Goal: Transaction & Acquisition: Purchase product/service

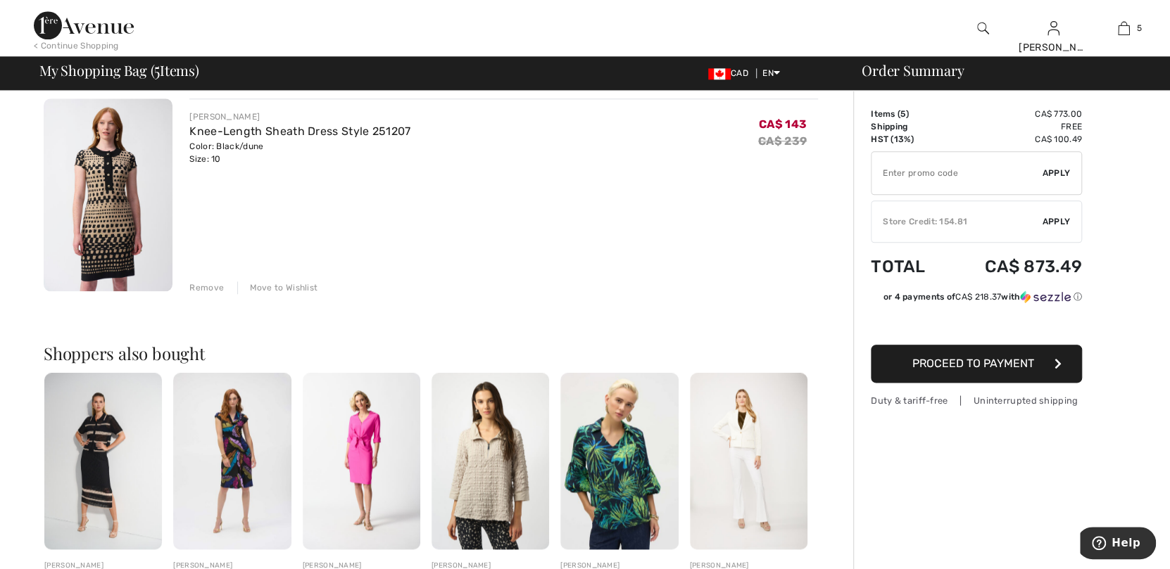
scroll to position [985, 0]
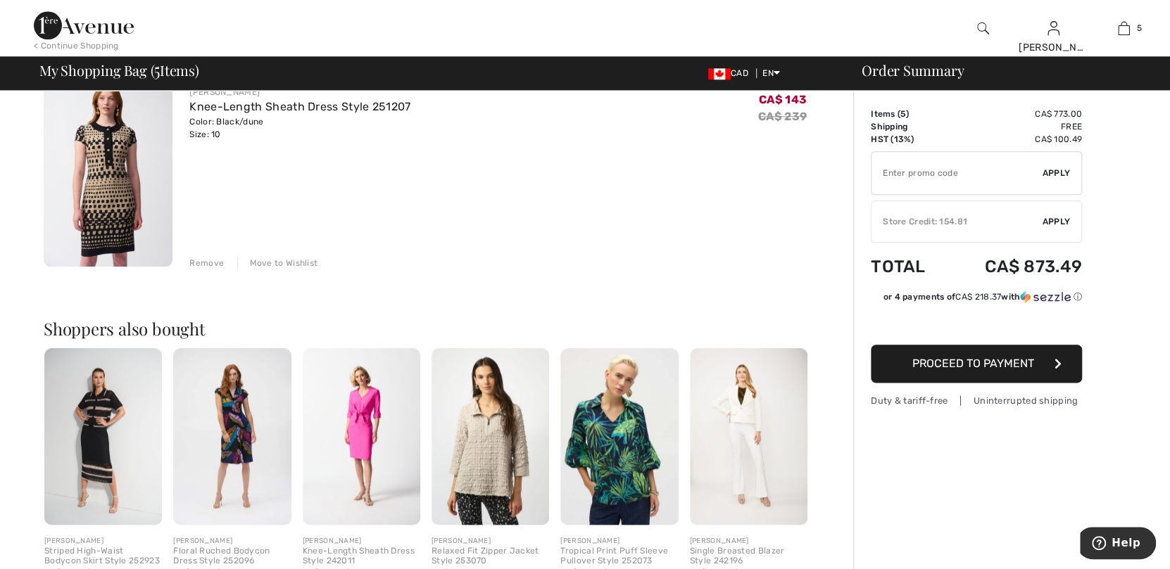
click at [217, 262] on div "Remove" at bounding box center [206, 263] width 34 height 13
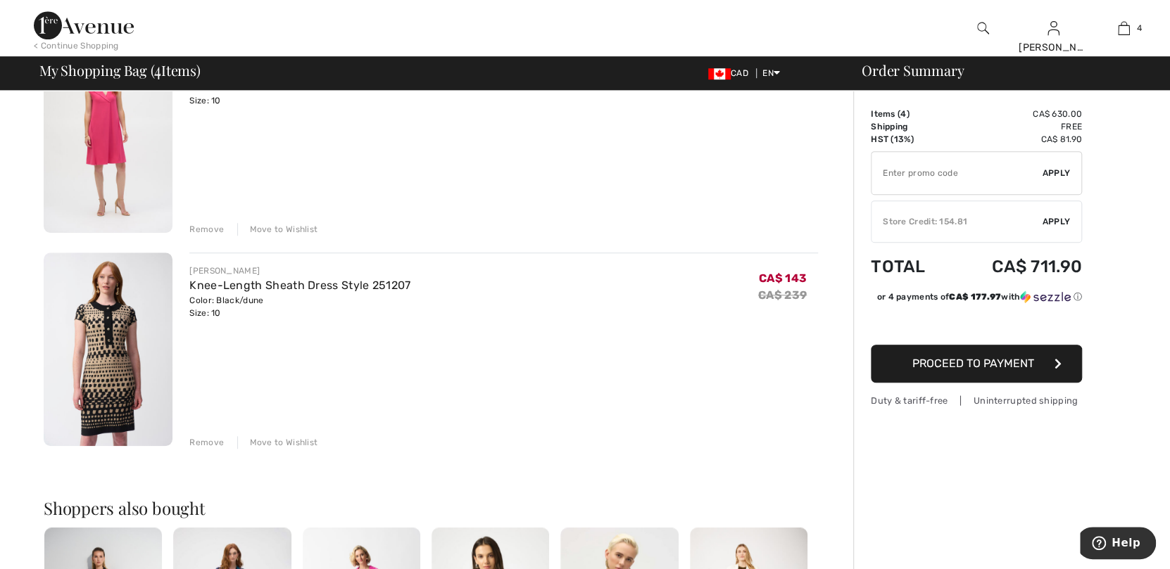
scroll to position [614, 0]
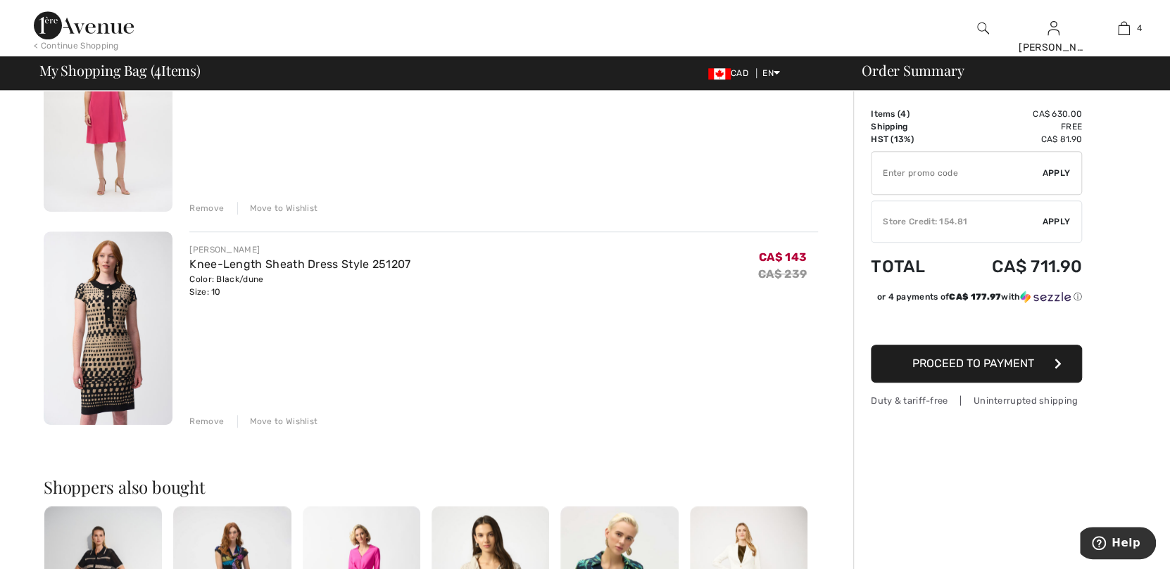
click at [202, 422] on div "Remove" at bounding box center [206, 421] width 34 height 13
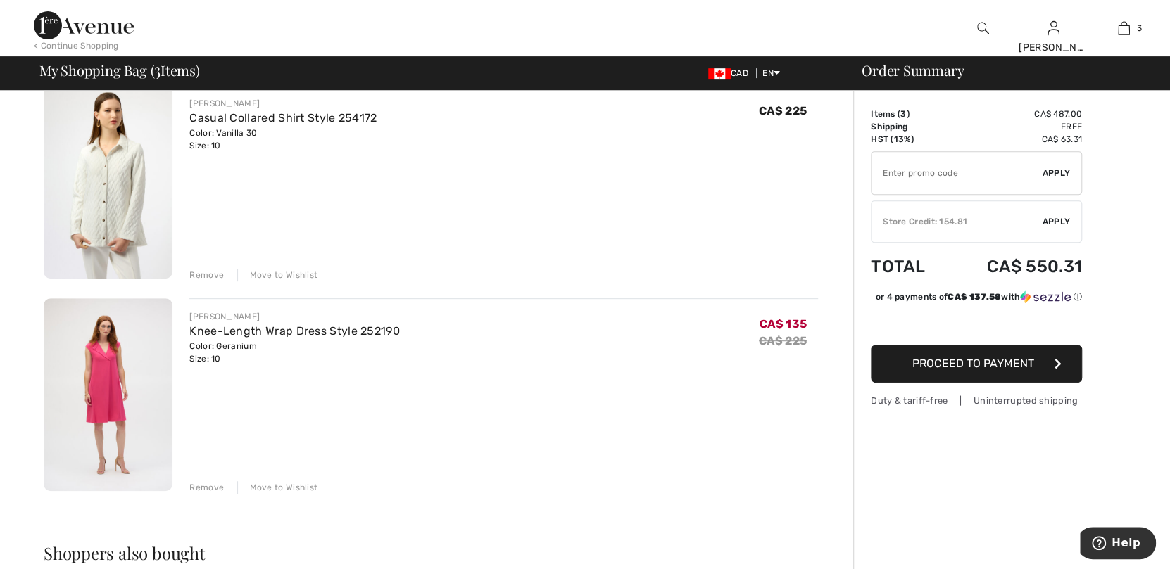
scroll to position [333, 0]
click at [205, 491] on div "Remove" at bounding box center [206, 489] width 34 height 13
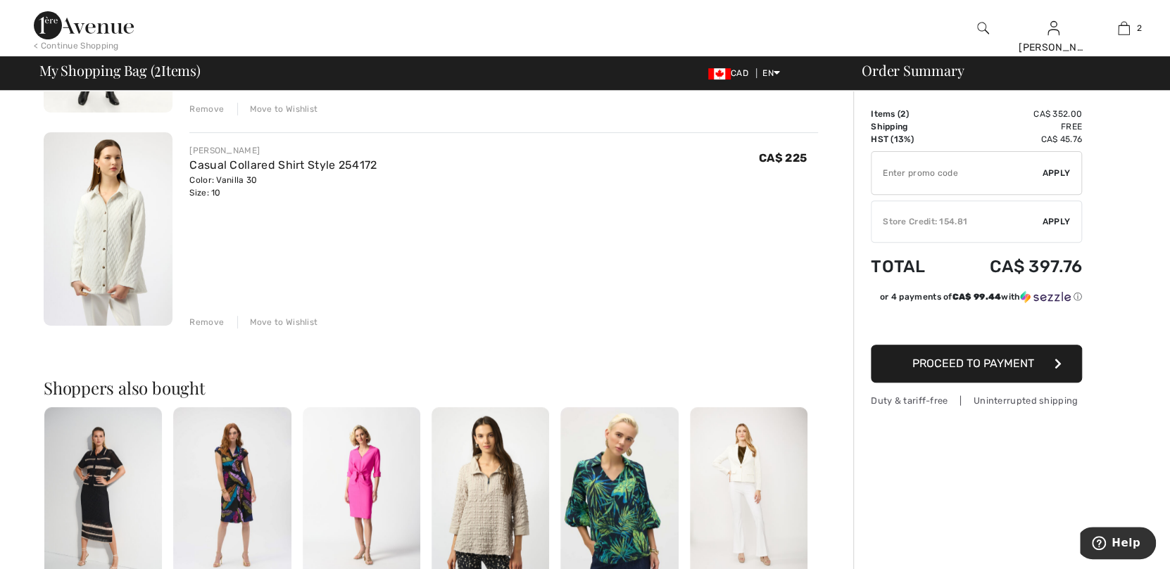
scroll to position [262, 0]
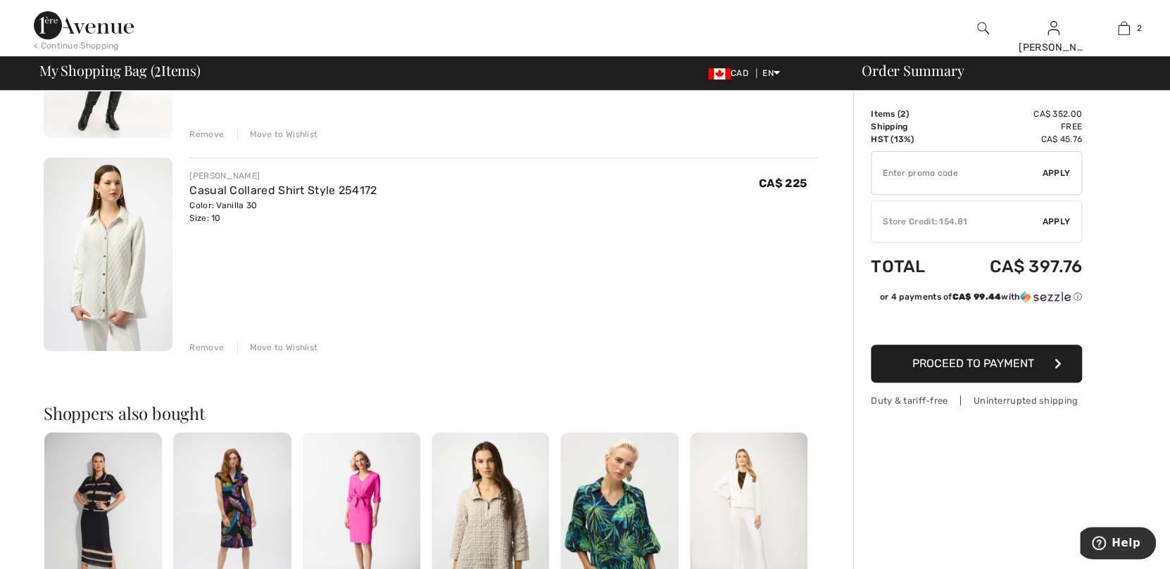
click at [127, 228] on img at bounding box center [108, 255] width 129 height 194
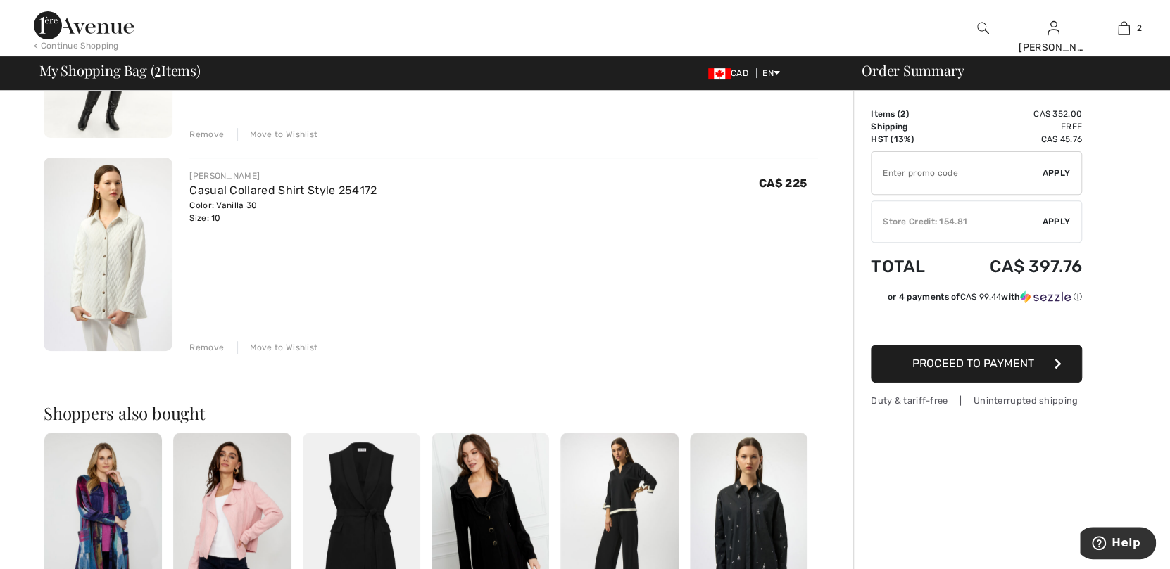
click at [206, 346] on div "Remove" at bounding box center [206, 347] width 34 height 13
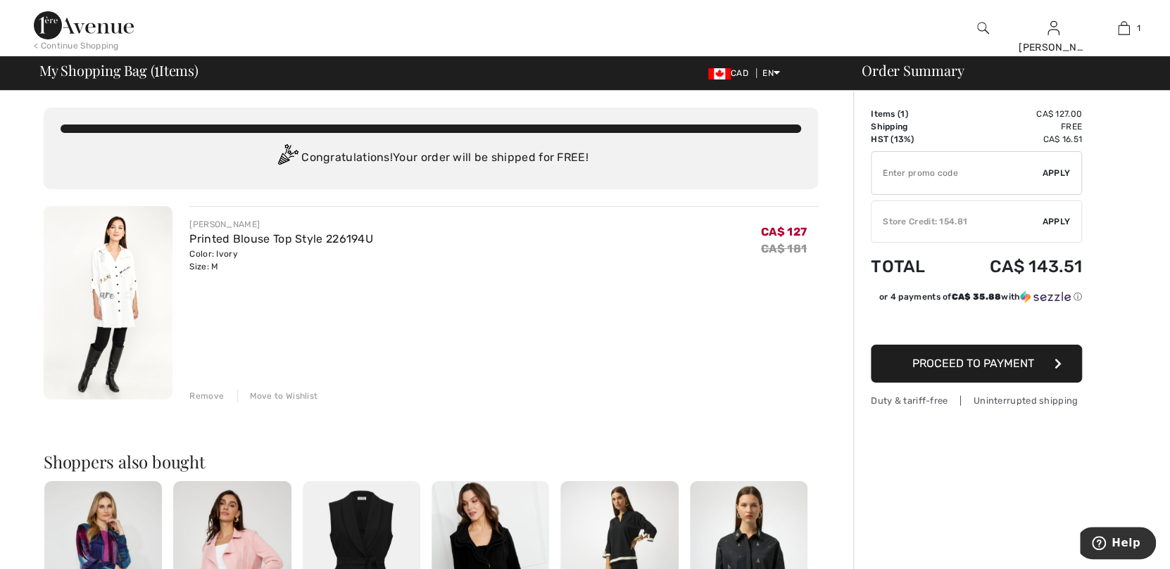
click at [118, 265] on img at bounding box center [108, 303] width 129 height 194
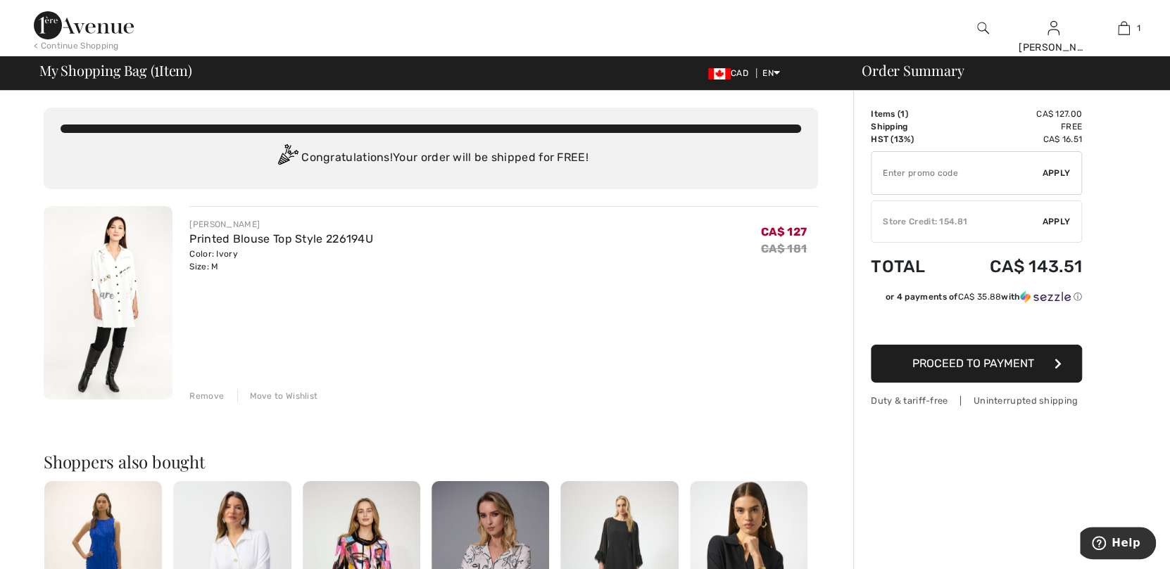
click at [194, 395] on div "Remove" at bounding box center [206, 396] width 34 height 13
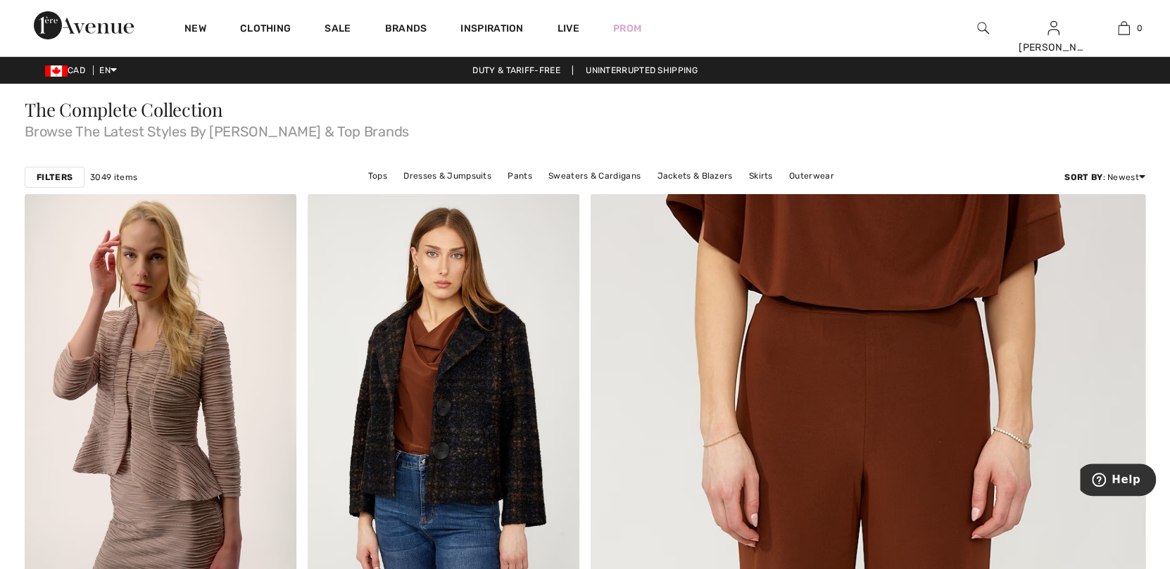
click at [978, 31] on img at bounding box center [983, 28] width 12 height 17
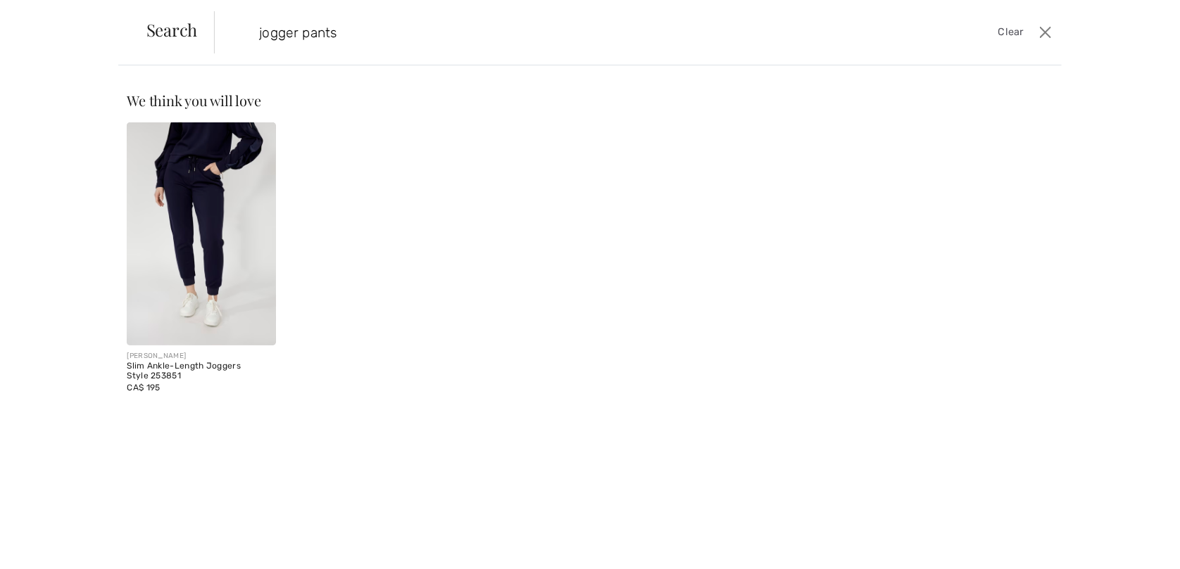
type input "jogger pants"
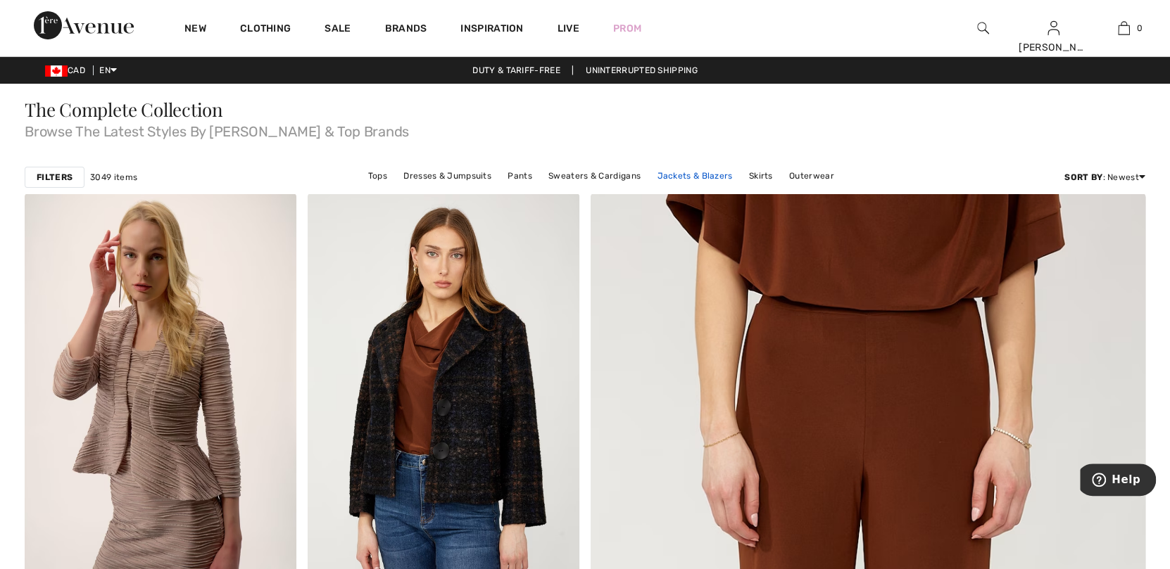
click at [702, 172] on link "Jackets & Blazers" at bounding box center [694, 176] width 89 height 18
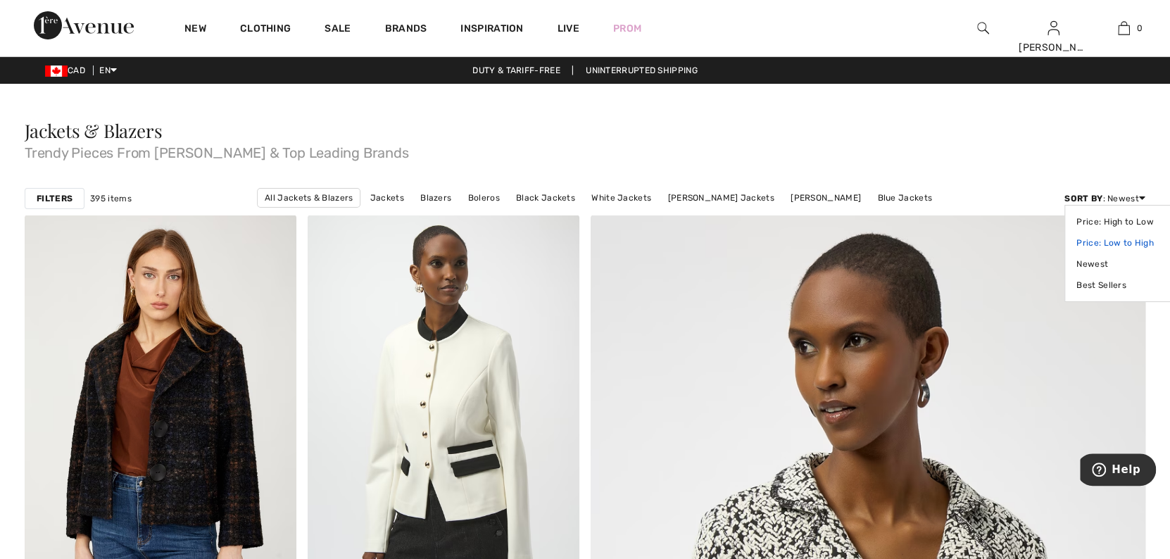
click at [1104, 245] on link "Price: Low to High" at bounding box center [1120, 242] width 89 height 21
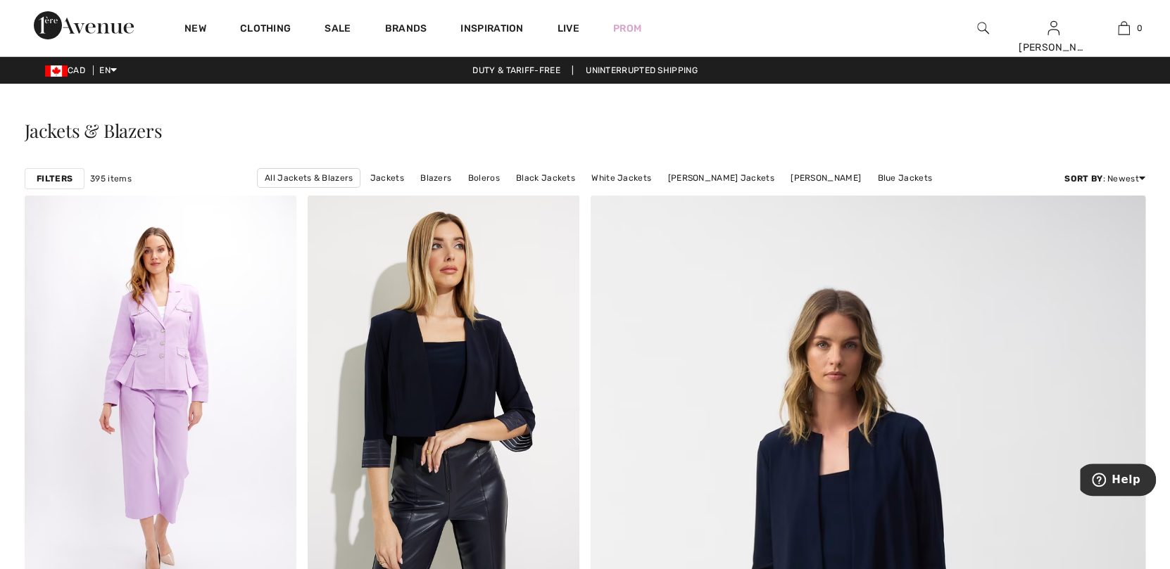
click at [54, 182] on strong "Filters" at bounding box center [55, 178] width 36 height 13
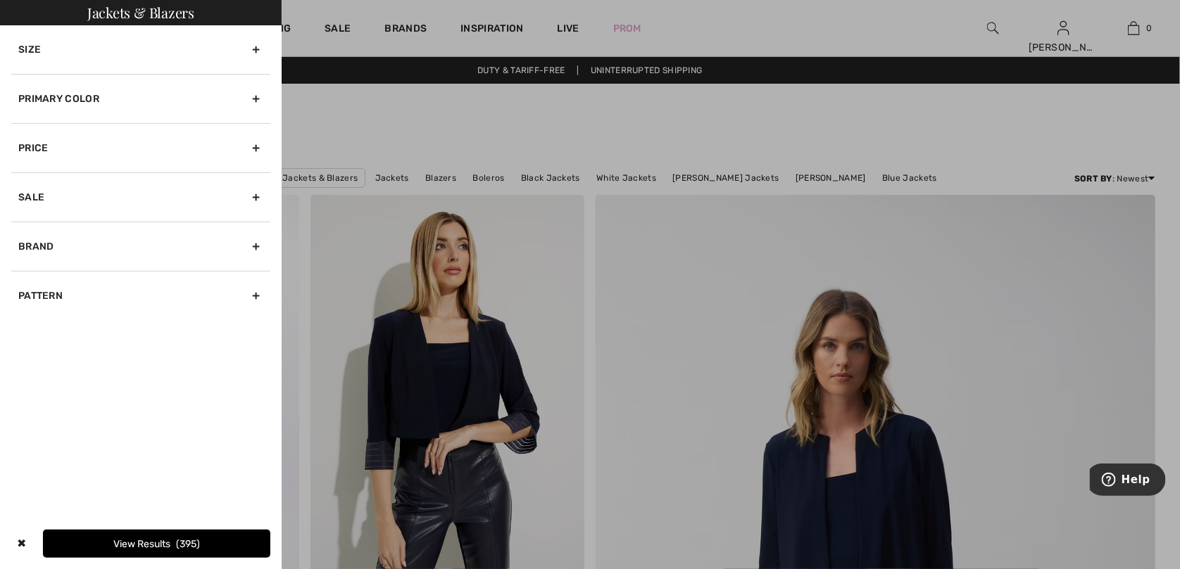
click at [59, 54] on div "Size" at bounding box center [140, 49] width 259 height 49
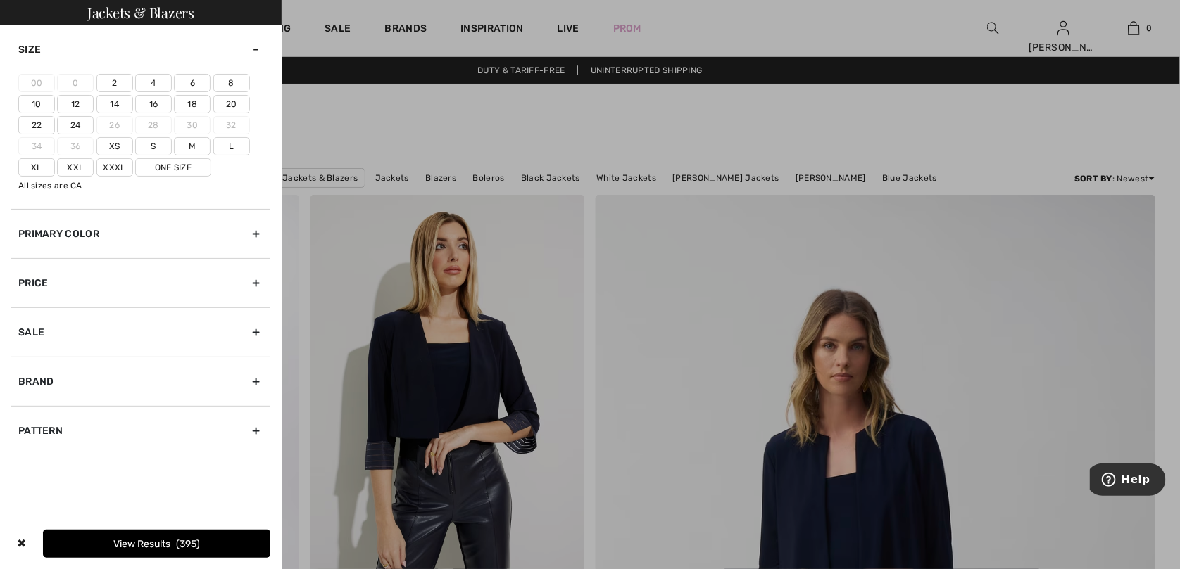
click at [39, 105] on label "10" at bounding box center [36, 104] width 37 height 18
click at [0, 0] on input"] "10" at bounding box center [0, 0] width 0 height 0
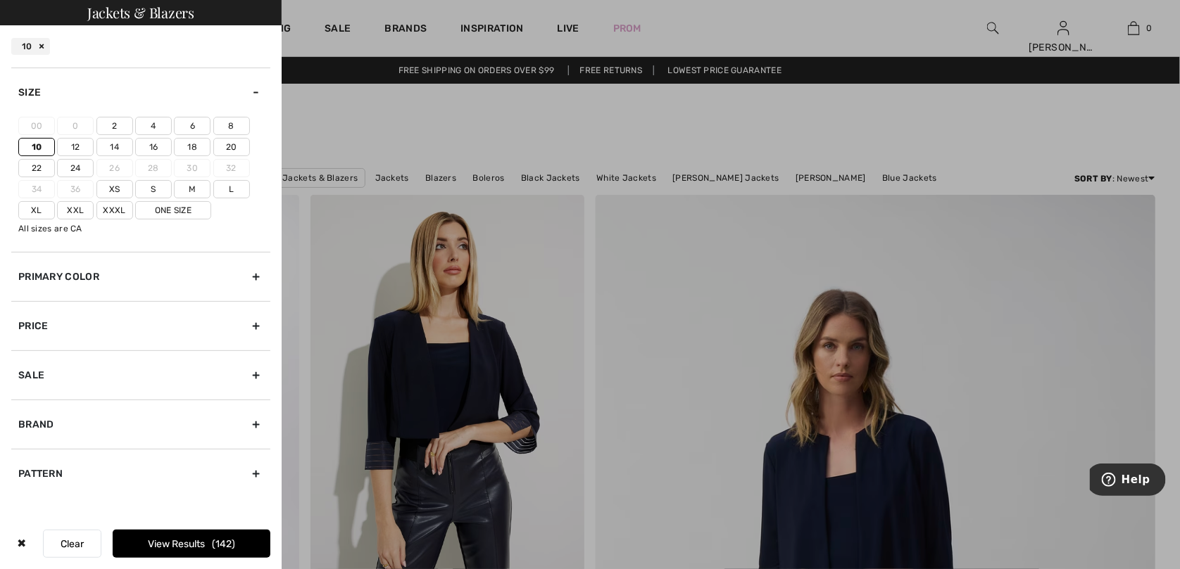
click at [190, 186] on label "M" at bounding box center [192, 189] width 37 height 18
click at [0, 0] on input"] "M" at bounding box center [0, 0] width 0 height 0
click at [196, 540] on button "View Results 250" at bounding box center [192, 544] width 158 height 28
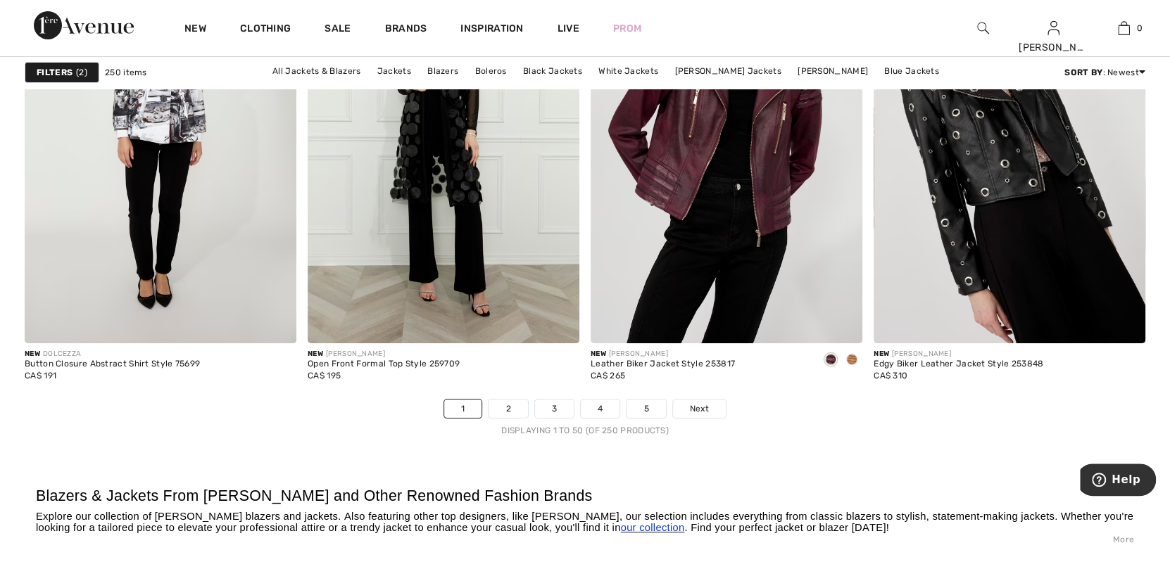
scroll to position [7038, 0]
click at [706, 406] on span "Next" at bounding box center [699, 409] width 19 height 13
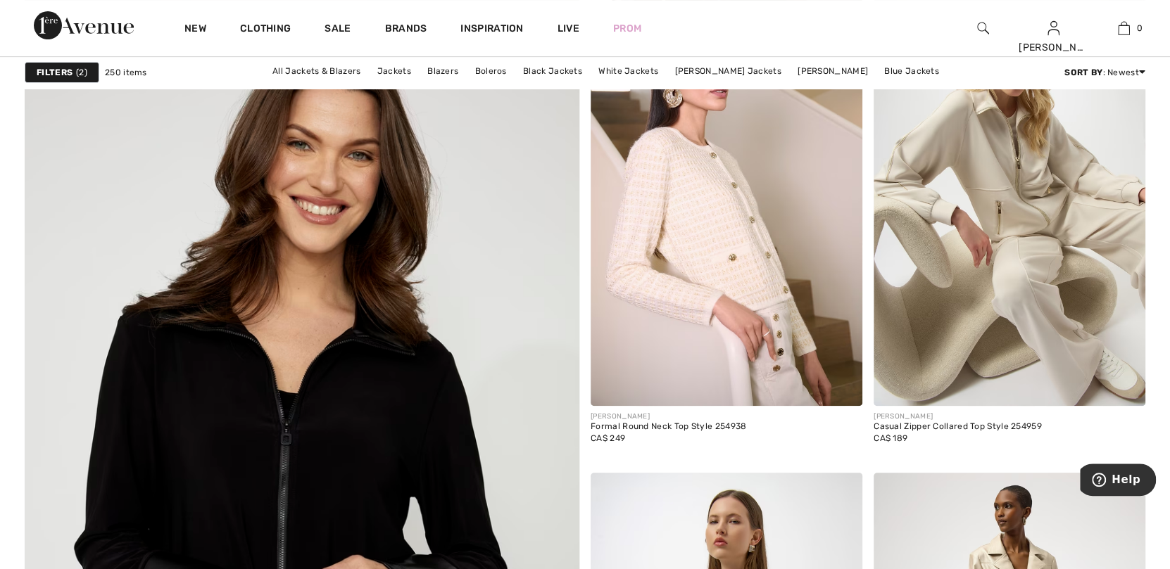
scroll to position [3871, 0]
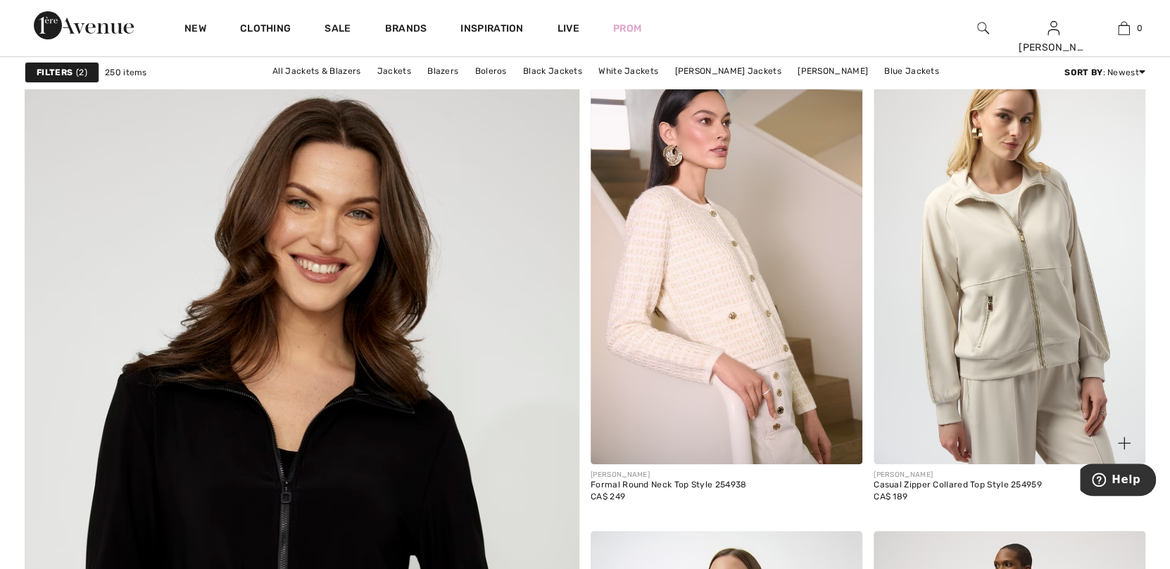
click at [1028, 246] on img at bounding box center [1009, 261] width 272 height 408
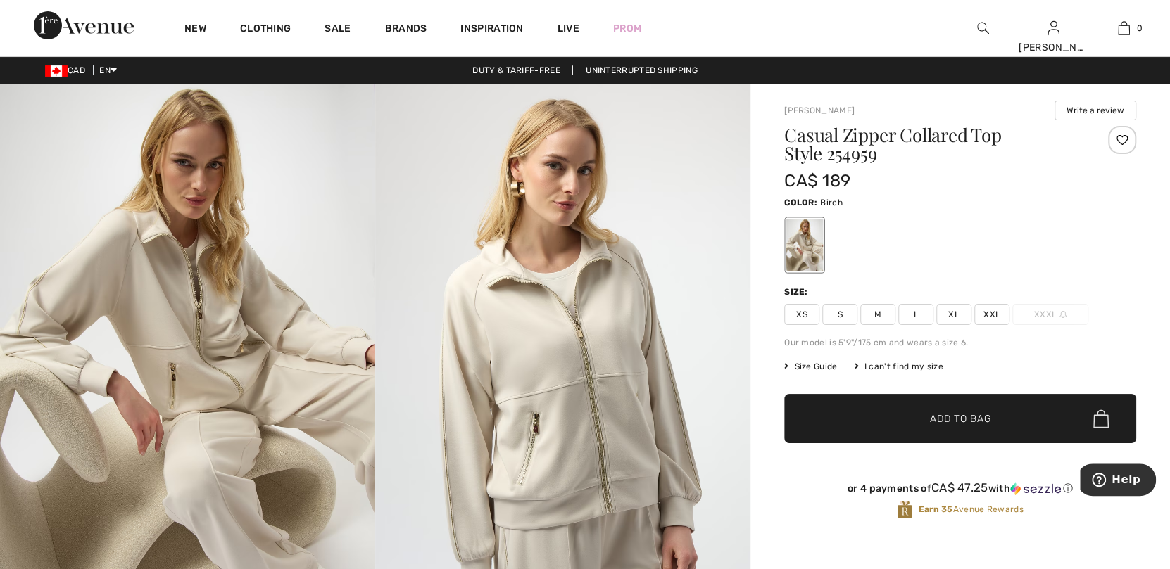
click at [502, 339] on img at bounding box center [562, 365] width 375 height 562
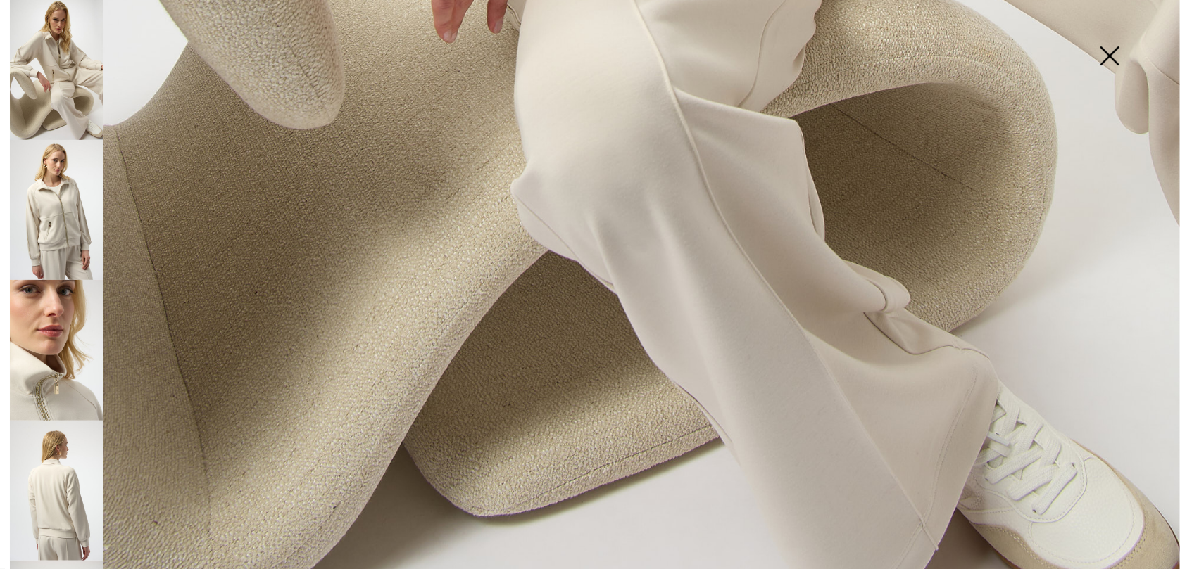
scroll to position [1182, 0]
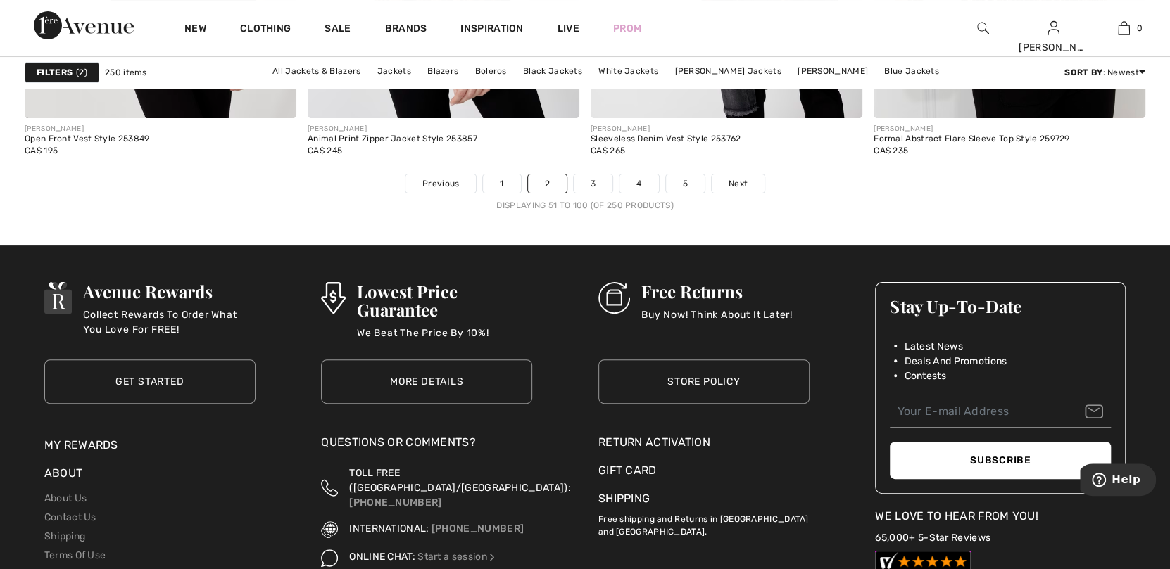
scroll to position [7320, 0]
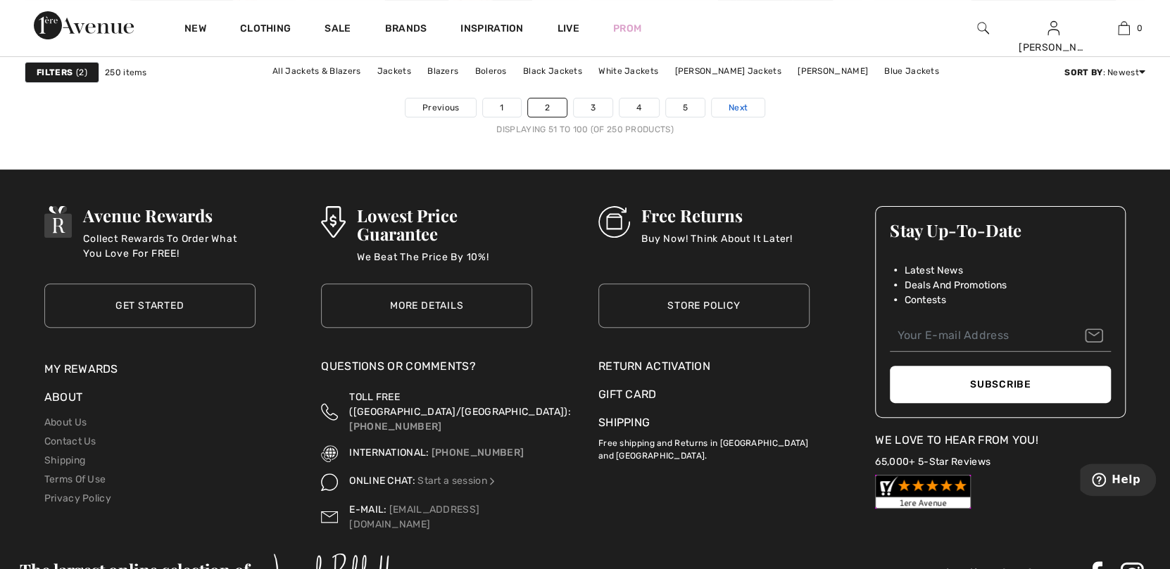
click at [747, 102] on link "Next" at bounding box center [738, 108] width 53 height 18
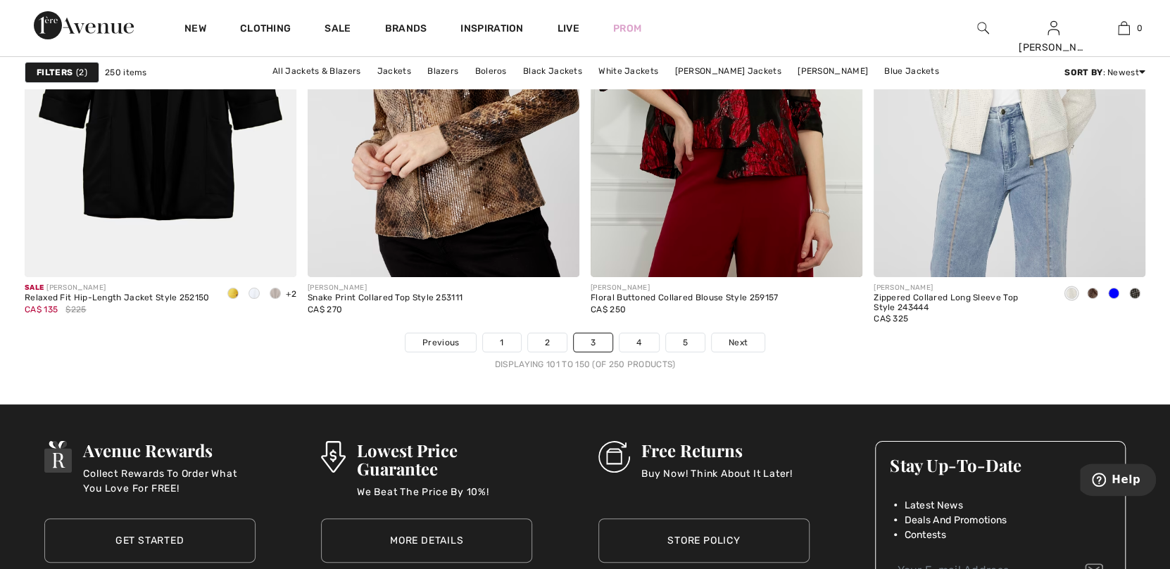
scroll to position [7109, 0]
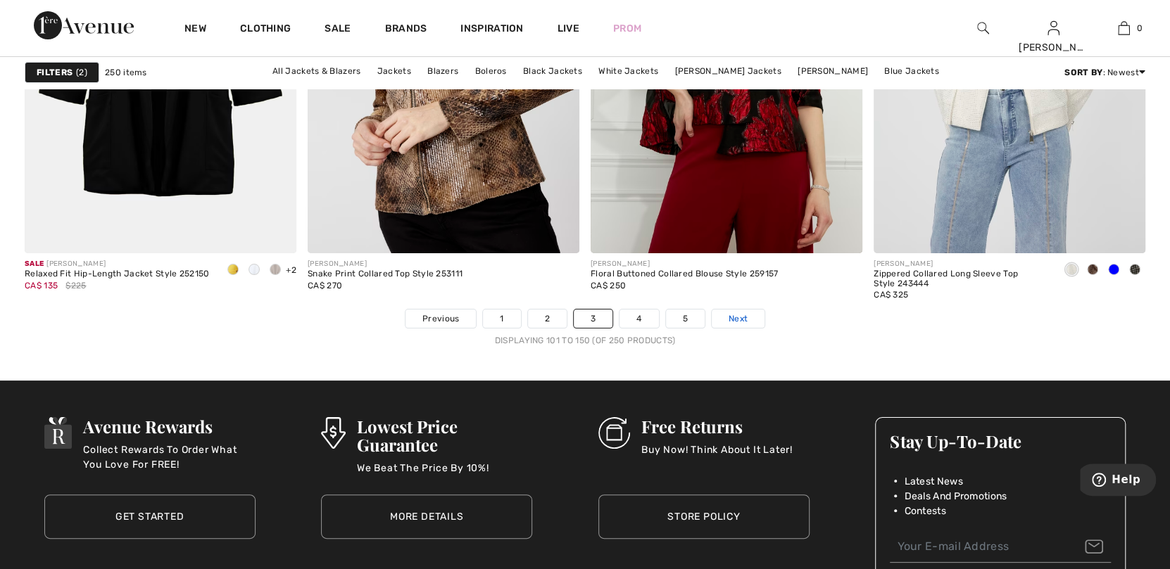
click at [746, 317] on span "Next" at bounding box center [737, 319] width 19 height 13
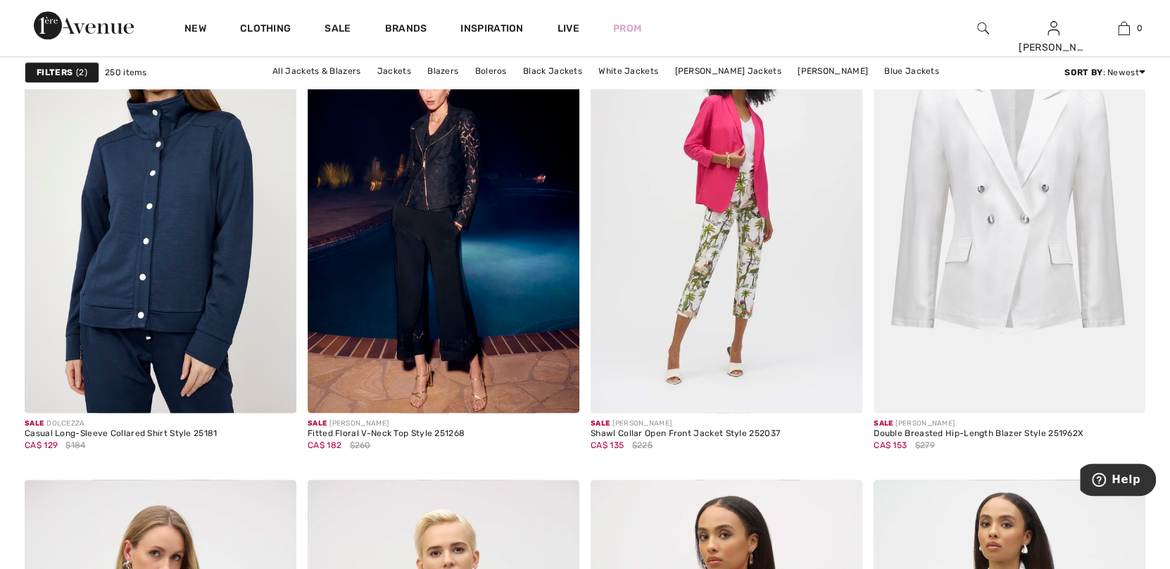
scroll to position [1125, 0]
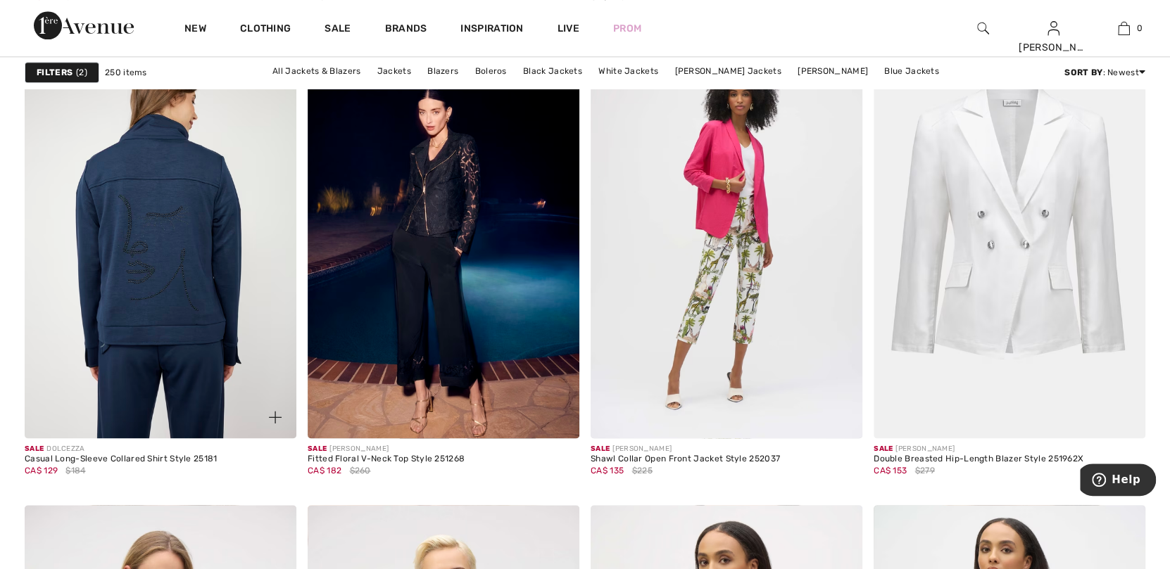
click at [198, 218] on img at bounding box center [161, 235] width 272 height 408
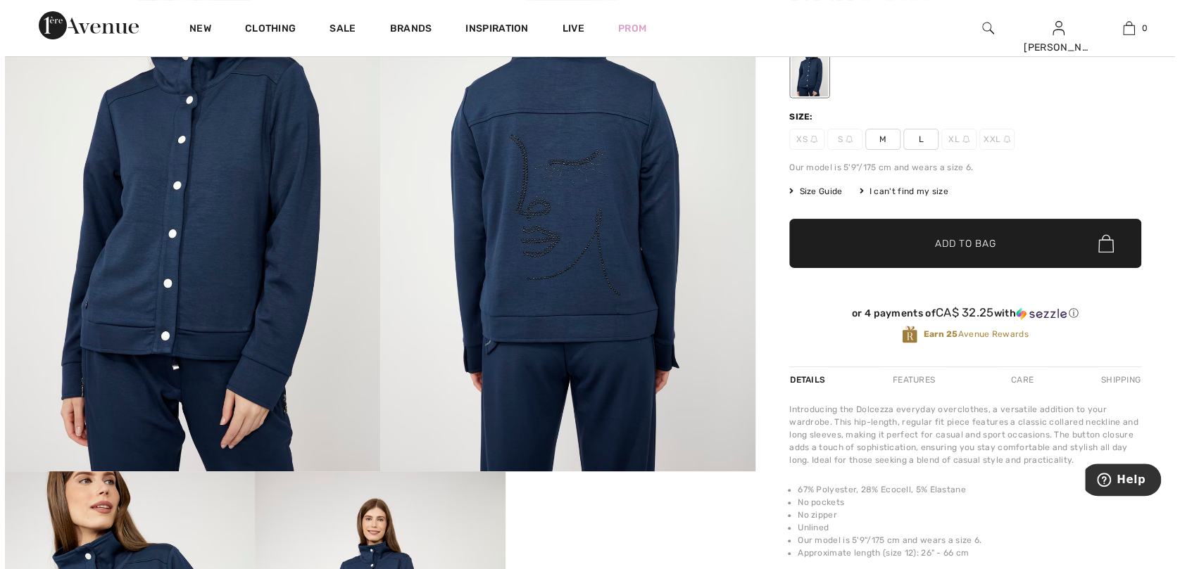
scroll to position [140, 0]
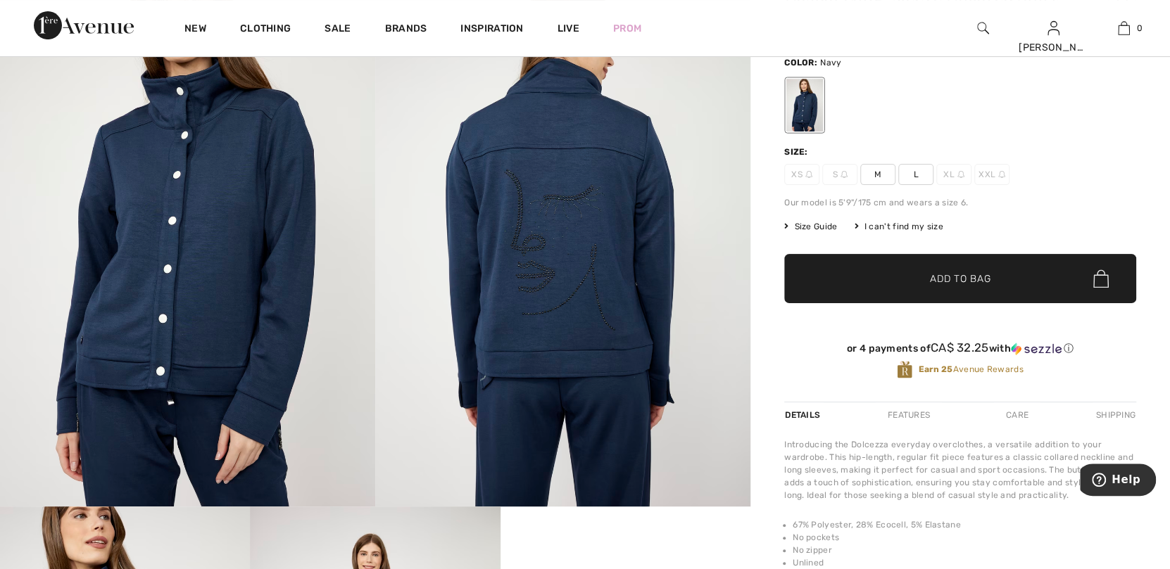
click at [541, 293] on img at bounding box center [562, 225] width 375 height 563
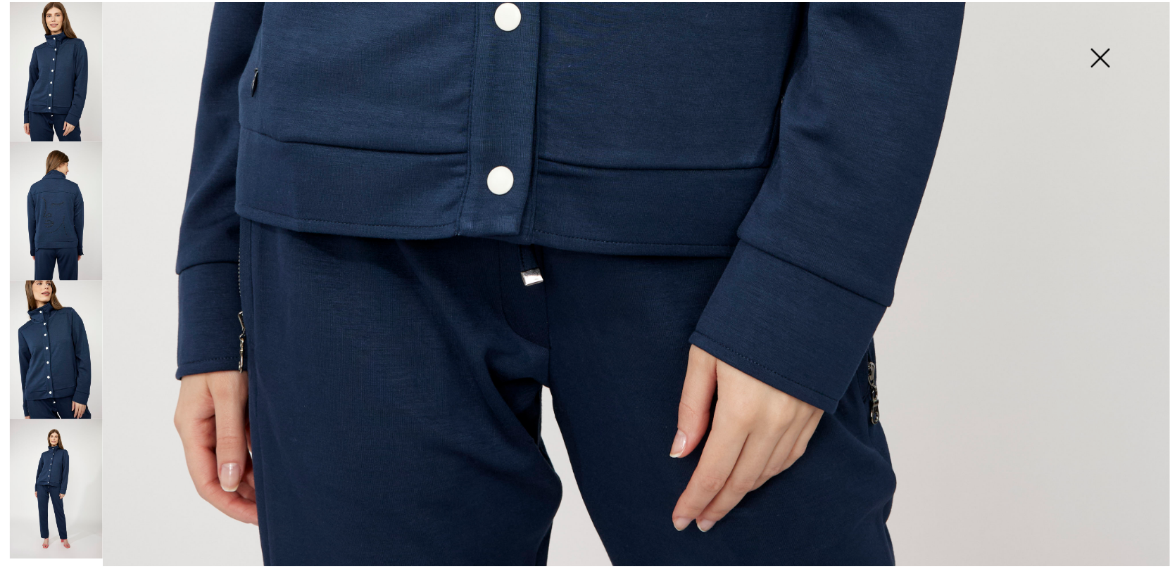
scroll to position [1185, 0]
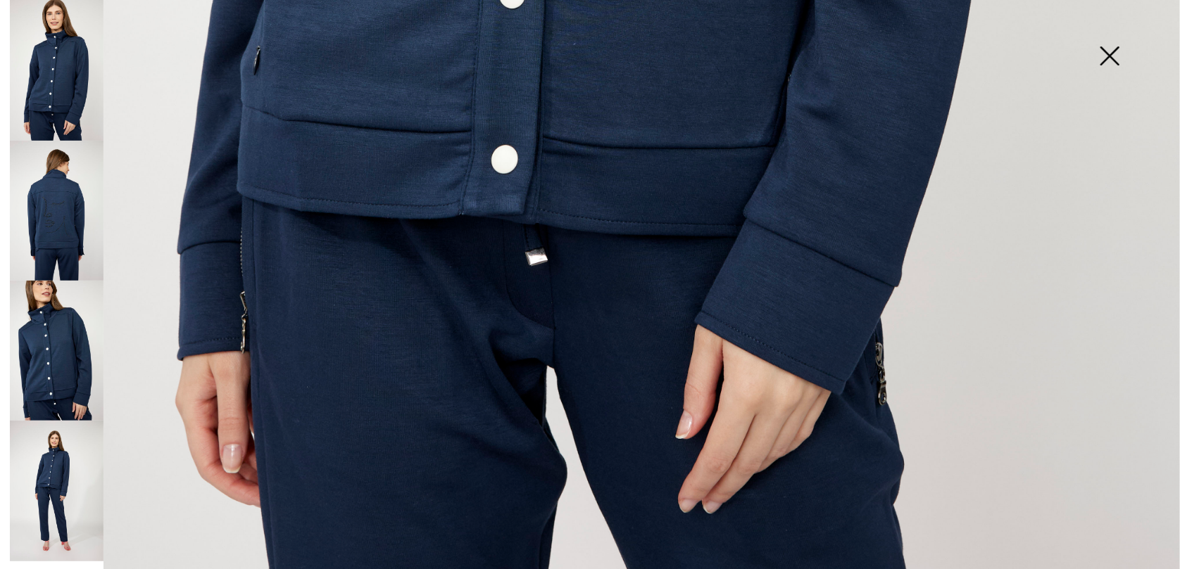
click at [1110, 56] on img at bounding box center [1109, 57] width 70 height 72
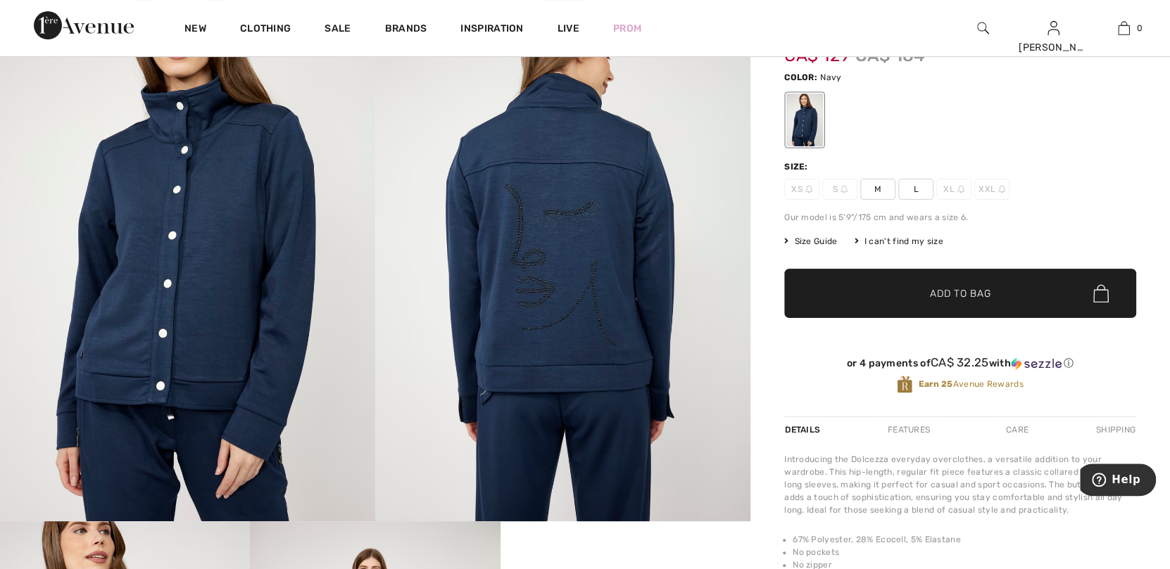
scroll to position [0, 0]
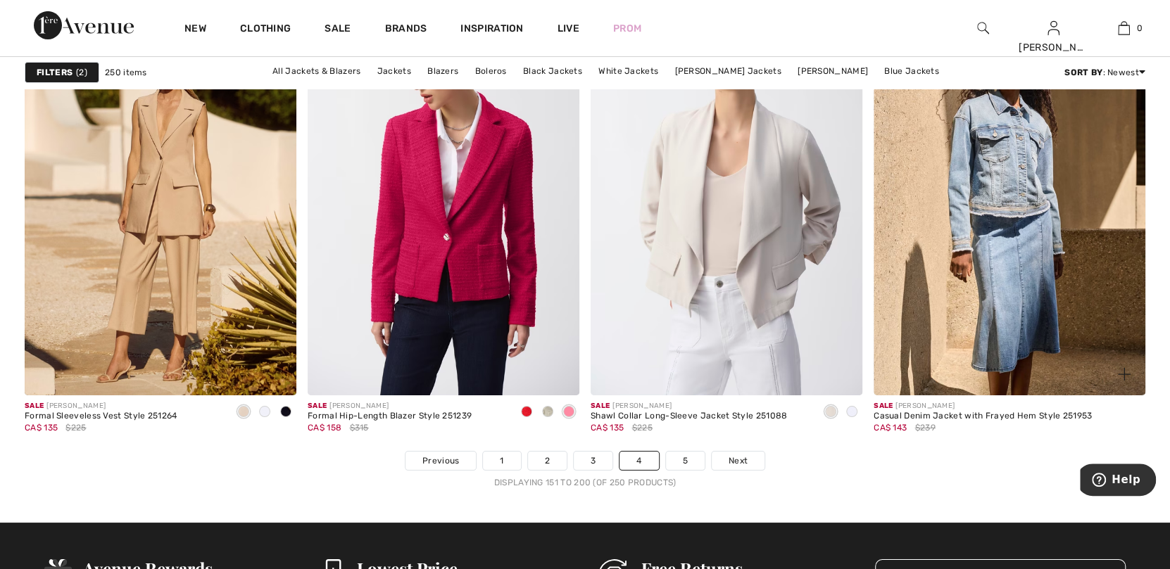
scroll to position [6968, 0]
click at [752, 451] on link "Next" at bounding box center [738, 460] width 53 height 18
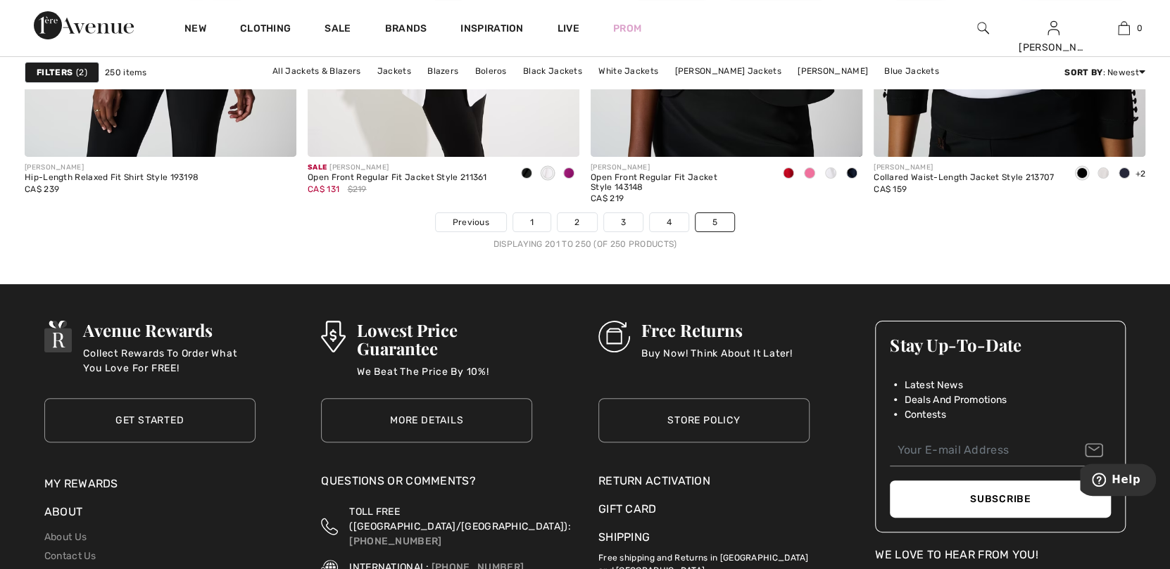
scroll to position [7249, 0]
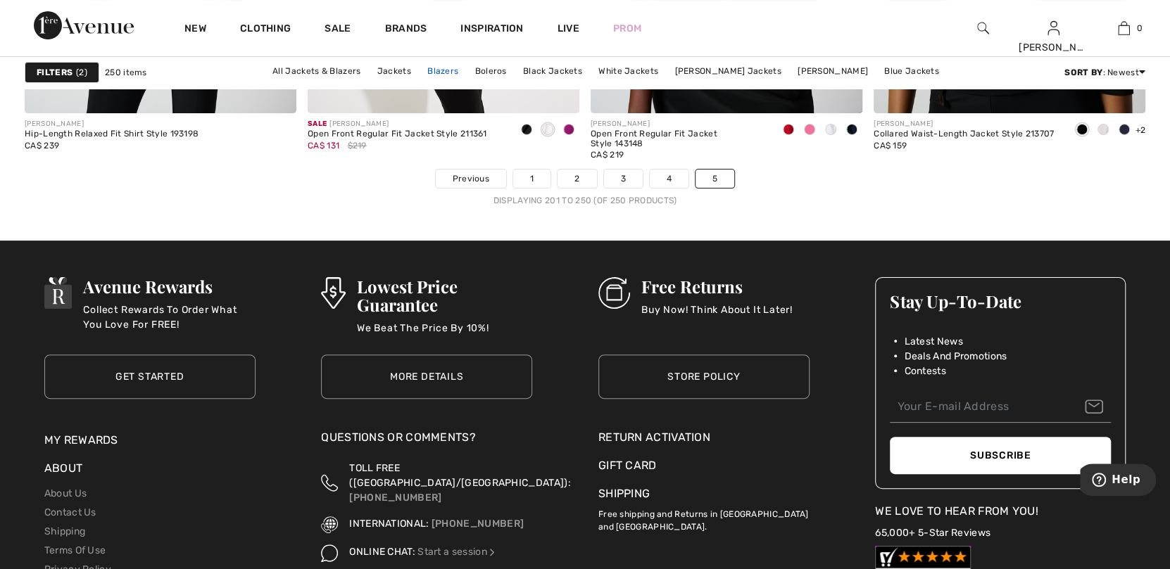
click at [426, 72] on link "Blazers" at bounding box center [442, 71] width 45 height 18
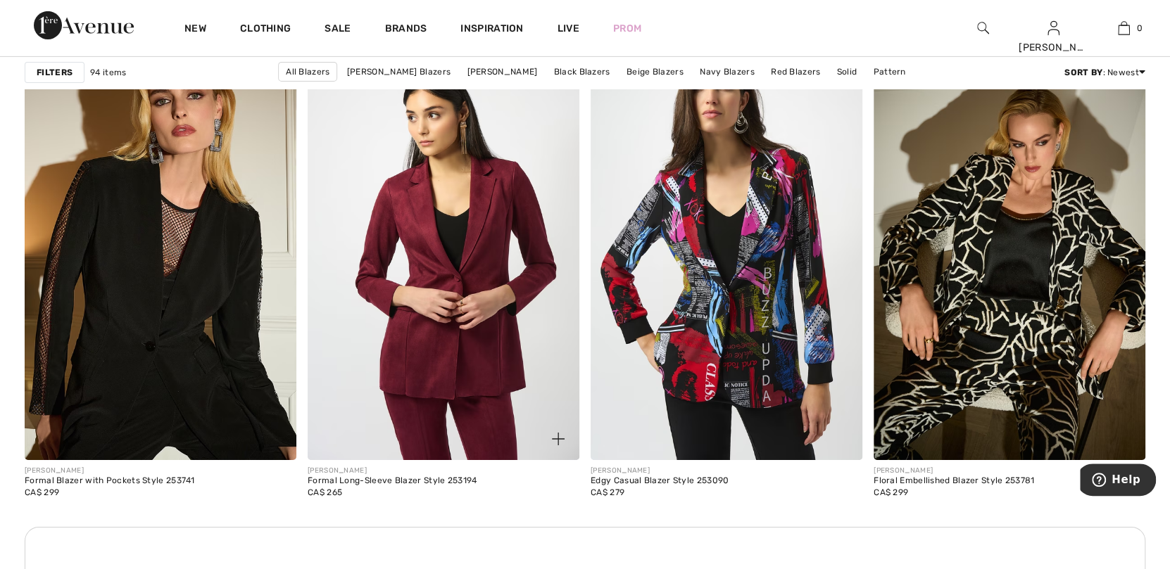
scroll to position [3167, 0]
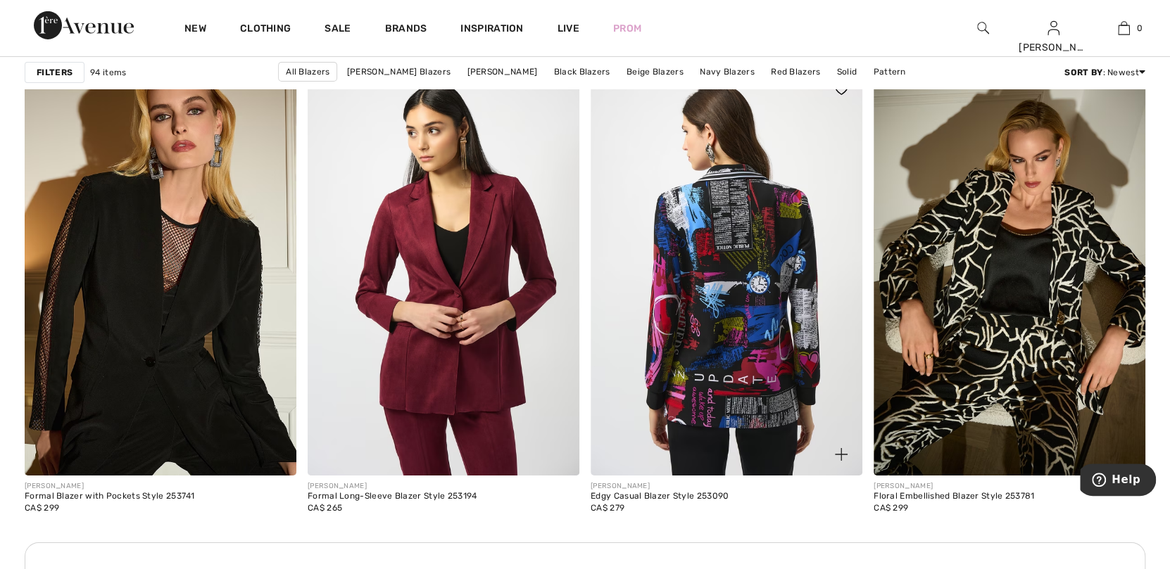
click at [728, 360] on img at bounding box center [727, 272] width 272 height 408
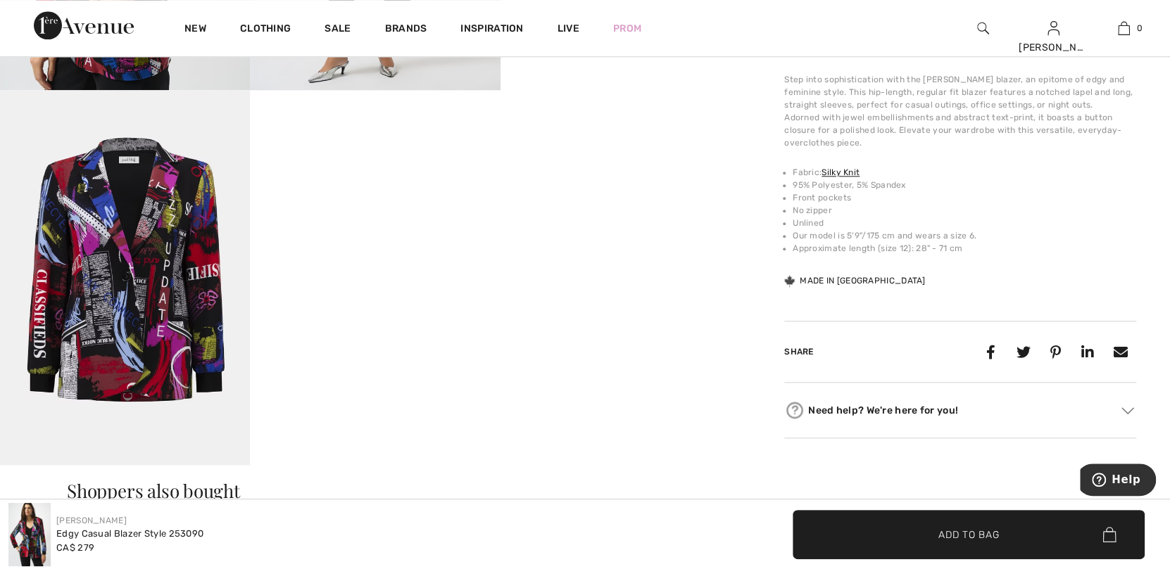
scroll to position [1056, 0]
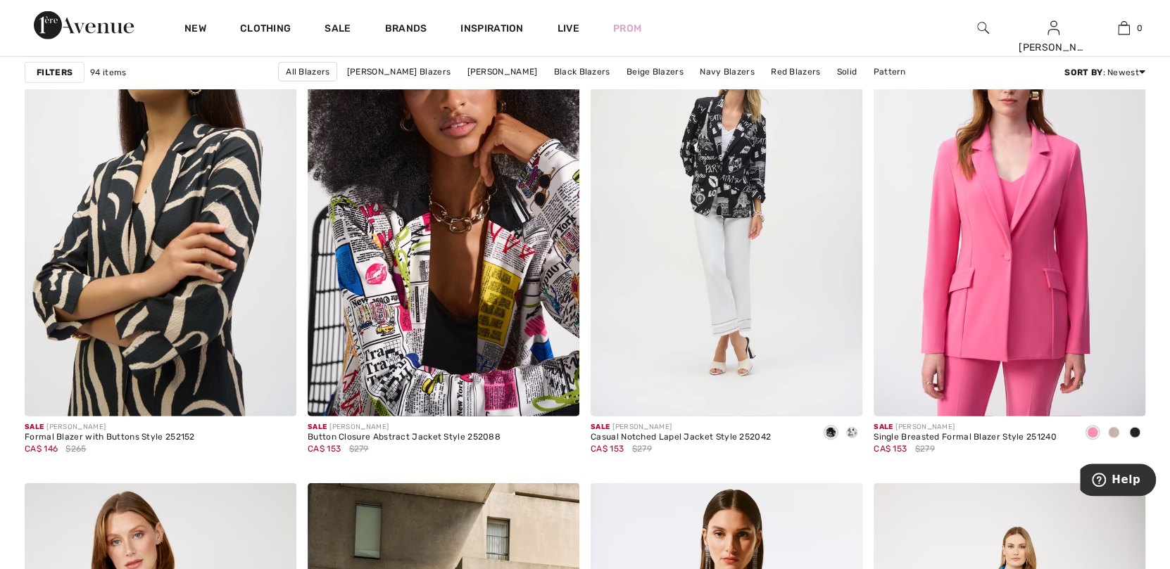
scroll to position [6052, 0]
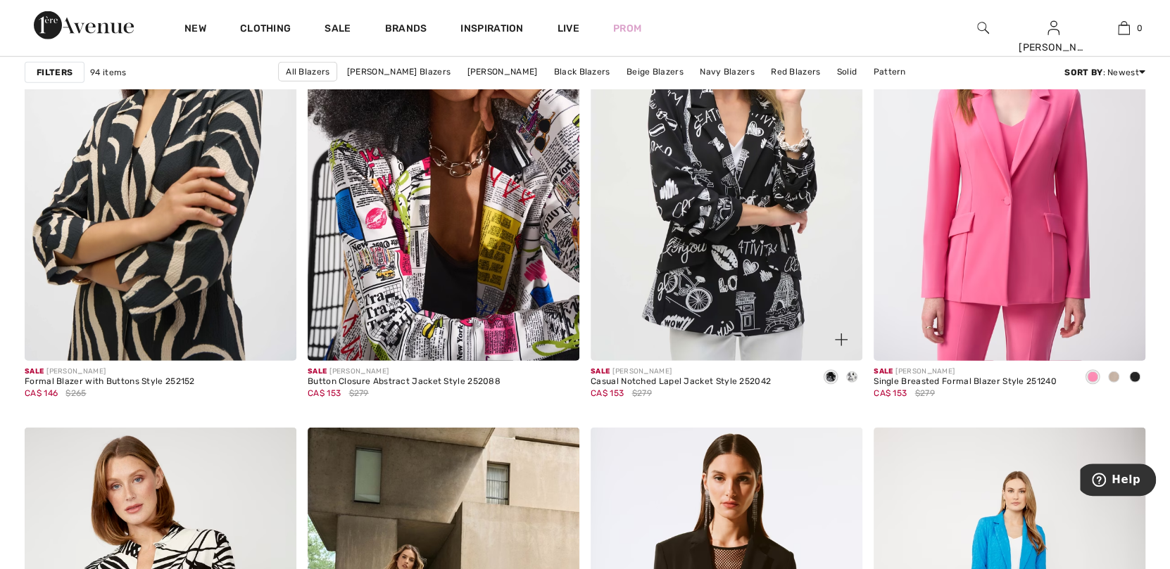
click at [720, 163] on img at bounding box center [727, 158] width 272 height 408
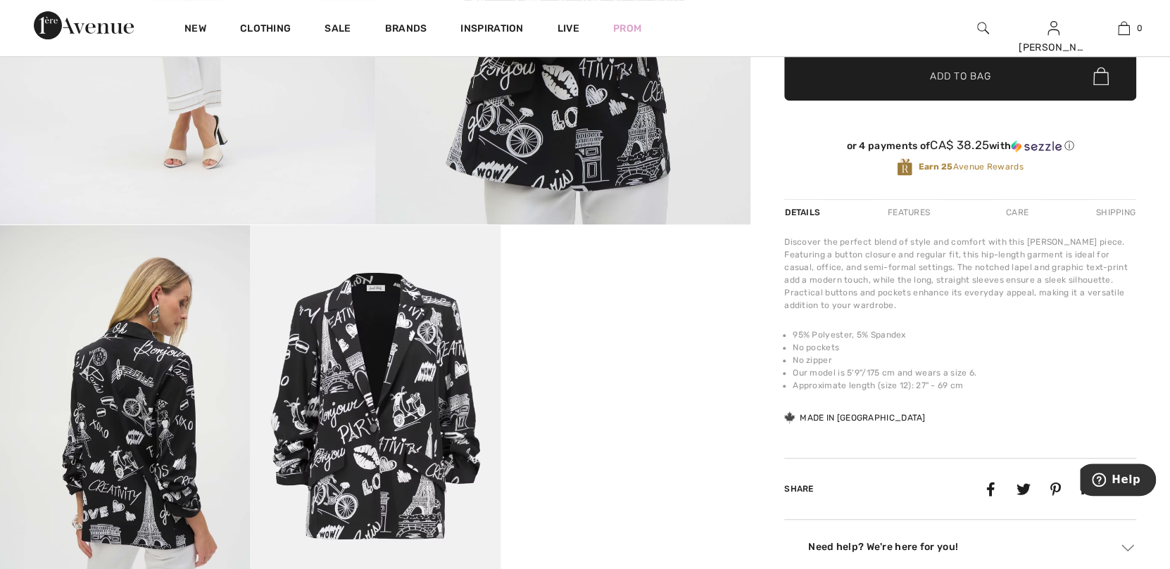
scroll to position [422, 0]
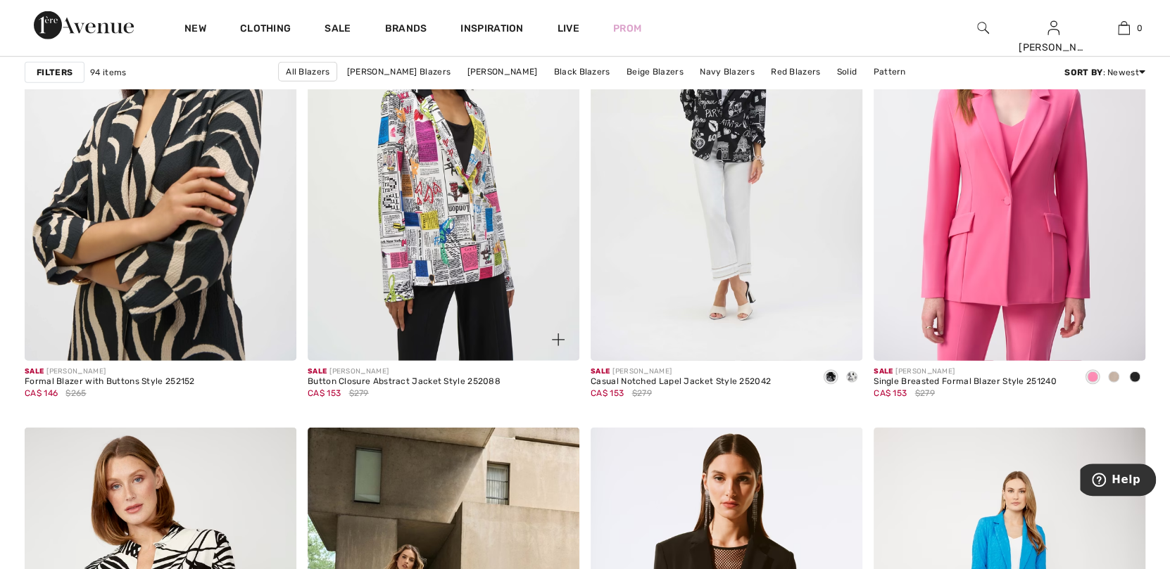
click at [472, 234] on img at bounding box center [444, 158] width 272 height 408
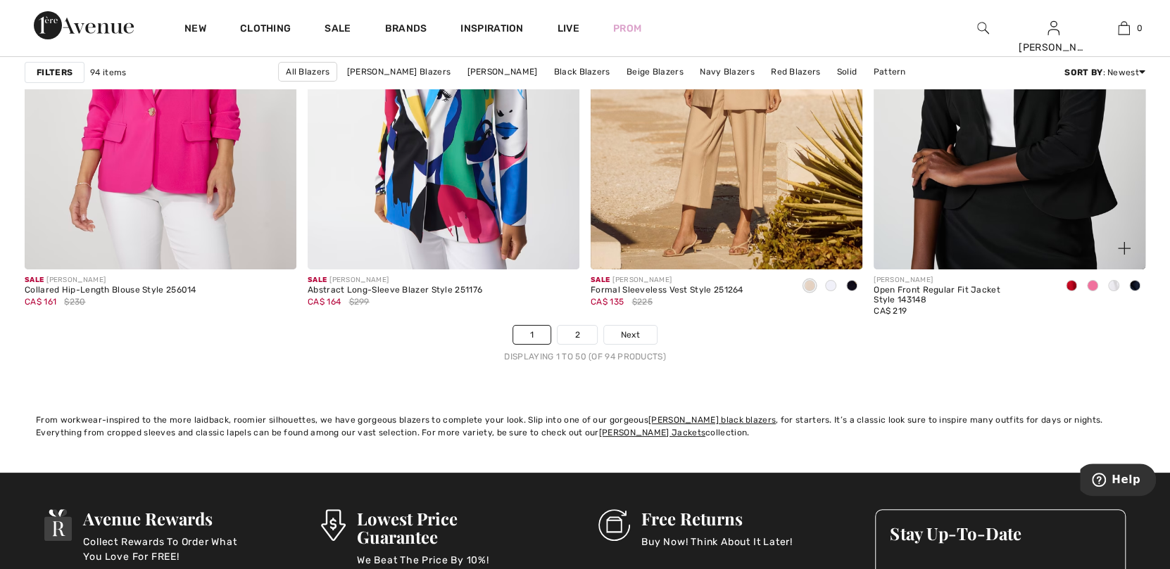
scroll to position [7109, 0]
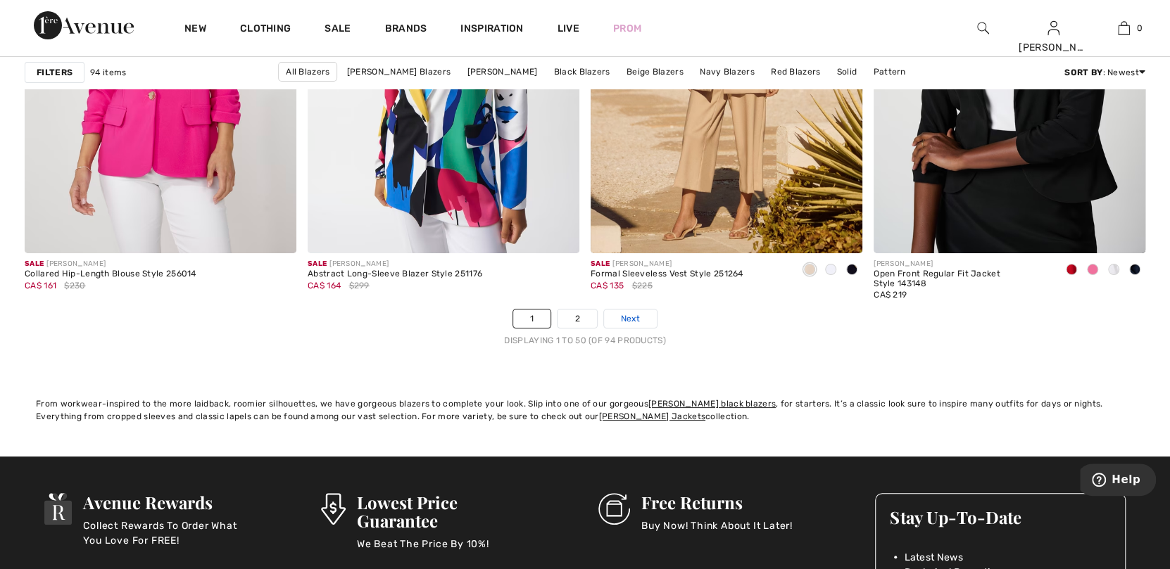
click at [641, 322] on link "Next" at bounding box center [630, 319] width 53 height 18
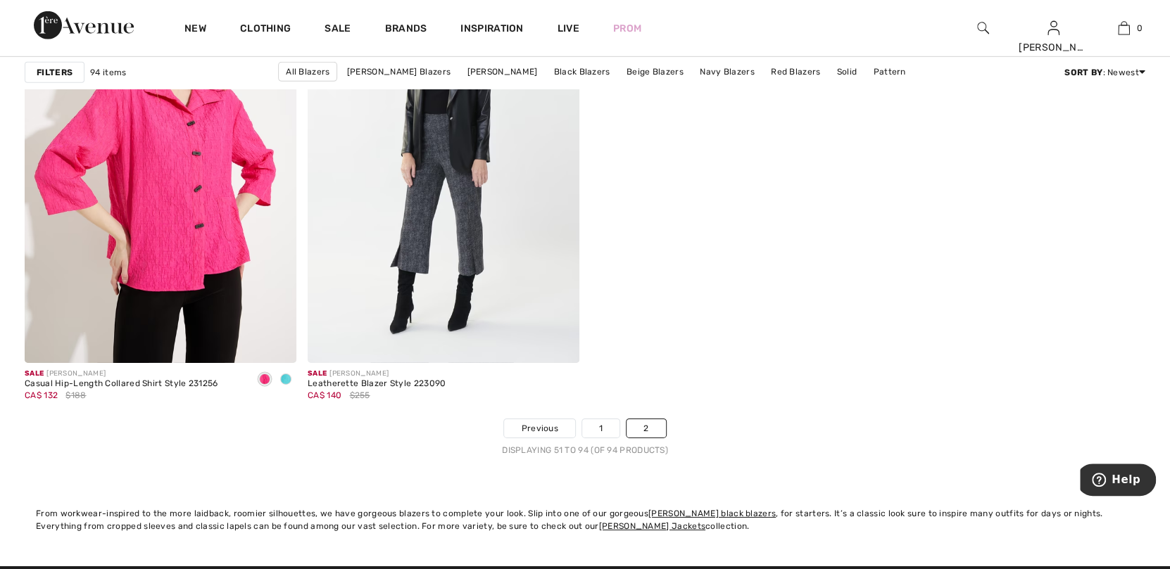
scroll to position [6545, 0]
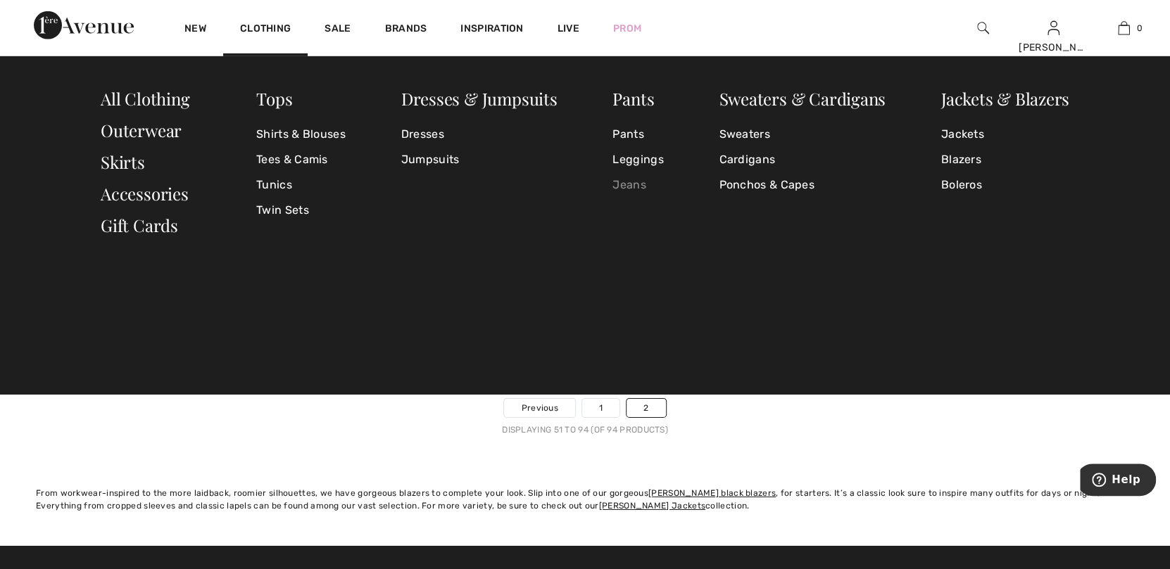
click at [623, 181] on link "Jeans" at bounding box center [637, 184] width 51 height 25
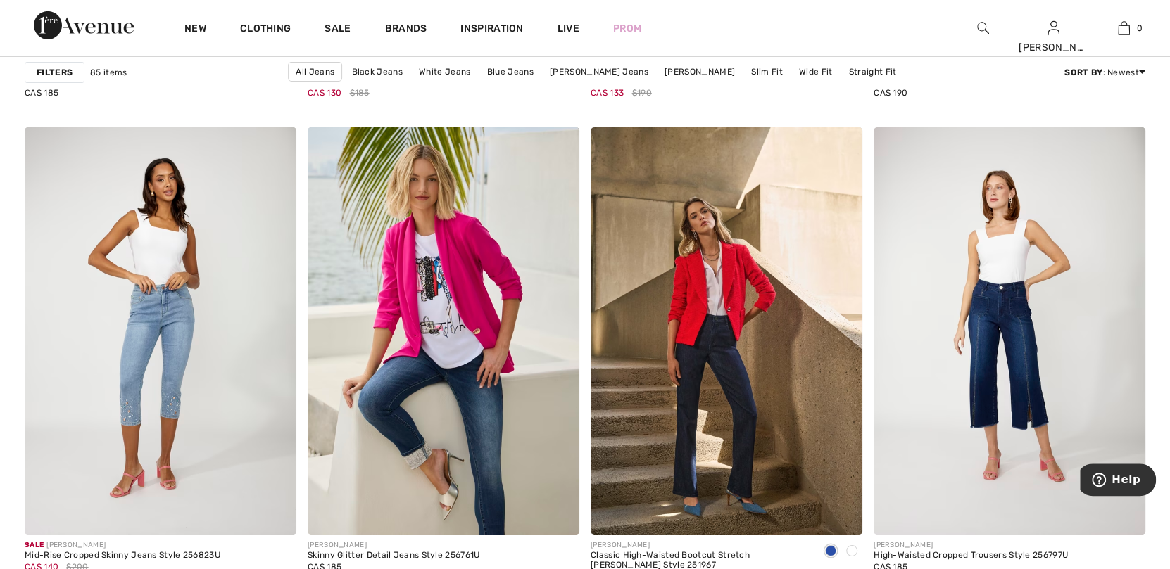
scroll to position [6897, 0]
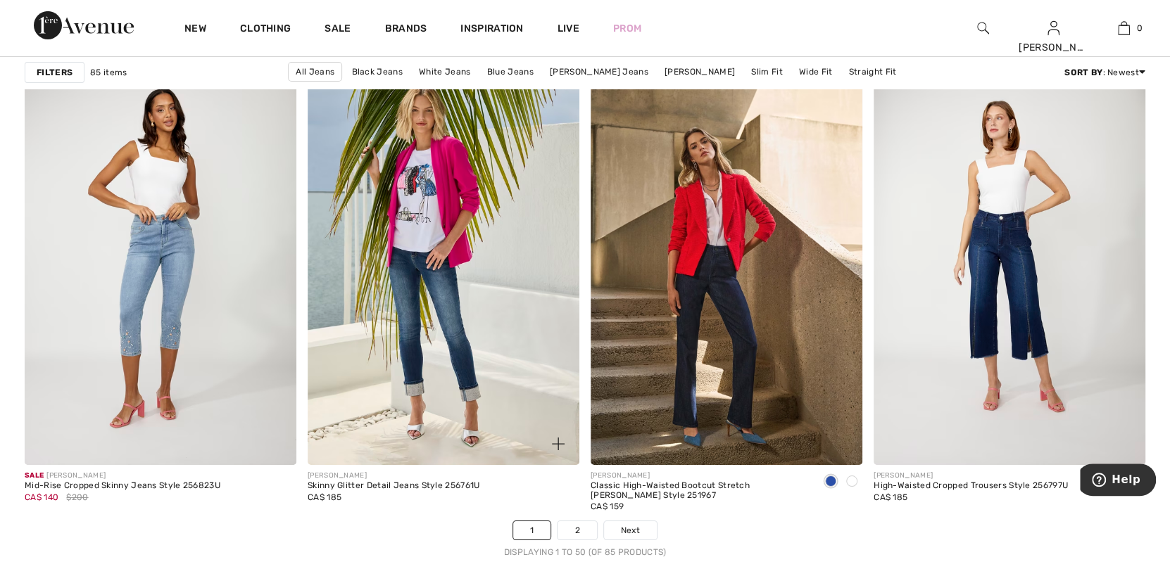
click at [421, 213] on img at bounding box center [444, 262] width 272 height 408
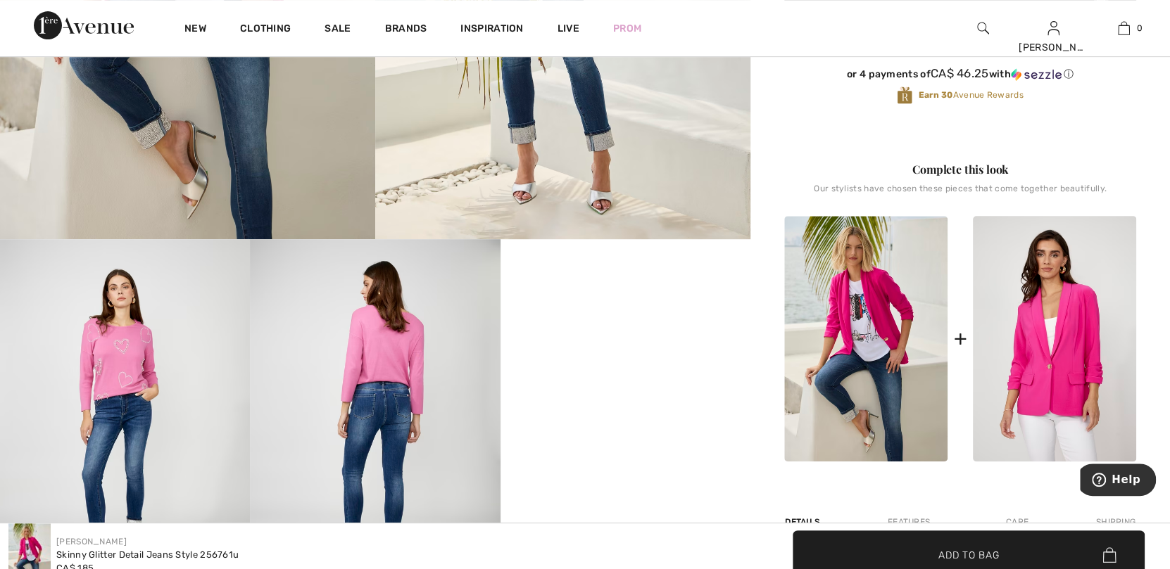
scroll to position [492, 0]
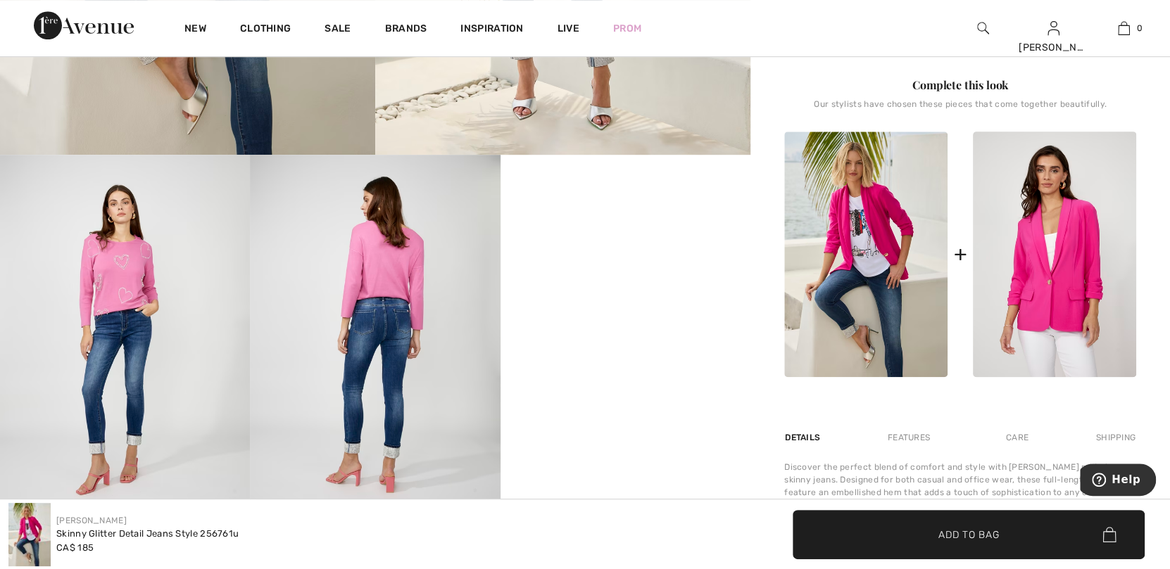
click at [876, 197] on img at bounding box center [865, 255] width 163 height 246
click at [878, 317] on img at bounding box center [865, 255] width 163 height 246
click at [862, 373] on img at bounding box center [865, 255] width 163 height 246
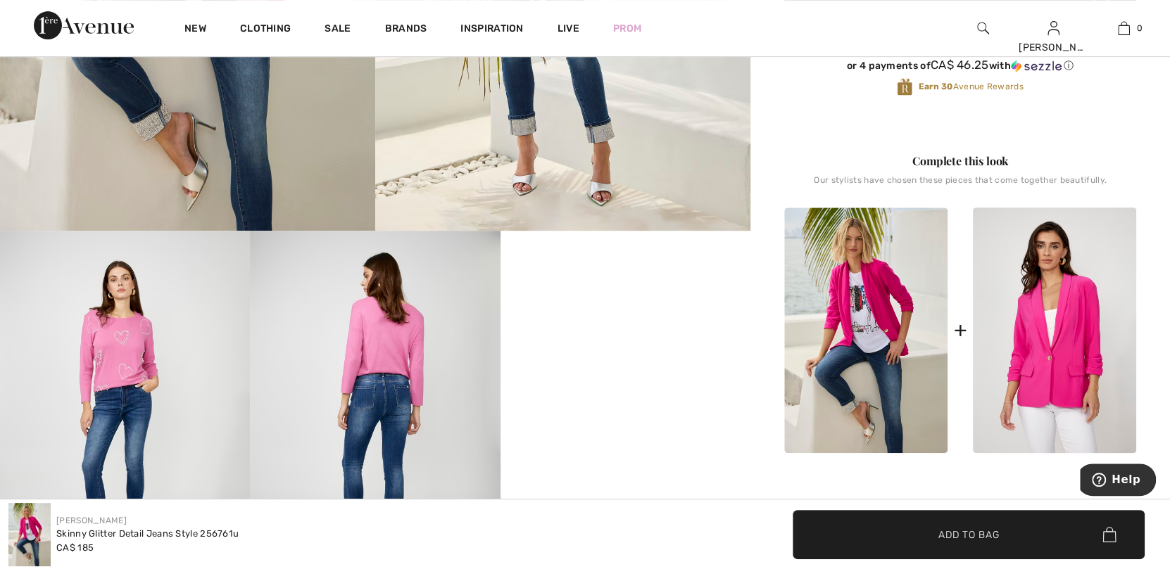
scroll to position [352, 0]
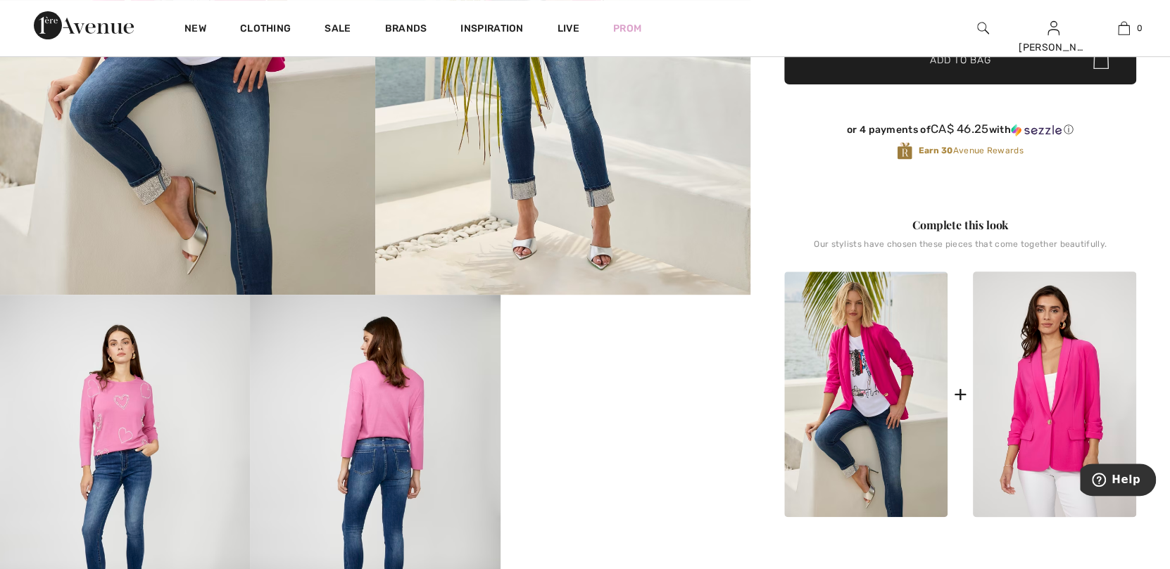
click at [895, 388] on img at bounding box center [865, 395] width 163 height 246
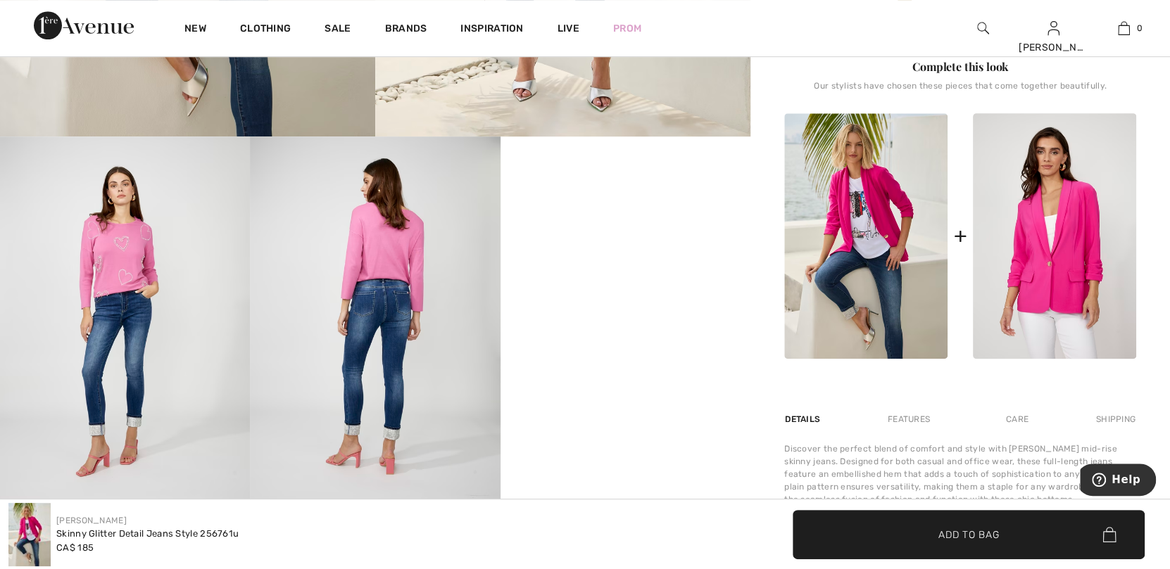
scroll to position [563, 0]
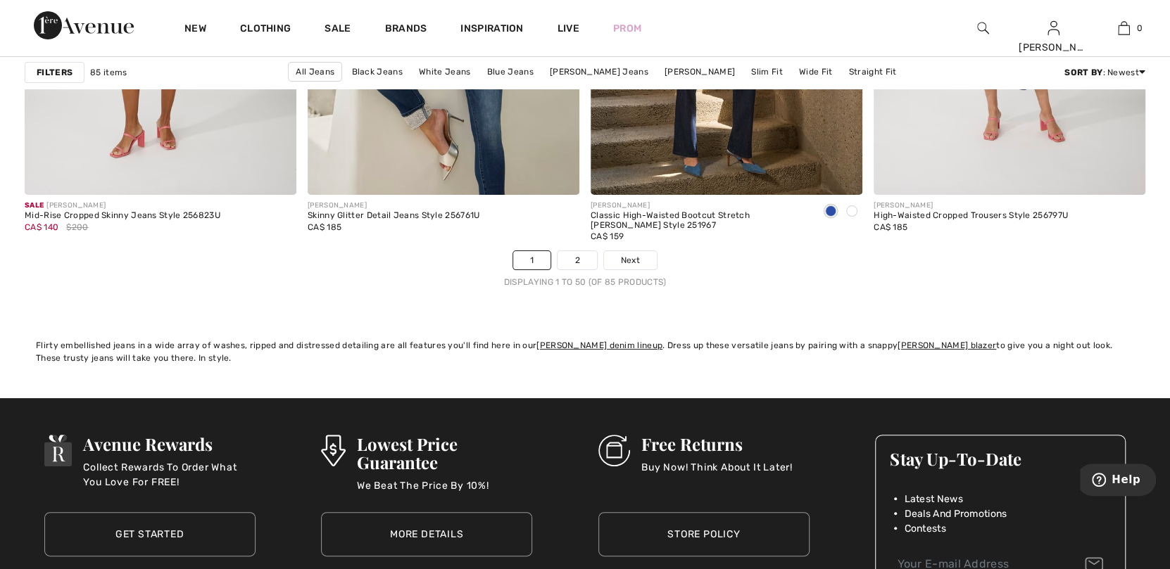
scroll to position [7179, 0]
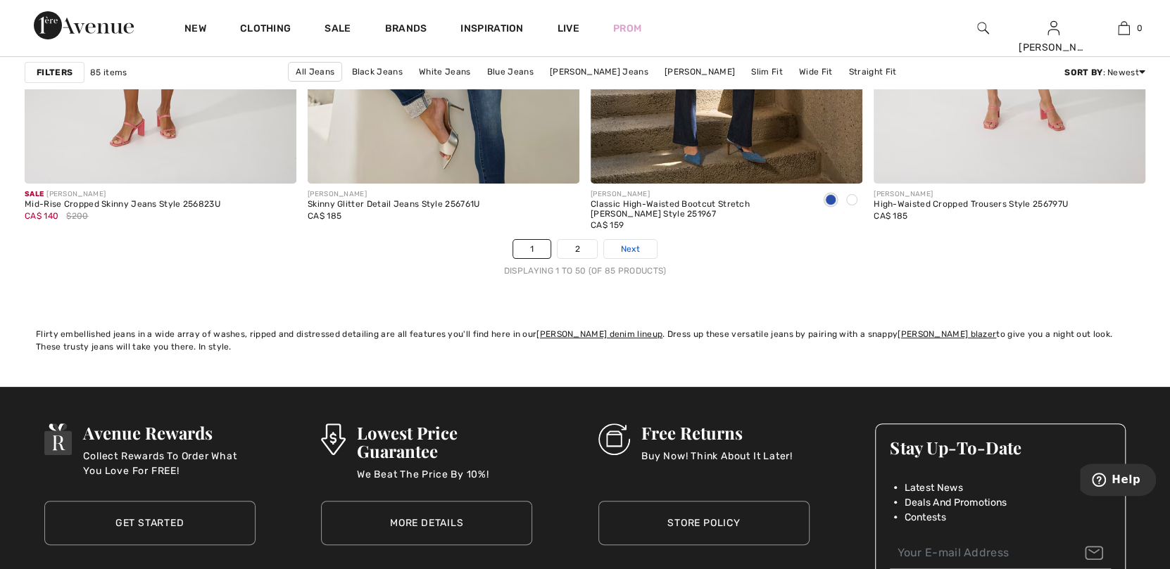
click at [637, 247] on span "Next" at bounding box center [630, 249] width 19 height 13
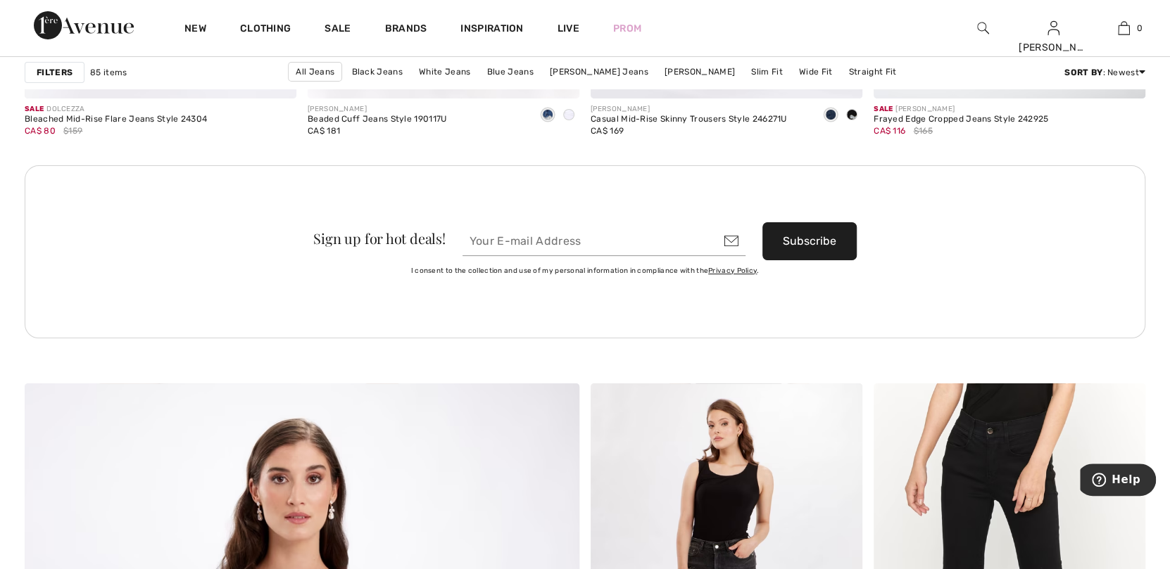
scroll to position [3519, 0]
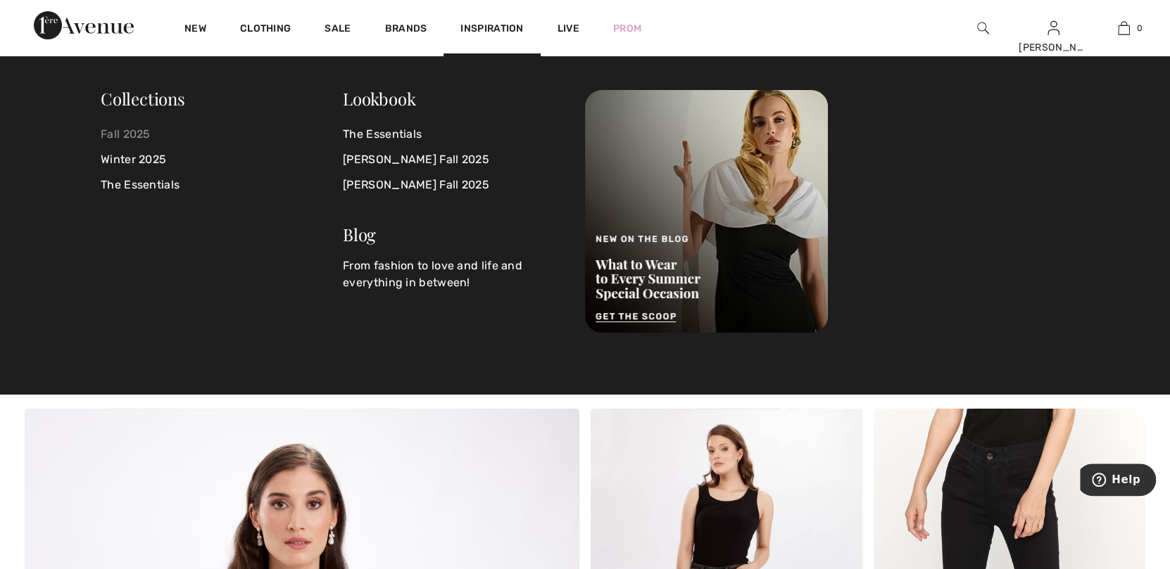
click at [130, 137] on link "Fall 2025" at bounding box center [222, 134] width 242 height 25
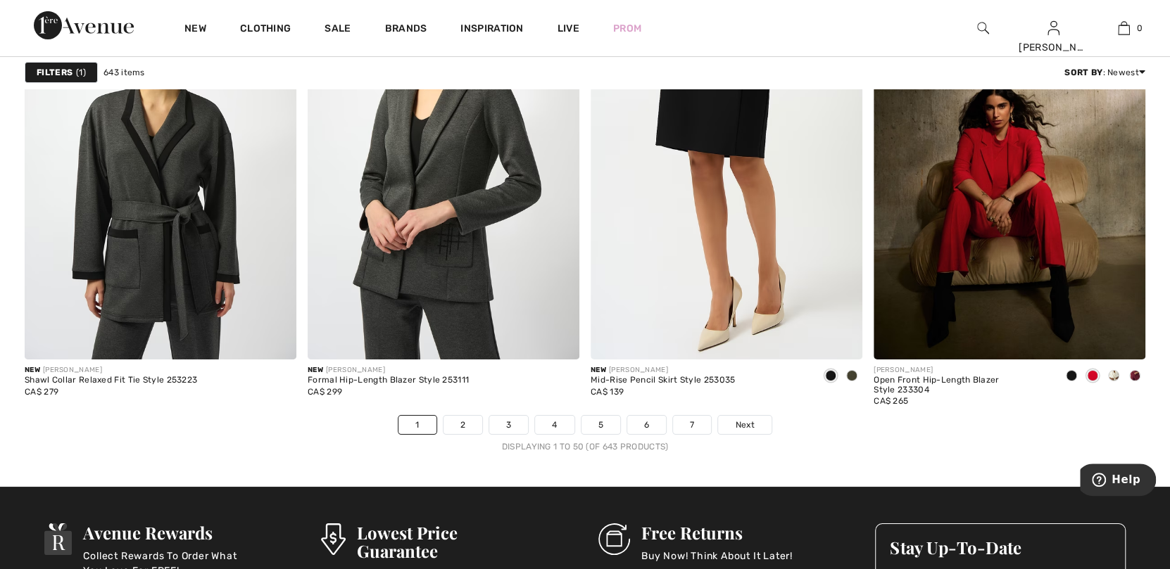
scroll to position [6968, 0]
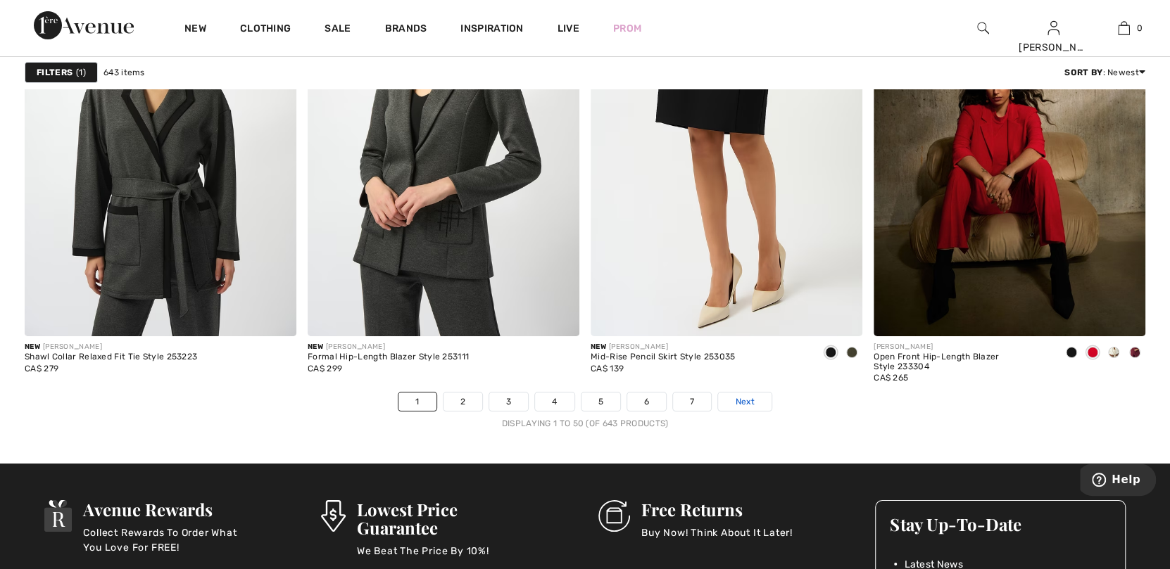
click at [747, 397] on span "Next" at bounding box center [744, 402] width 19 height 13
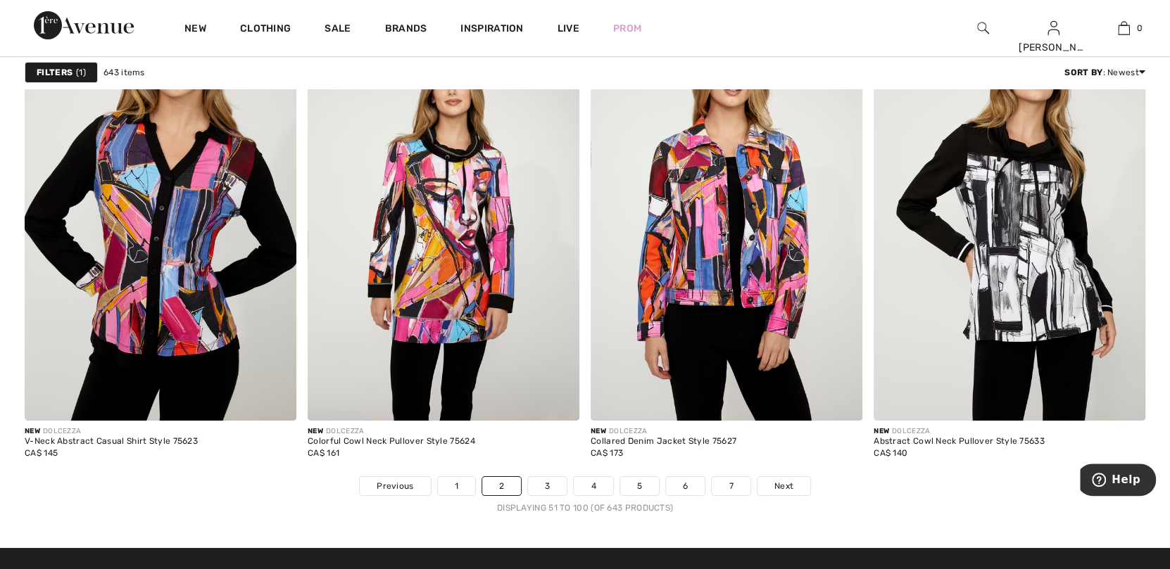
scroll to position [6897, 0]
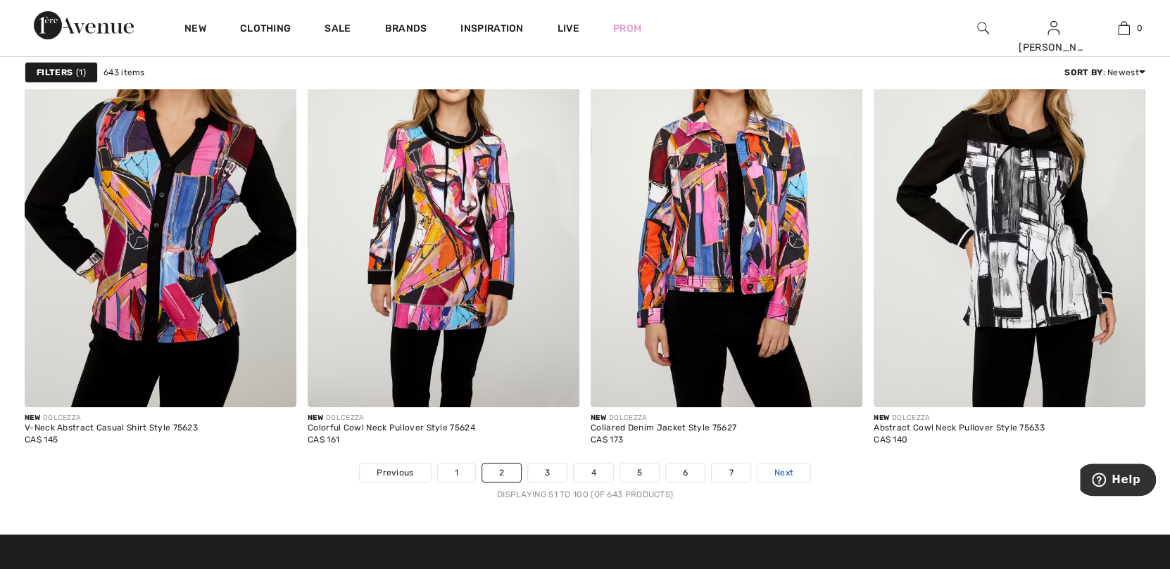
click at [789, 468] on span "Next" at bounding box center [783, 473] width 19 height 13
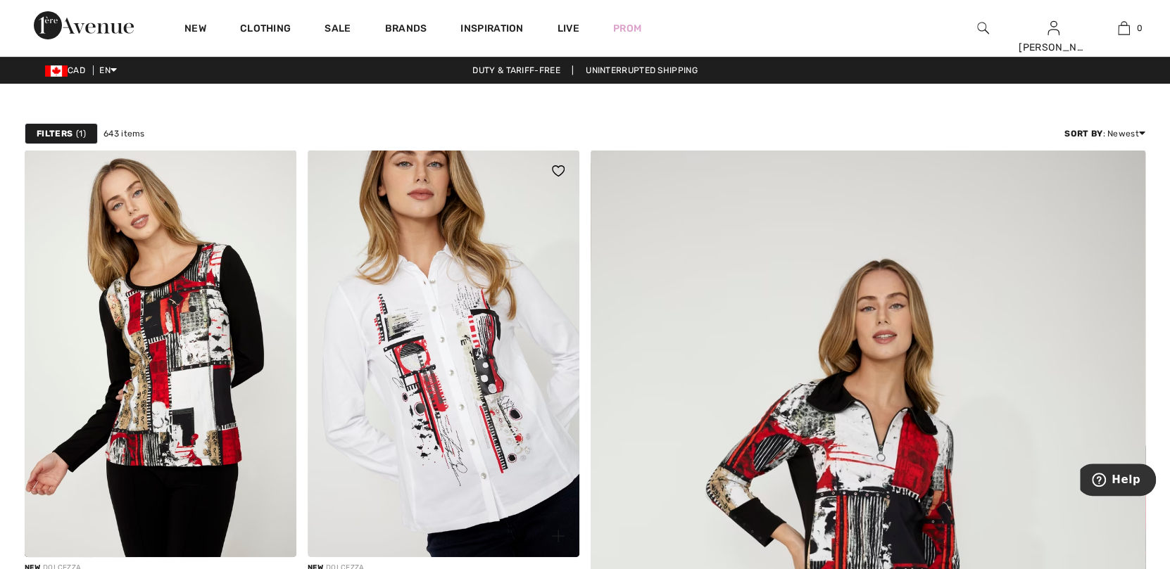
drag, startPoint x: 467, startPoint y: 344, endPoint x: 478, endPoint y: 338, distance: 12.3
click at [467, 344] on img at bounding box center [444, 354] width 272 height 408
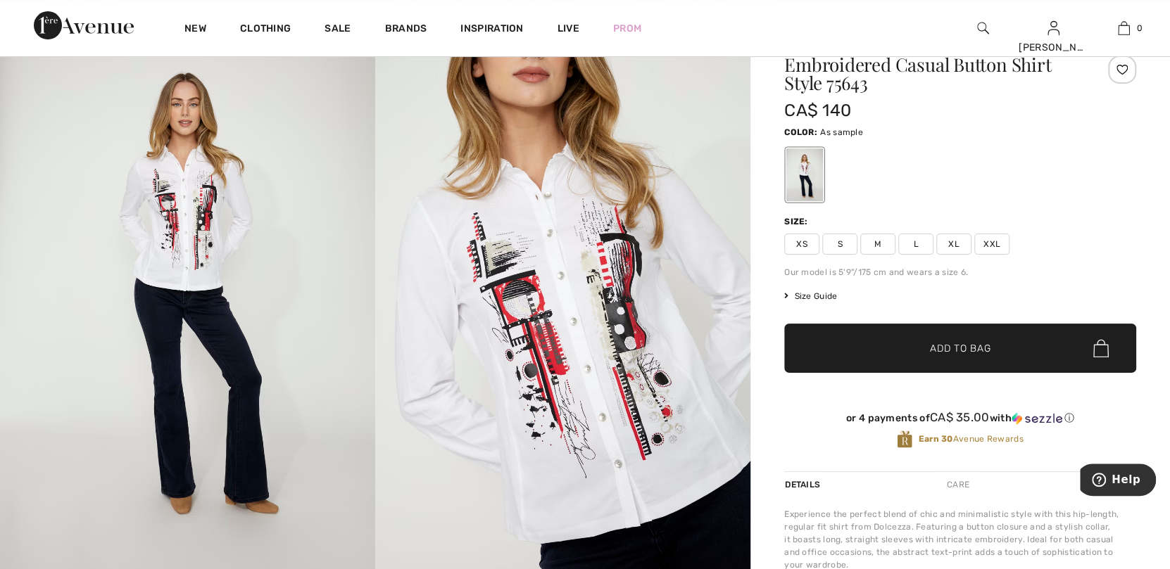
scroll to position [140, 0]
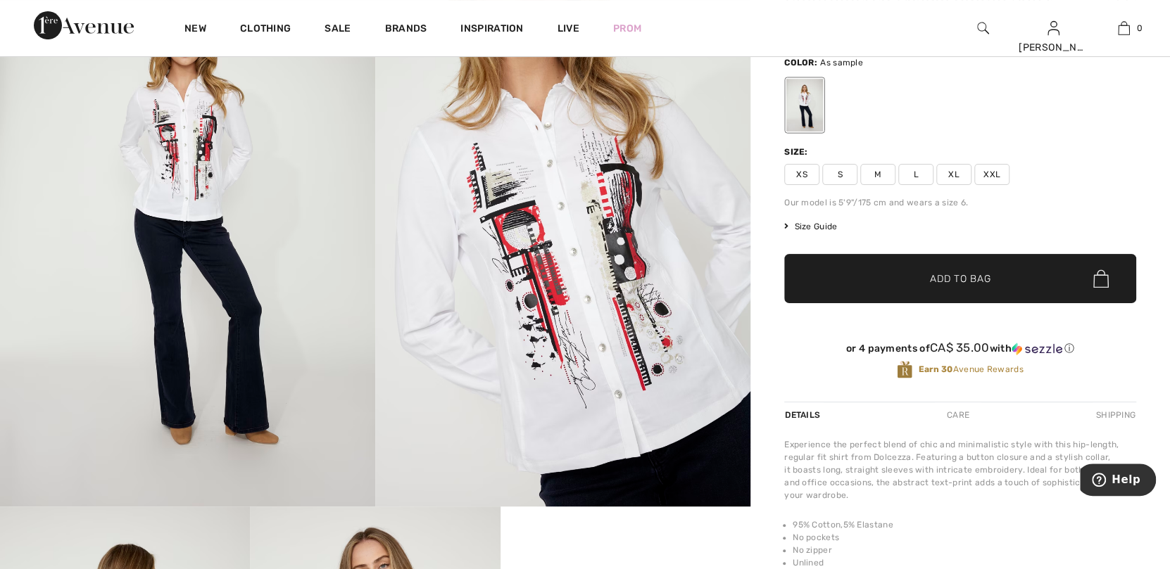
click at [875, 172] on span "M" at bounding box center [877, 174] width 35 height 21
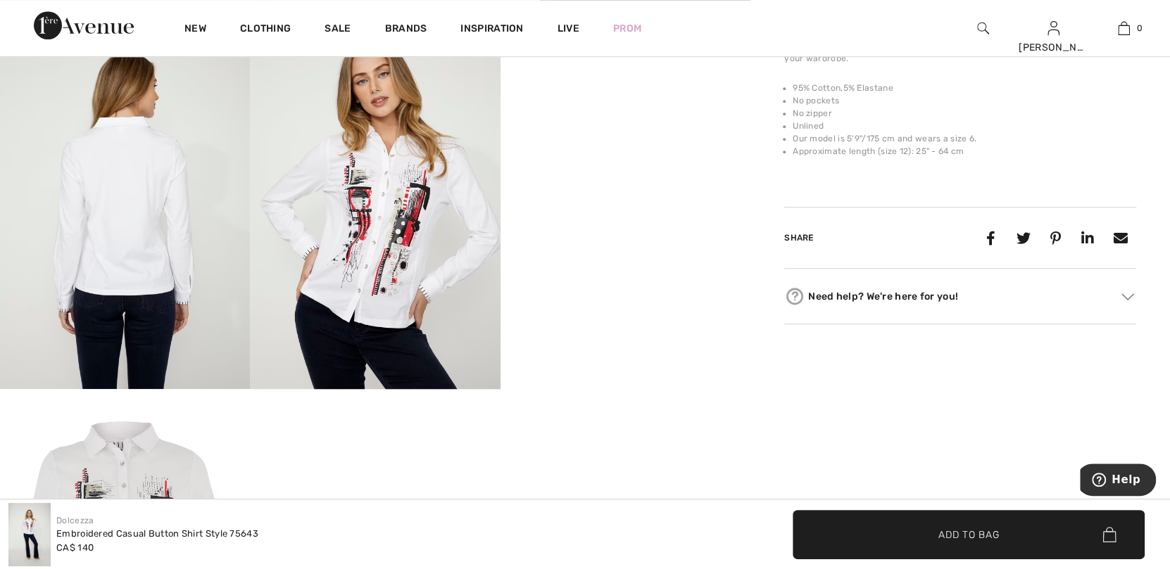
scroll to position [633, 0]
click at [412, 209] on img at bounding box center [375, 201] width 250 height 375
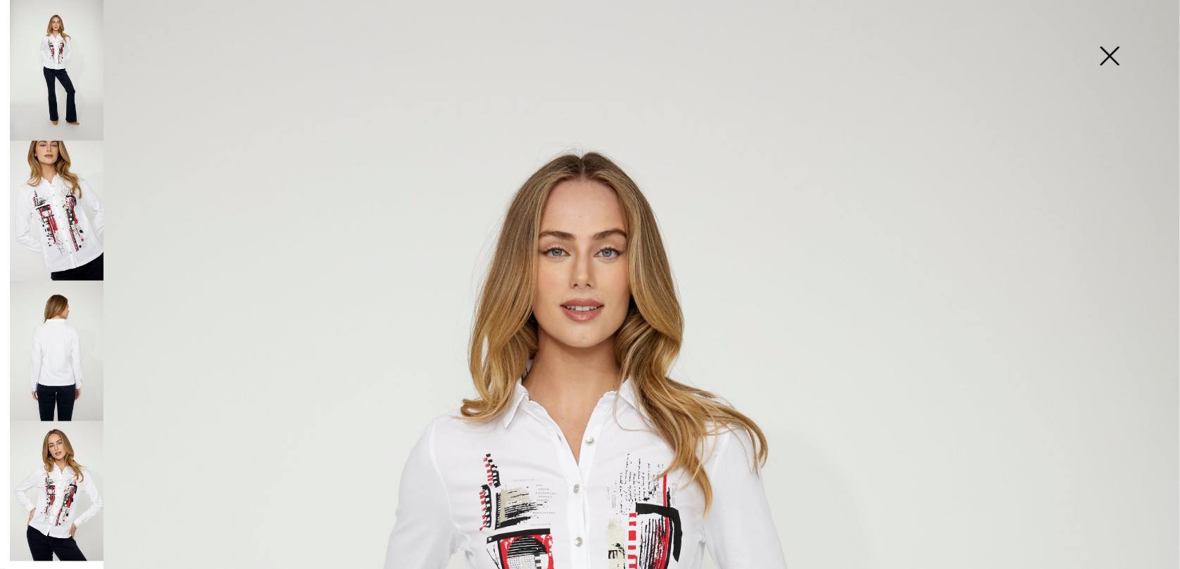
scroll to position [0, 0]
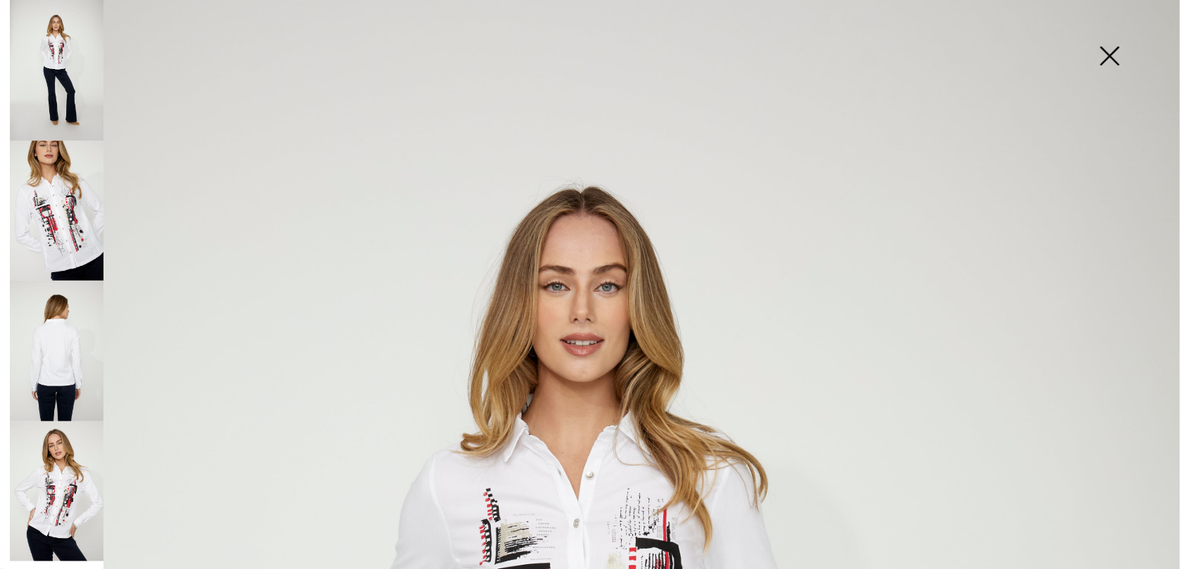
click at [1108, 54] on img at bounding box center [1109, 57] width 70 height 72
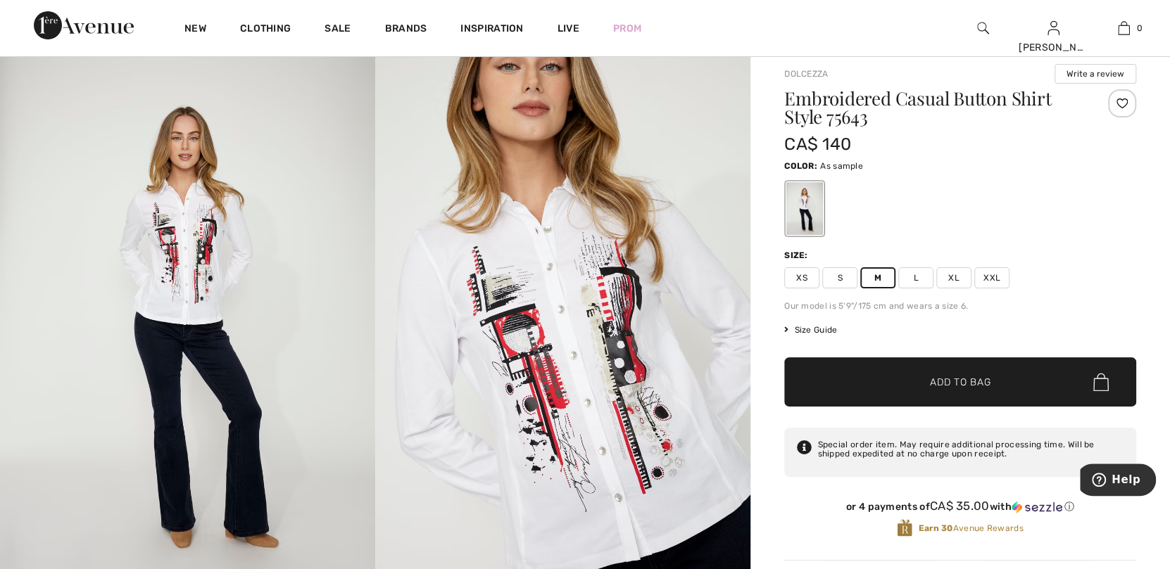
scroll to position [70, 0]
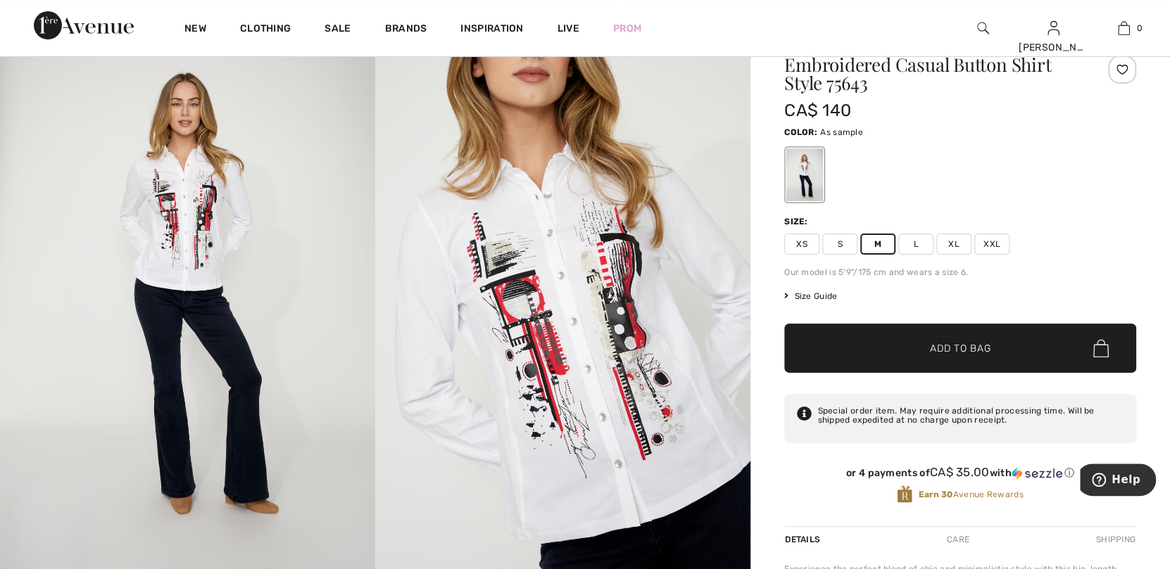
click at [812, 296] on span "Size Guide" at bounding box center [810, 296] width 53 height 13
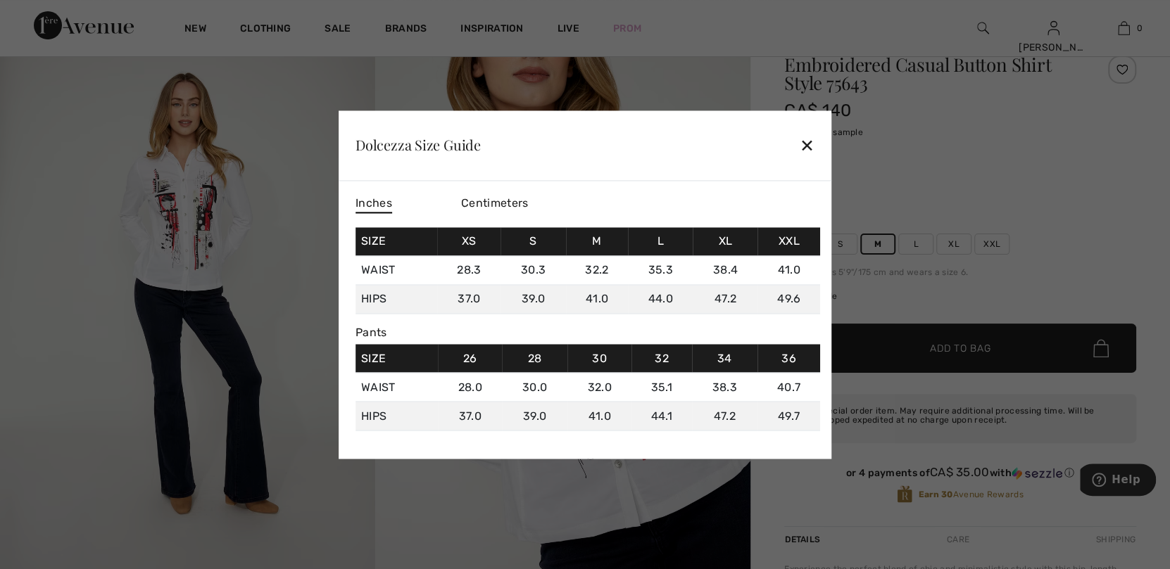
drag, startPoint x: 806, startPoint y: 148, endPoint x: 820, endPoint y: 175, distance: 30.2
click at [806, 149] on div "✕" at bounding box center [807, 146] width 15 height 30
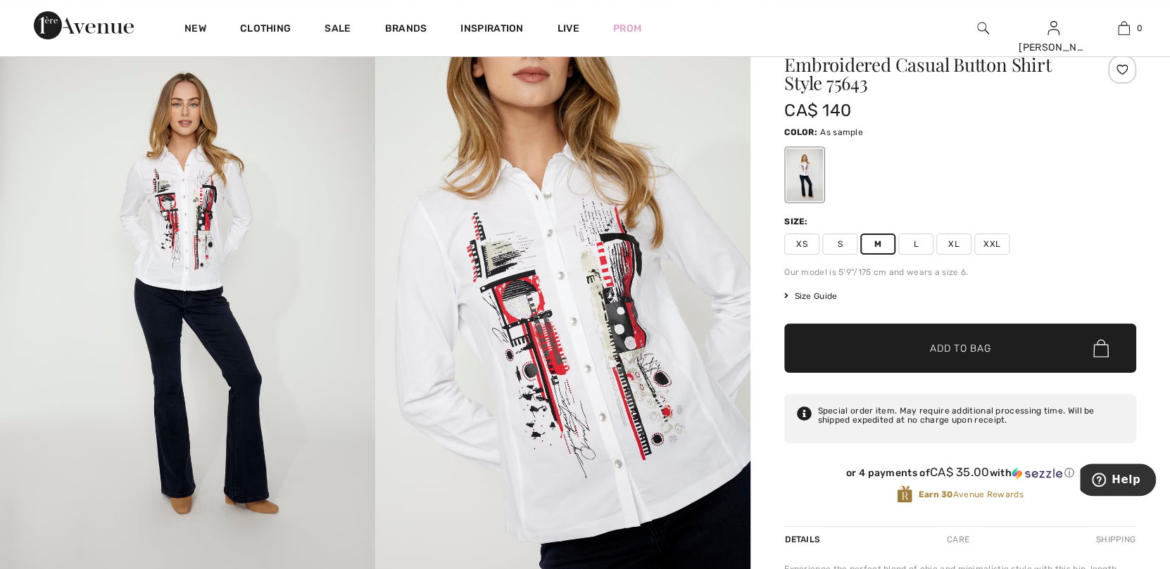
click at [964, 343] on span "Add to Bag" at bounding box center [960, 348] width 61 height 15
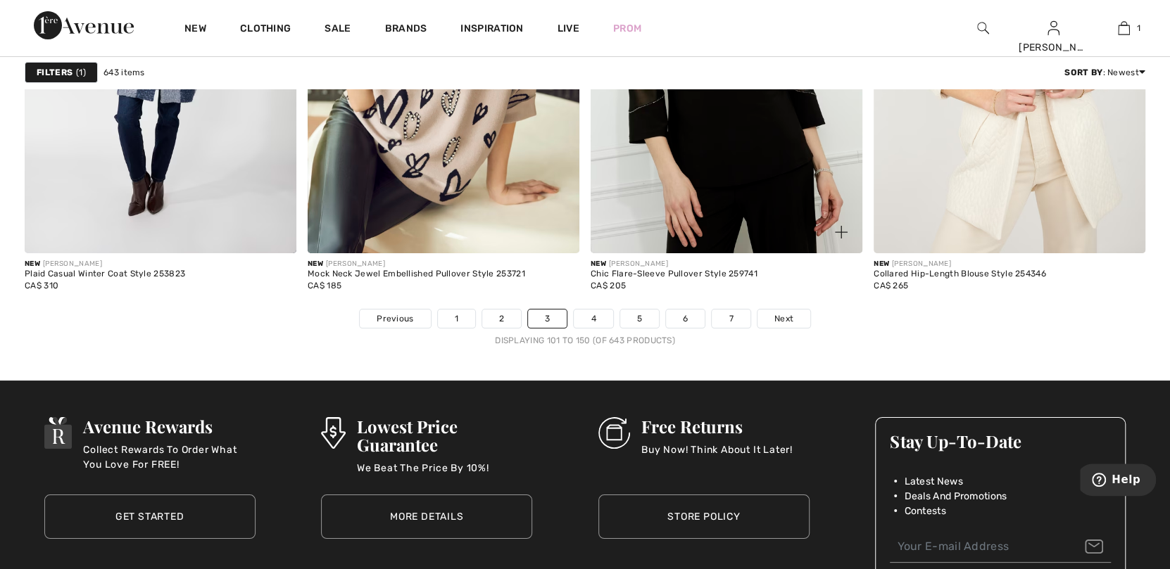
scroll to position [7038, 0]
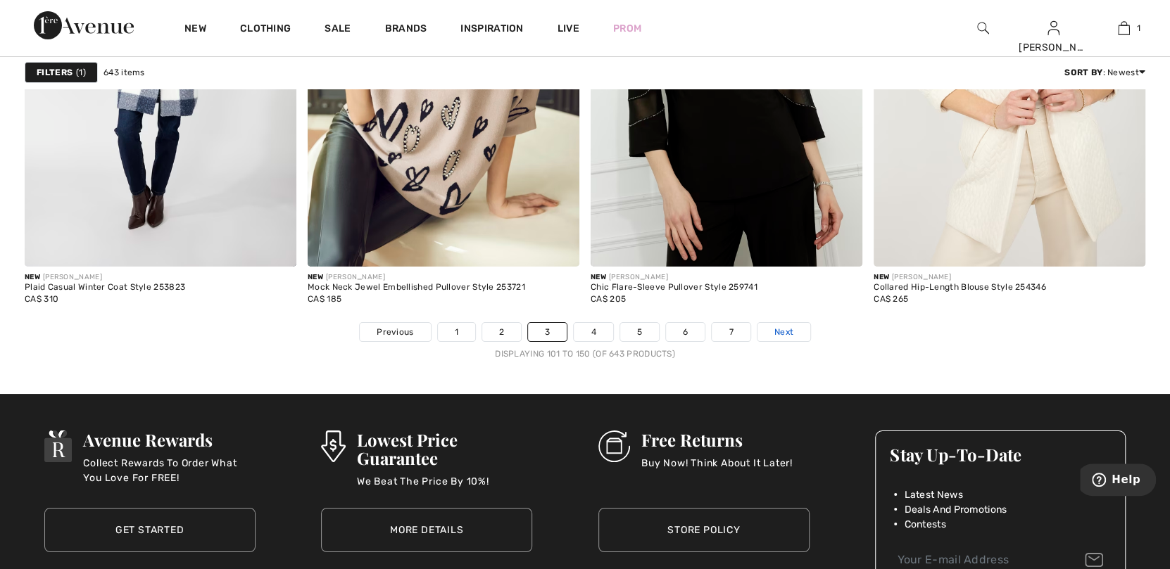
click at [785, 327] on span "Next" at bounding box center [783, 332] width 19 height 13
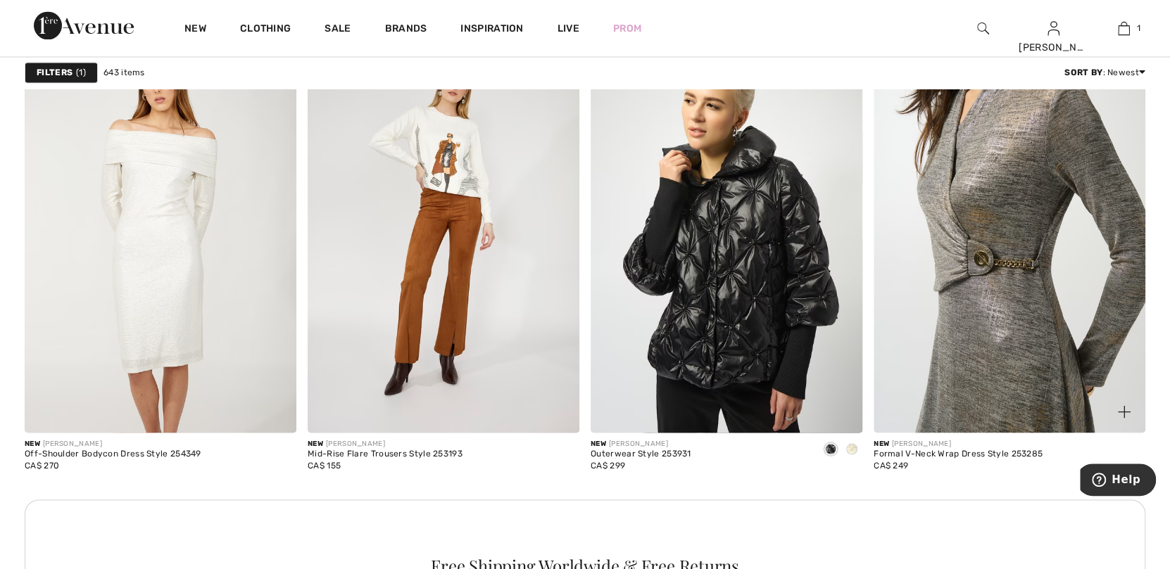
scroll to position [1548, 0]
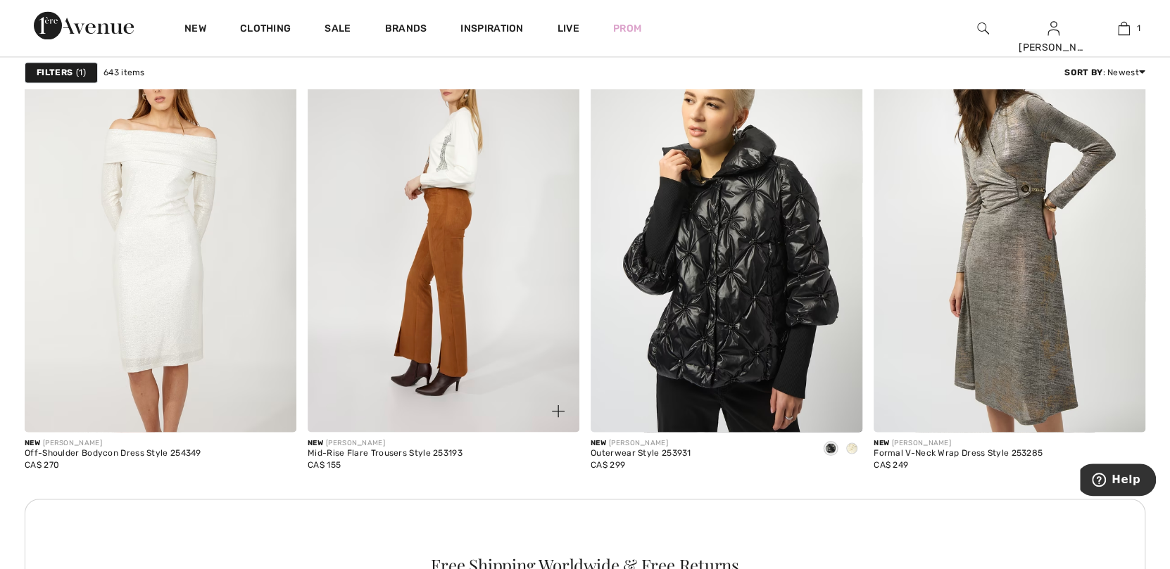
click at [453, 175] on img at bounding box center [444, 229] width 272 height 408
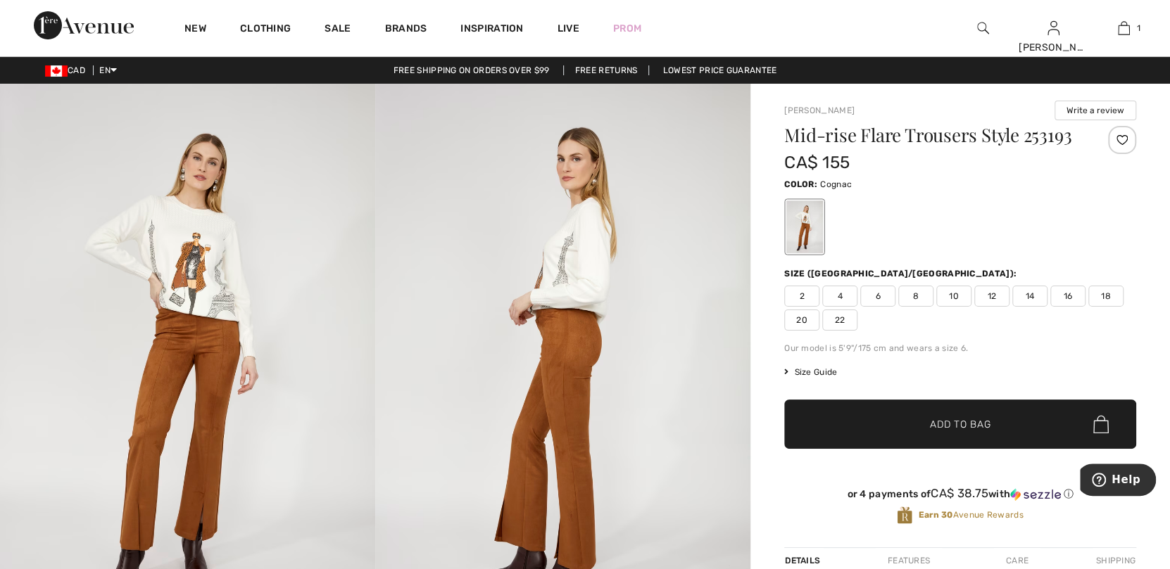
click at [216, 241] on img at bounding box center [187, 365] width 375 height 563
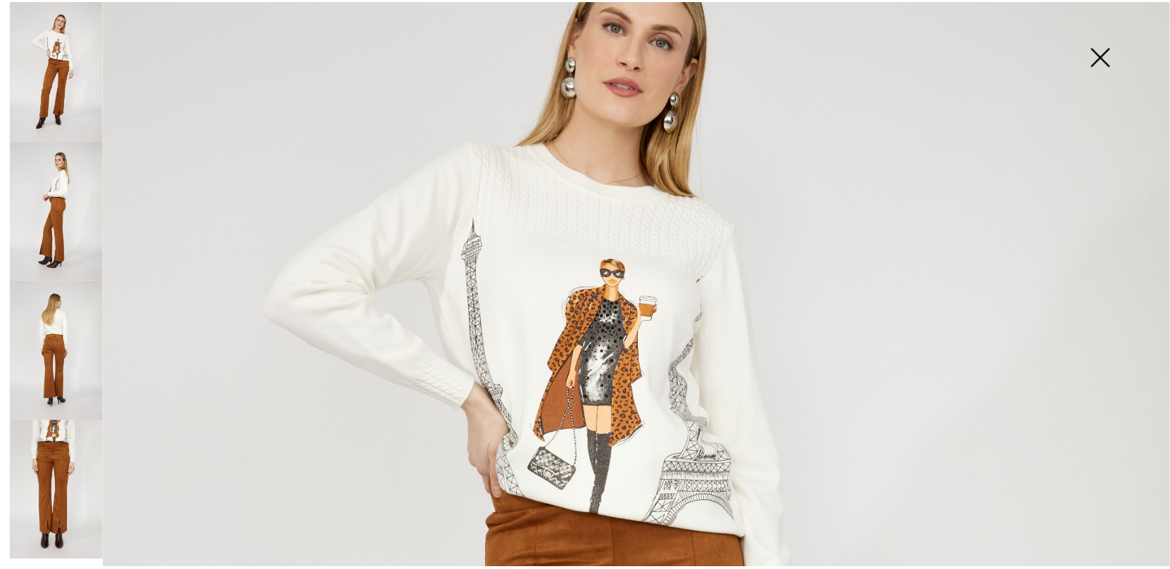
scroll to position [211, 0]
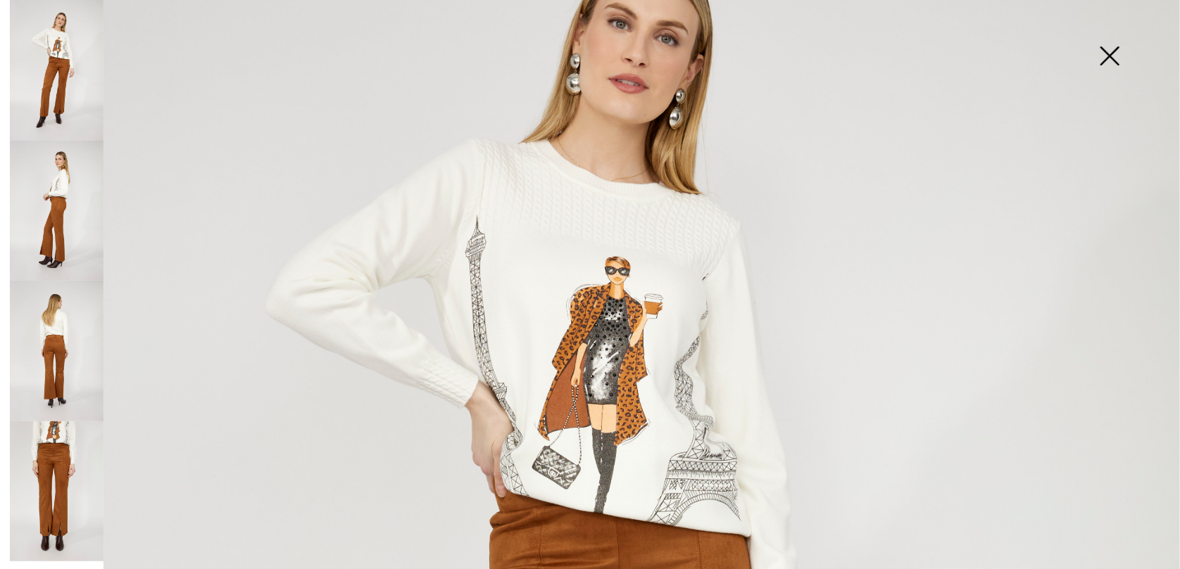
click at [1110, 54] on img at bounding box center [1109, 57] width 70 height 72
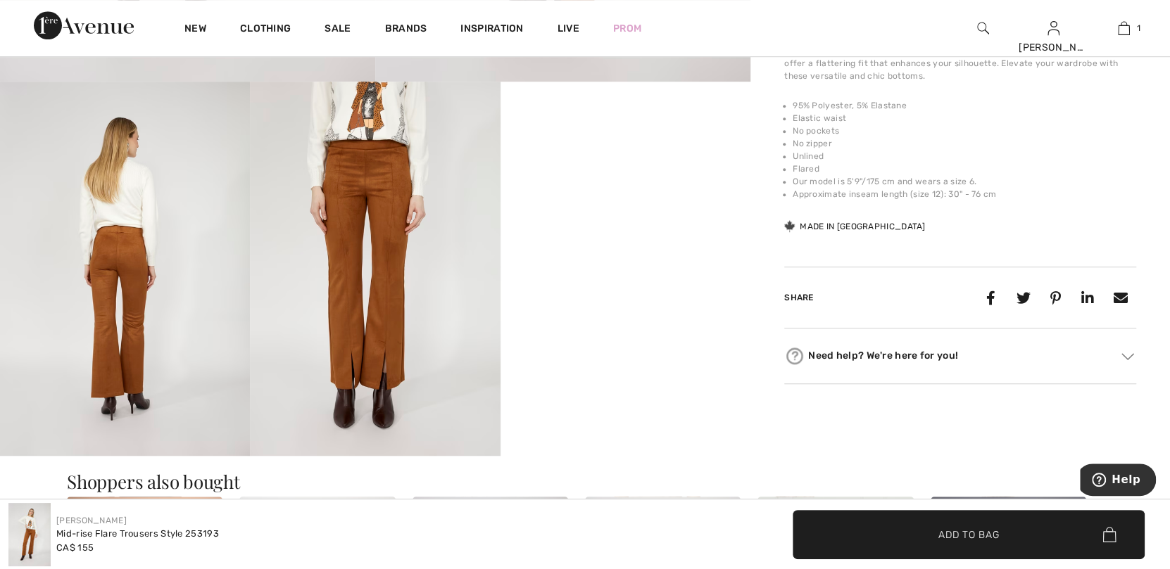
scroll to position [563, 0]
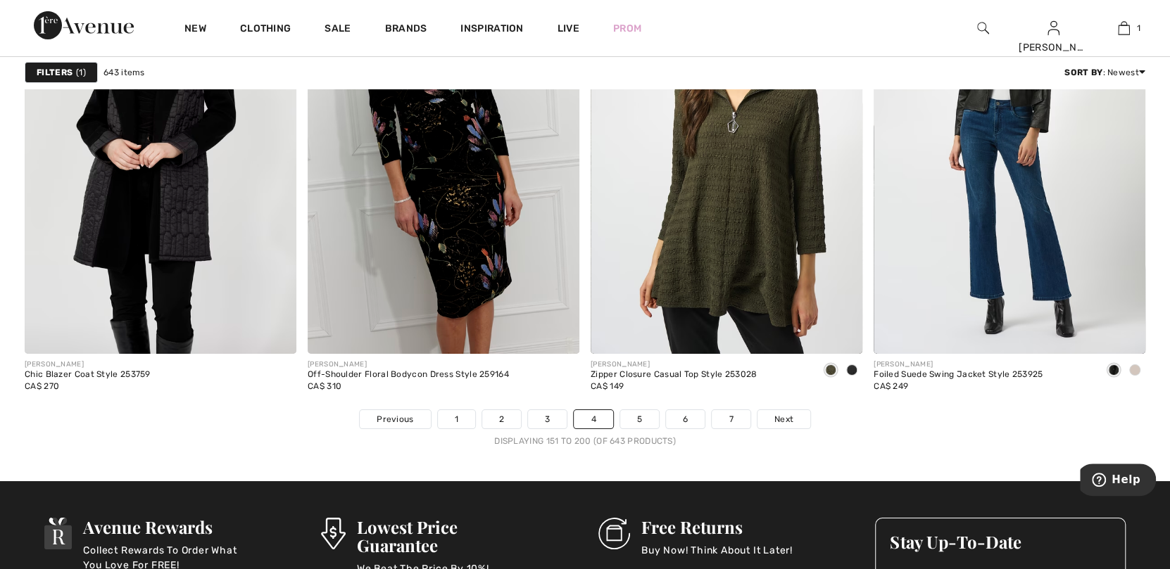
scroll to position [6968, 0]
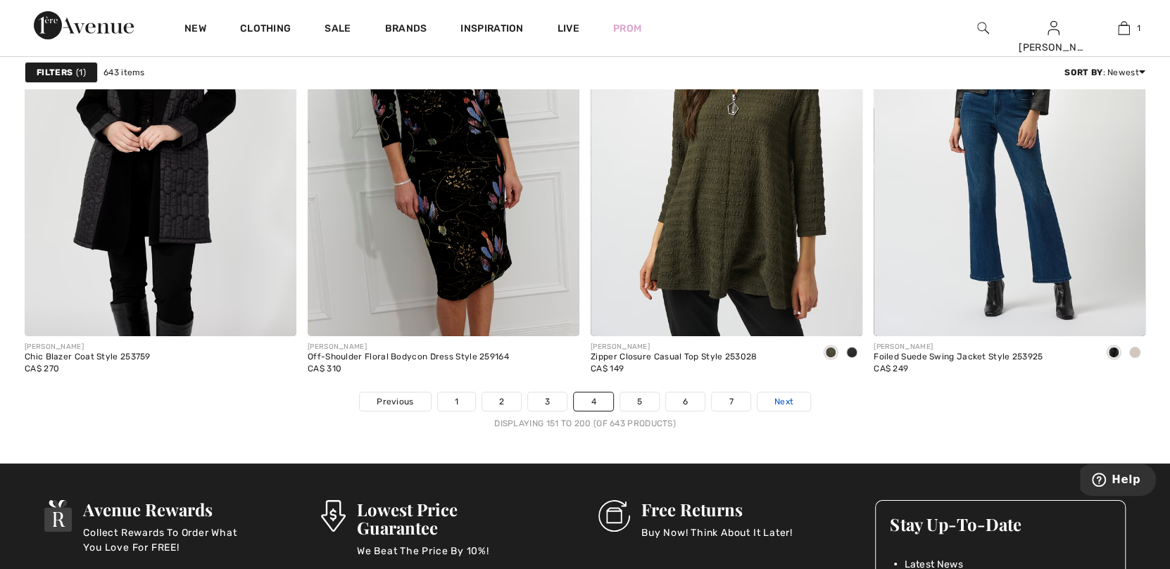
click at [779, 399] on span "Next" at bounding box center [783, 402] width 19 height 13
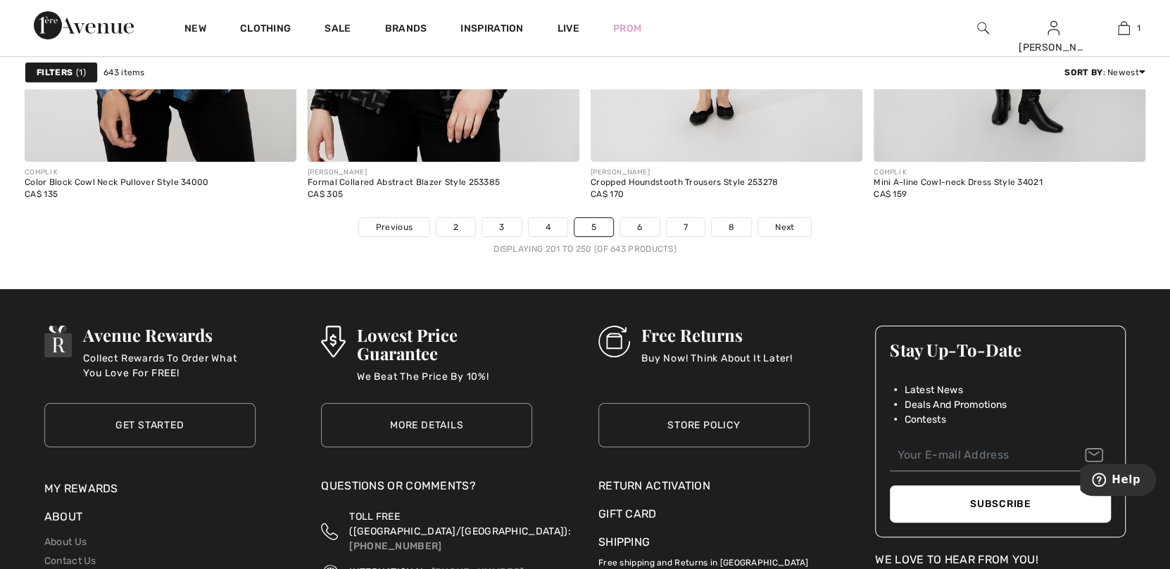
scroll to position [7179, 0]
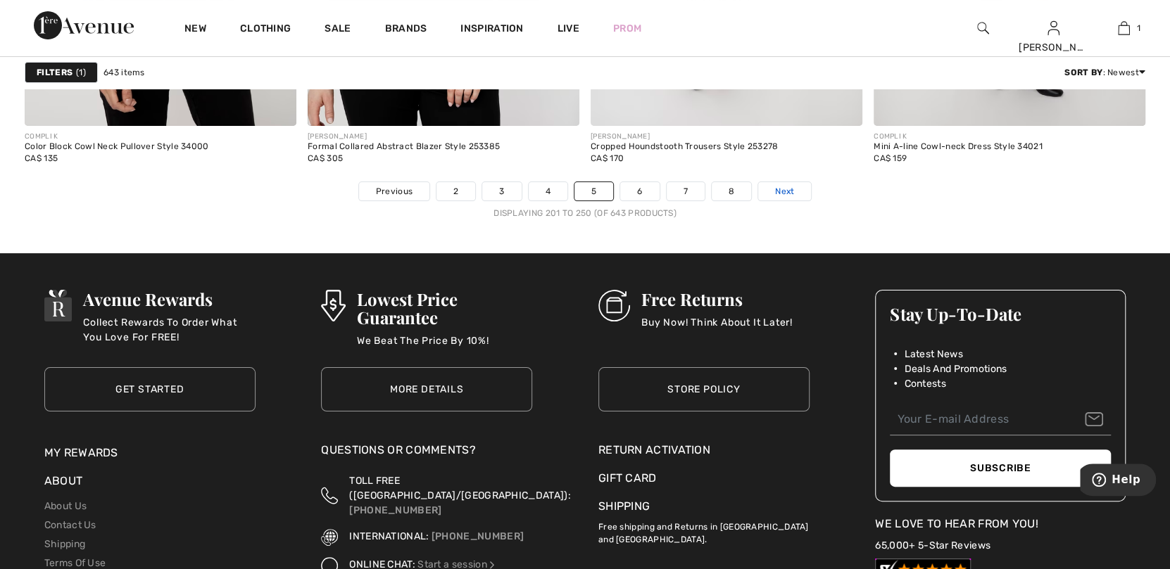
click at [783, 191] on span "Next" at bounding box center [784, 191] width 19 height 13
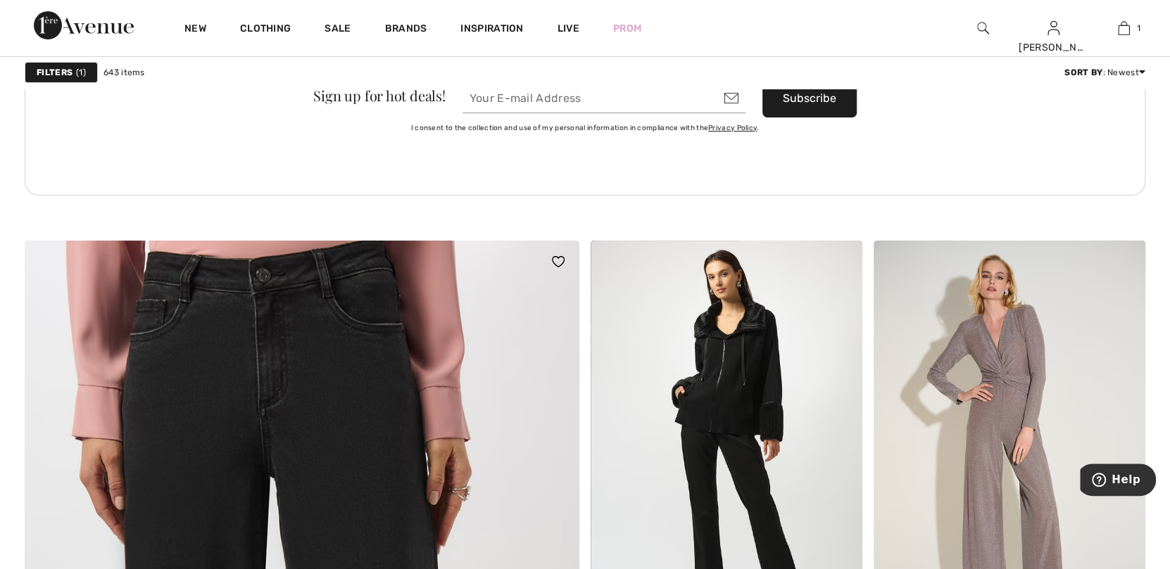
scroll to position [3590, 0]
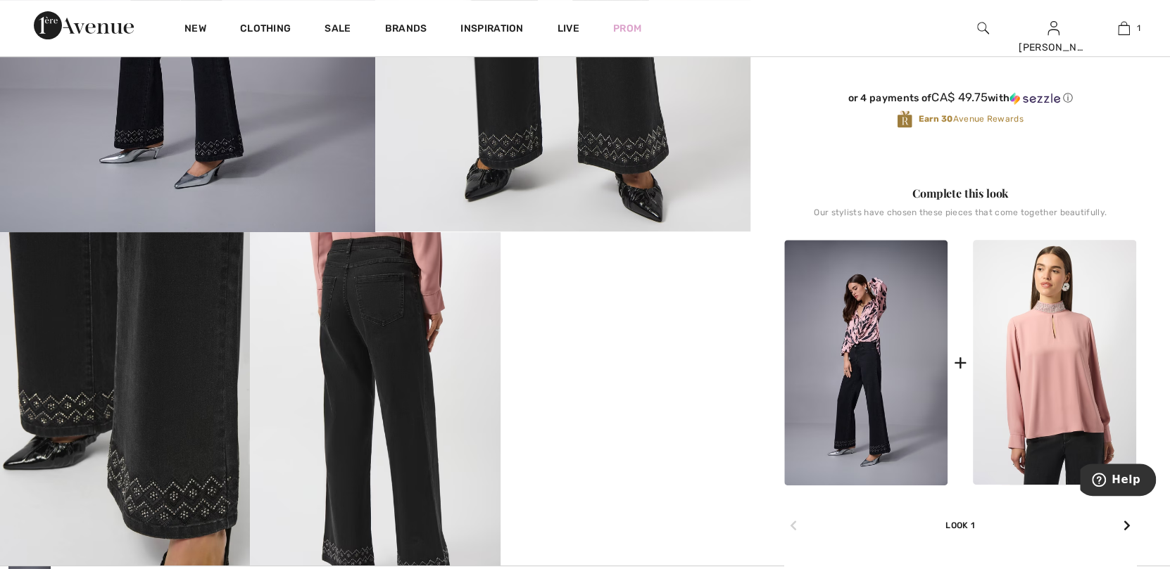
scroll to position [422, 0]
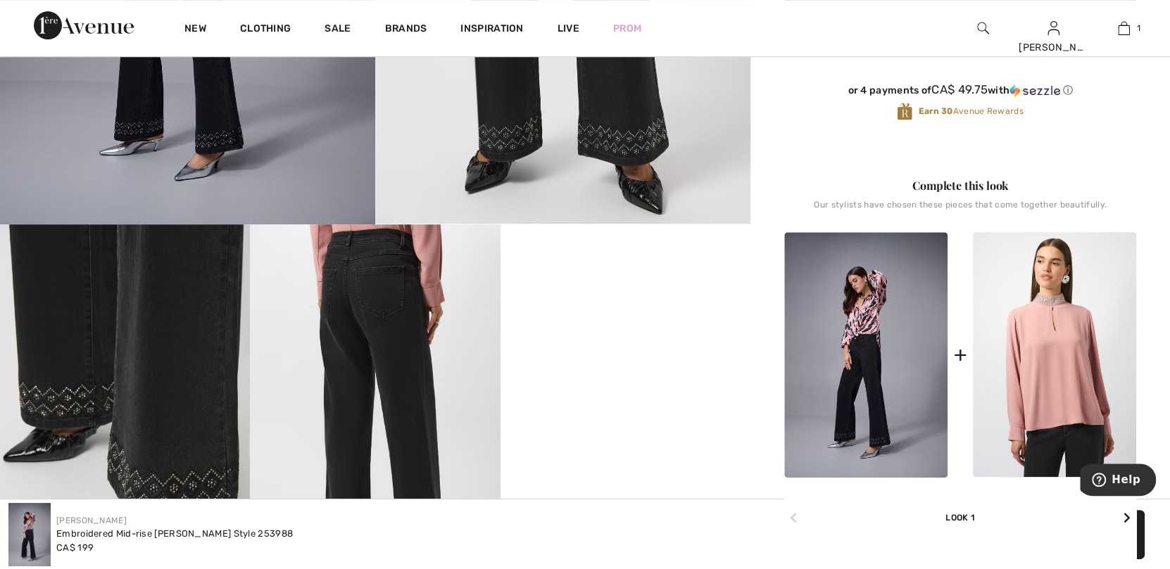
click at [857, 360] on img at bounding box center [865, 355] width 163 height 246
click at [928, 332] on img at bounding box center [865, 355] width 163 height 246
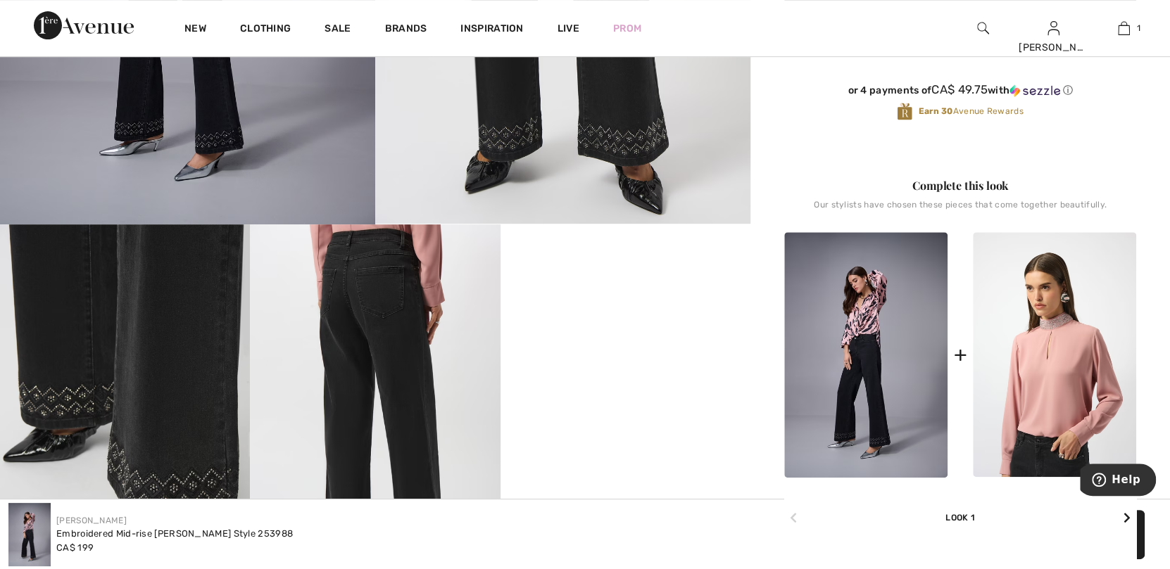
click at [1061, 301] on img at bounding box center [1054, 354] width 163 height 245
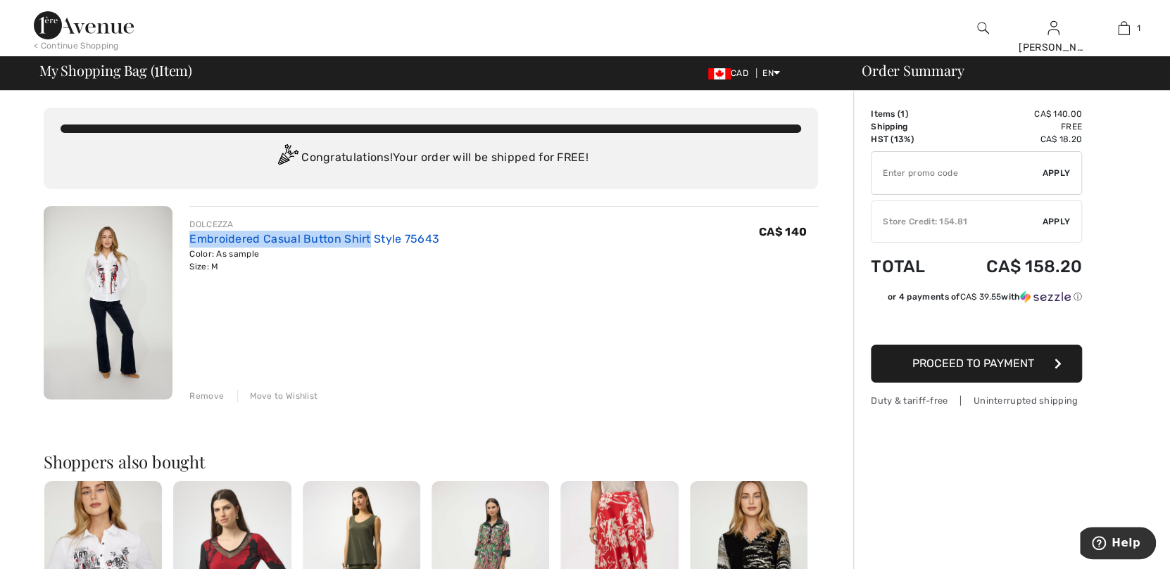
drag, startPoint x: 187, startPoint y: 236, endPoint x: 367, endPoint y: 233, distance: 179.5
click at [367, 233] on div "DOLCEZZA Embroidered Casual Button Shirt Style 75643 Color: As sample Size: M F…" at bounding box center [494, 304] width 645 height 196
copy link "Embroidered Casual Button Shirt"
click at [979, 27] on img at bounding box center [983, 28] width 12 height 17
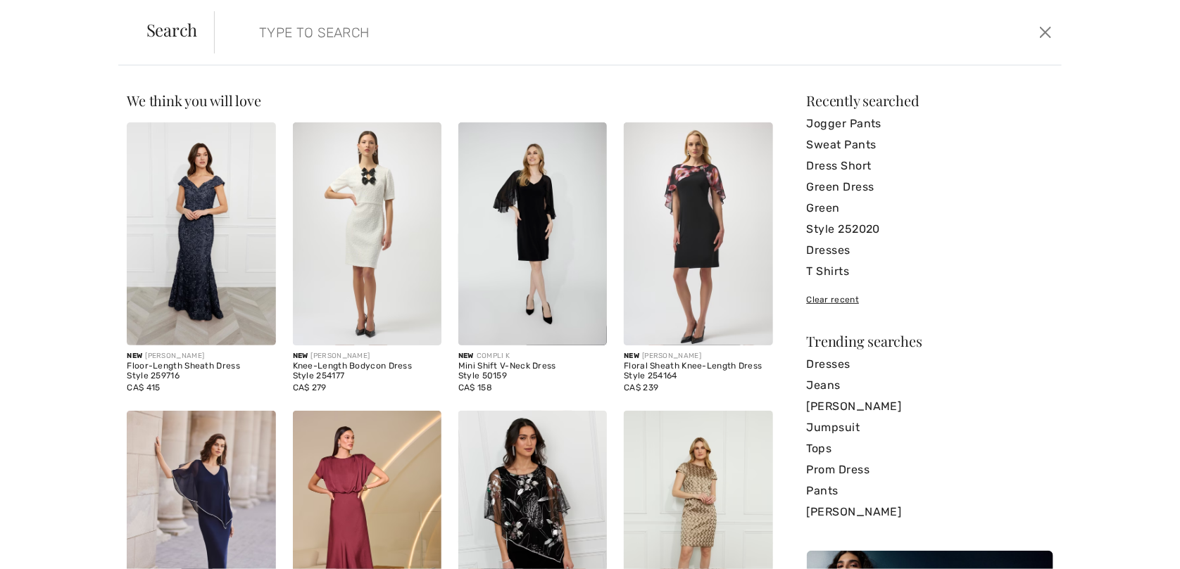
paste input "Embroidered Casual Button Shirt"
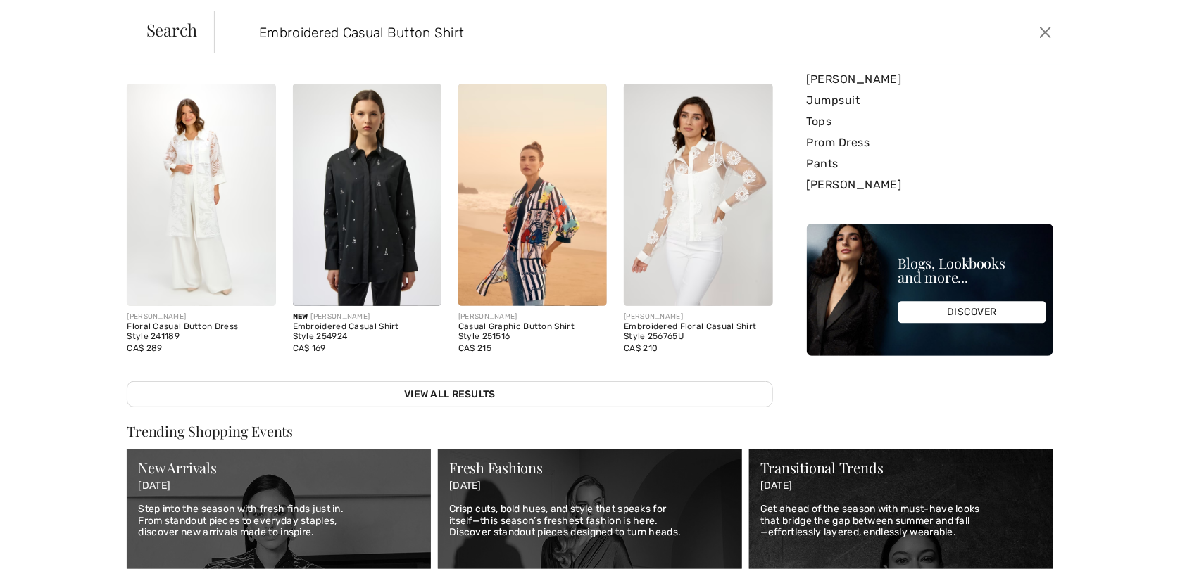
scroll to position [281, 0]
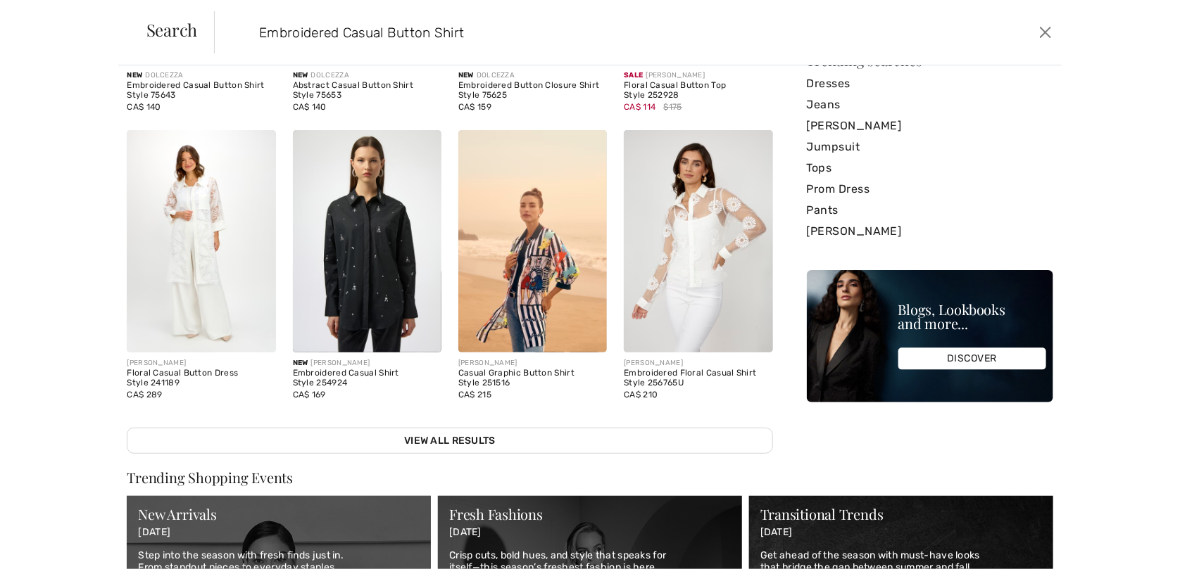
type input "Embroidered Casual Button Shirt"
click at [703, 227] on img at bounding box center [698, 241] width 149 height 223
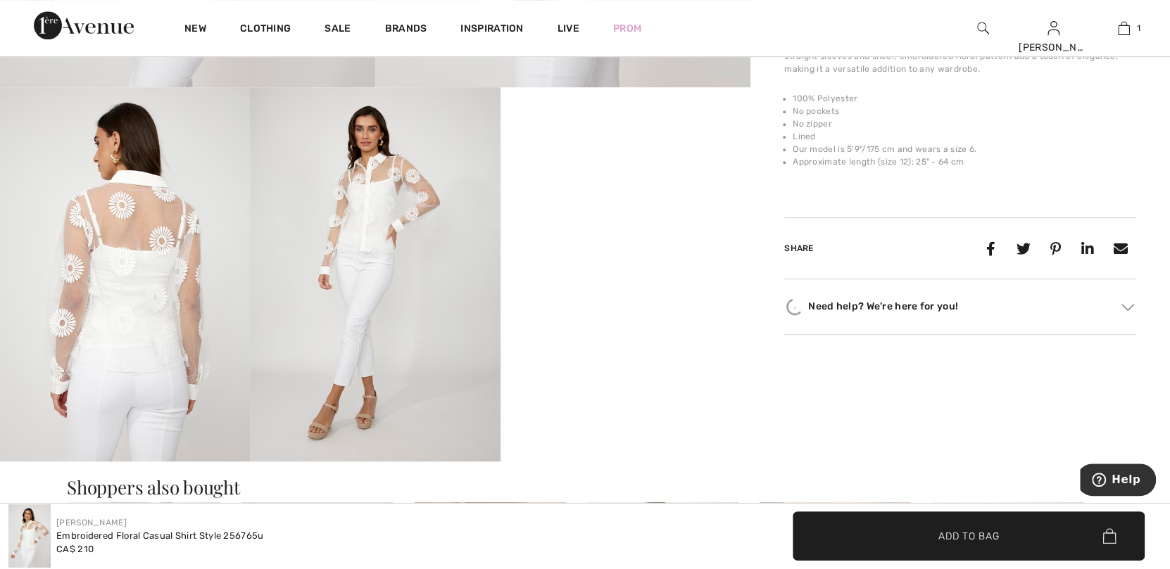
scroll to position [563, 0]
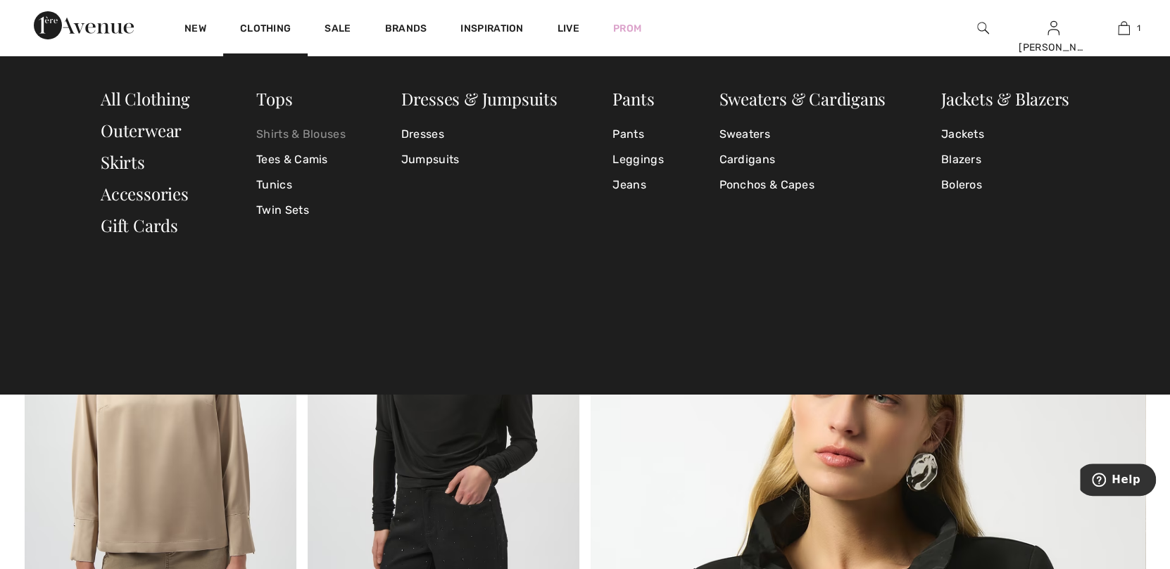
click at [270, 130] on link "Shirts & Blouses" at bounding box center [300, 134] width 89 height 25
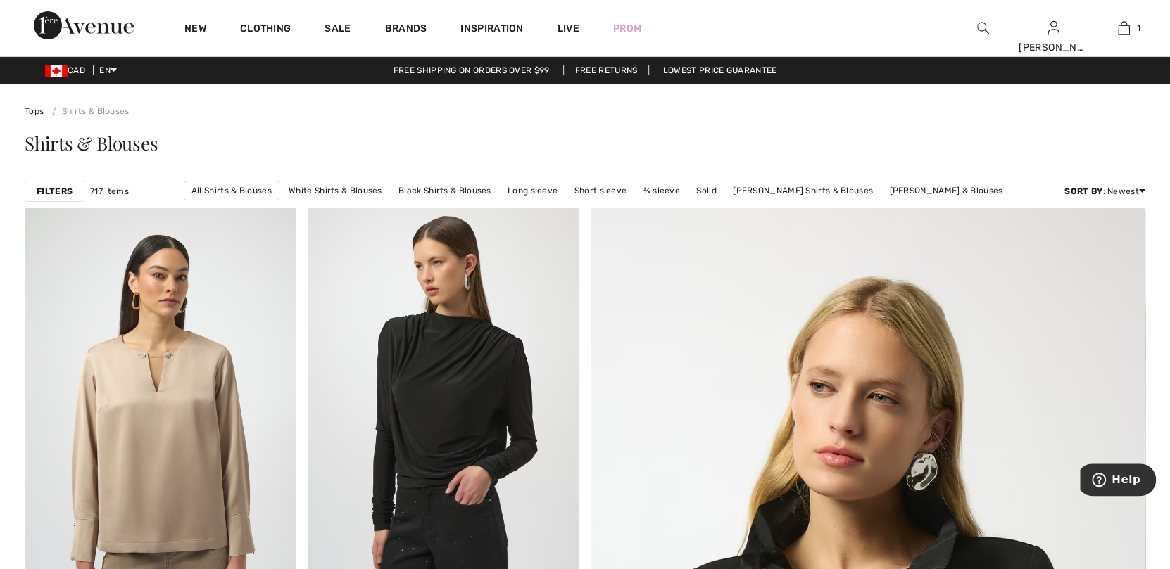
click at [65, 187] on strong "Filters" at bounding box center [55, 191] width 36 height 13
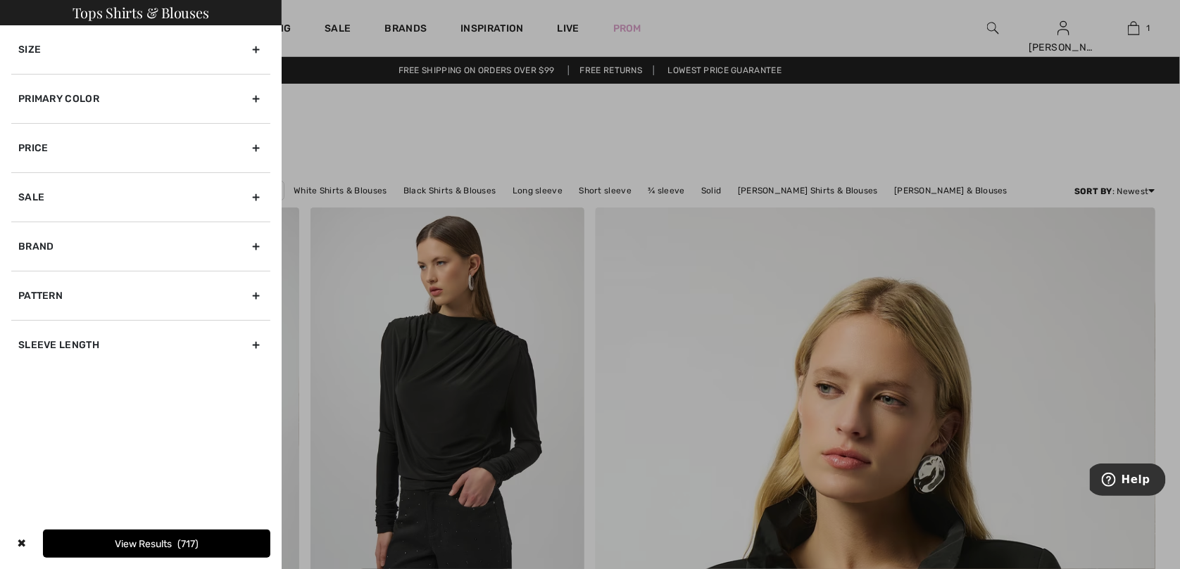
click at [76, 56] on div "Size" at bounding box center [140, 49] width 259 height 49
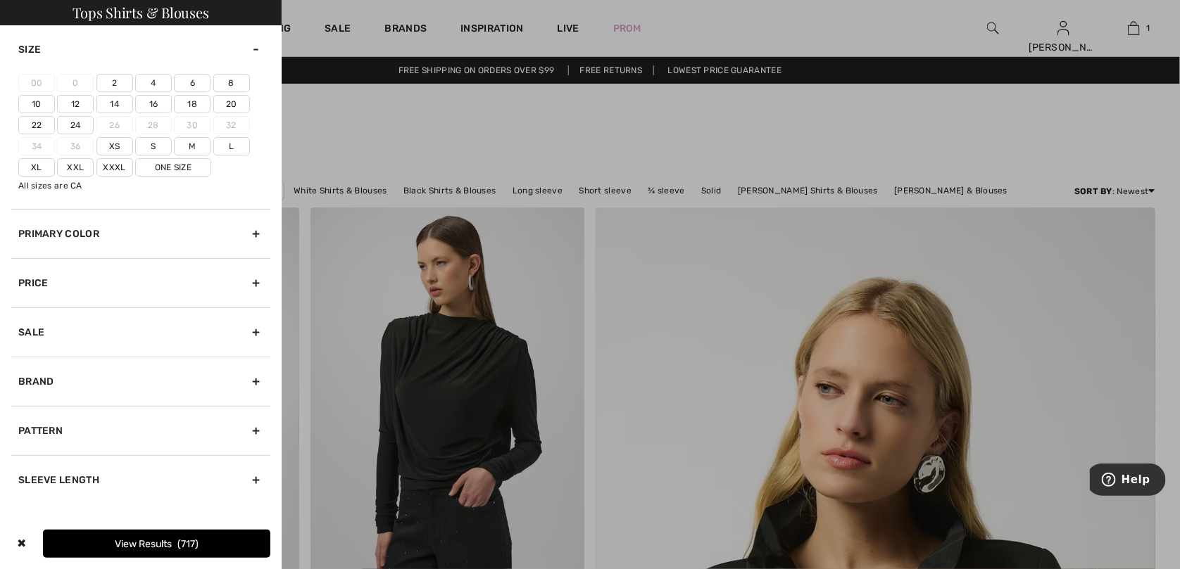
click at [39, 104] on label "10" at bounding box center [36, 104] width 37 height 18
click at [0, 0] on input"] "10" at bounding box center [0, 0] width 0 height 0
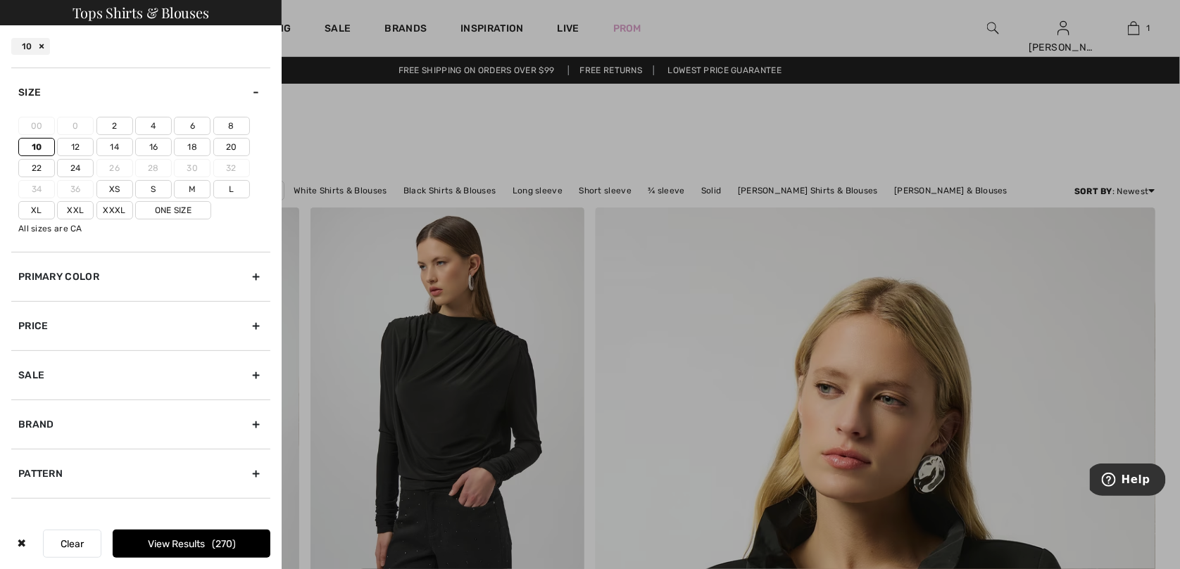
click at [189, 187] on label "M" at bounding box center [192, 189] width 37 height 18
click at [0, 0] on input"] "M" at bounding box center [0, 0] width 0 height 0
click at [152, 541] on button "View Results 433" at bounding box center [192, 544] width 158 height 28
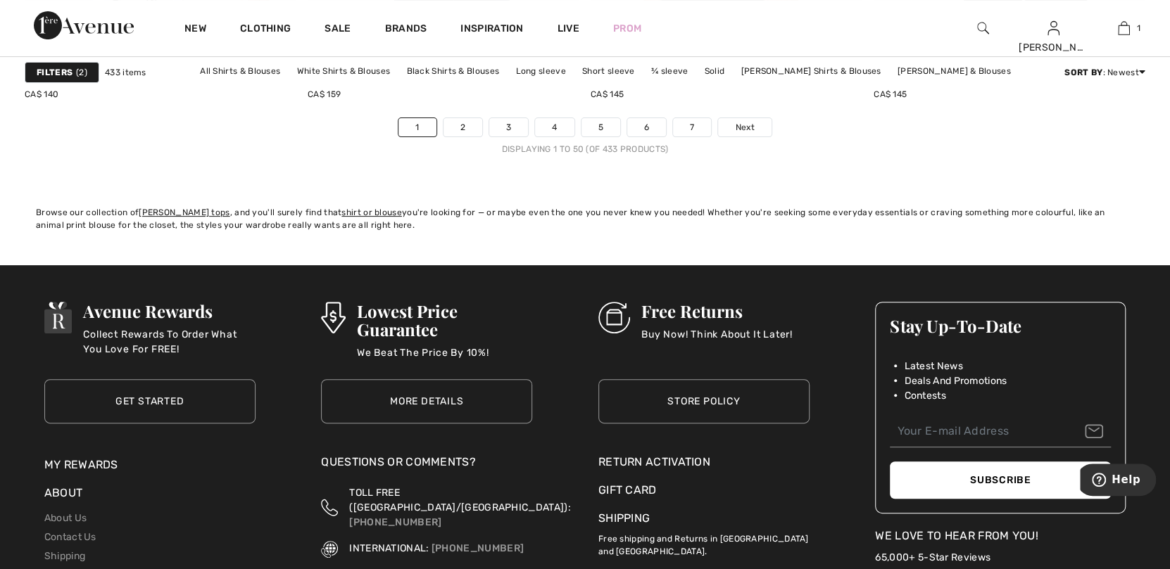
scroll to position [7255, 0]
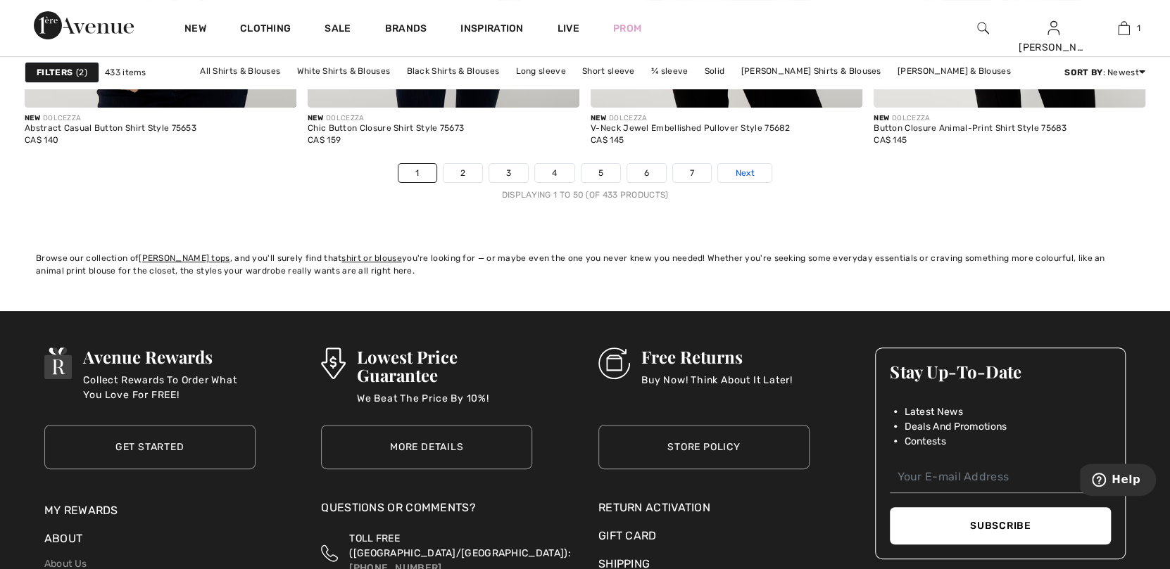
click at [738, 172] on span "Next" at bounding box center [744, 173] width 19 height 13
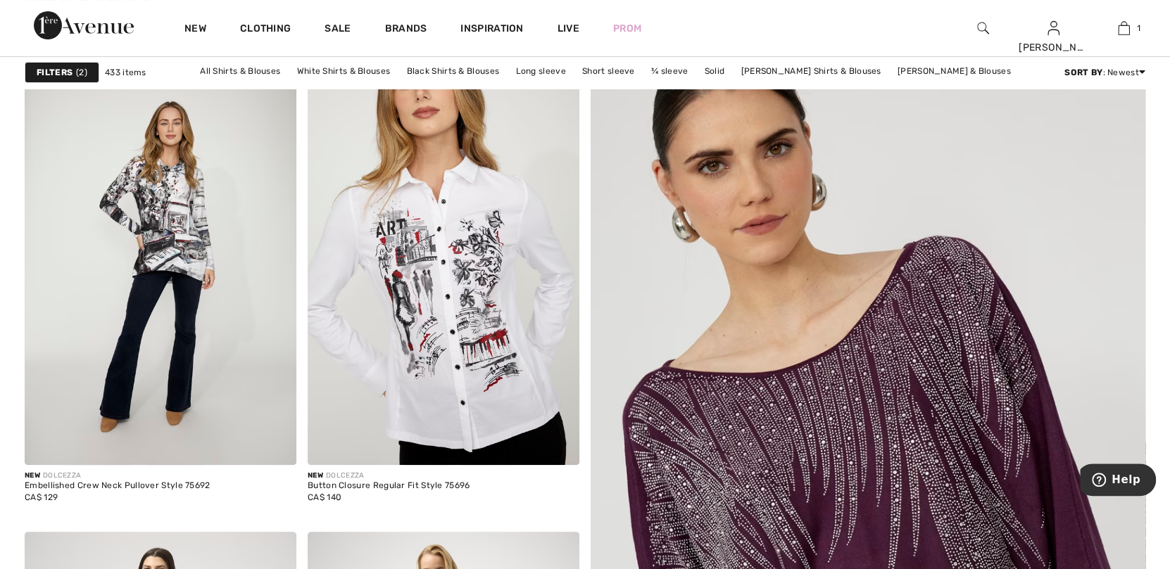
scroll to position [304, 0]
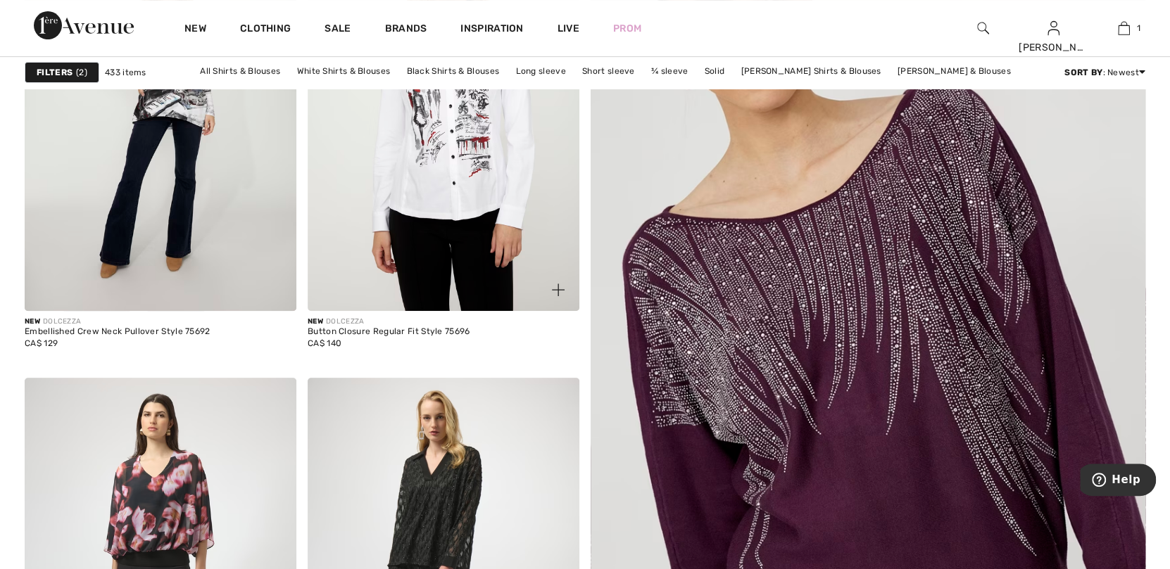
click at [472, 158] on img at bounding box center [444, 108] width 272 height 408
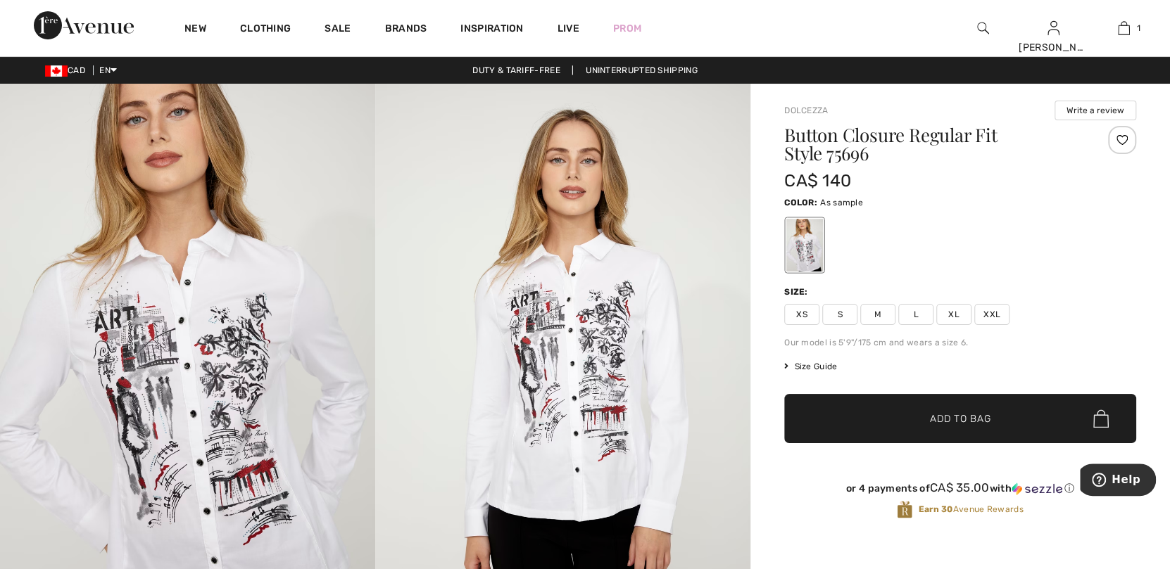
click at [594, 358] on img at bounding box center [562, 365] width 375 height 563
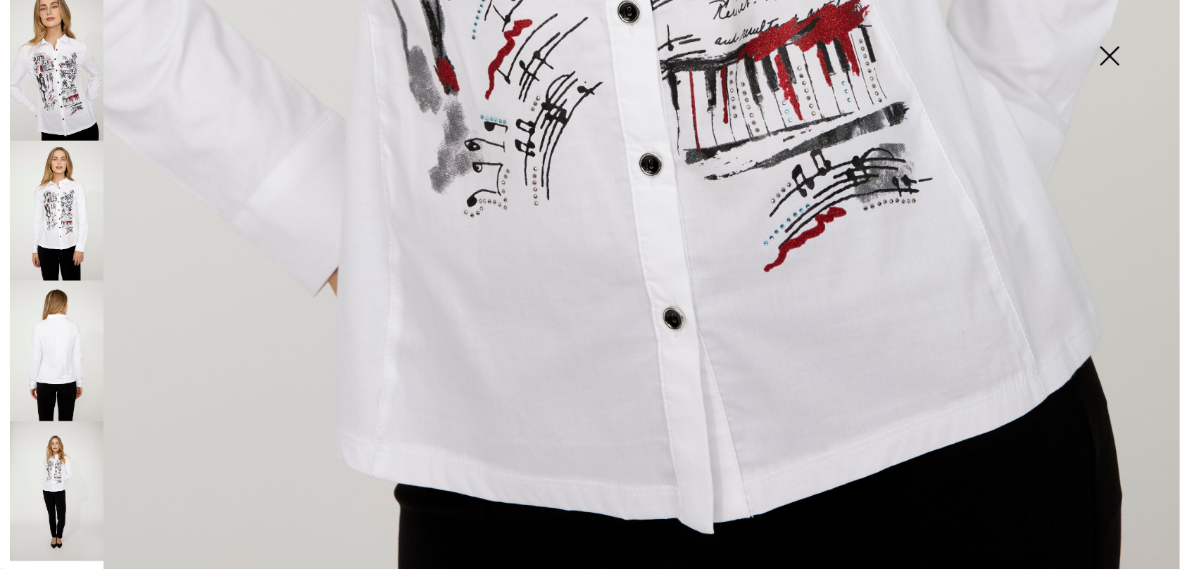
scroll to position [1185, 0]
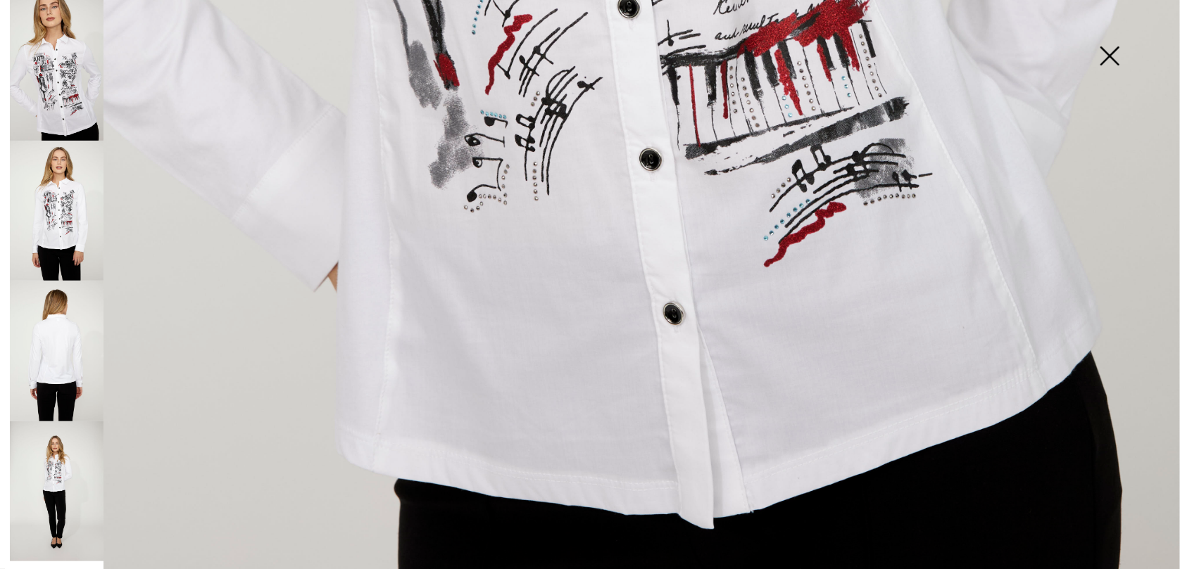
click at [52, 351] on img at bounding box center [57, 351] width 94 height 141
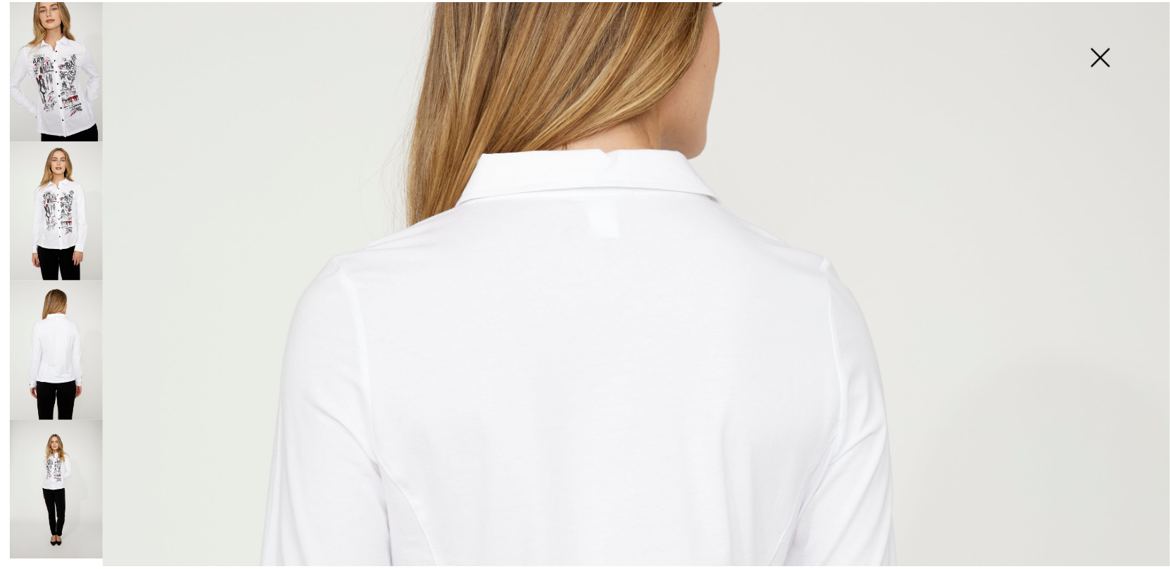
scroll to position [270, 0]
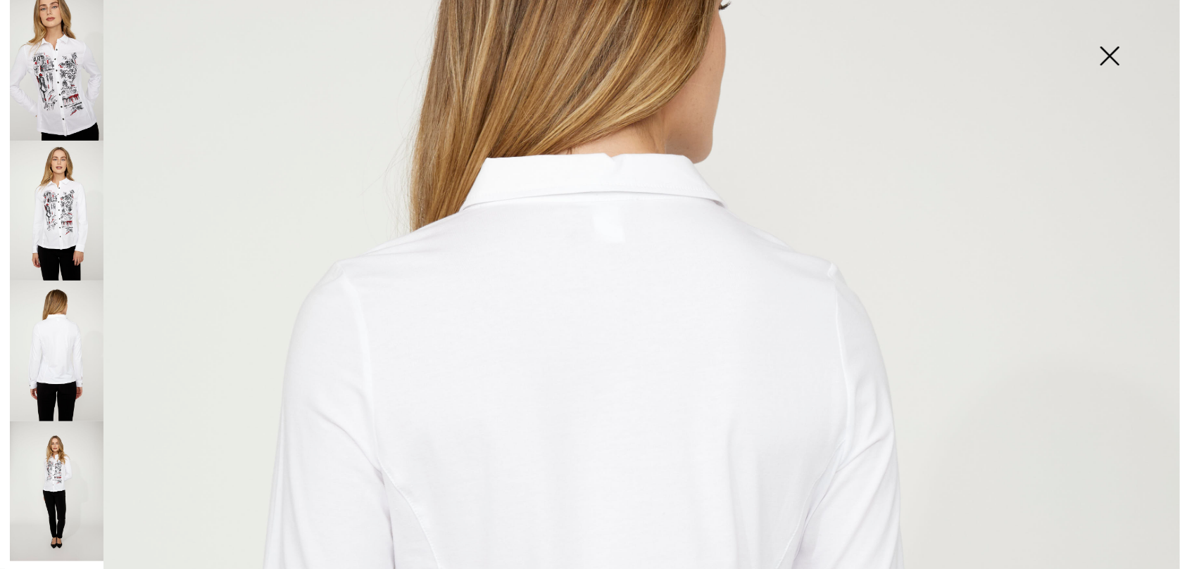
click at [1110, 56] on img at bounding box center [1109, 57] width 70 height 72
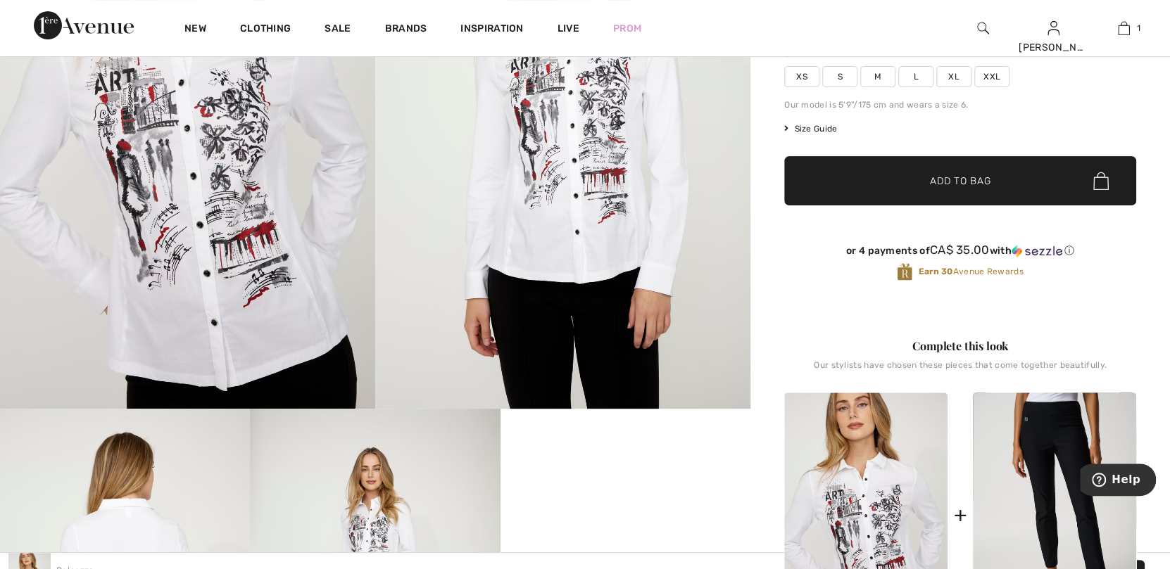
scroll to position [211, 0]
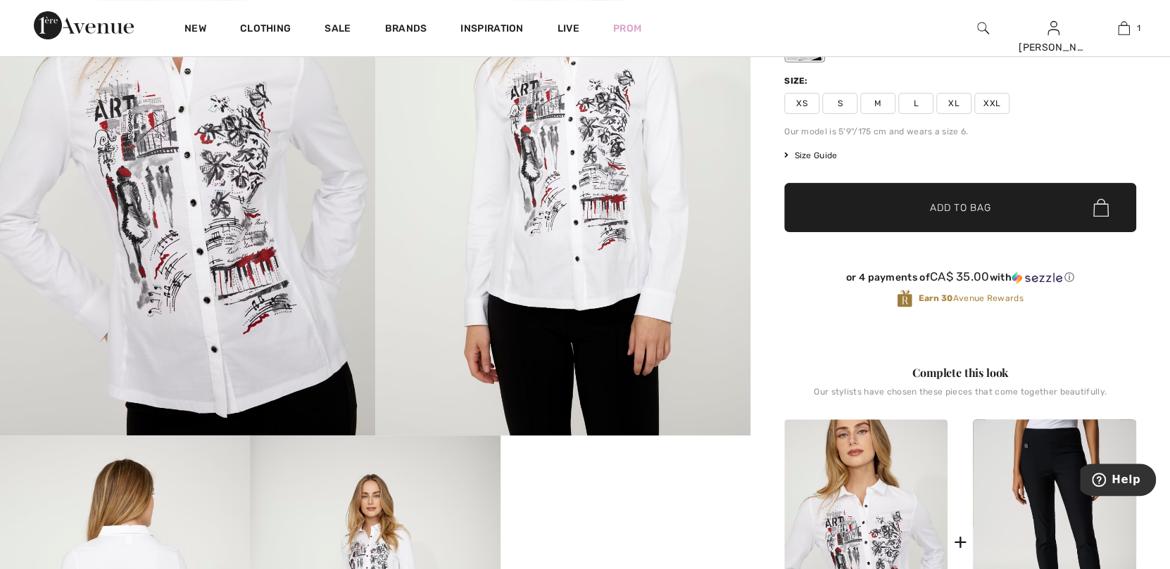
click at [889, 103] on span "M" at bounding box center [877, 103] width 35 height 21
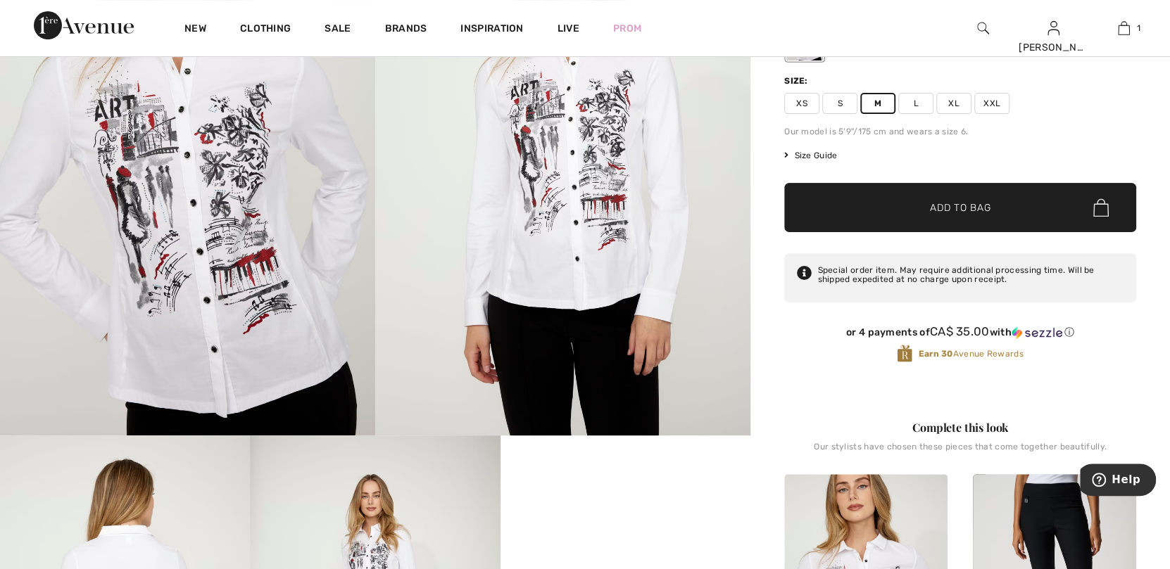
click at [959, 201] on span "Add to Bag" at bounding box center [960, 208] width 61 height 15
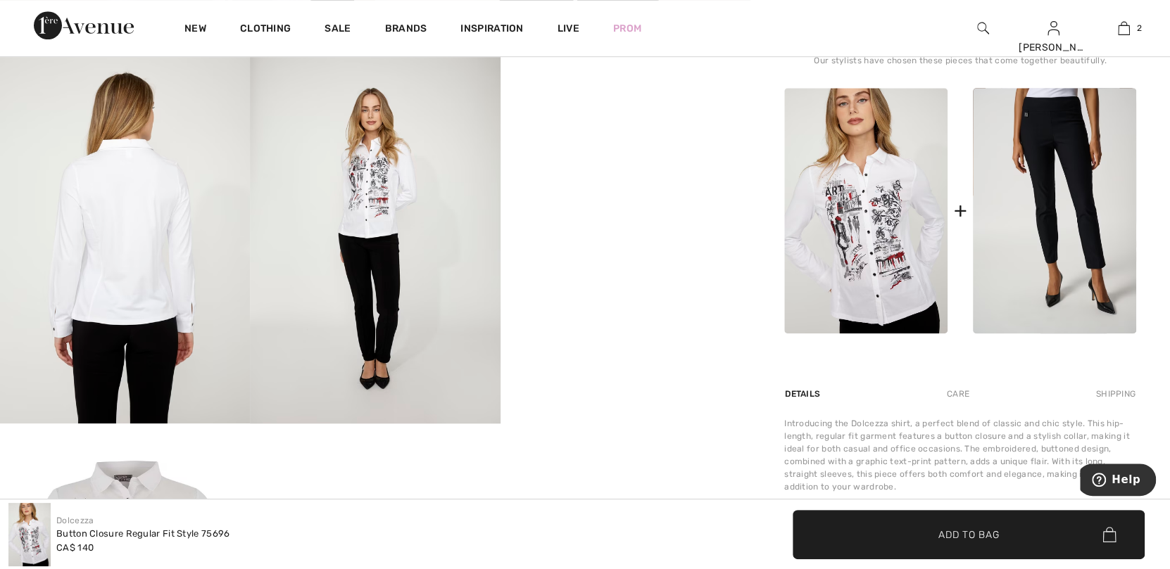
scroll to position [633, 0]
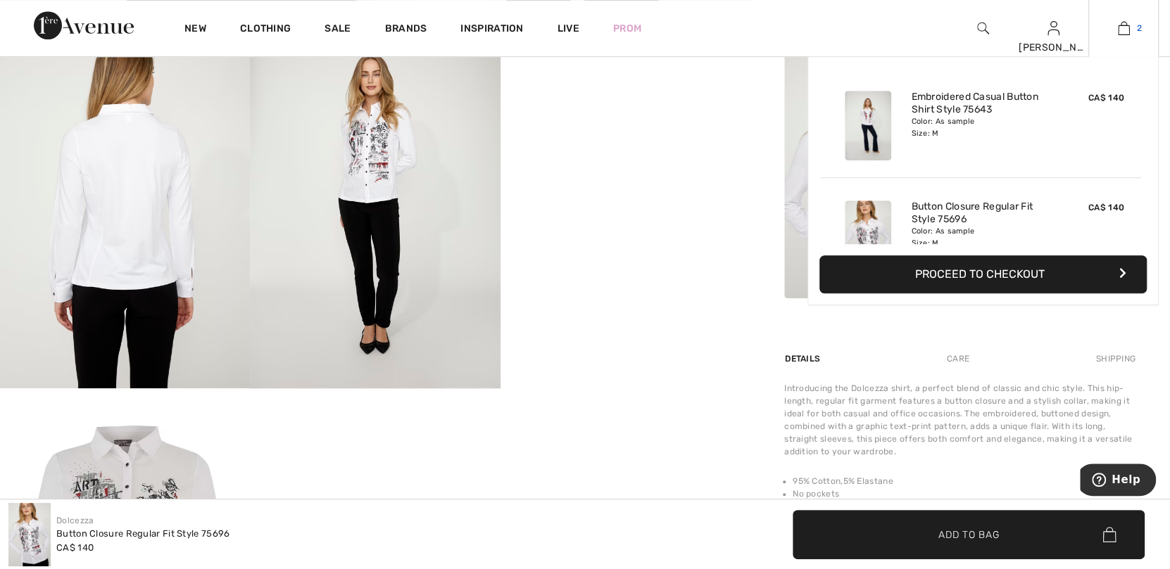
click at [1123, 30] on img at bounding box center [1124, 28] width 12 height 17
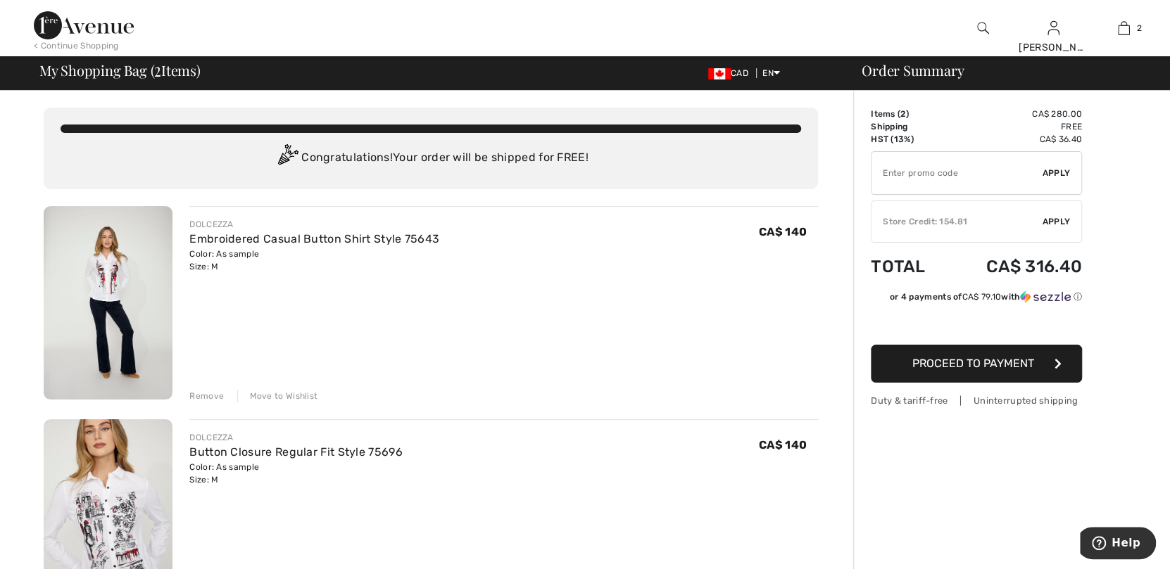
click at [120, 284] on img at bounding box center [108, 303] width 129 height 194
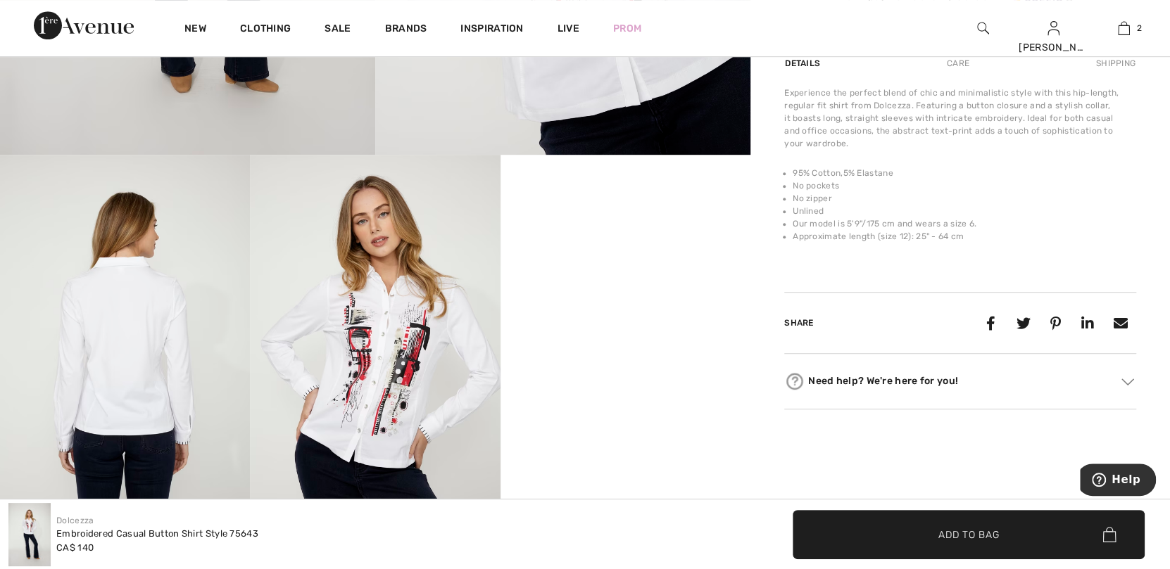
scroll to position [563, 0]
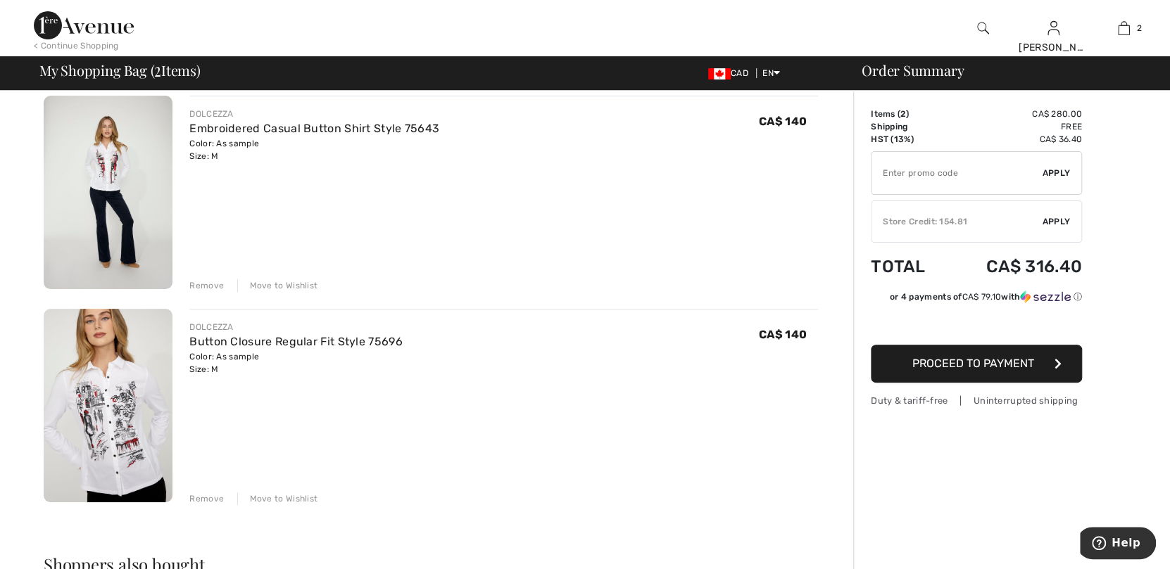
scroll to position [140, 0]
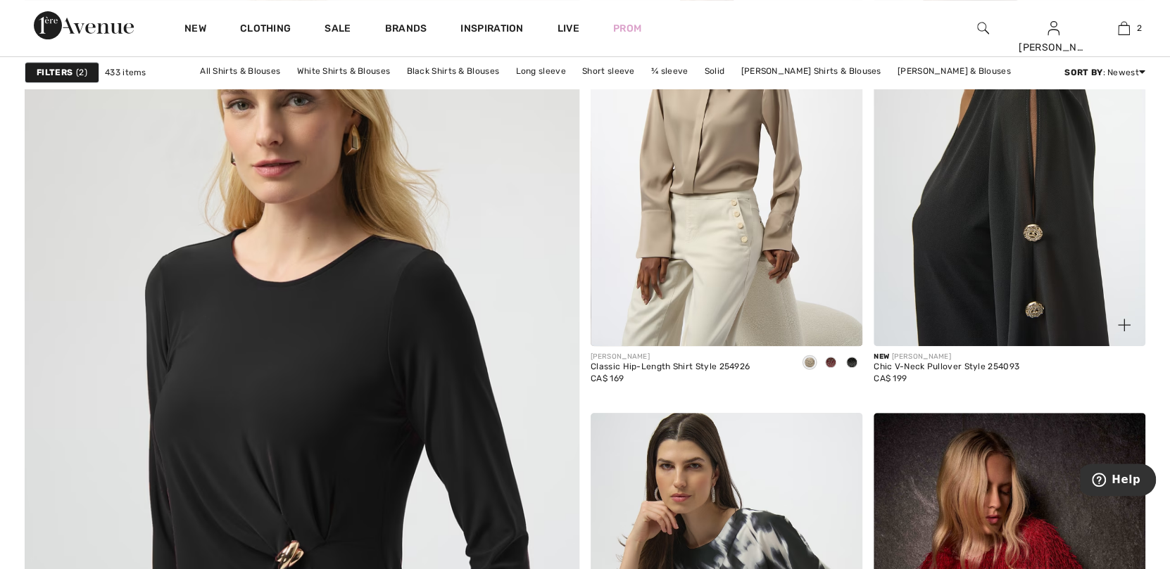
scroll to position [3894, 0]
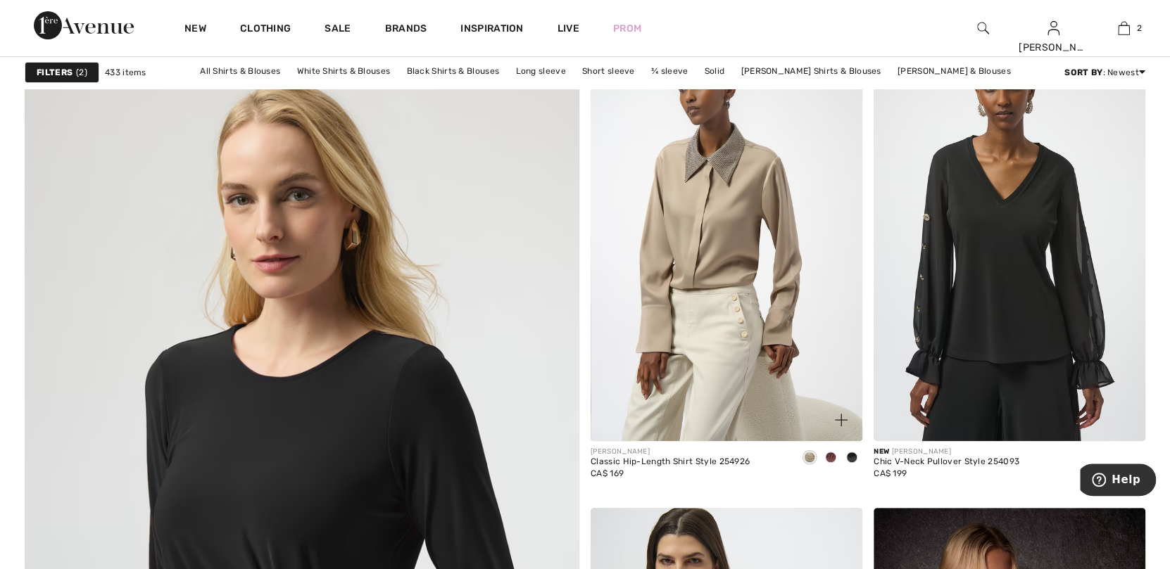
click at [830, 455] on span at bounding box center [830, 457] width 11 height 11
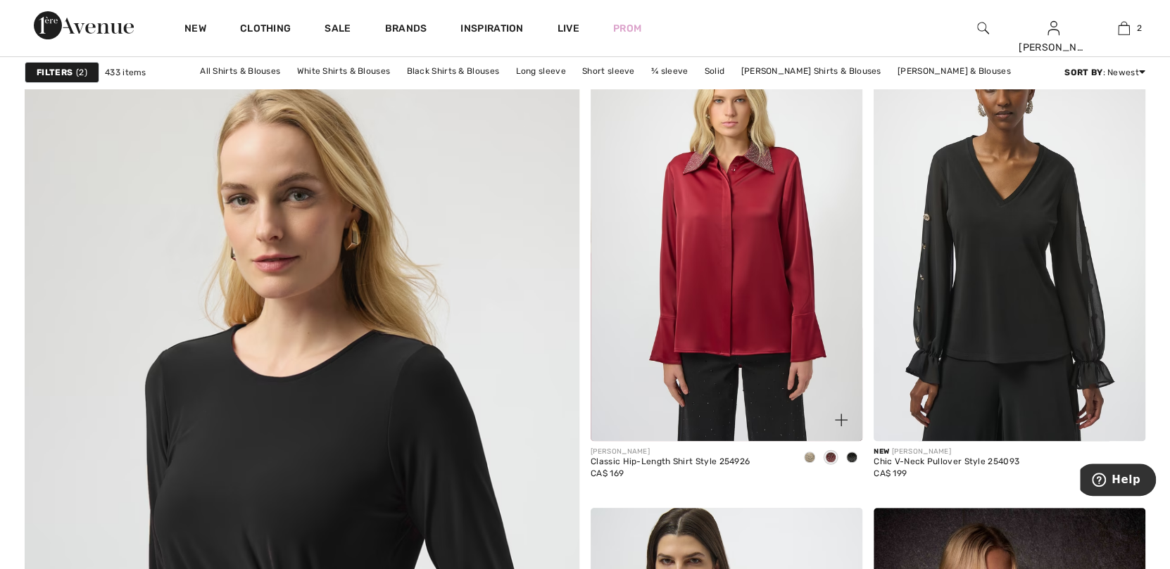
click at [849, 455] on span at bounding box center [851, 457] width 11 height 11
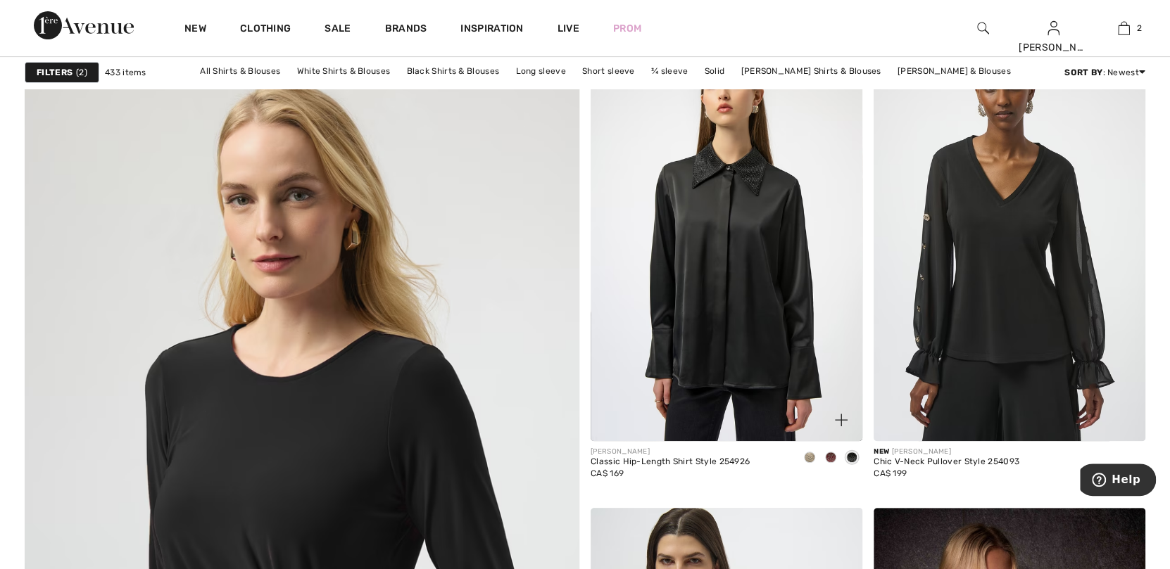
click at [804, 455] on span at bounding box center [809, 457] width 11 height 11
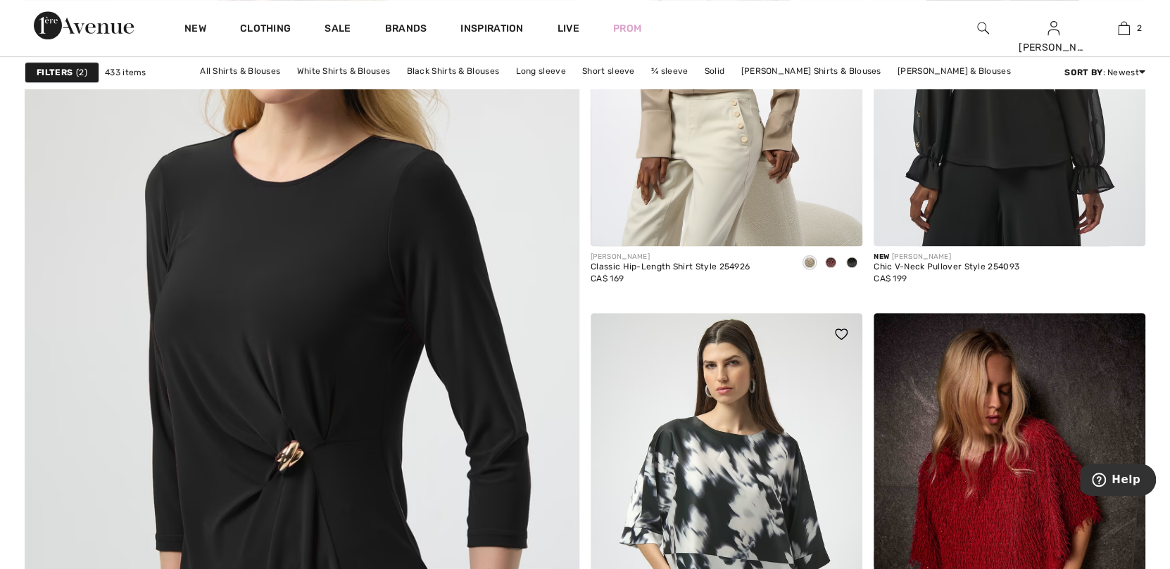
scroll to position [3823, 0]
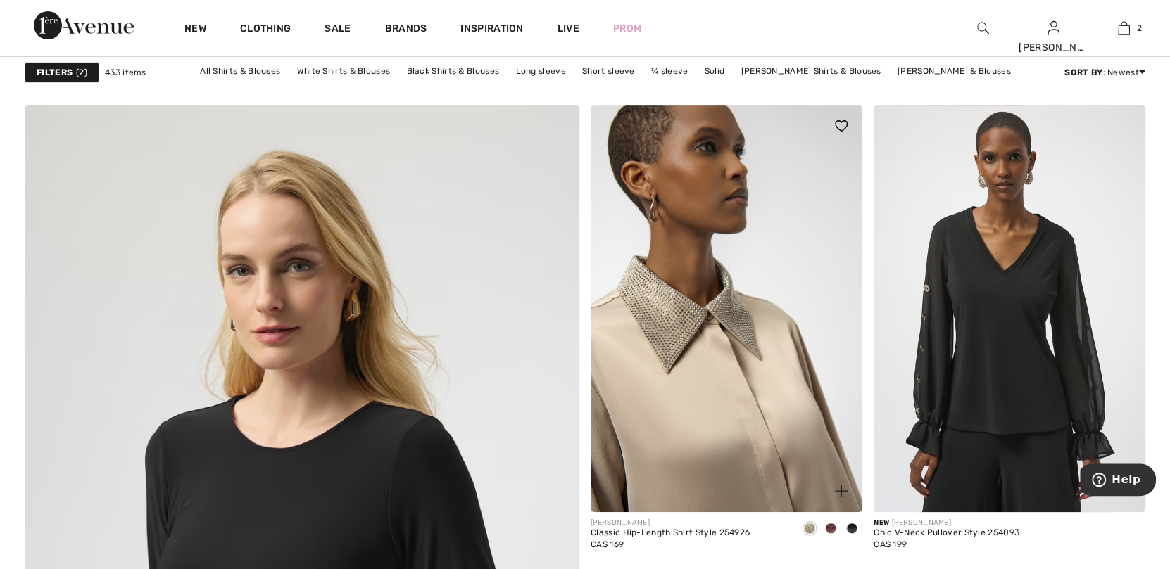
click at [679, 334] on img at bounding box center [727, 309] width 272 height 408
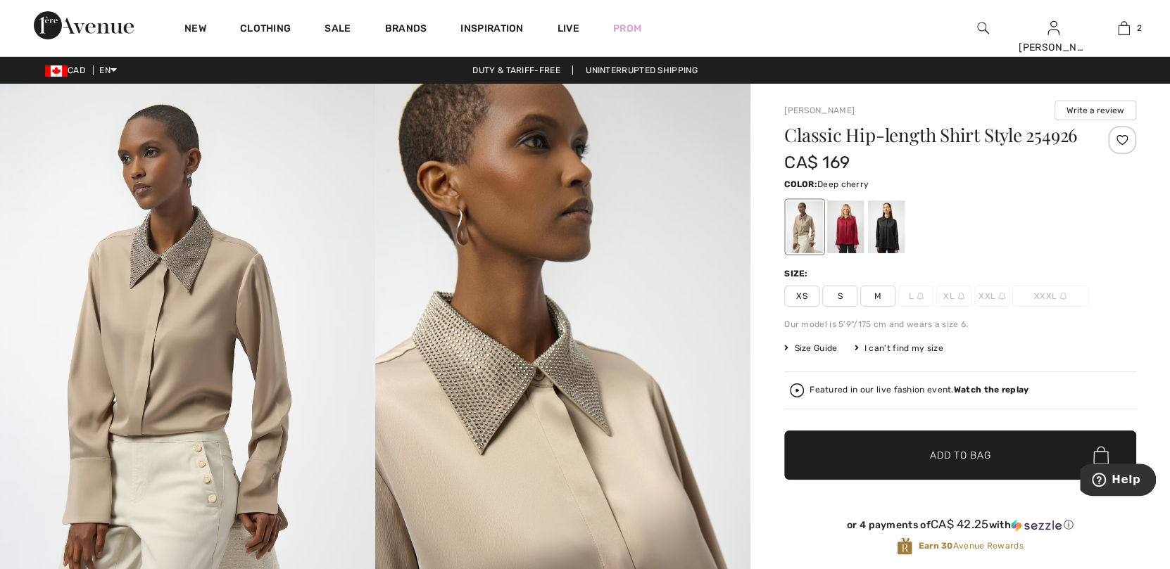
click at [847, 233] on div at bounding box center [845, 227] width 37 height 53
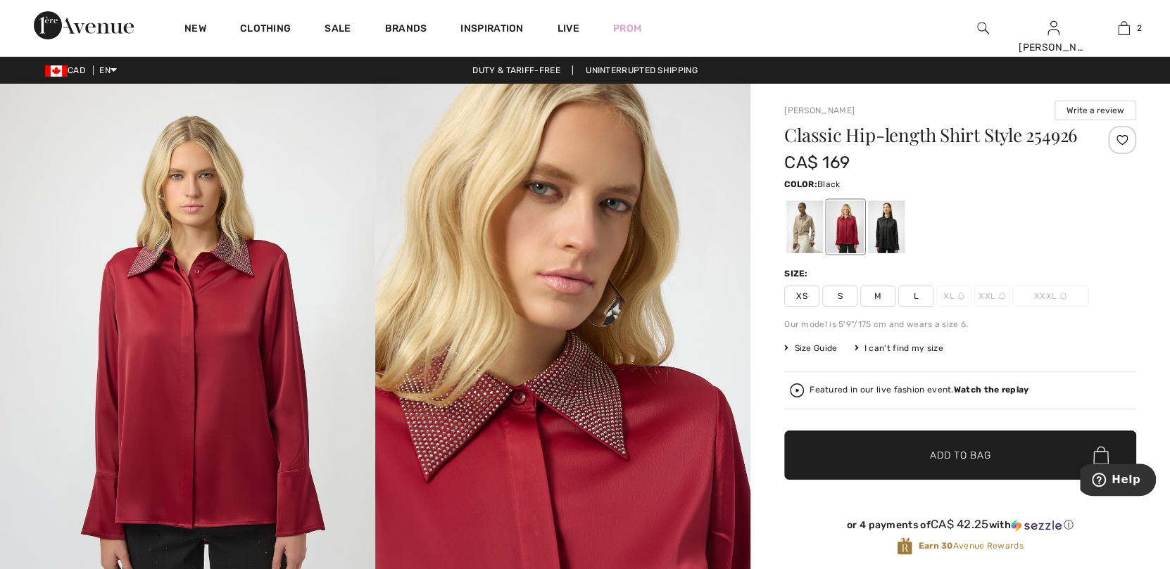
click at [874, 247] on div at bounding box center [886, 227] width 37 height 53
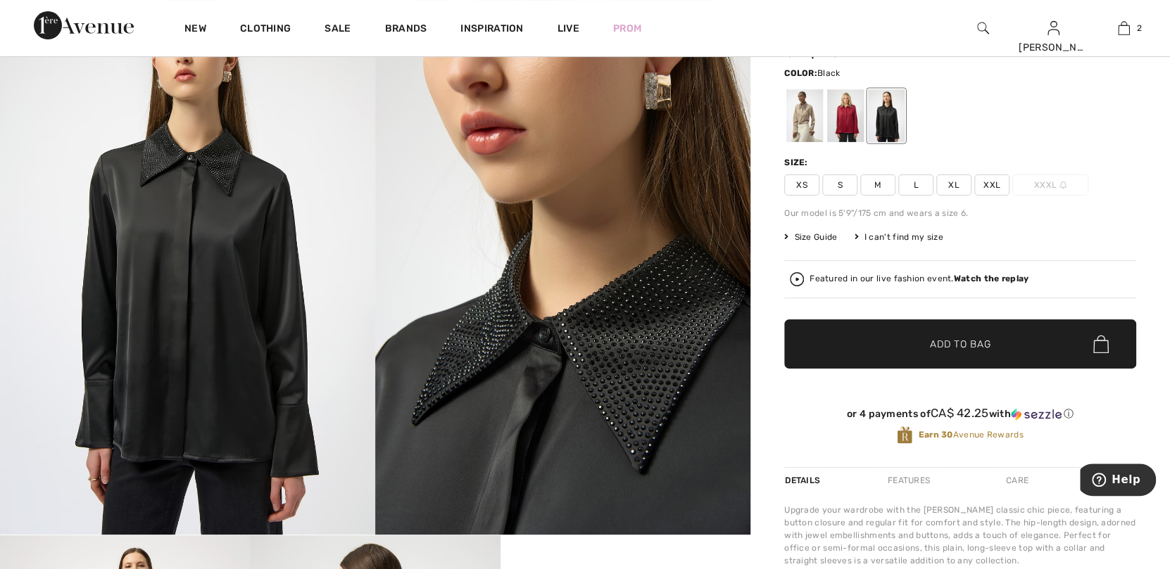
scroll to position [140, 0]
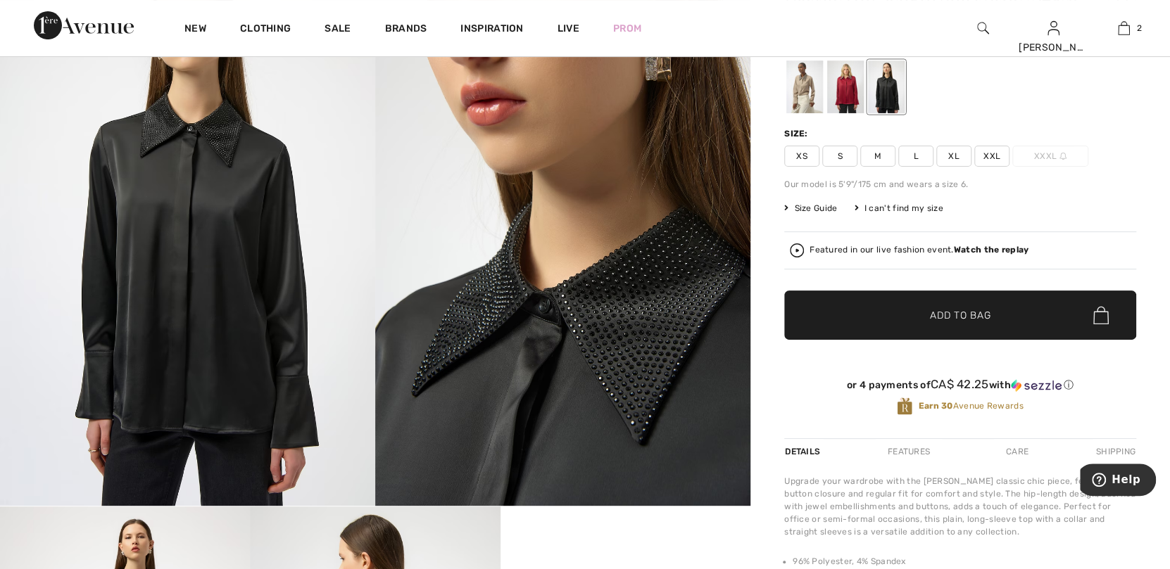
click at [883, 167] on span "M" at bounding box center [877, 156] width 35 height 21
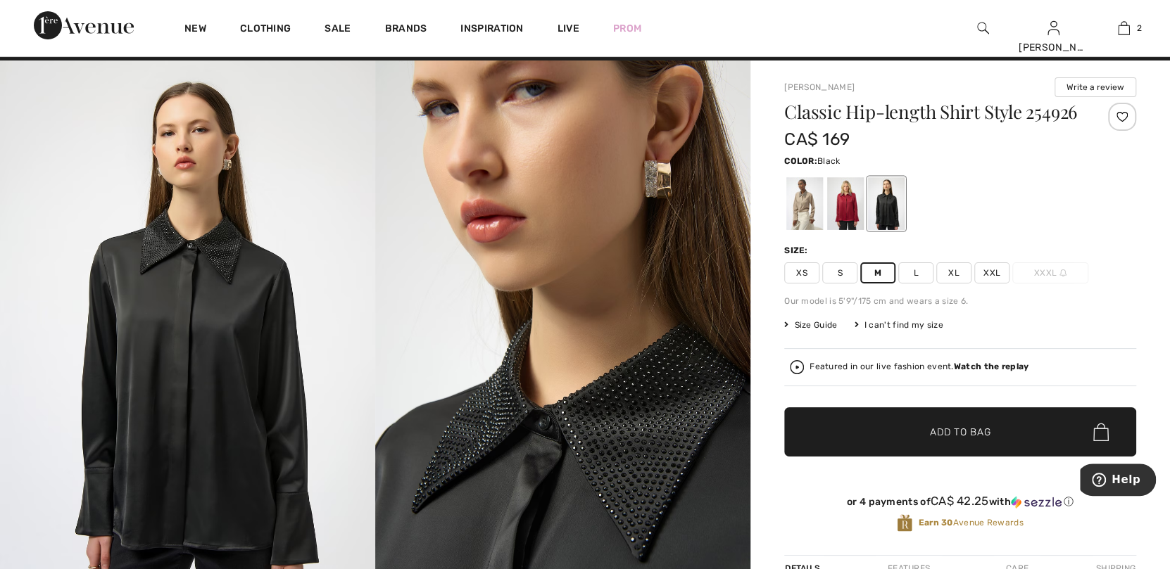
scroll to position [0, 0]
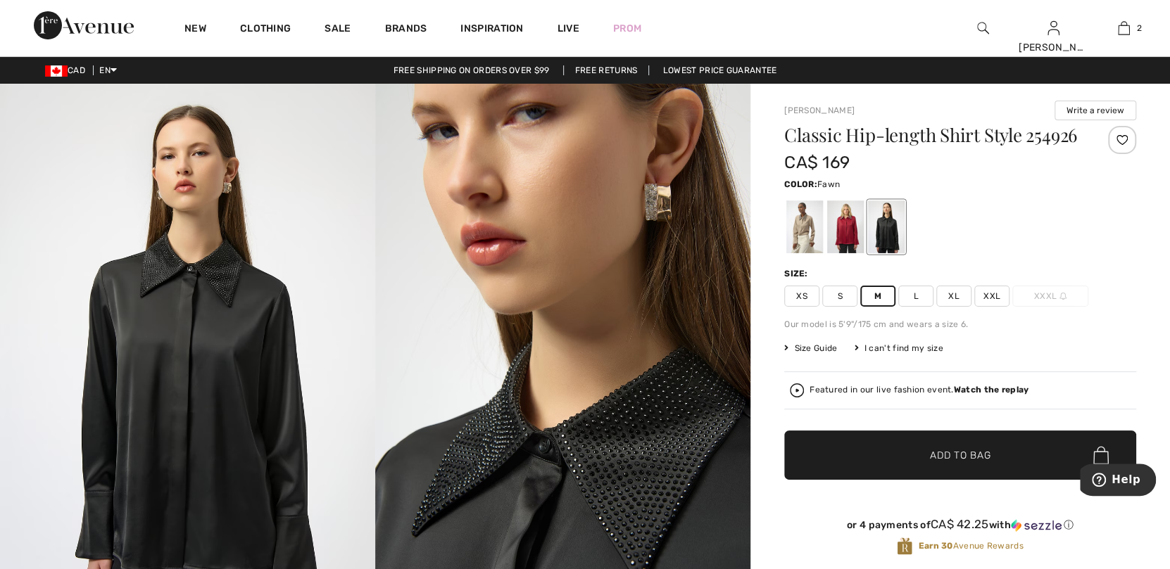
click at [806, 244] on div at bounding box center [804, 227] width 37 height 53
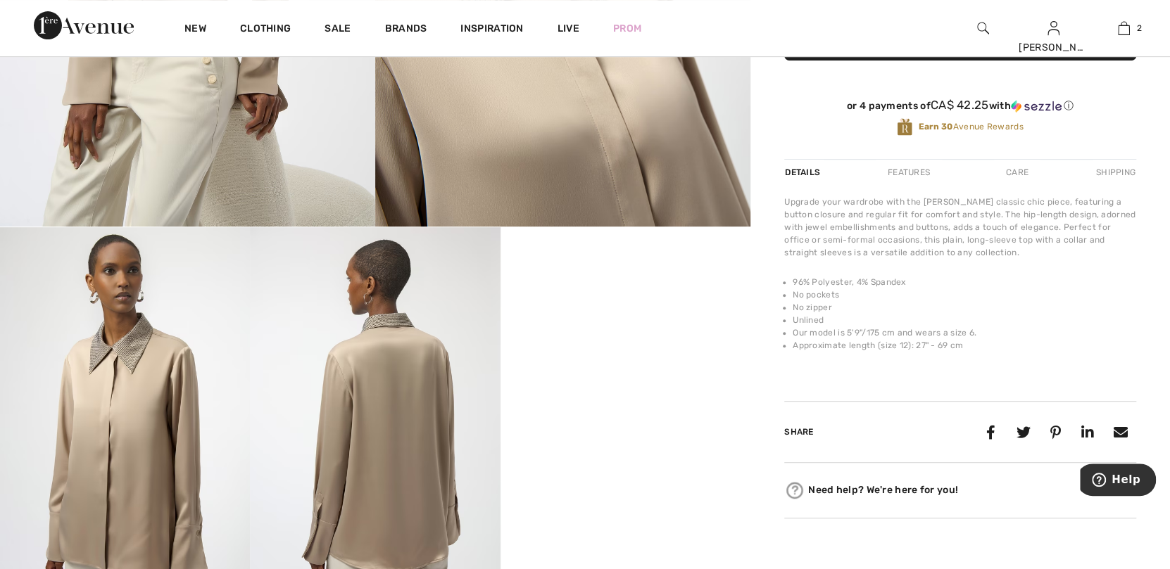
scroll to position [422, 0]
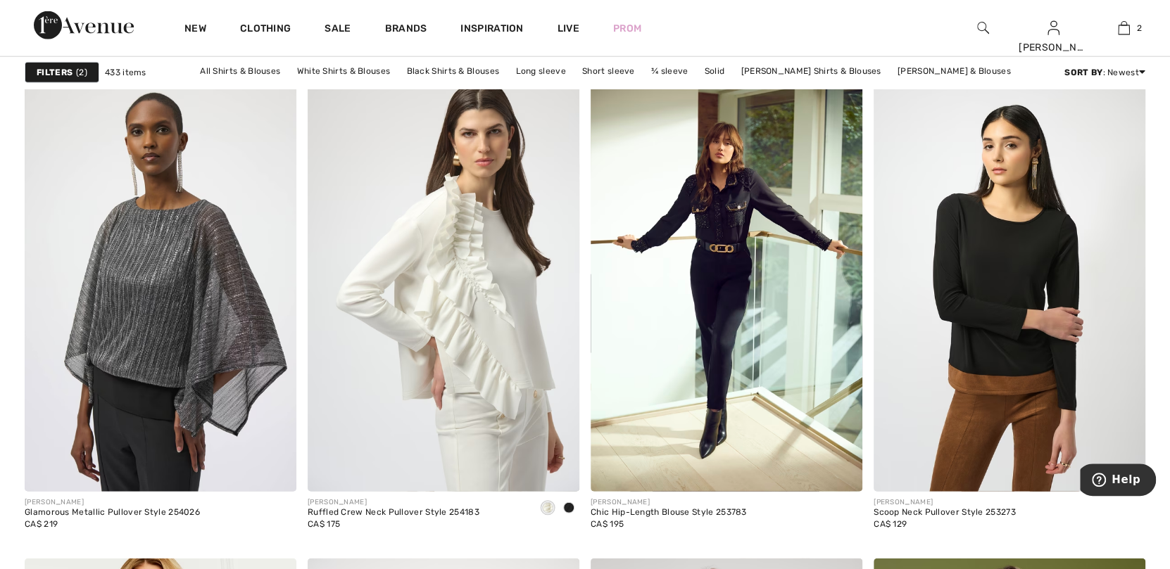
scroll to position [5934, 0]
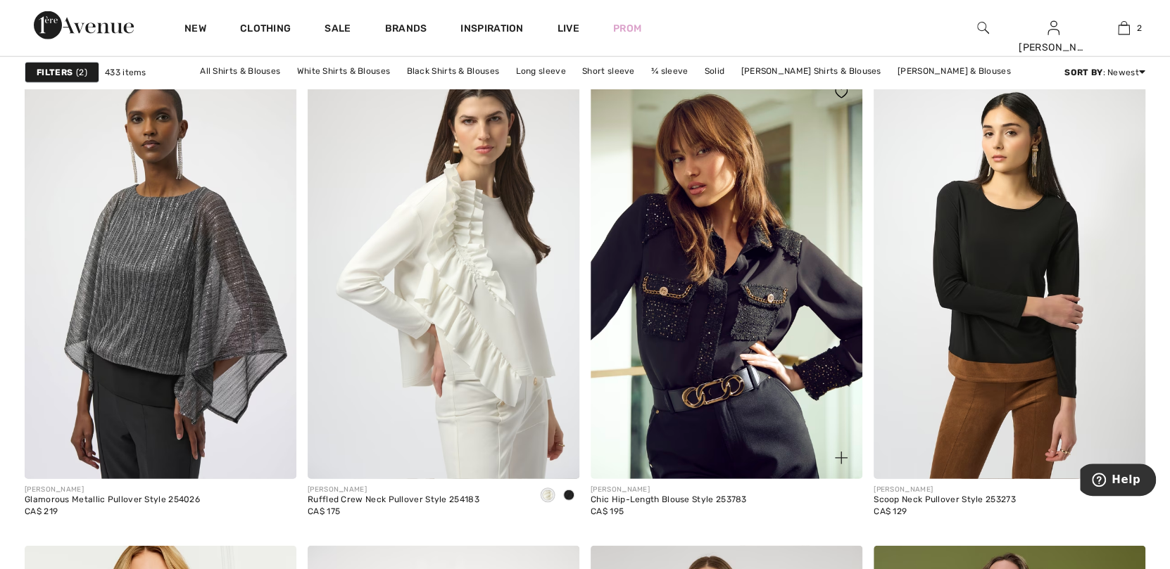
click at [722, 232] on img at bounding box center [727, 276] width 272 height 408
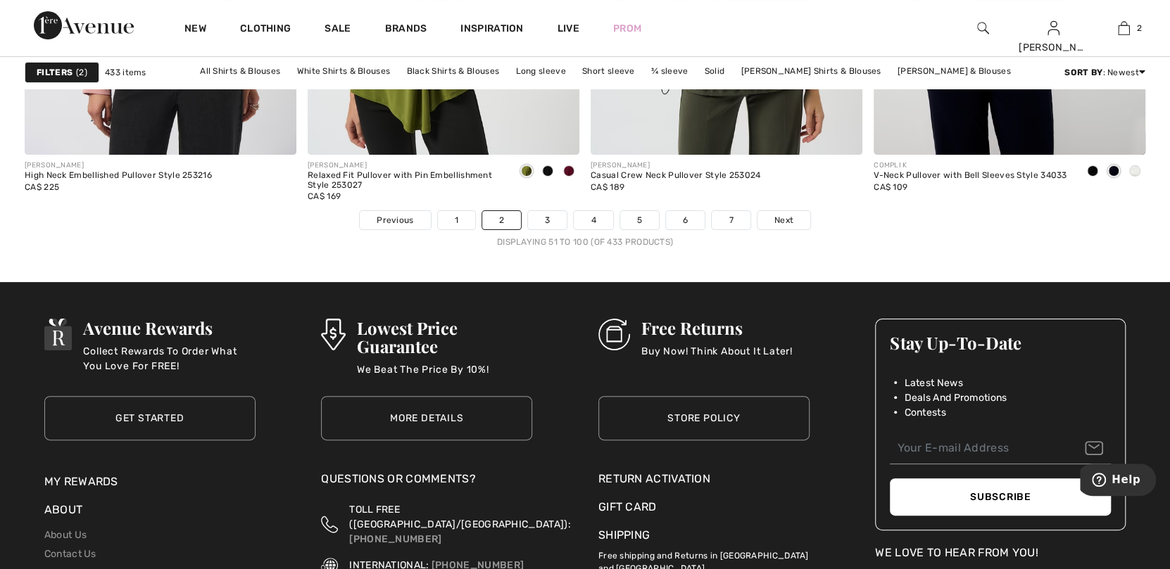
scroll to position [7272, 0]
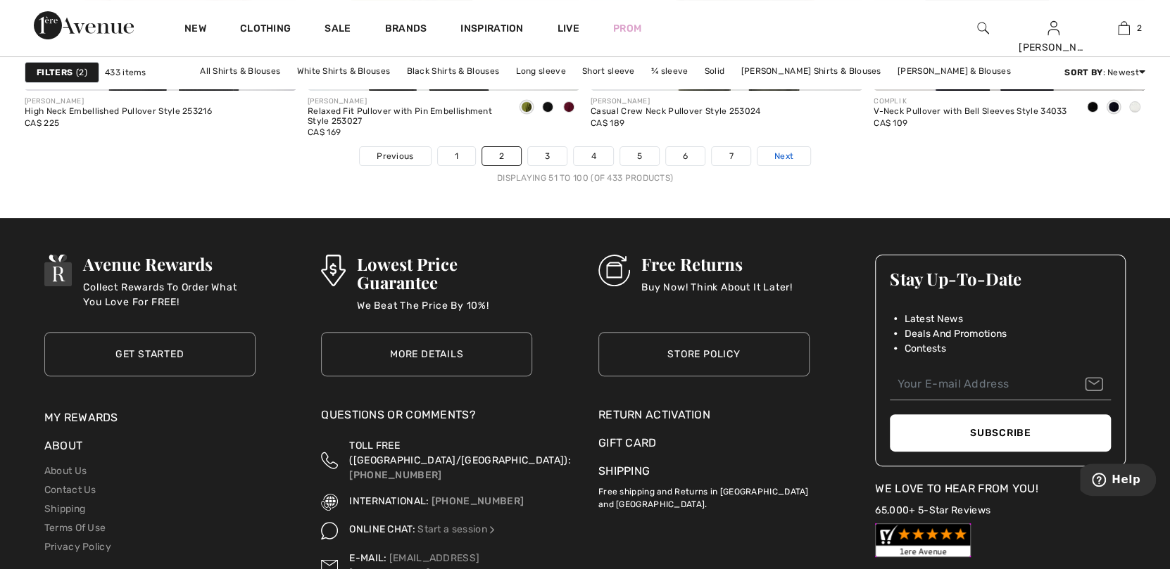
click at [787, 154] on span "Next" at bounding box center [783, 156] width 19 height 13
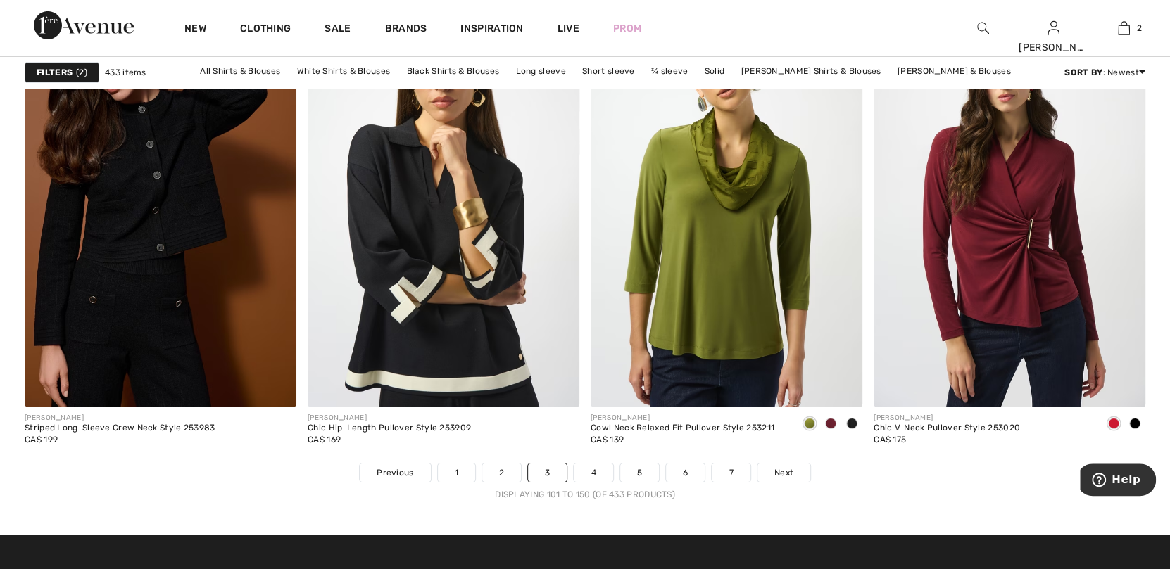
scroll to position [6968, 0]
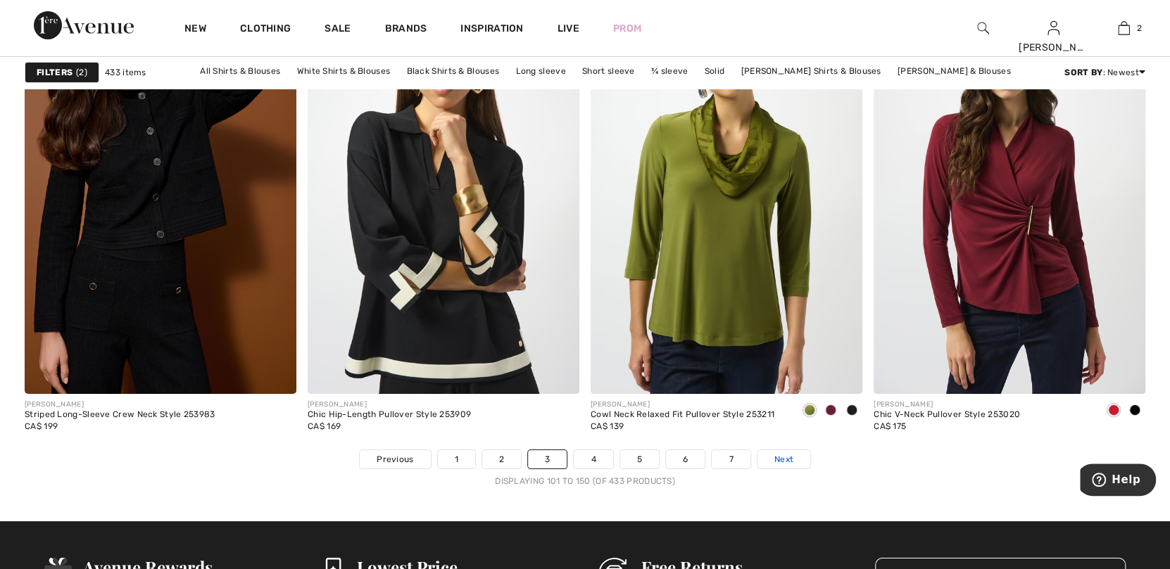
click at [791, 456] on span "Next" at bounding box center [783, 459] width 19 height 13
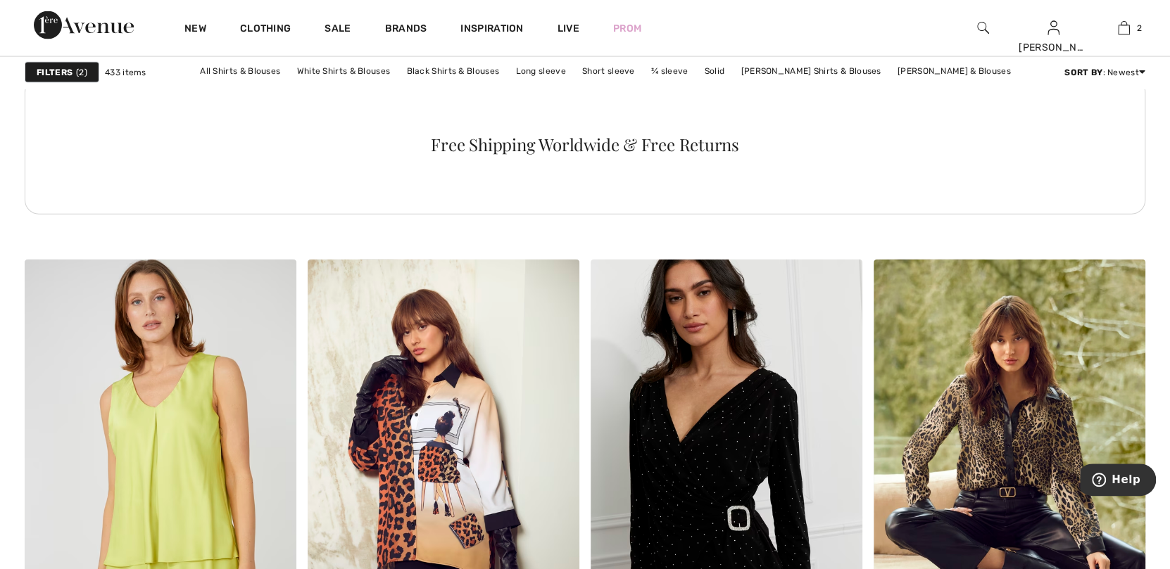
scroll to position [2181, 0]
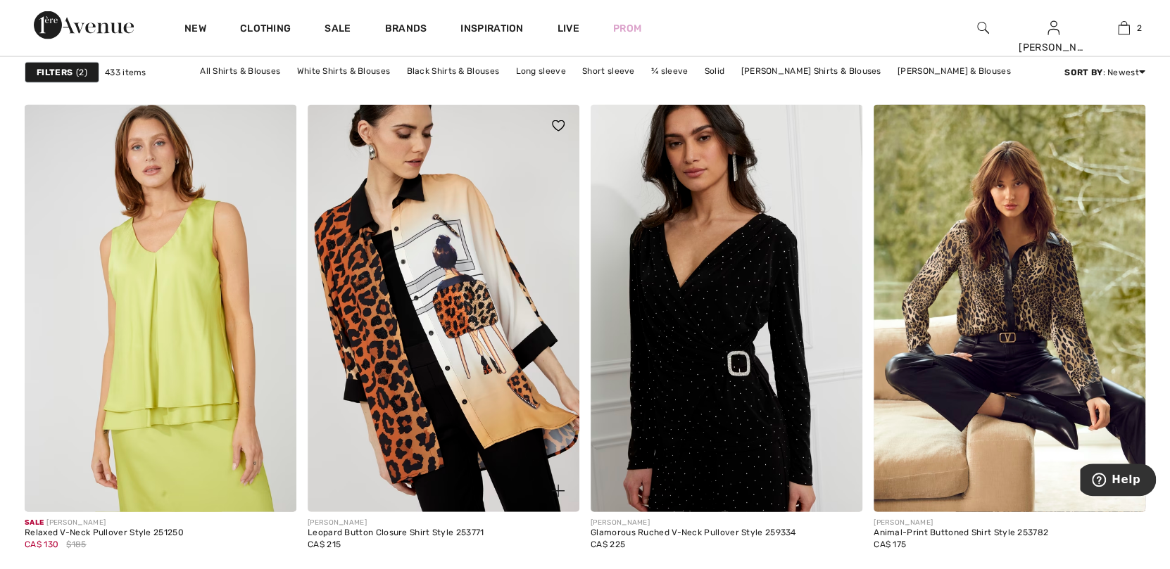
click at [453, 315] on img at bounding box center [444, 309] width 272 height 408
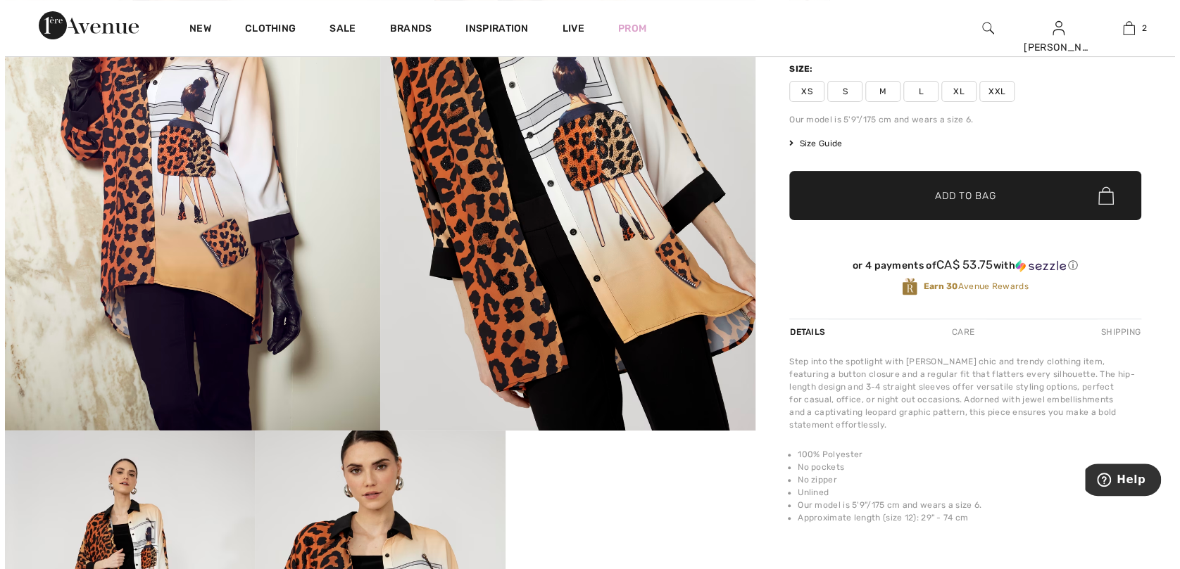
scroll to position [211, 0]
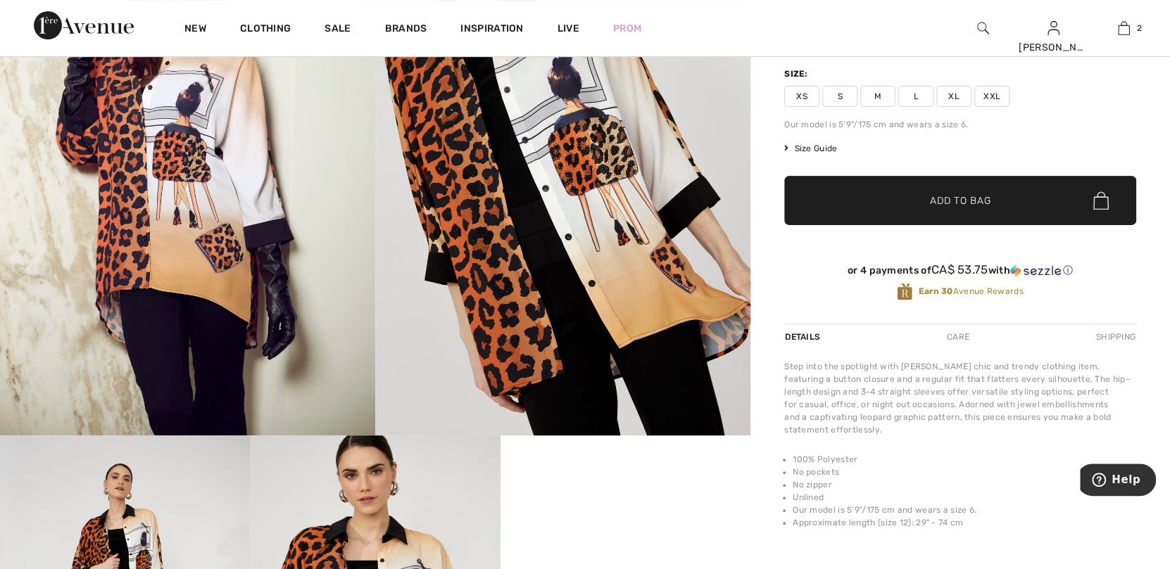
click at [607, 166] on img at bounding box center [562, 154] width 375 height 563
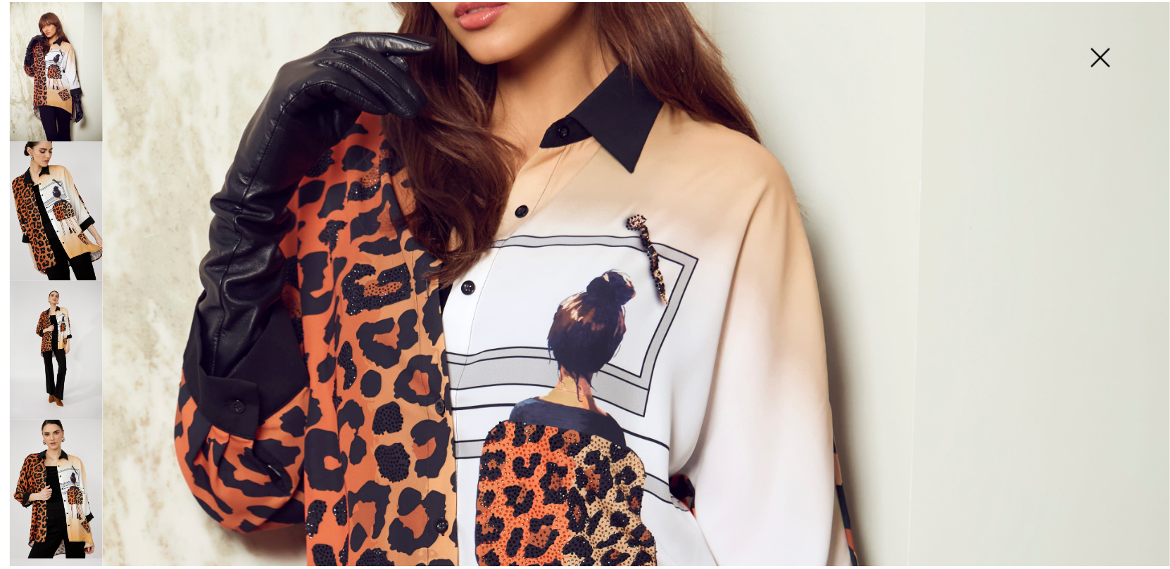
scroll to position [422, 0]
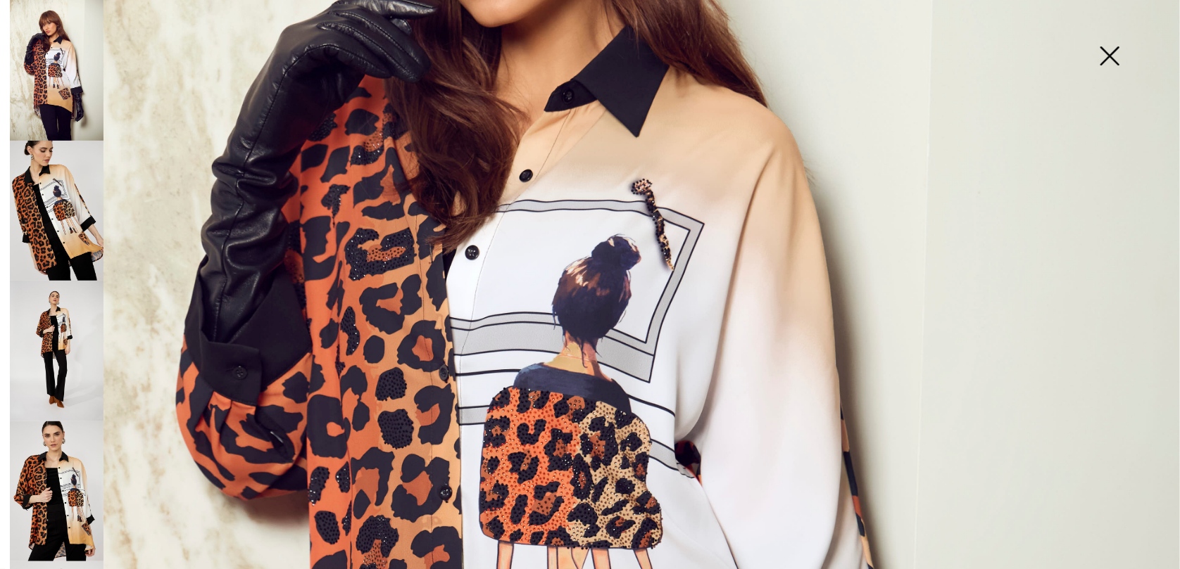
click at [1111, 58] on img at bounding box center [1109, 57] width 70 height 72
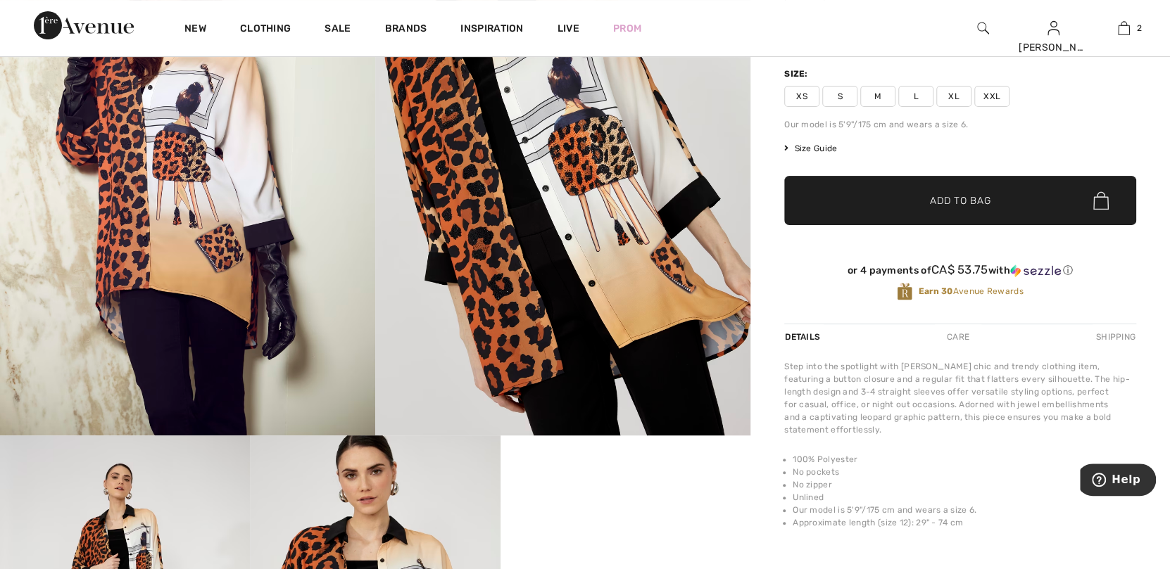
drag, startPoint x: 878, startPoint y: 98, endPoint x: 880, endPoint y: 105, distance: 7.2
click at [880, 98] on span "M" at bounding box center [877, 96] width 35 height 21
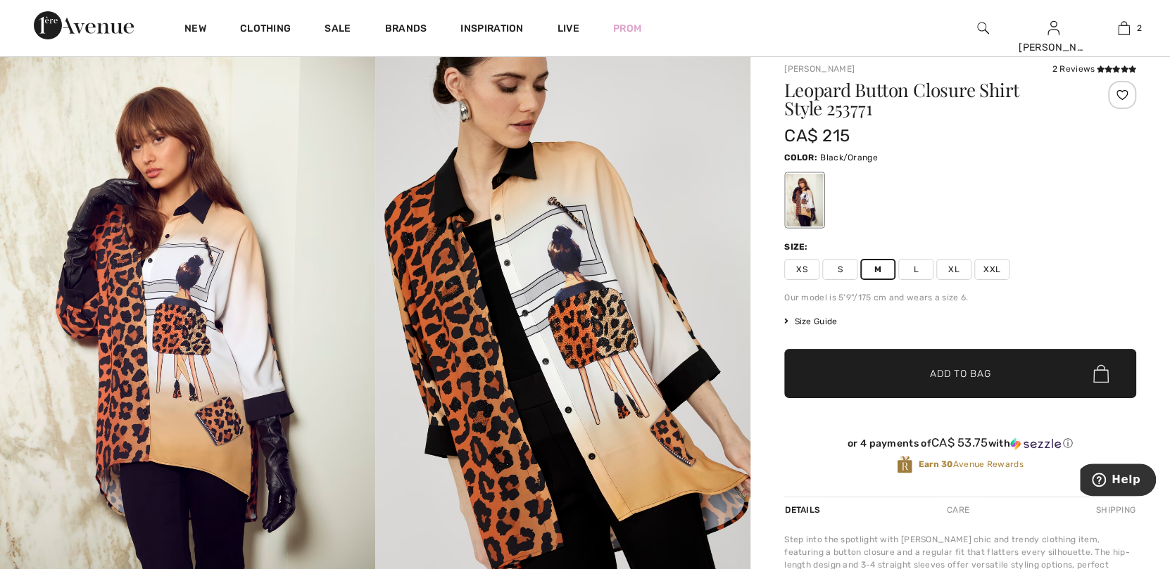
scroll to position [0, 0]
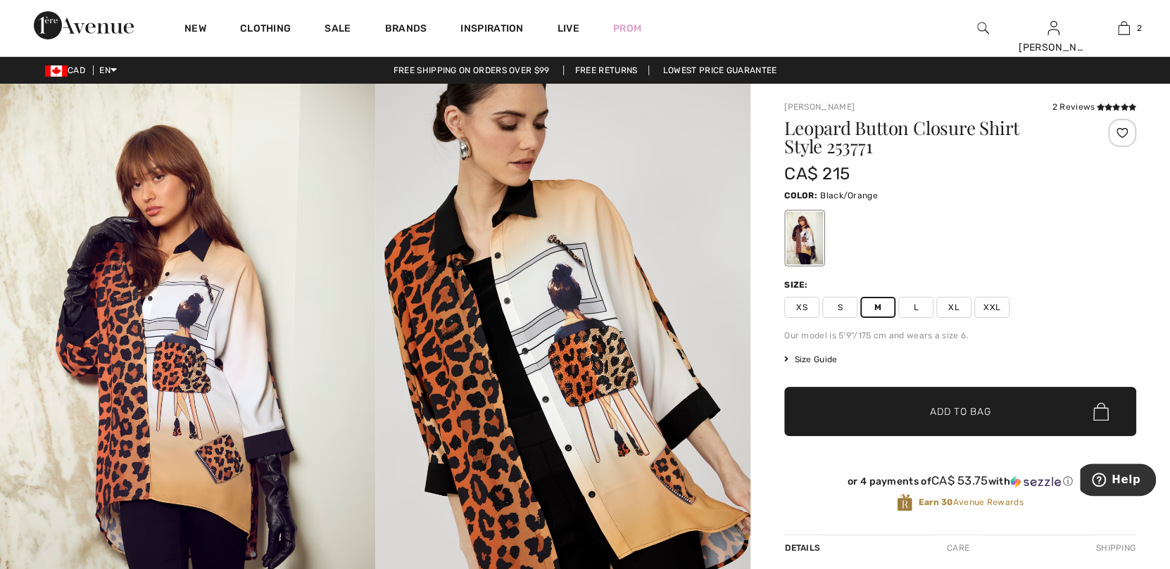
click at [966, 410] on span "Add to Bag" at bounding box center [960, 412] width 61 height 15
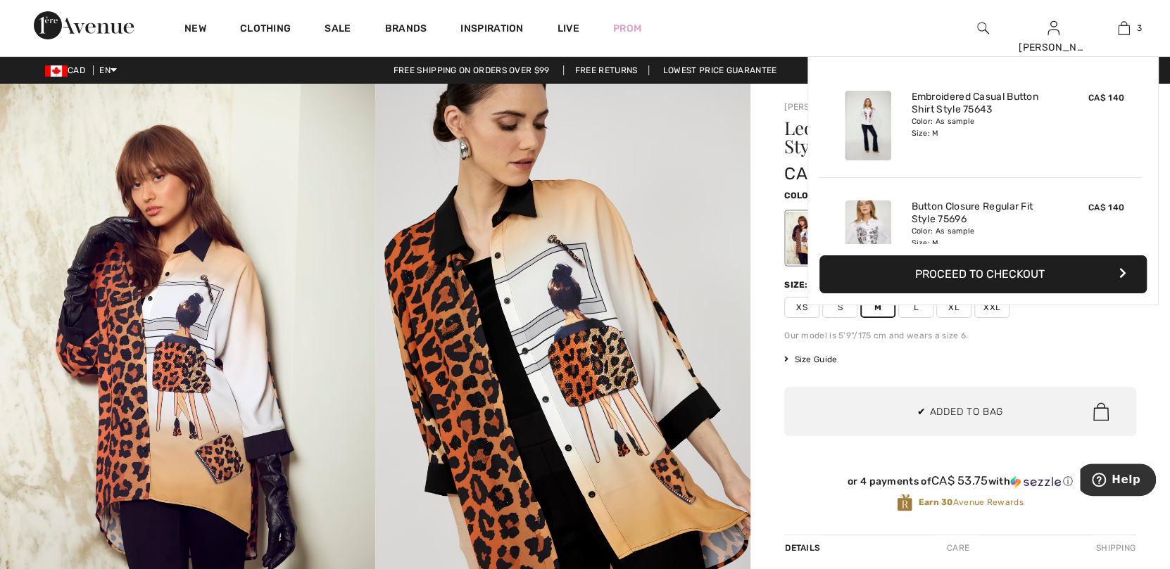
scroll to position [153, 0]
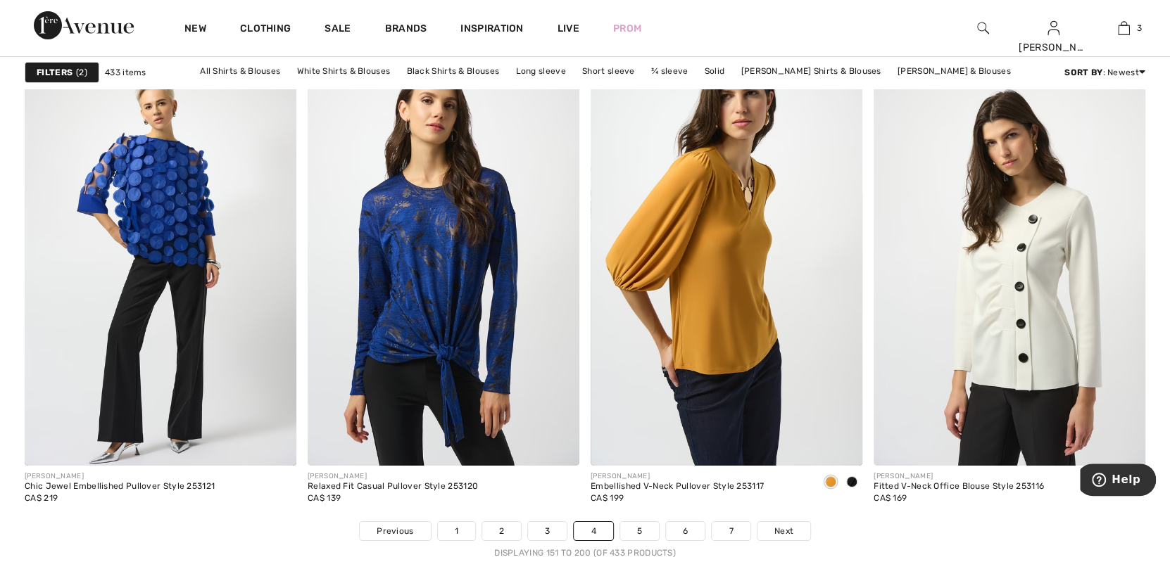
scroll to position [6897, 0]
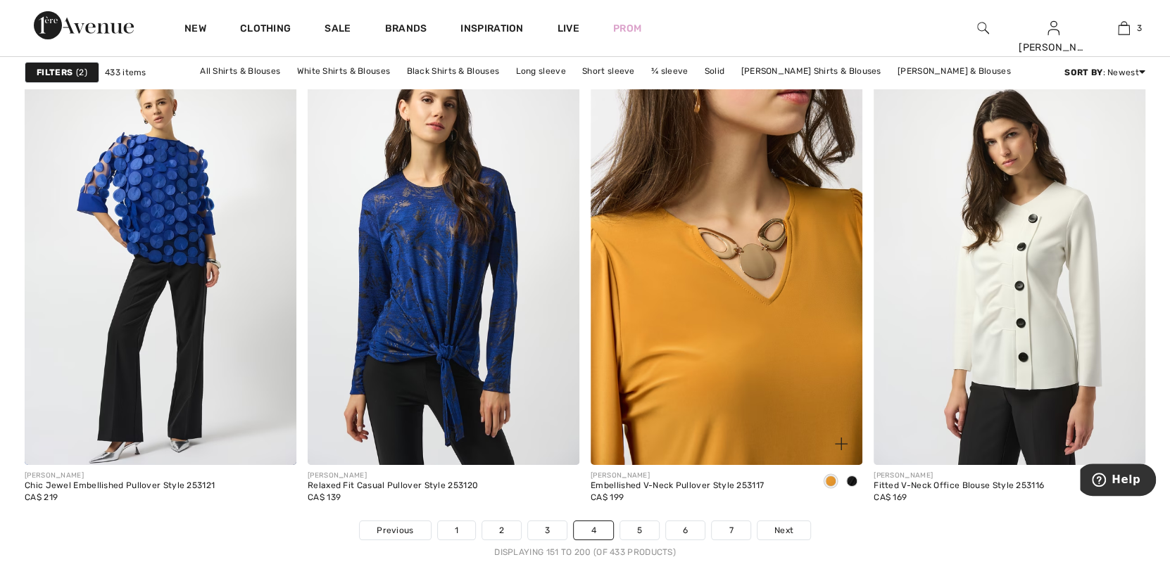
click at [745, 317] on img at bounding box center [727, 262] width 272 height 408
click at [728, 271] on img at bounding box center [727, 262] width 272 height 408
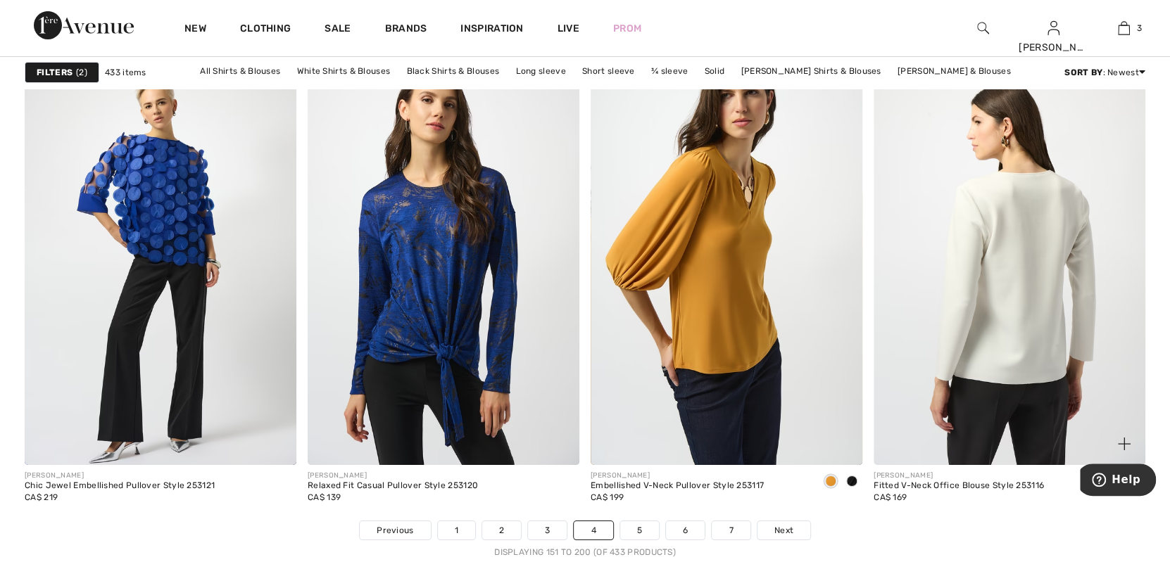
click at [992, 327] on img at bounding box center [1009, 262] width 272 height 408
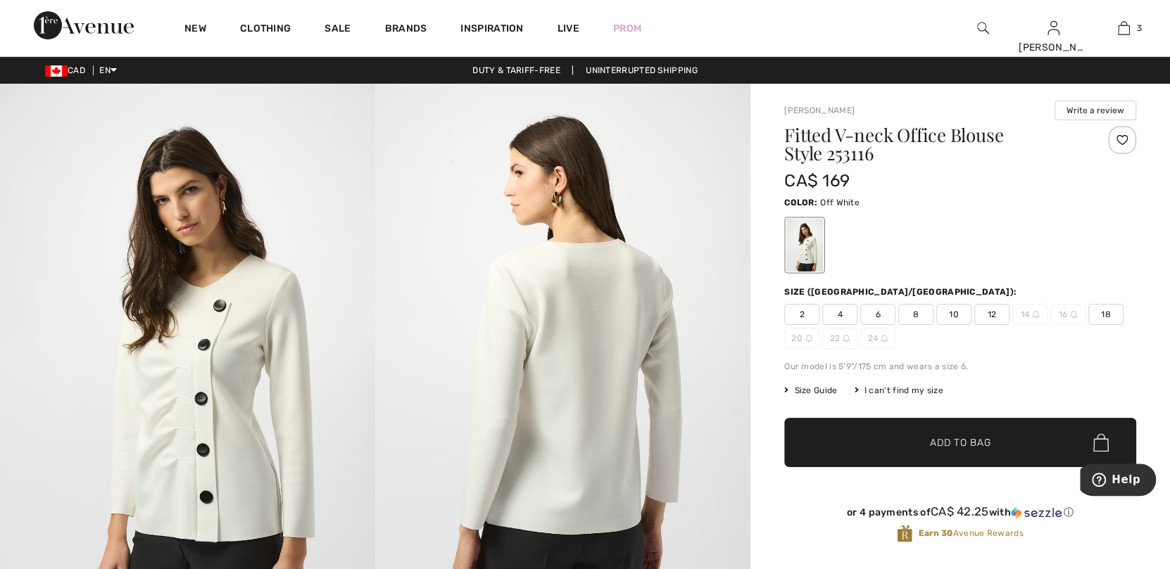
click at [201, 383] on img at bounding box center [187, 365] width 375 height 562
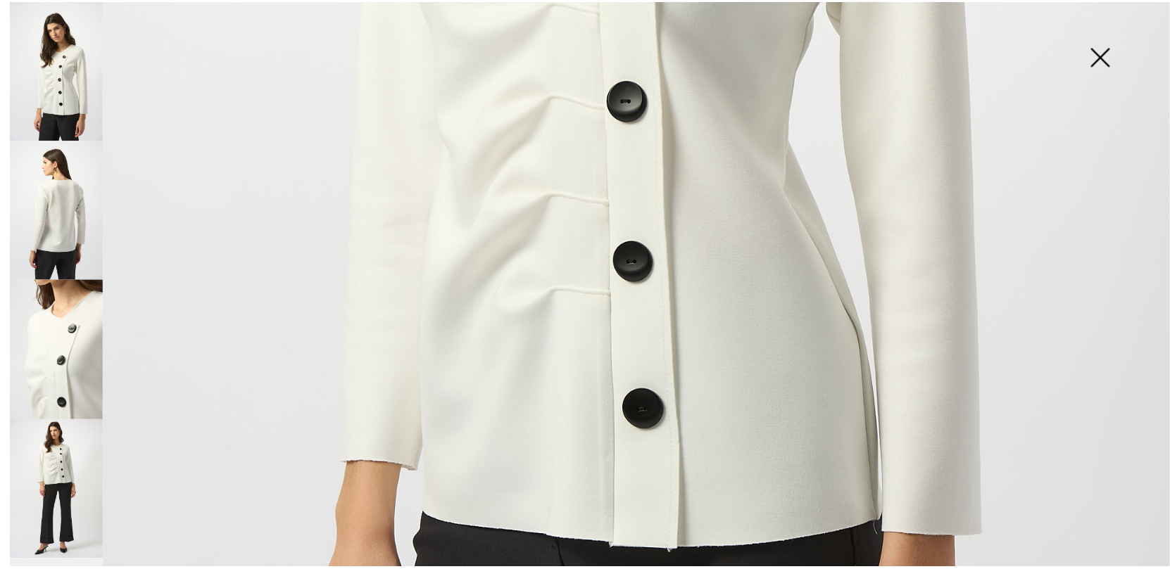
scroll to position [915, 0]
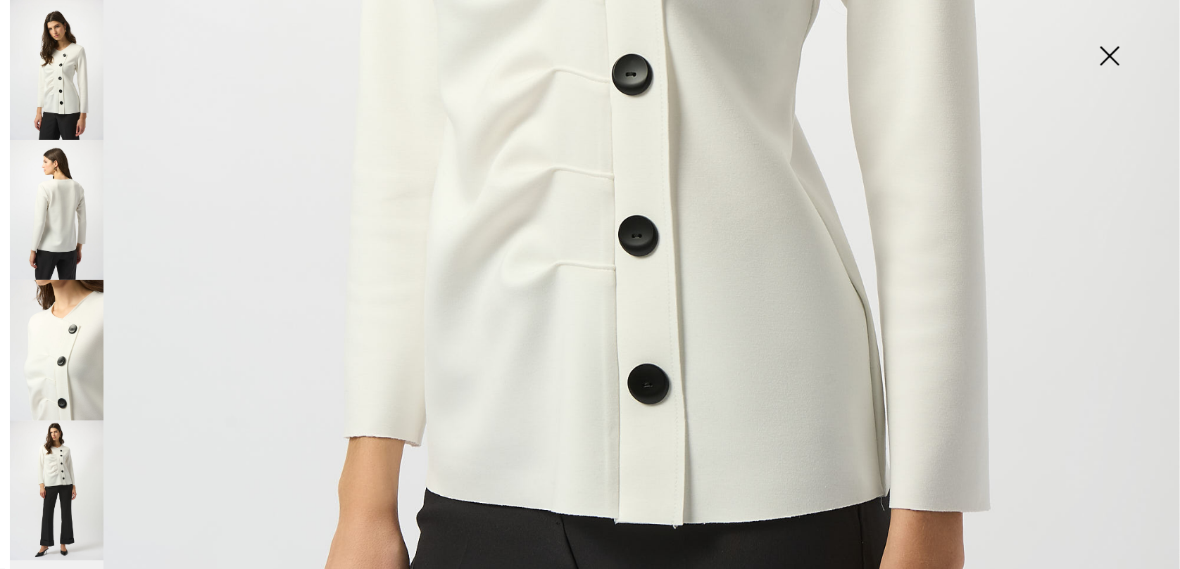
click at [1111, 54] on img at bounding box center [1109, 57] width 70 height 72
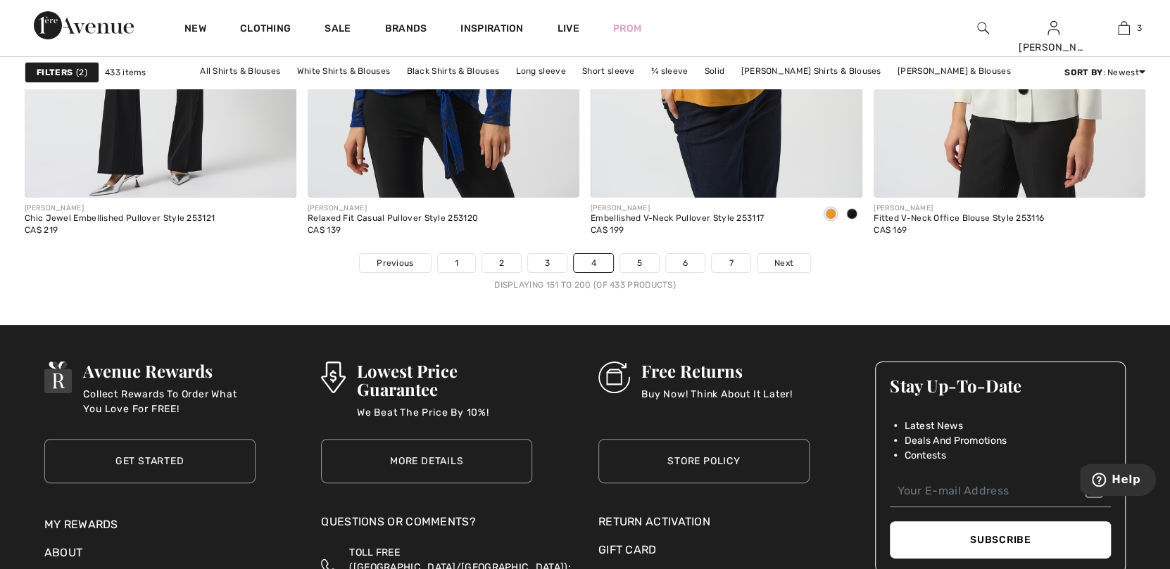
scroll to position [7179, 0]
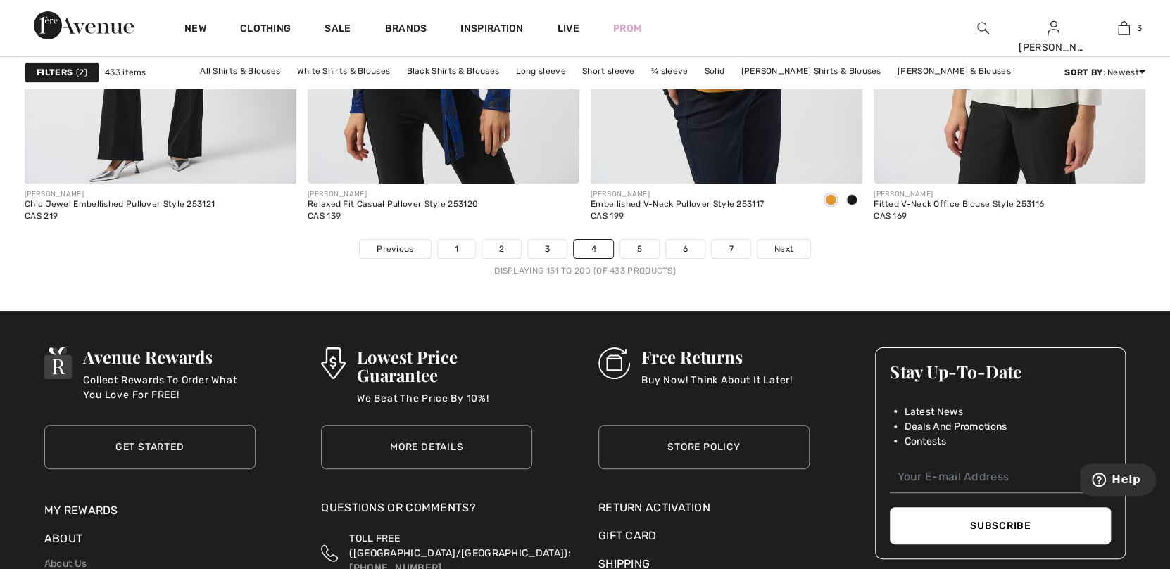
drag, startPoint x: 791, startPoint y: 244, endPoint x: 830, endPoint y: 242, distance: 38.8
click at [791, 244] on span "Next" at bounding box center [783, 249] width 19 height 13
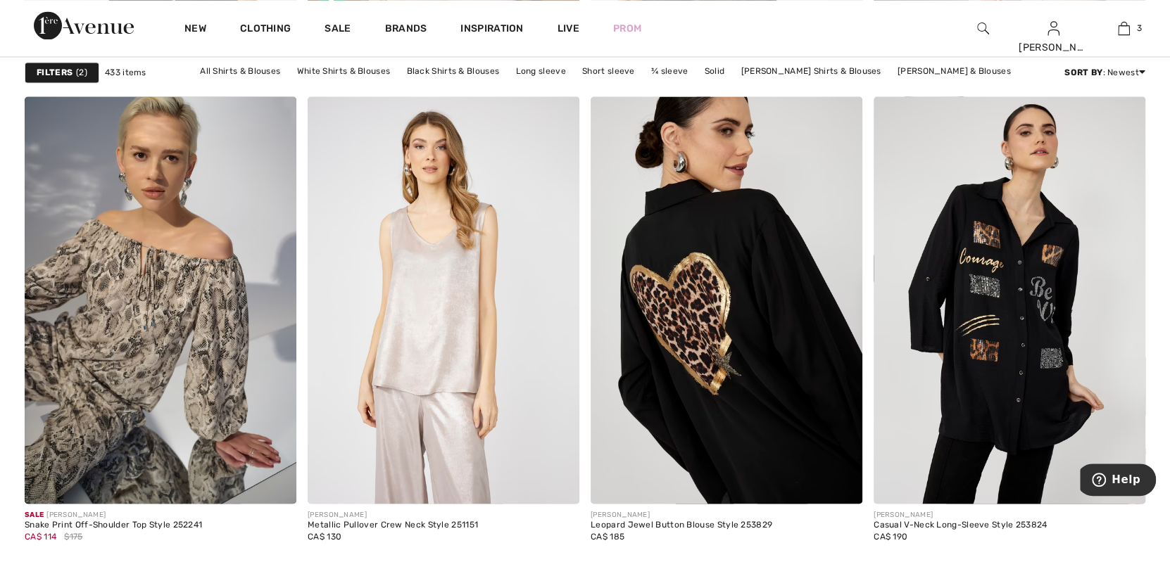
scroll to position [1548, 0]
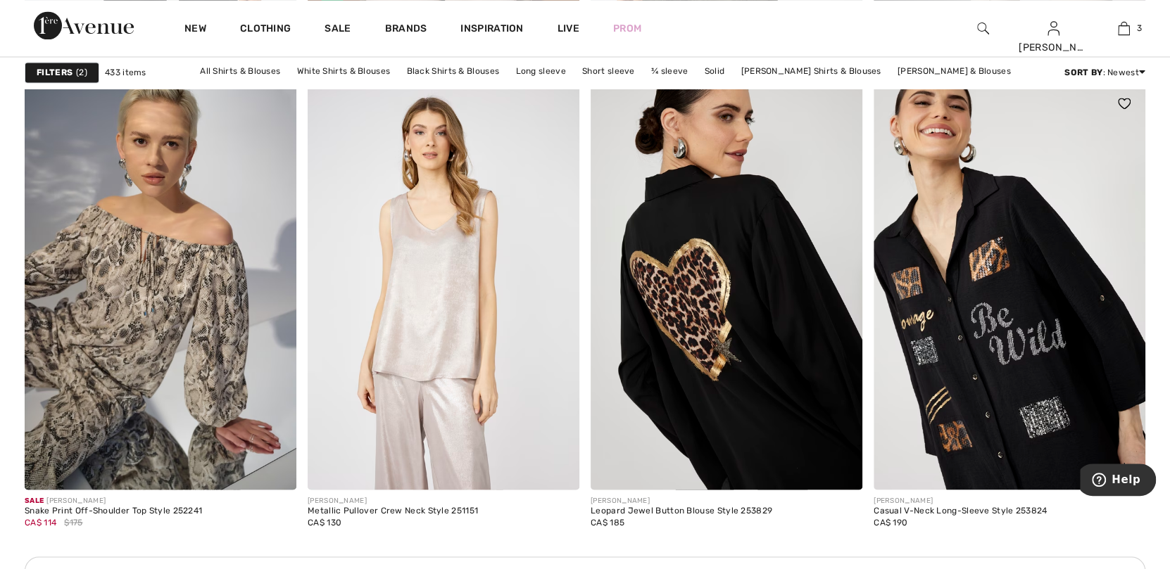
click at [1005, 326] on img at bounding box center [1009, 286] width 272 height 408
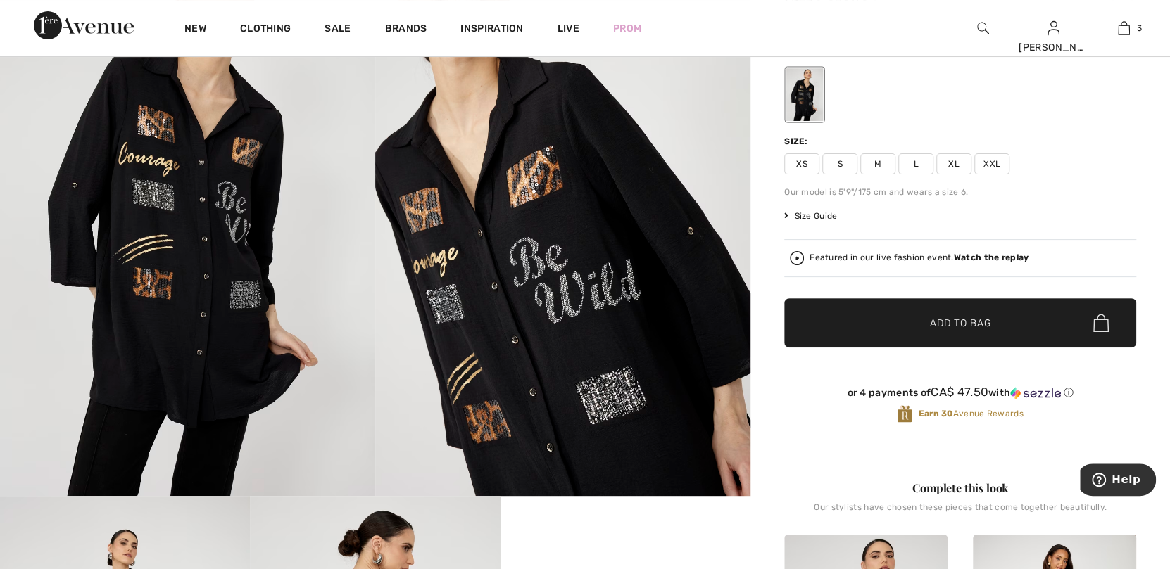
scroll to position [140, 0]
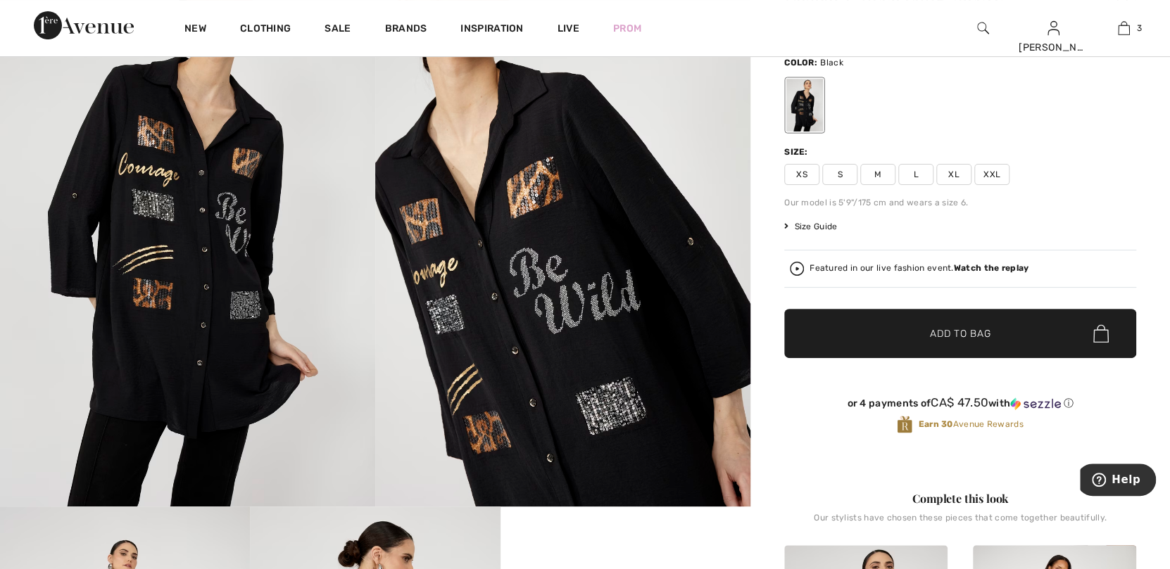
click at [878, 174] on span "M" at bounding box center [877, 174] width 35 height 21
click at [931, 334] on span "Add to Bag" at bounding box center [960, 334] width 61 height 15
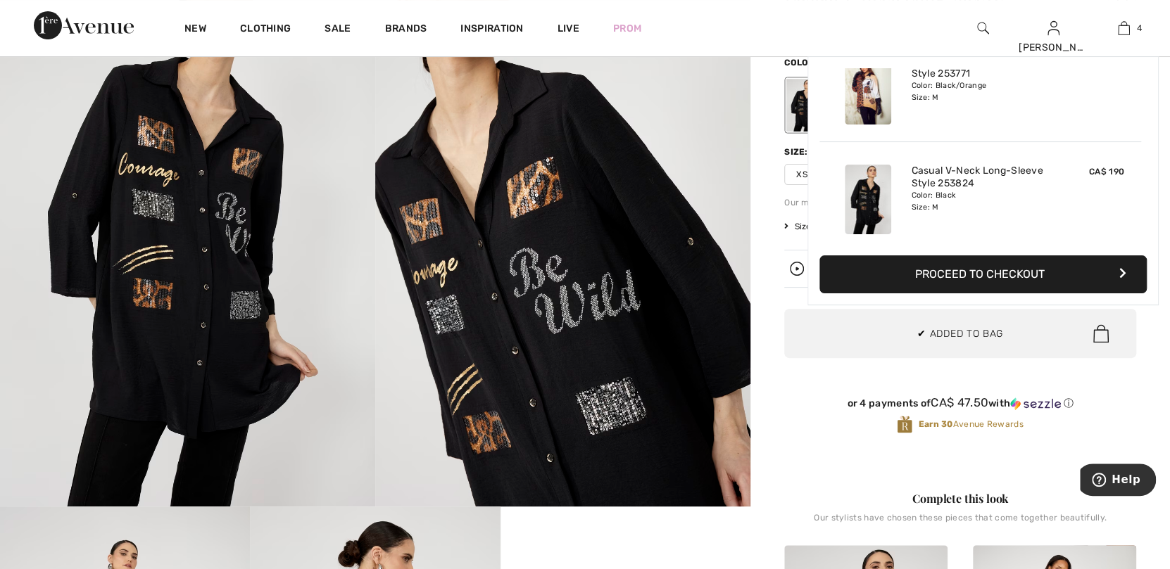
scroll to position [263, 0]
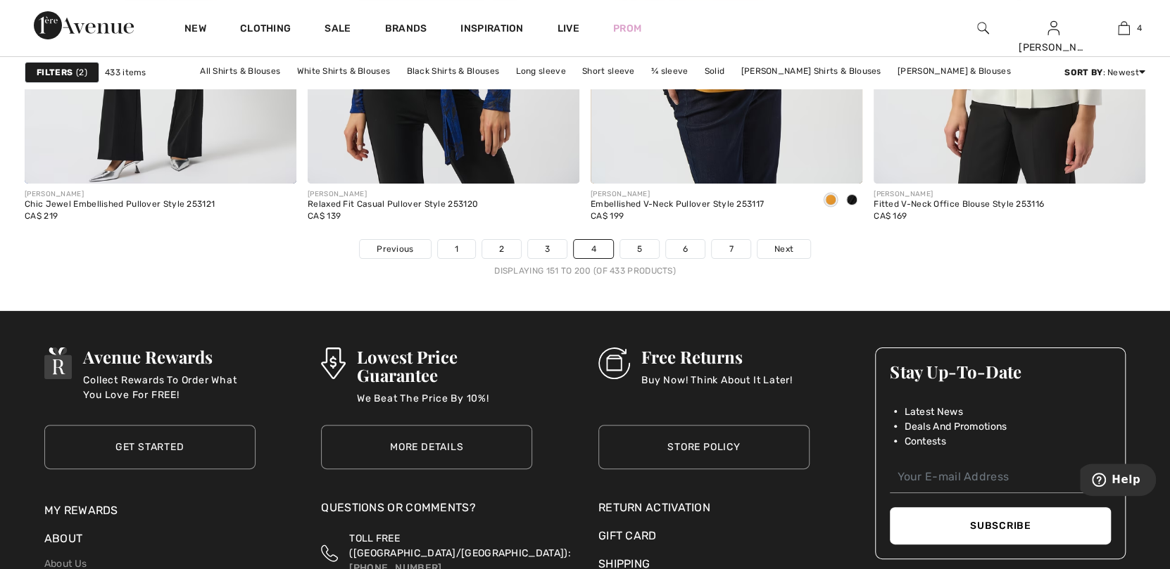
drag, startPoint x: 788, startPoint y: 246, endPoint x: 825, endPoint y: 242, distance: 36.8
click at [788, 246] on span "Next" at bounding box center [783, 249] width 19 height 13
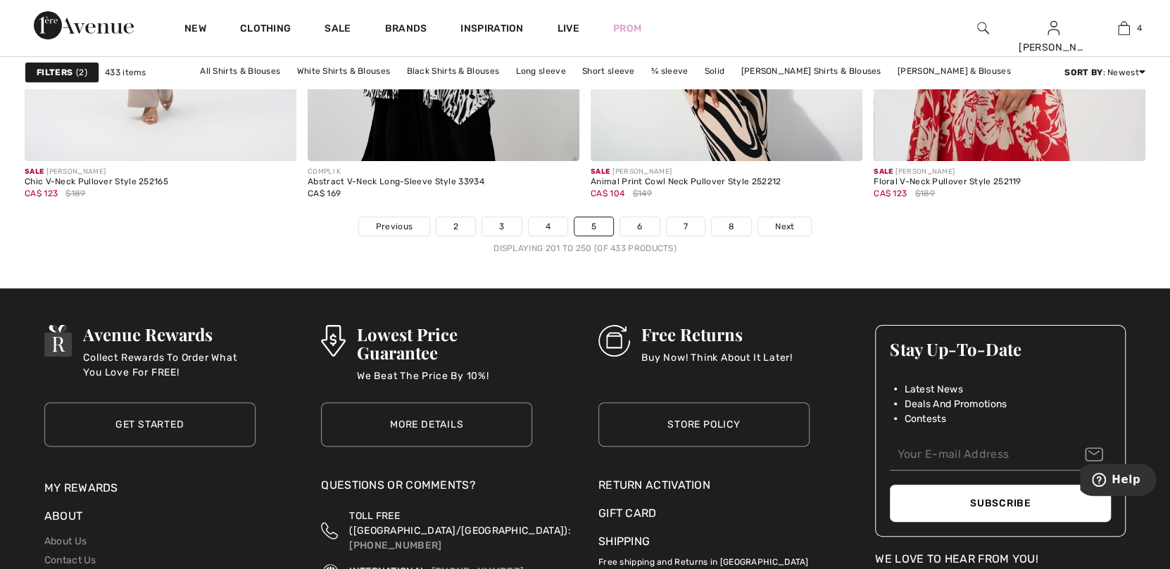
scroll to position [7249, 0]
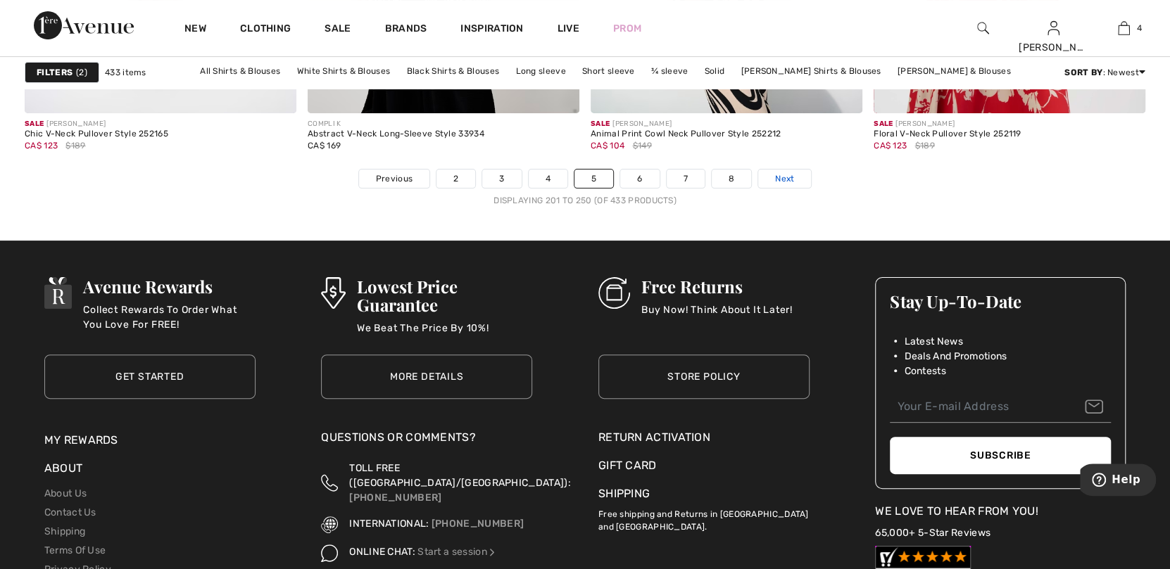
click at [783, 174] on span "Next" at bounding box center [784, 178] width 19 height 13
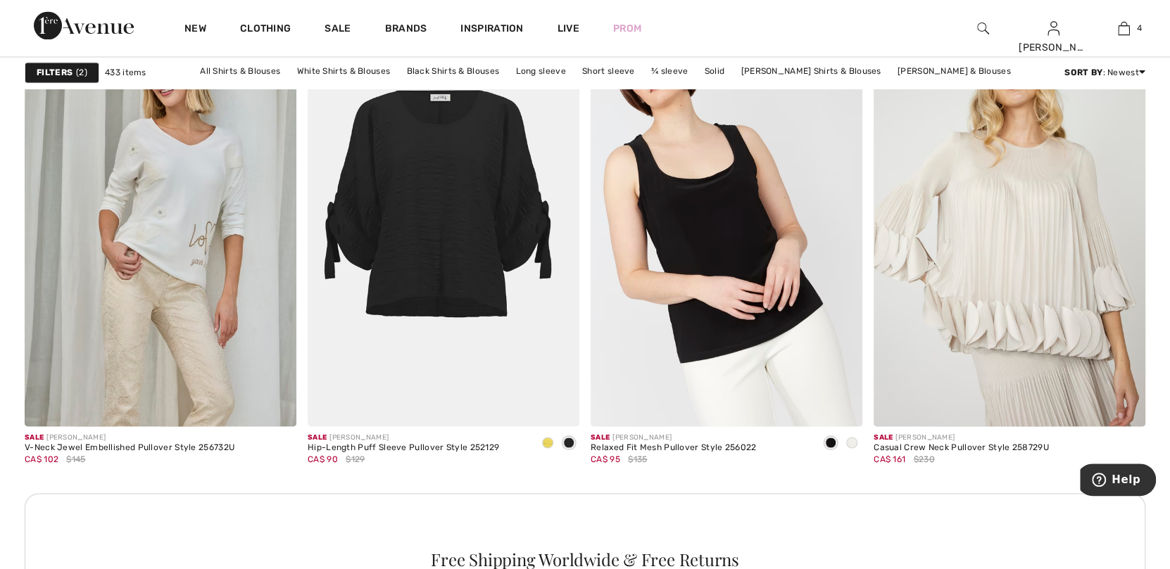
scroll to position [1618, 0]
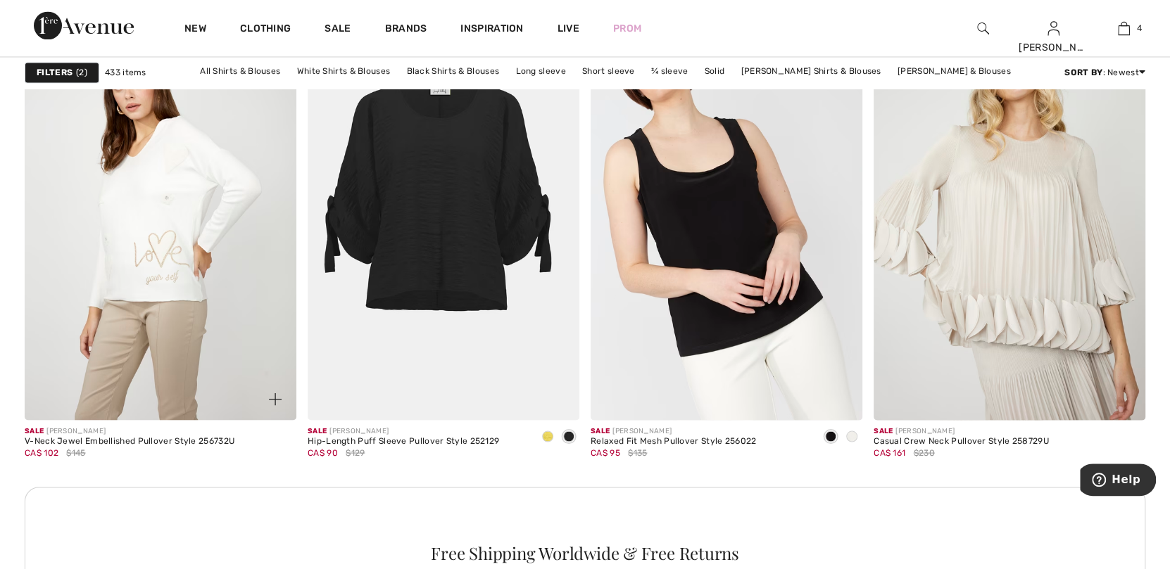
click at [178, 252] on img at bounding box center [161, 217] width 272 height 408
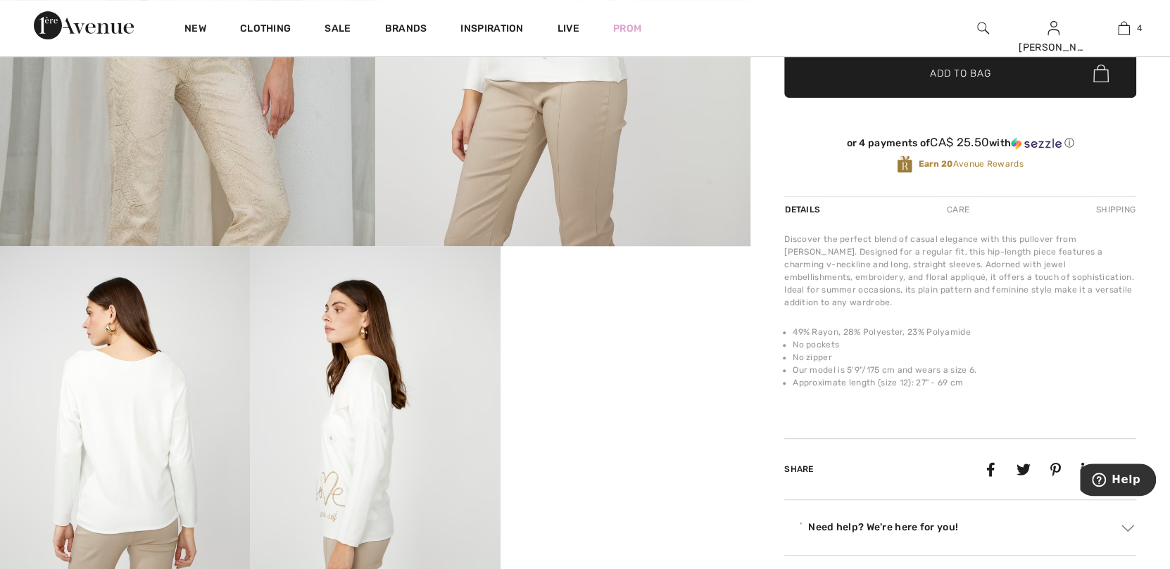
scroll to position [422, 0]
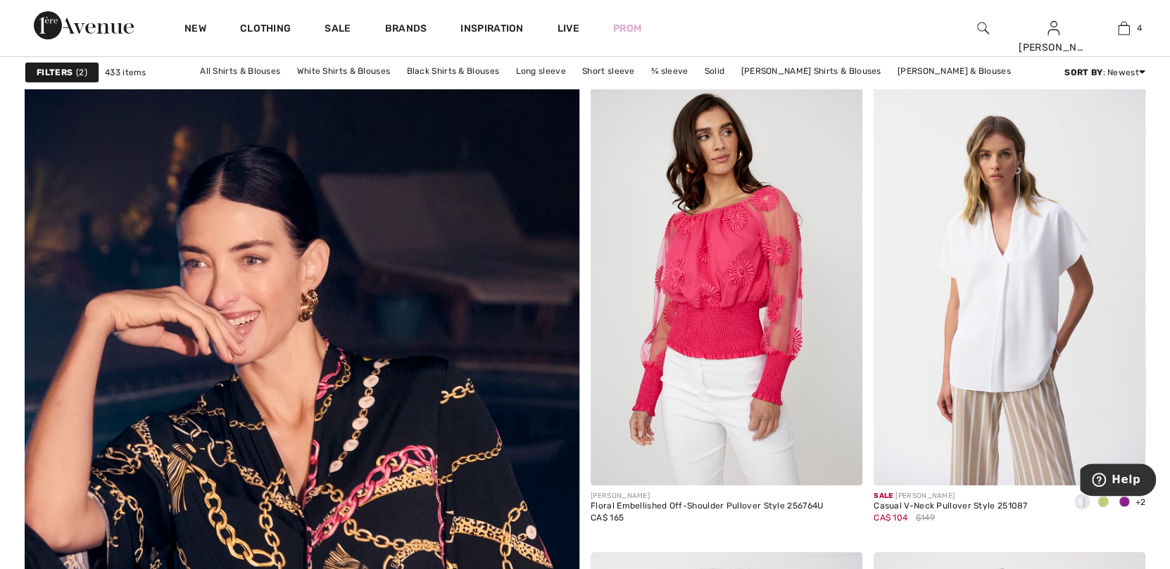
scroll to position [3871, 0]
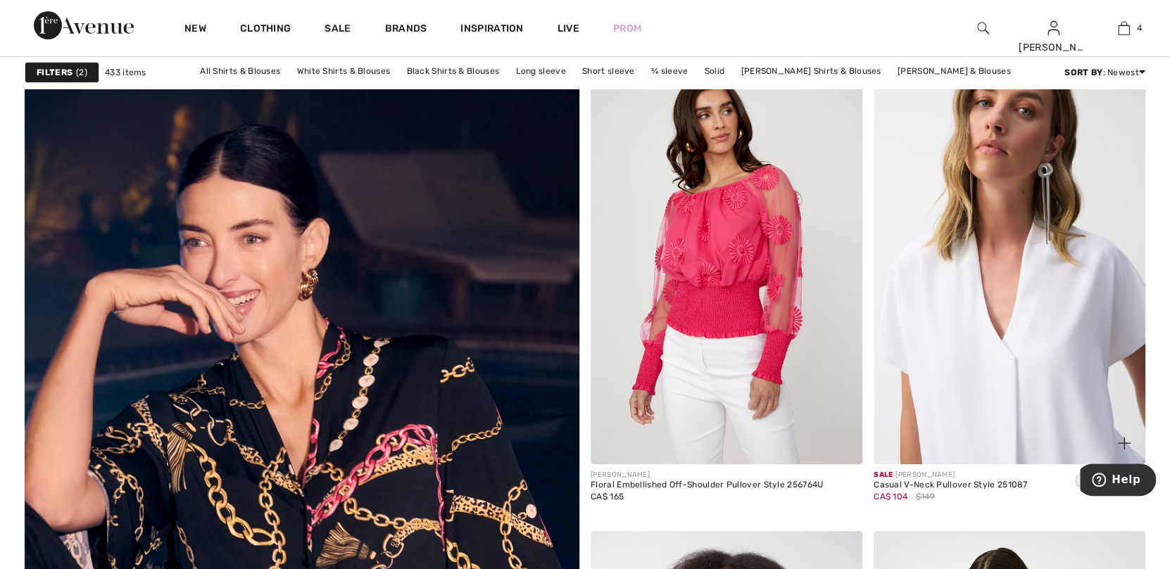
click at [979, 315] on img at bounding box center [1009, 261] width 272 height 408
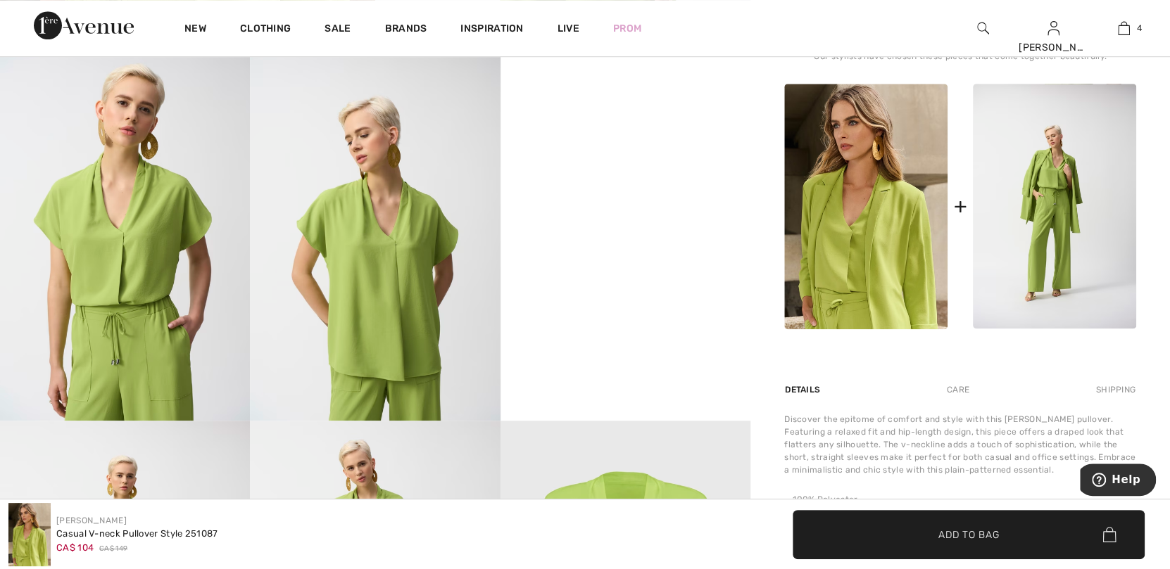
scroll to position [563, 0]
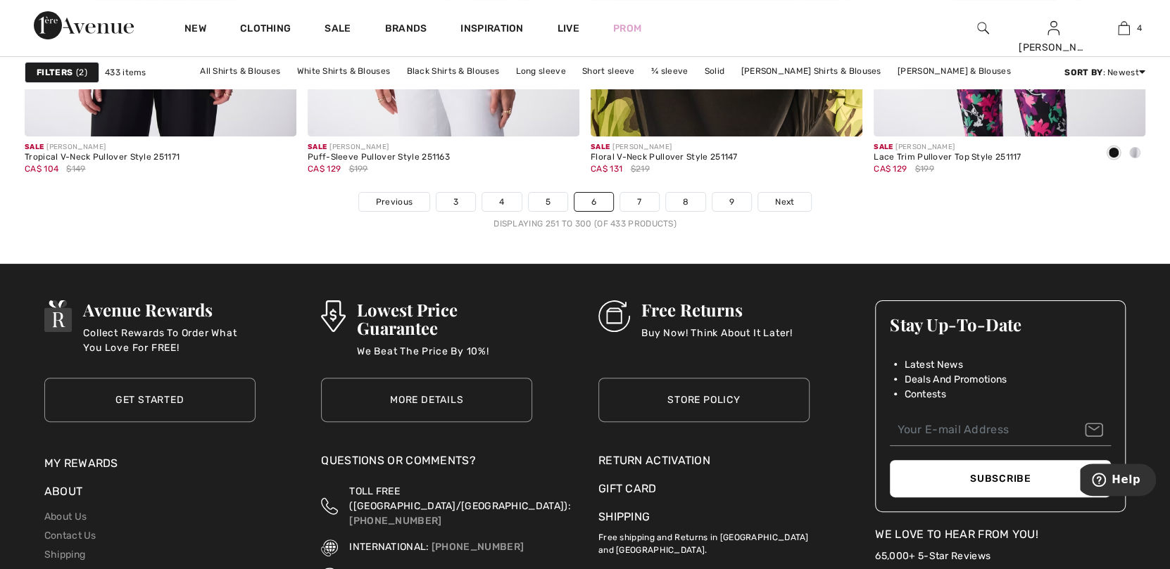
scroll to position [7249, 0]
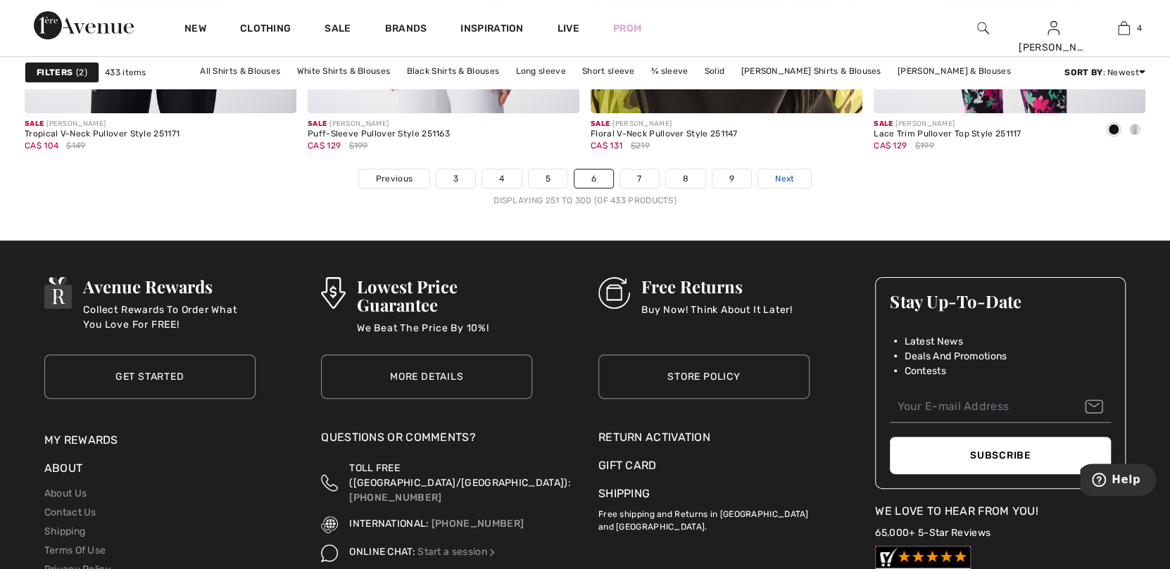
click at [780, 174] on span "Next" at bounding box center [784, 178] width 19 height 13
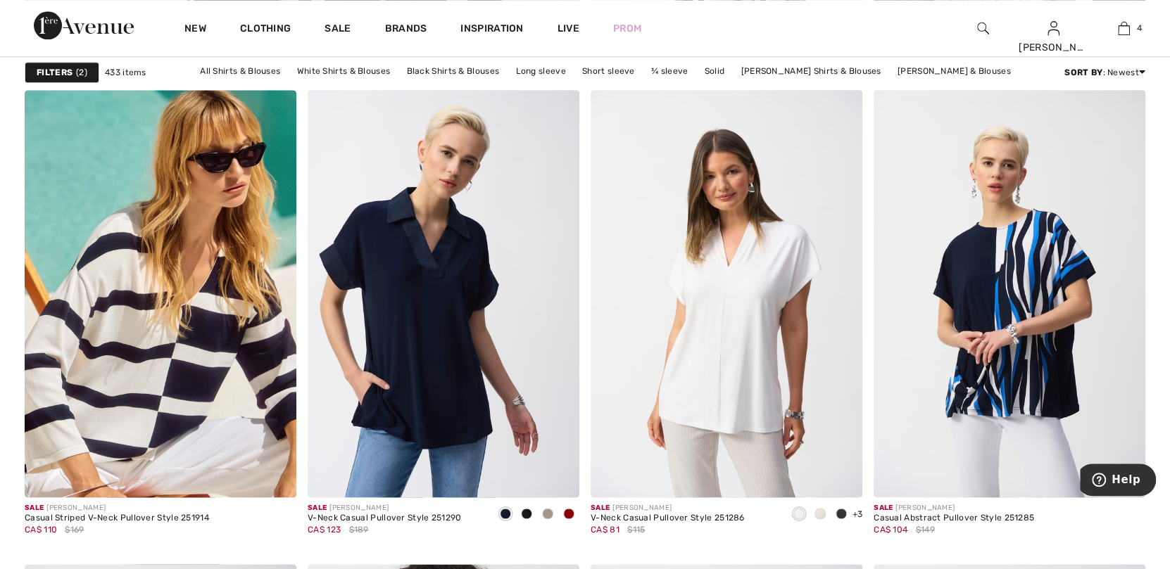
scroll to position [4856, 0]
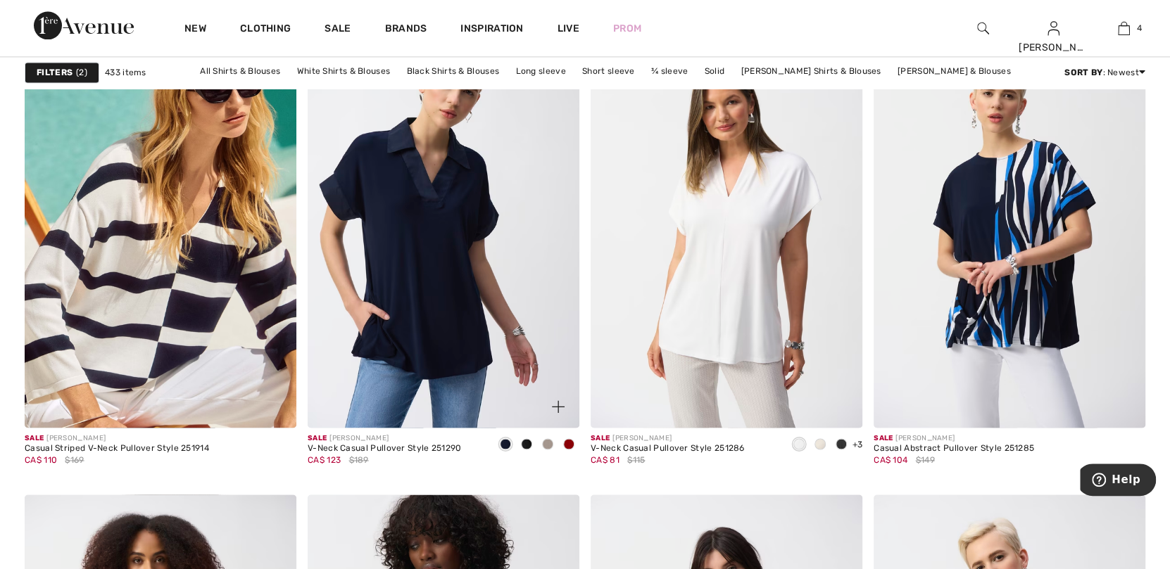
click at [572, 441] on span at bounding box center [568, 444] width 11 height 11
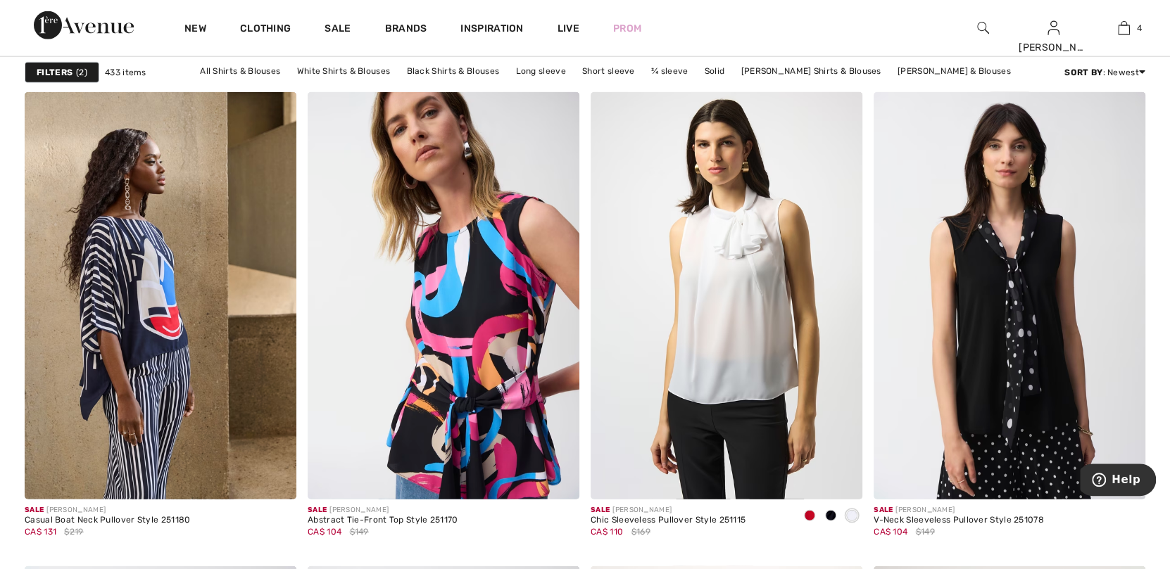
scroll to position [5983, 0]
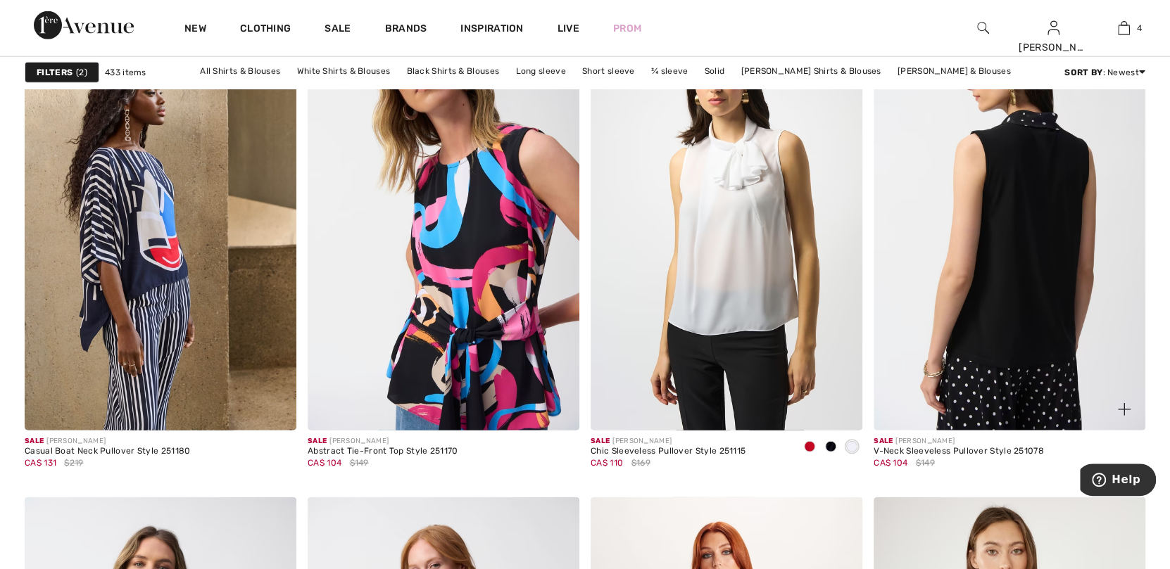
click at [999, 319] on img at bounding box center [1009, 227] width 272 height 408
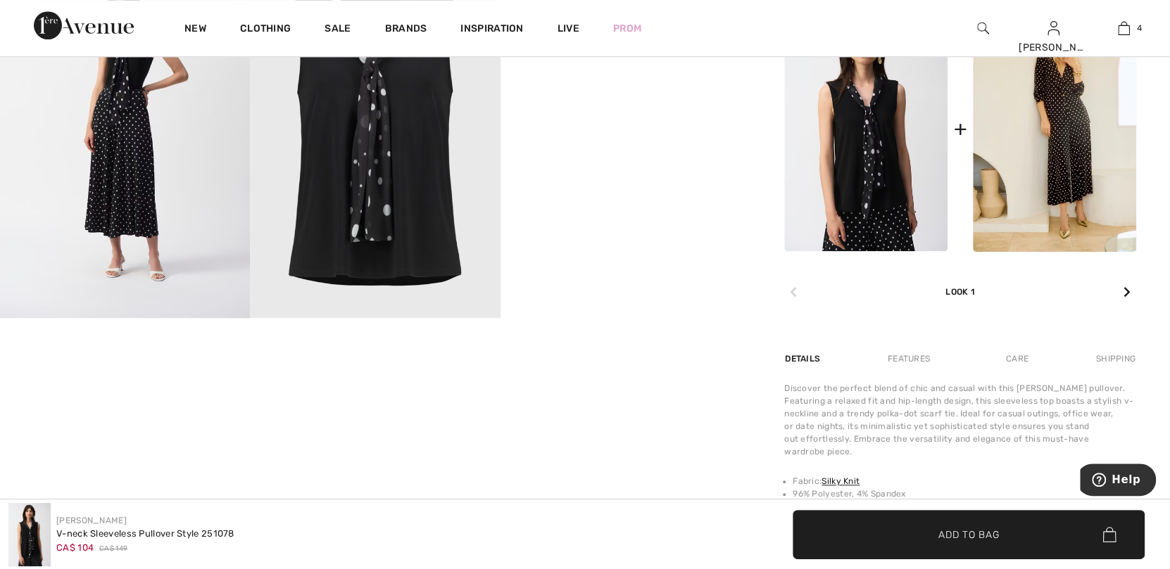
scroll to position [704, 0]
click at [847, 172] on img at bounding box center [865, 128] width 163 height 245
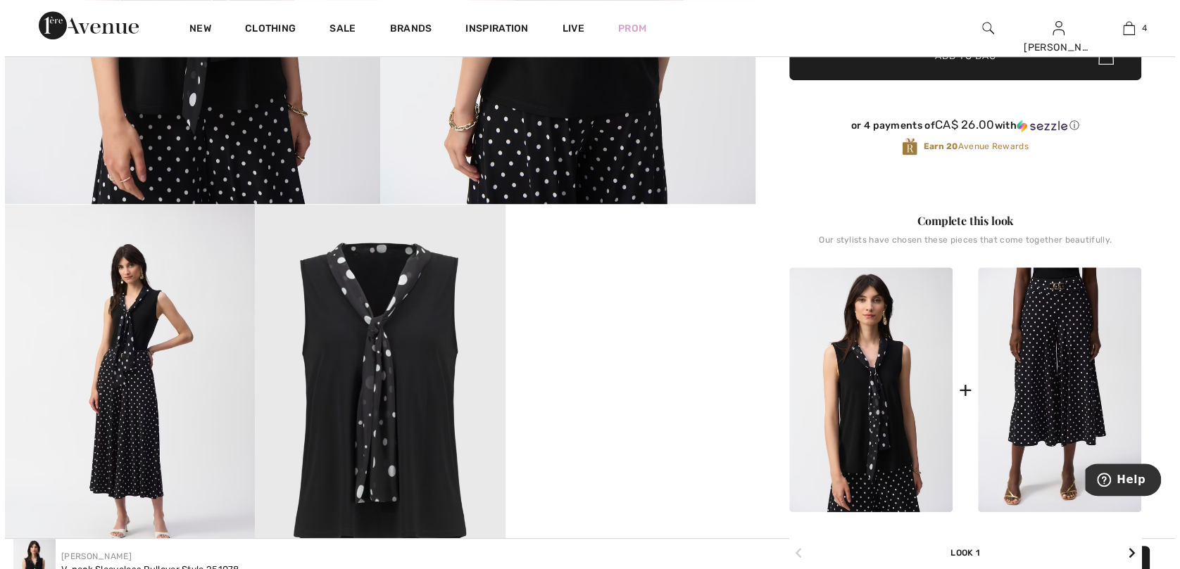
scroll to position [492, 0]
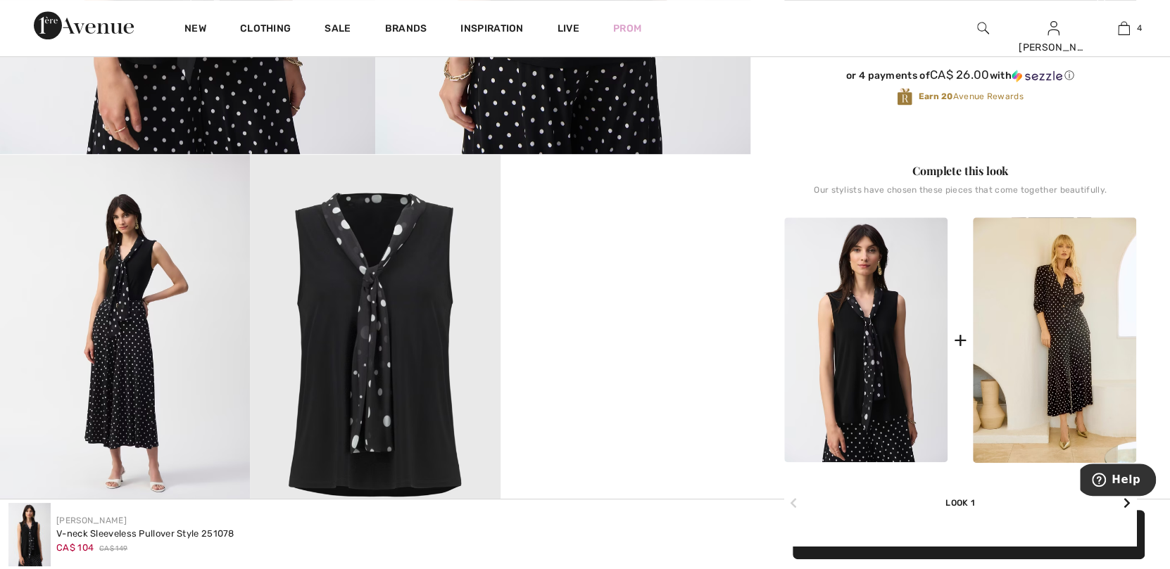
click at [134, 387] on img at bounding box center [125, 342] width 250 height 374
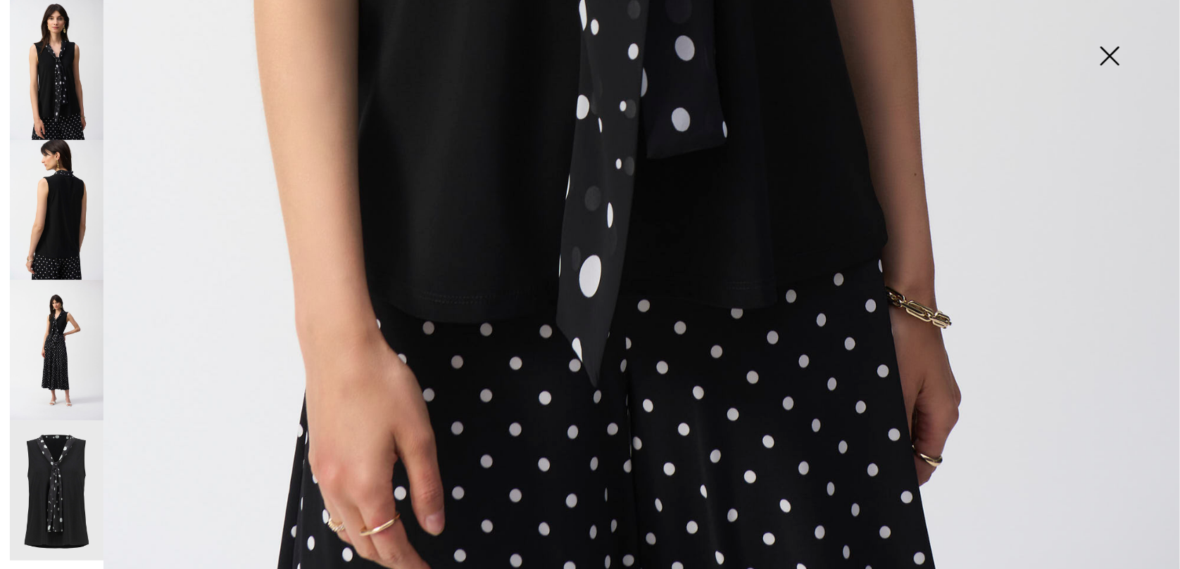
scroll to position [1182, 0]
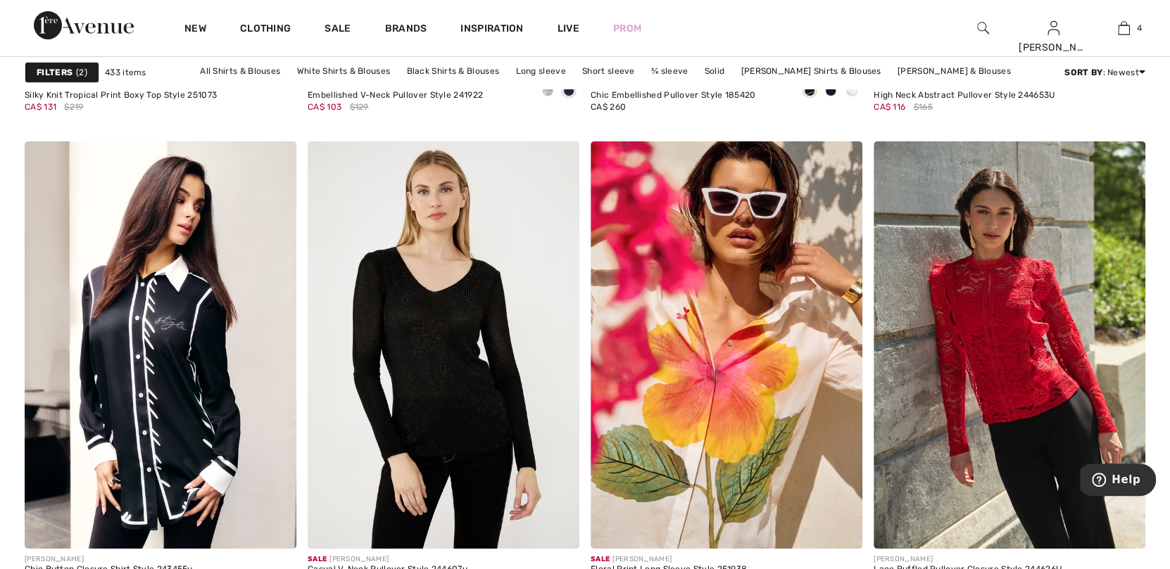
scroll to position [6898, 0]
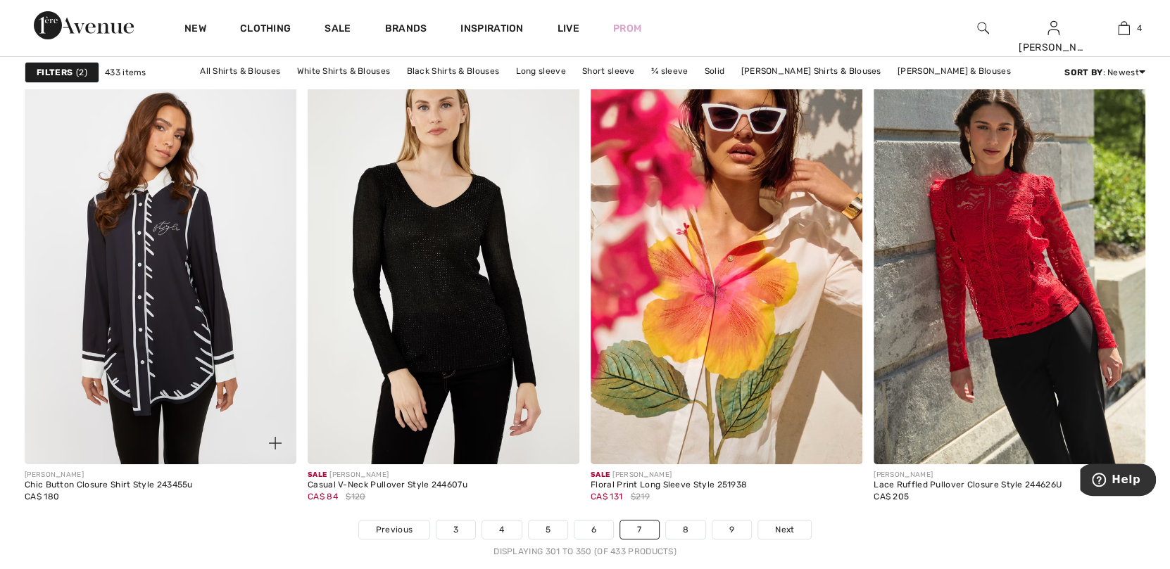
click at [217, 353] on img at bounding box center [161, 261] width 272 height 408
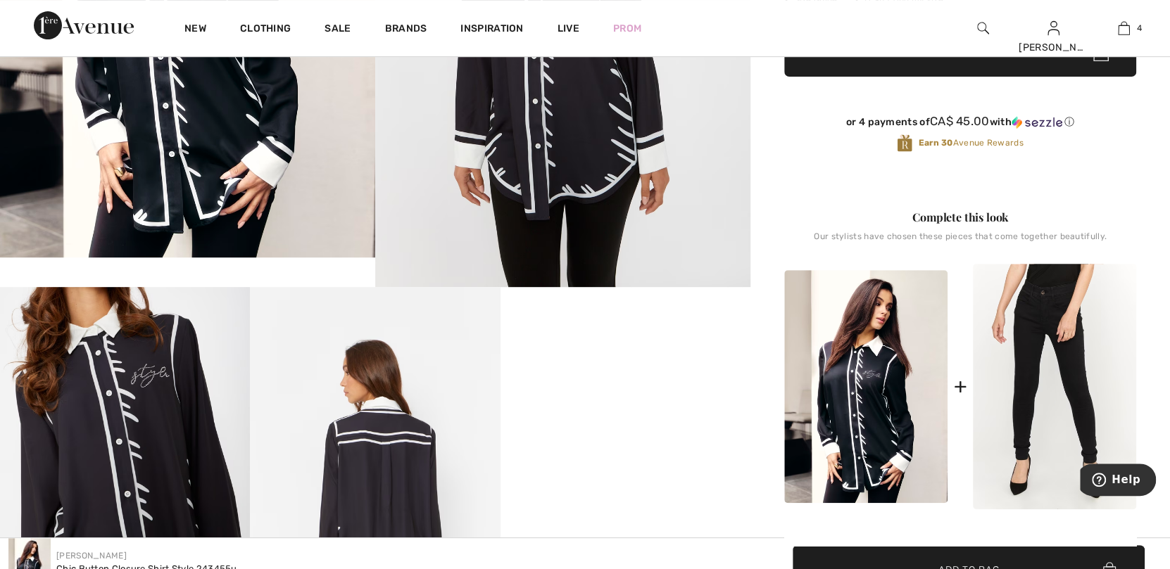
scroll to position [492, 0]
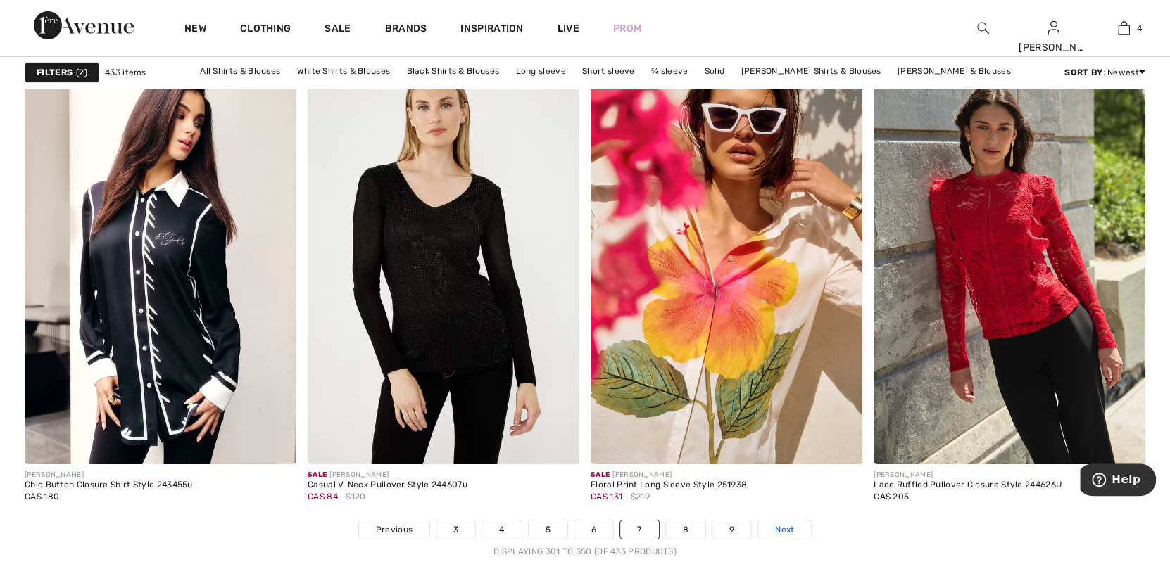
click at [786, 524] on span "Next" at bounding box center [784, 530] width 19 height 13
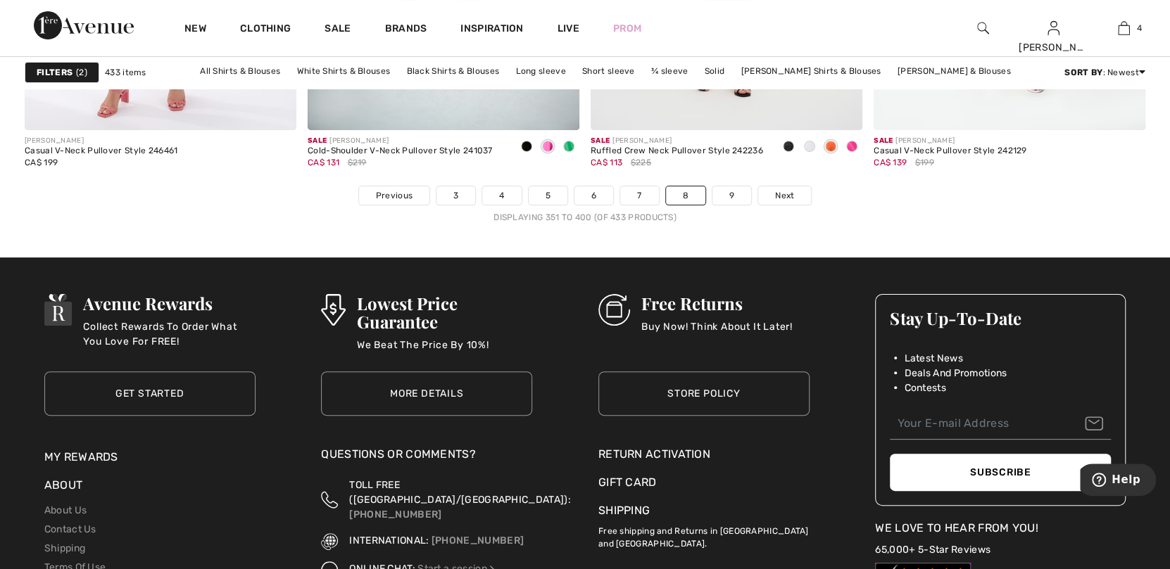
scroll to position [7249, 0]
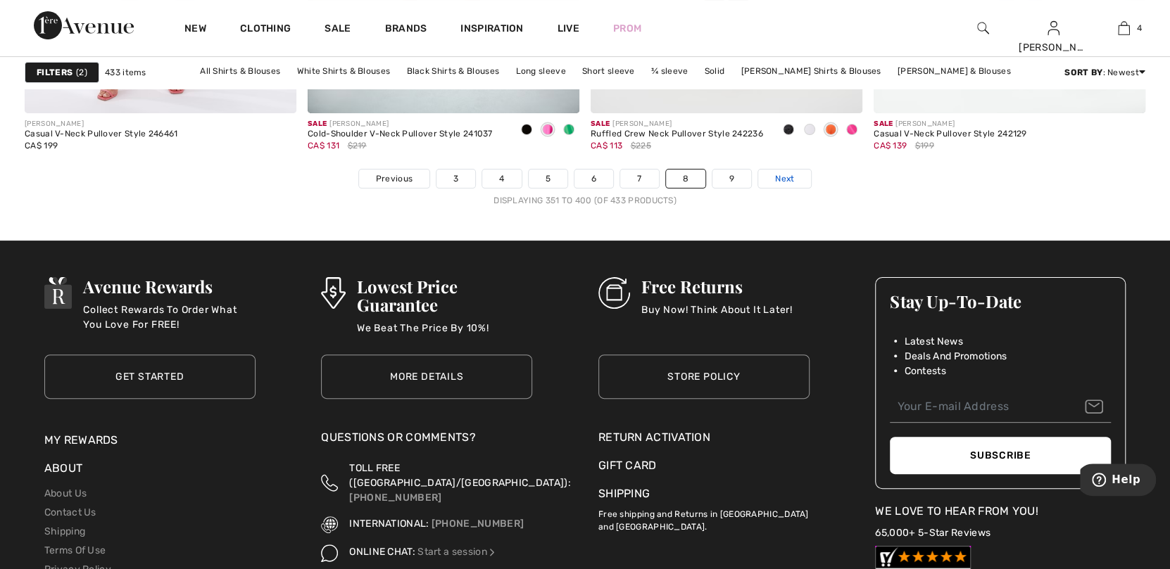
click at [792, 179] on span "Next" at bounding box center [784, 178] width 19 height 13
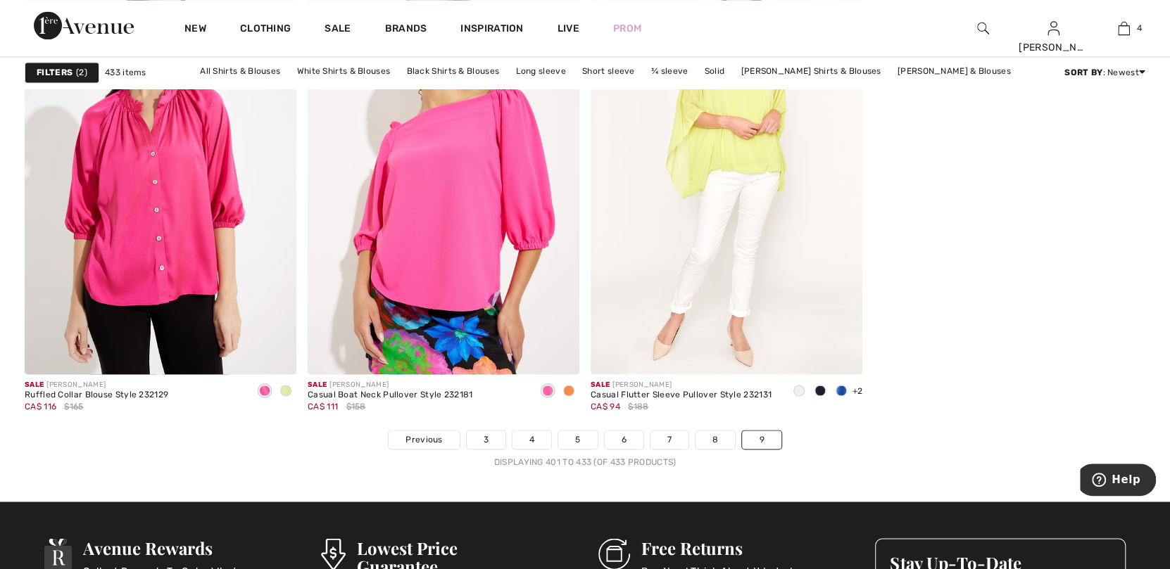
scroll to position [4927, 0]
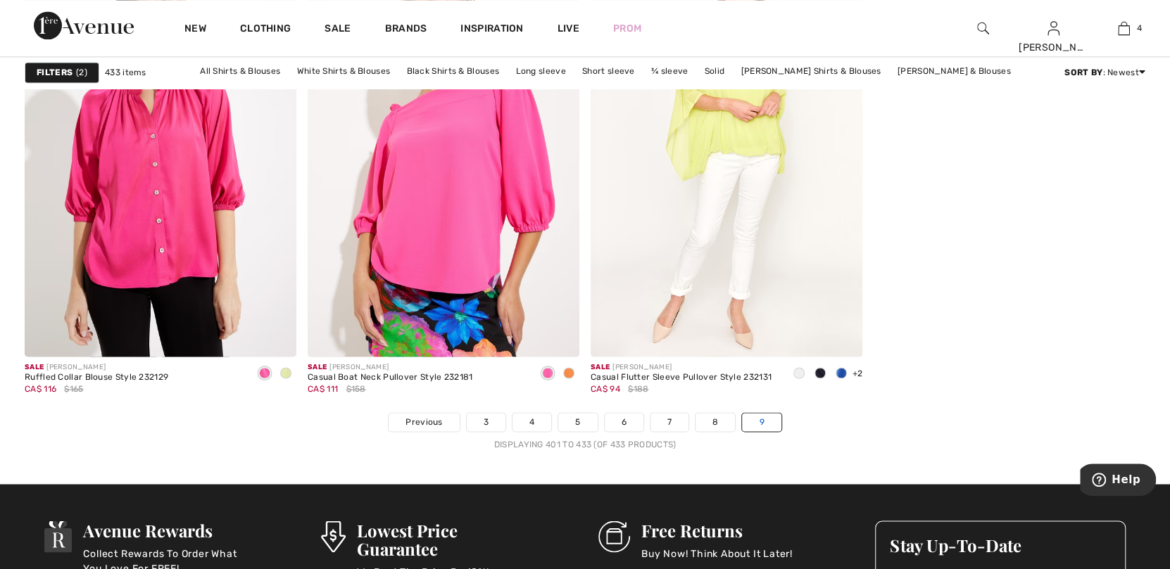
click at [759, 417] on link "9" at bounding box center [761, 422] width 39 height 18
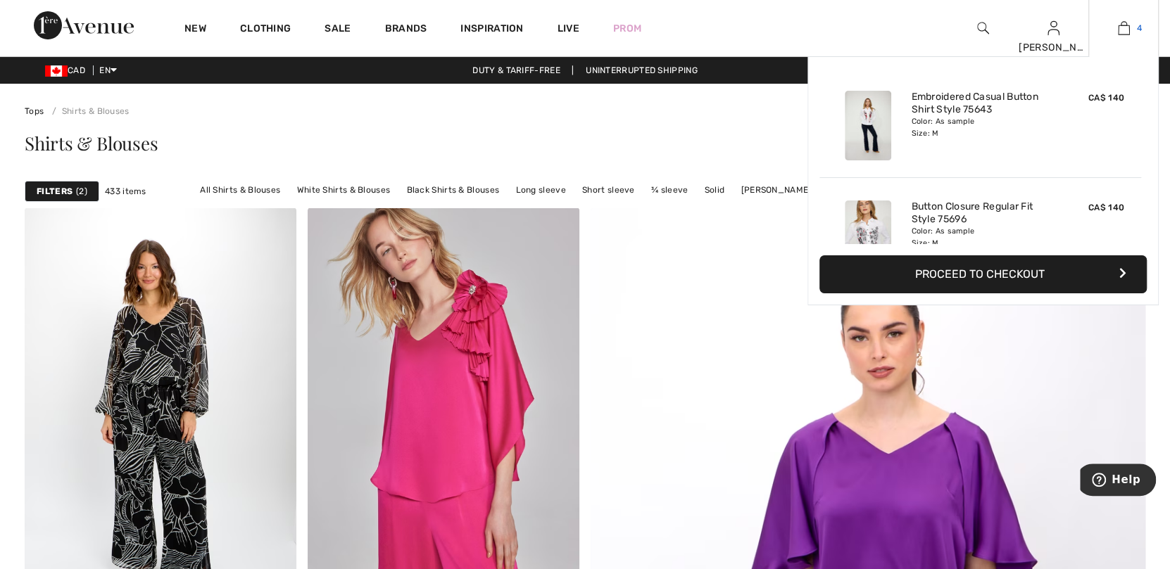
click at [1123, 30] on img at bounding box center [1124, 28] width 12 height 17
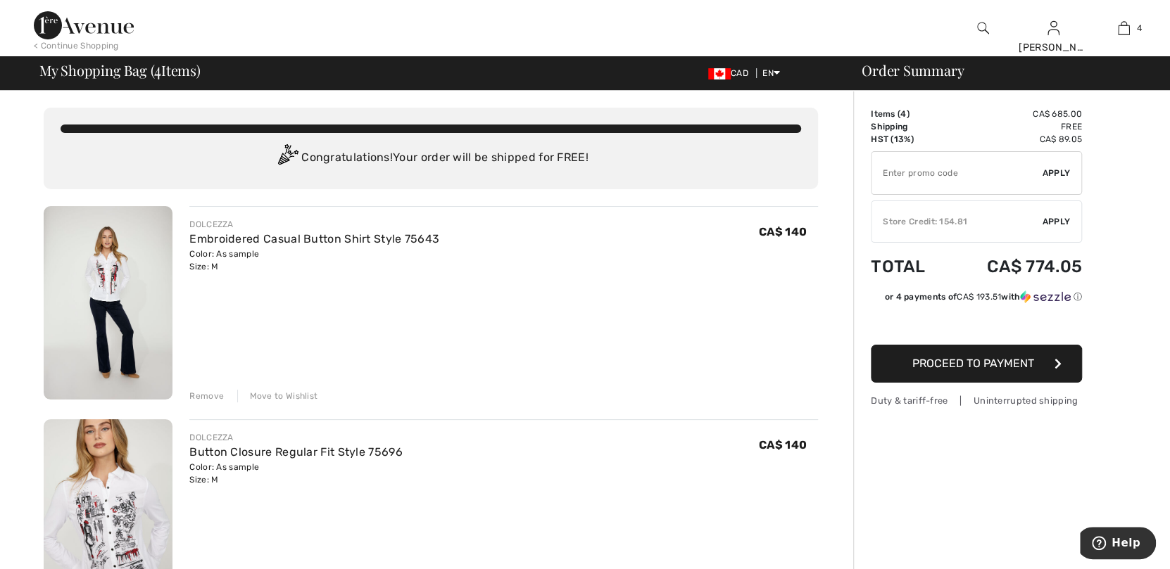
click at [129, 490] on img at bounding box center [108, 517] width 129 height 194
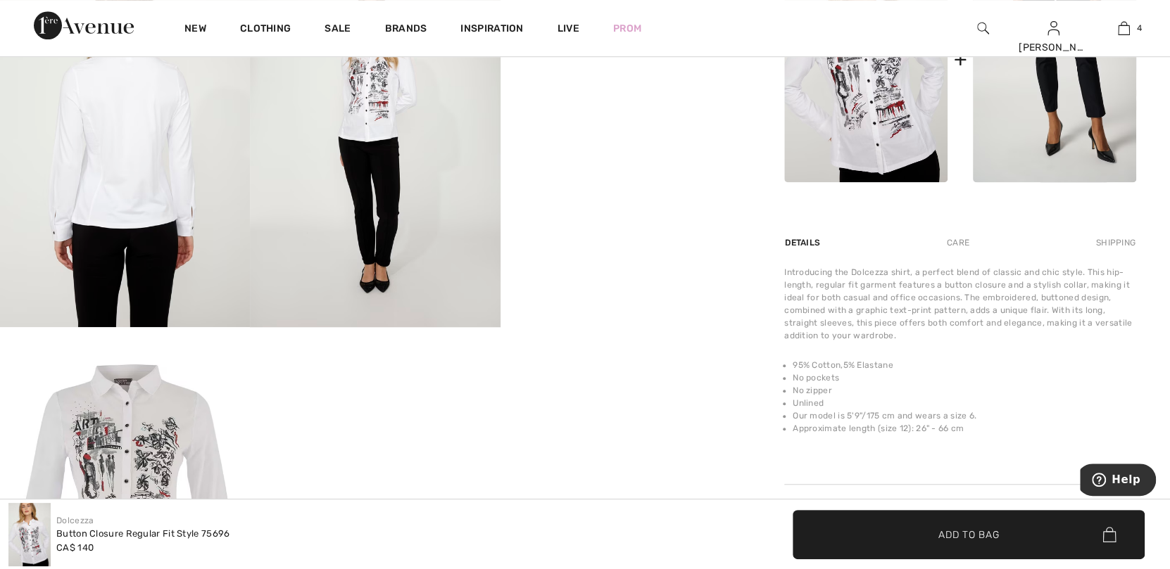
scroll to position [704, 0]
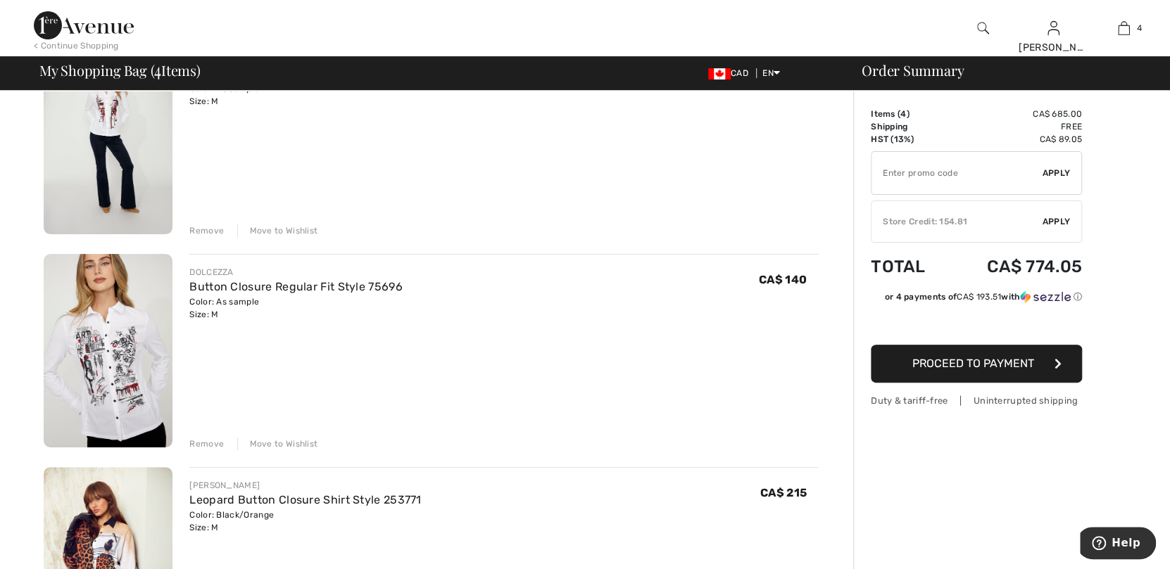
scroll to position [140, 0]
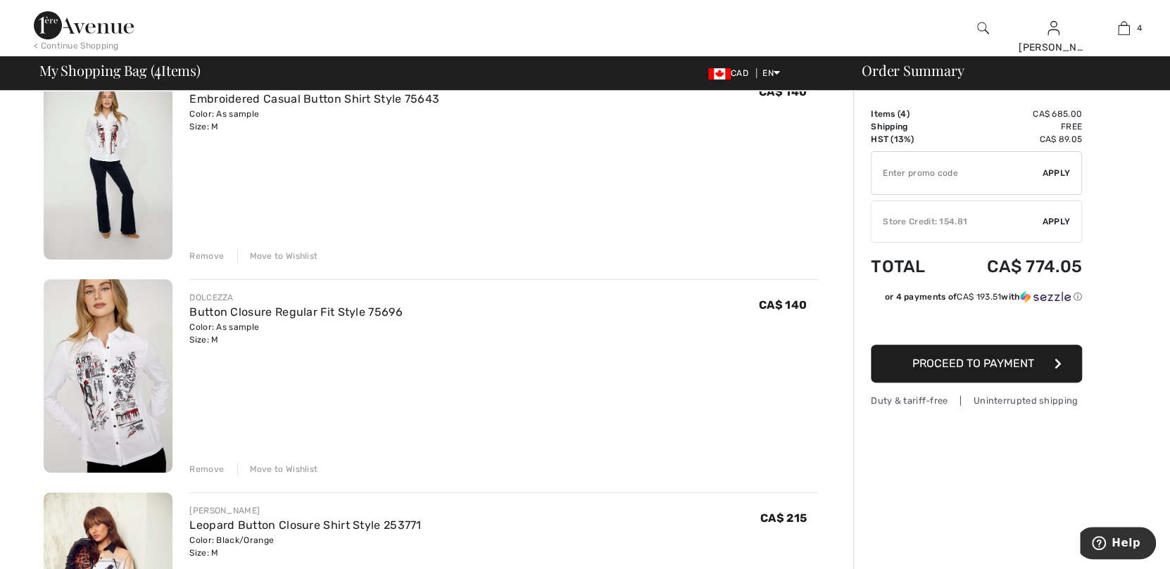
click at [217, 257] on div "Remove" at bounding box center [206, 256] width 34 height 13
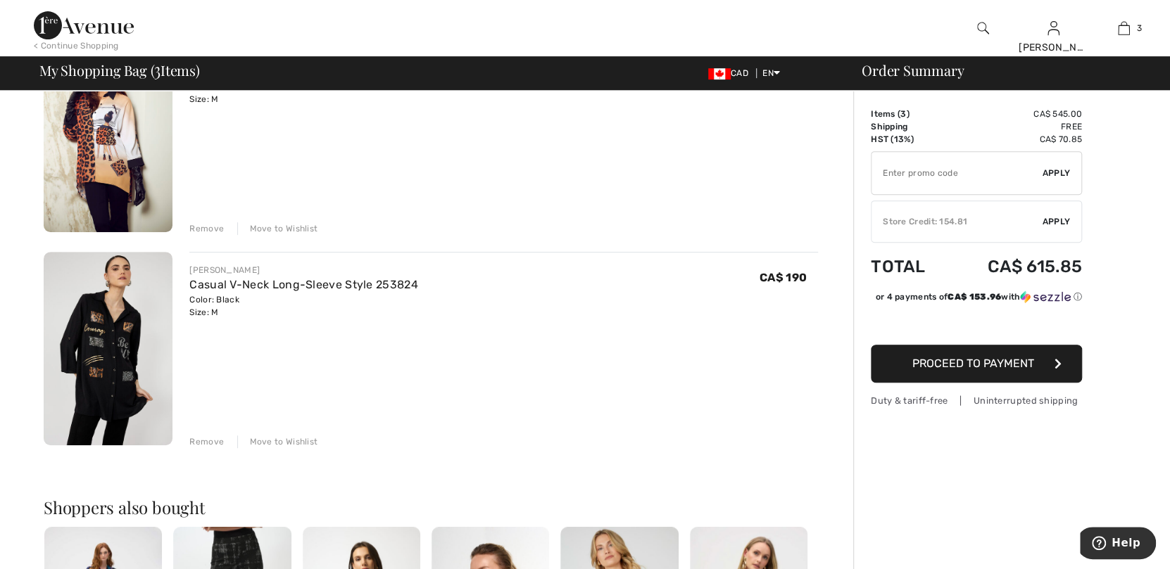
scroll to position [405, 0]
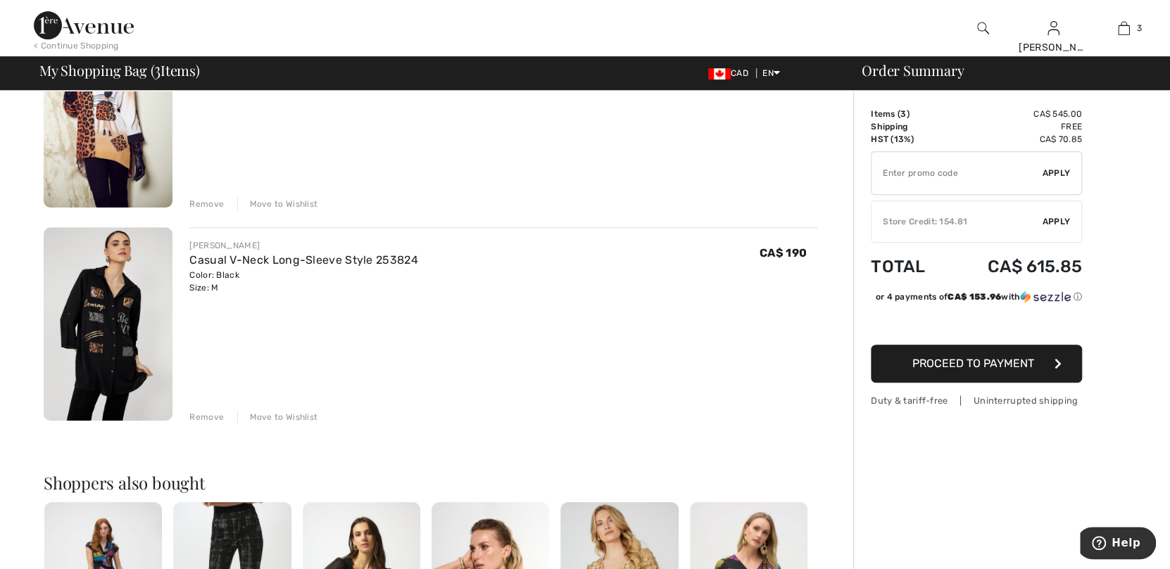
click at [101, 310] on img at bounding box center [108, 324] width 129 height 194
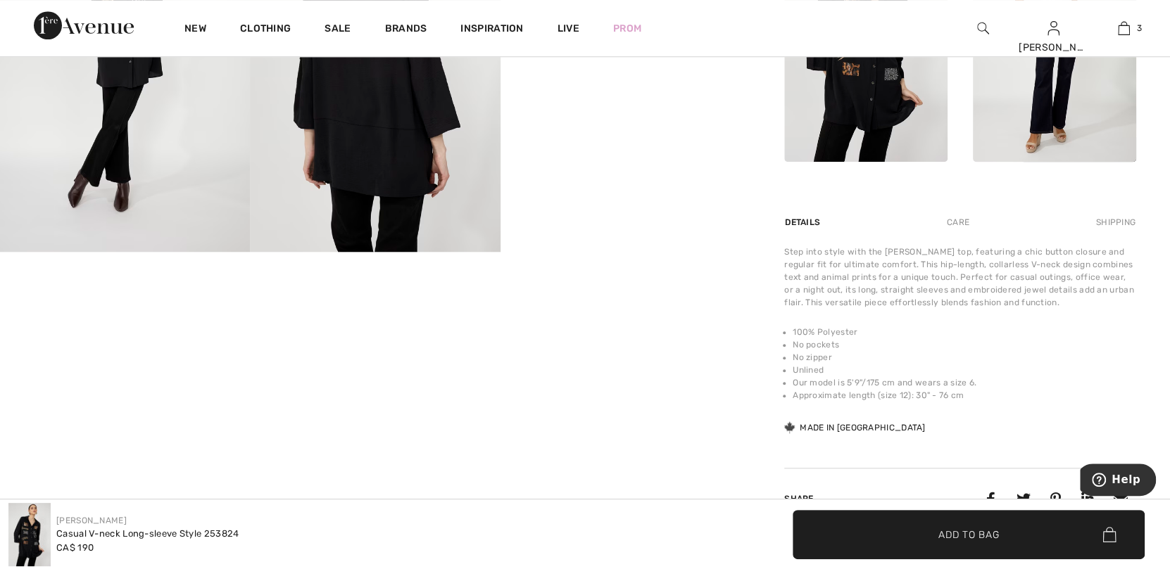
scroll to position [774, 0]
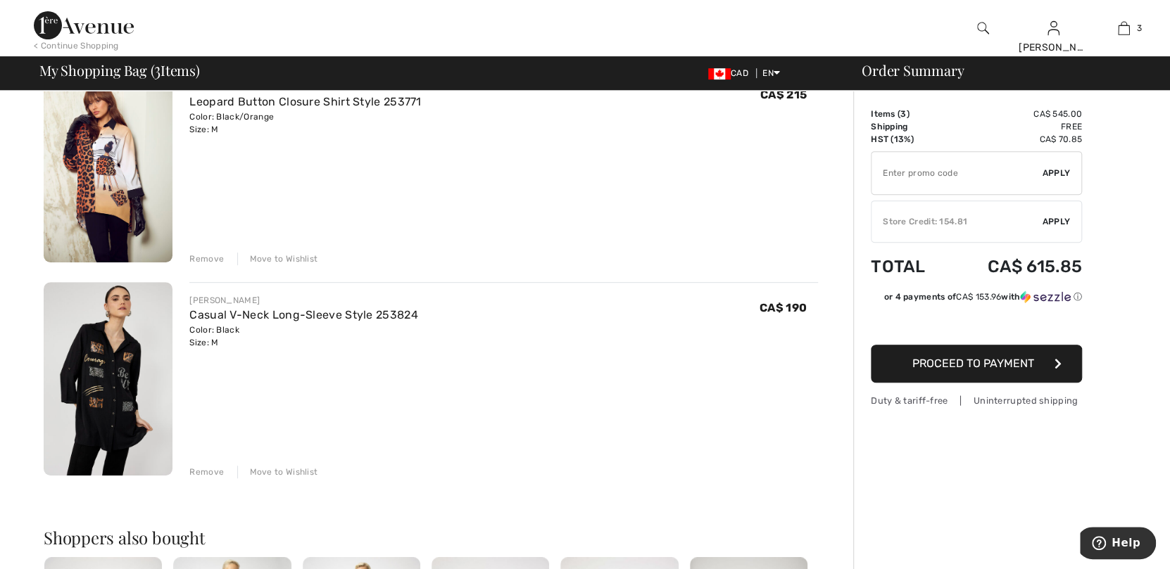
scroll to position [265, 0]
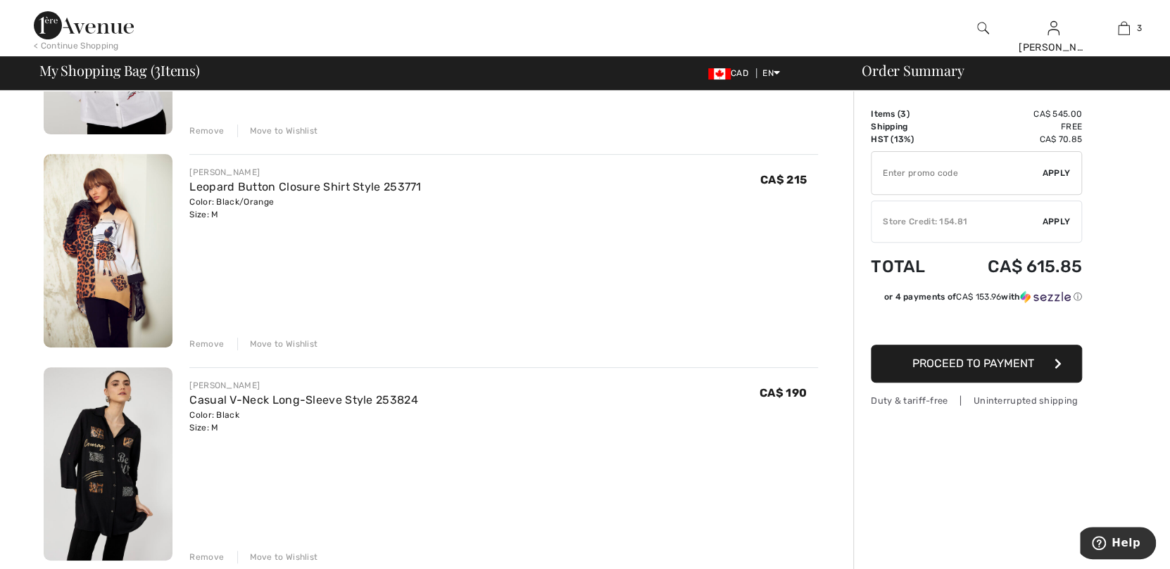
click at [84, 270] on img at bounding box center [108, 251] width 129 height 194
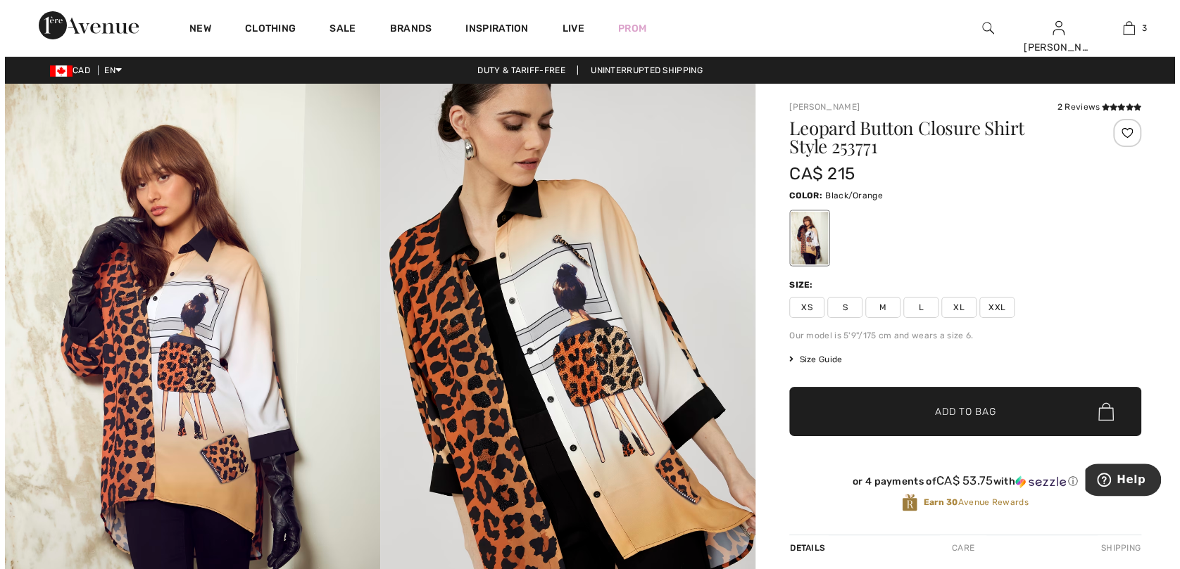
scroll to position [70, 0]
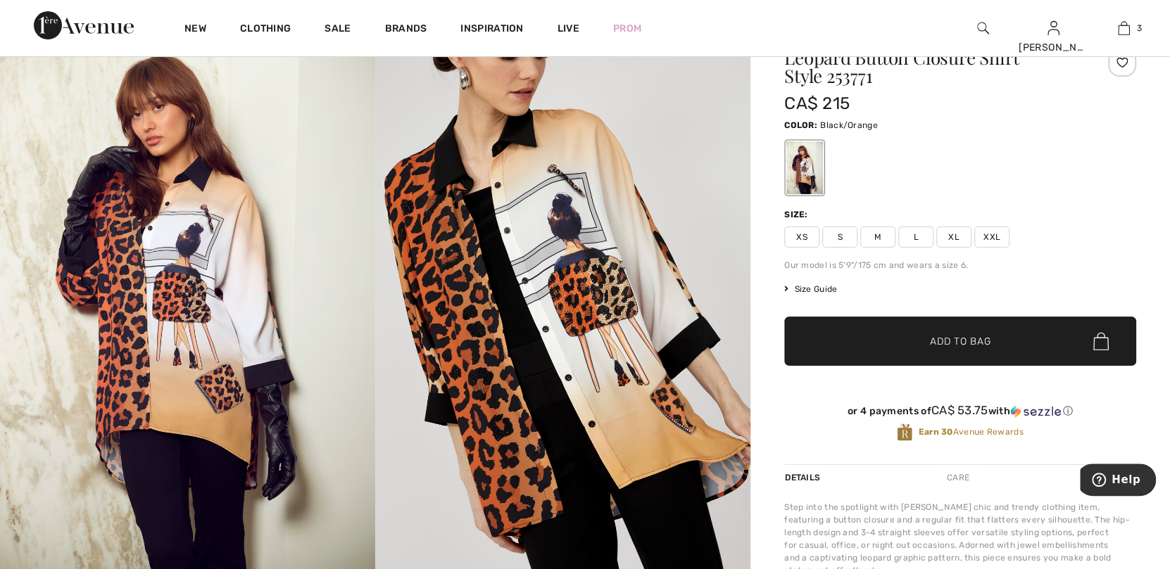
click at [563, 172] on img at bounding box center [562, 294] width 375 height 563
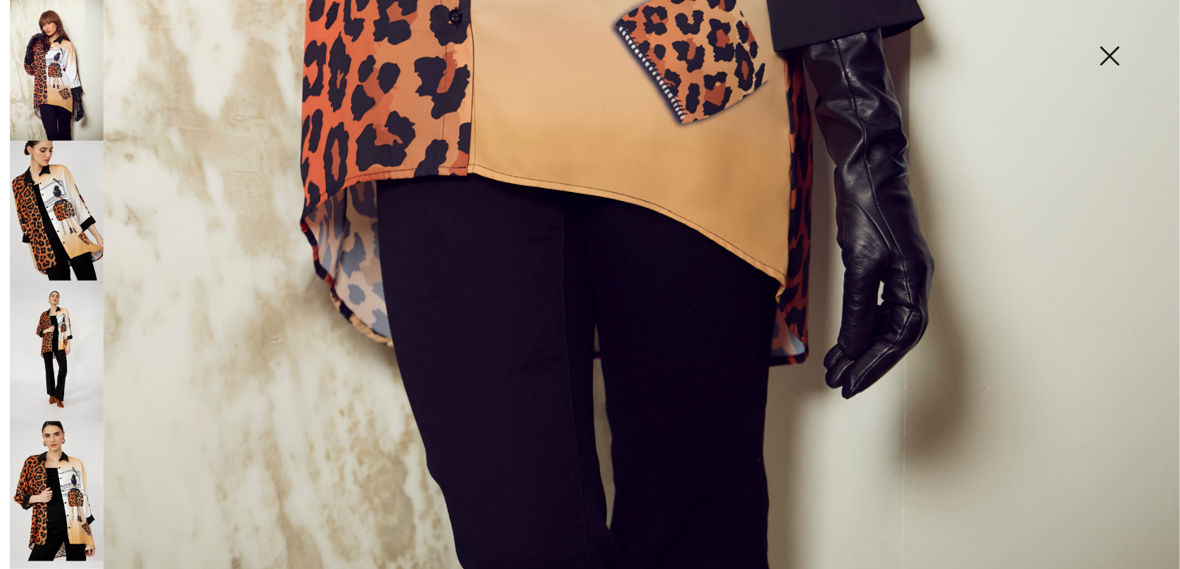
scroll to position [1185, 0]
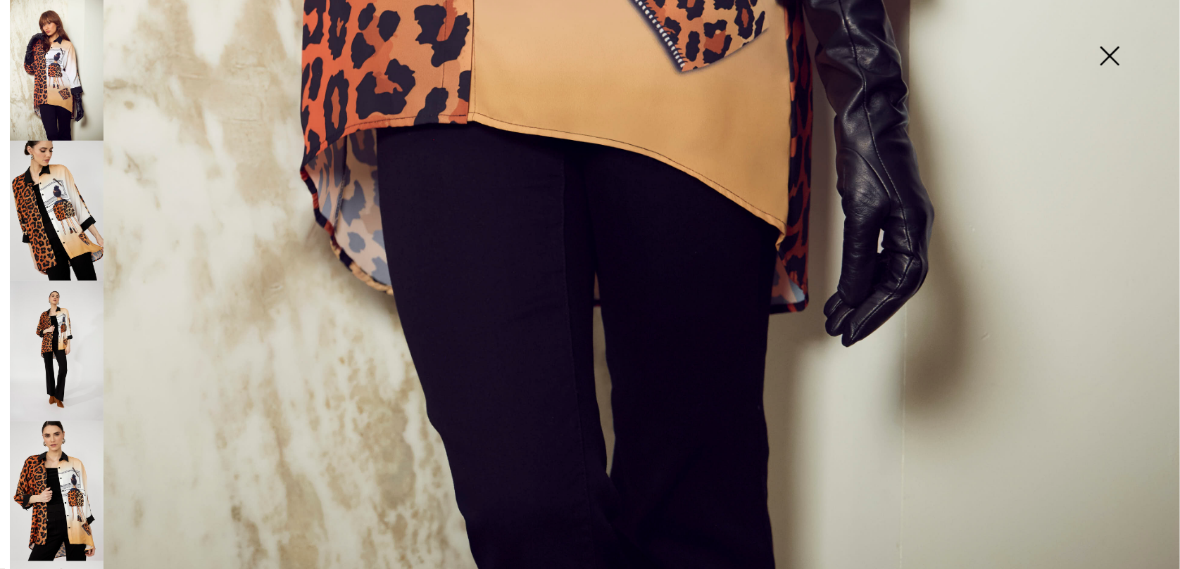
click at [43, 483] on img at bounding box center [57, 492] width 94 height 141
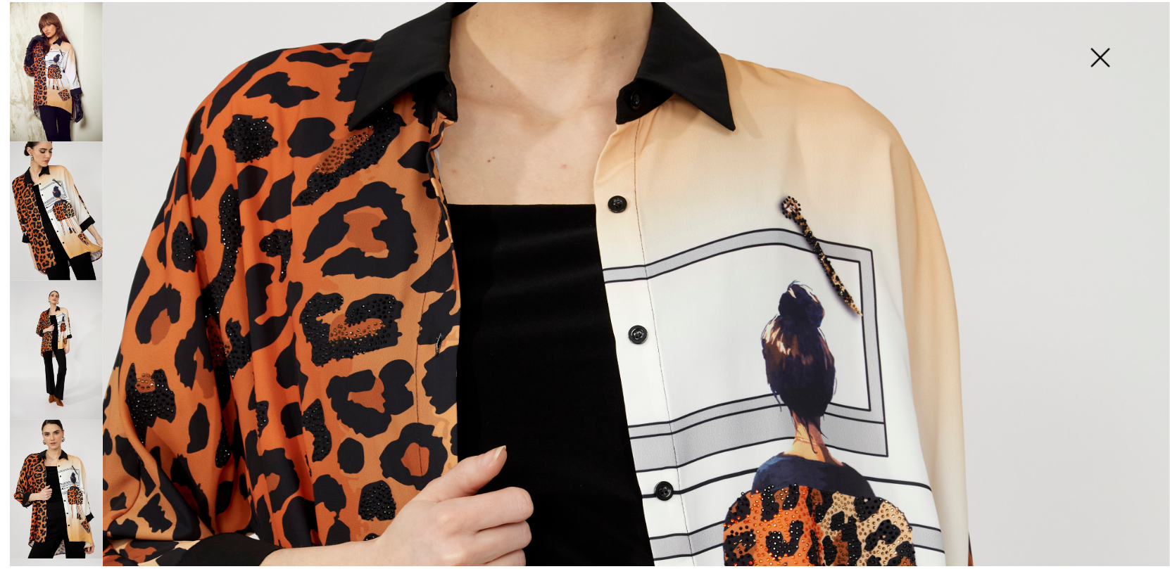
scroll to position [340, 0]
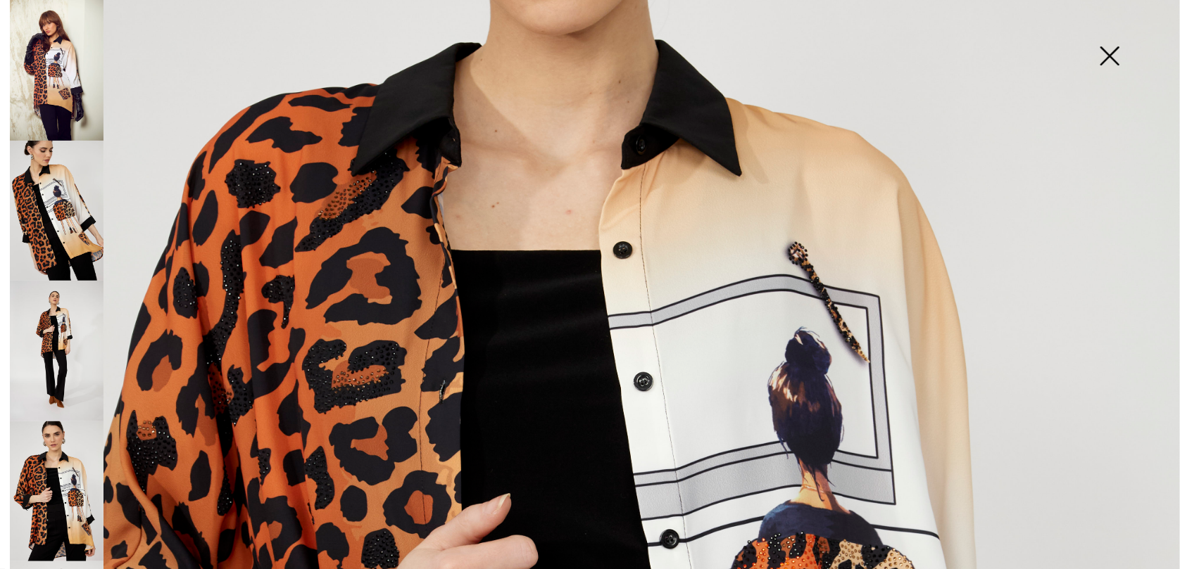
click at [1114, 59] on img at bounding box center [1109, 57] width 70 height 72
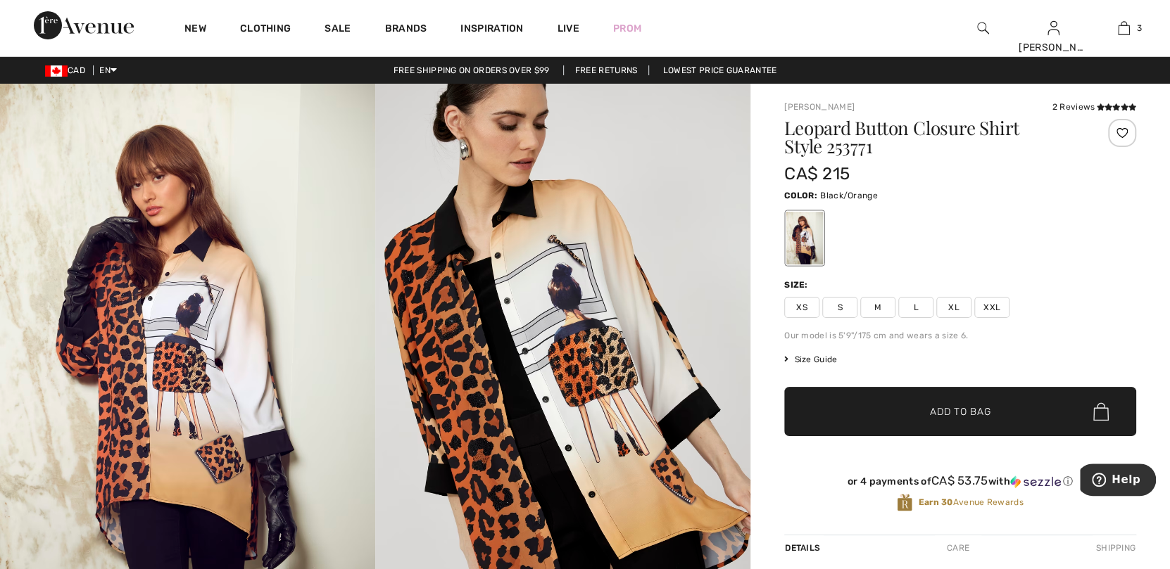
scroll to position [0, 0]
click at [1110, 107] on icon at bounding box center [1108, 106] width 8 height 7
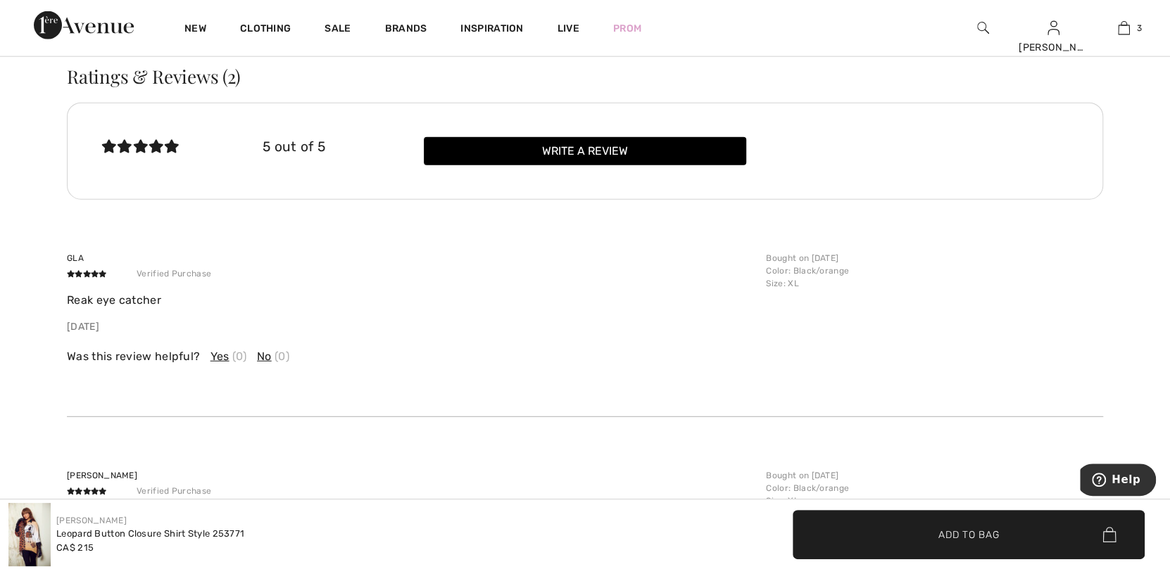
scroll to position [2327, 0]
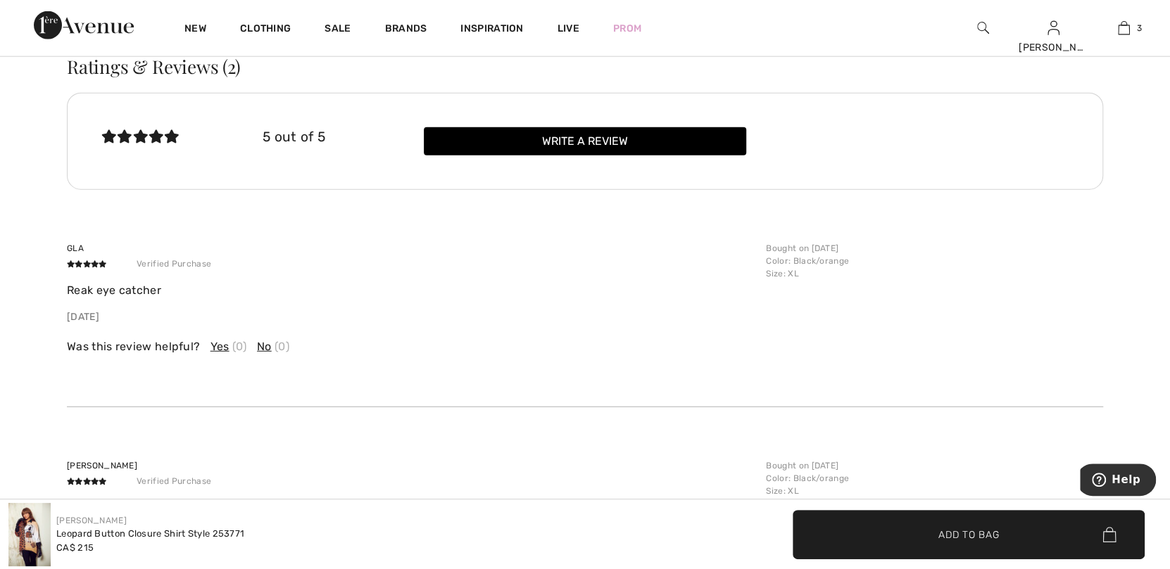
click at [214, 343] on span "Yes" at bounding box center [219, 347] width 19 height 17
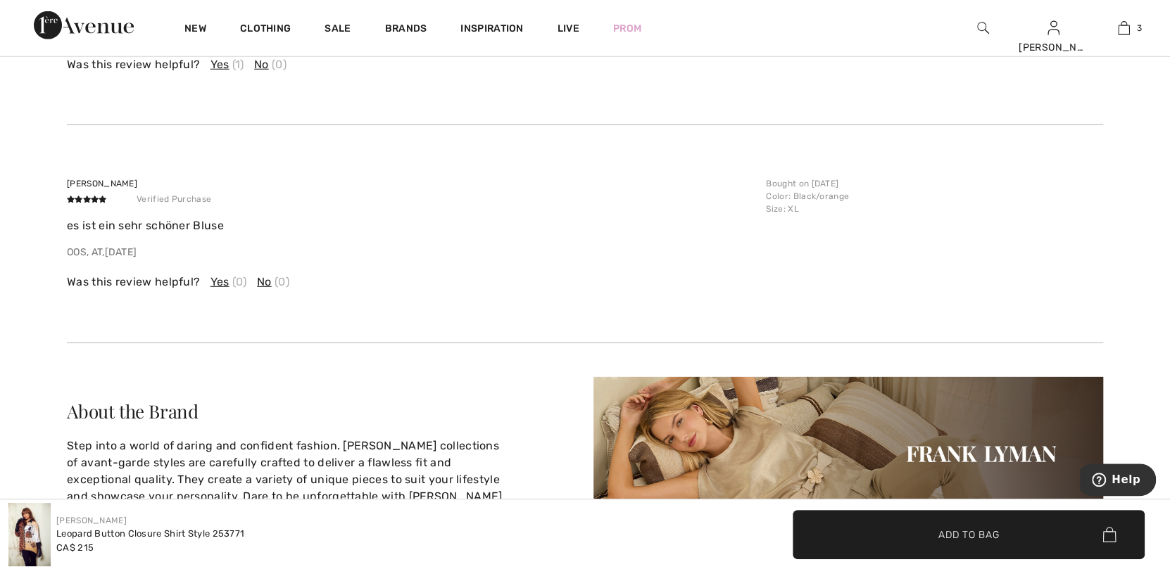
scroll to position [2538, 0]
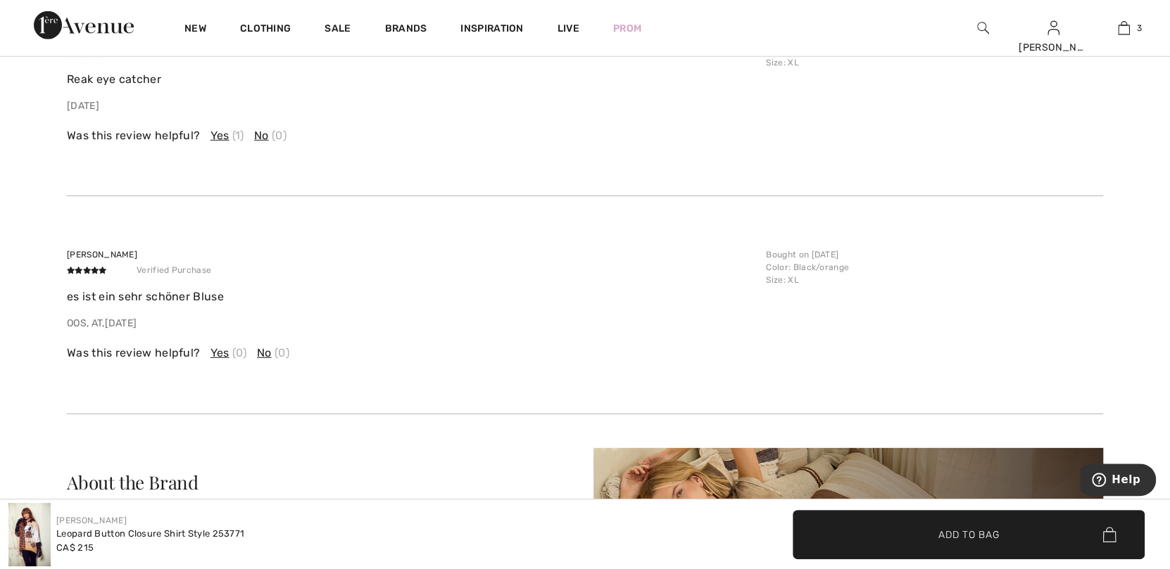
click at [223, 348] on span "Yes" at bounding box center [219, 353] width 19 height 17
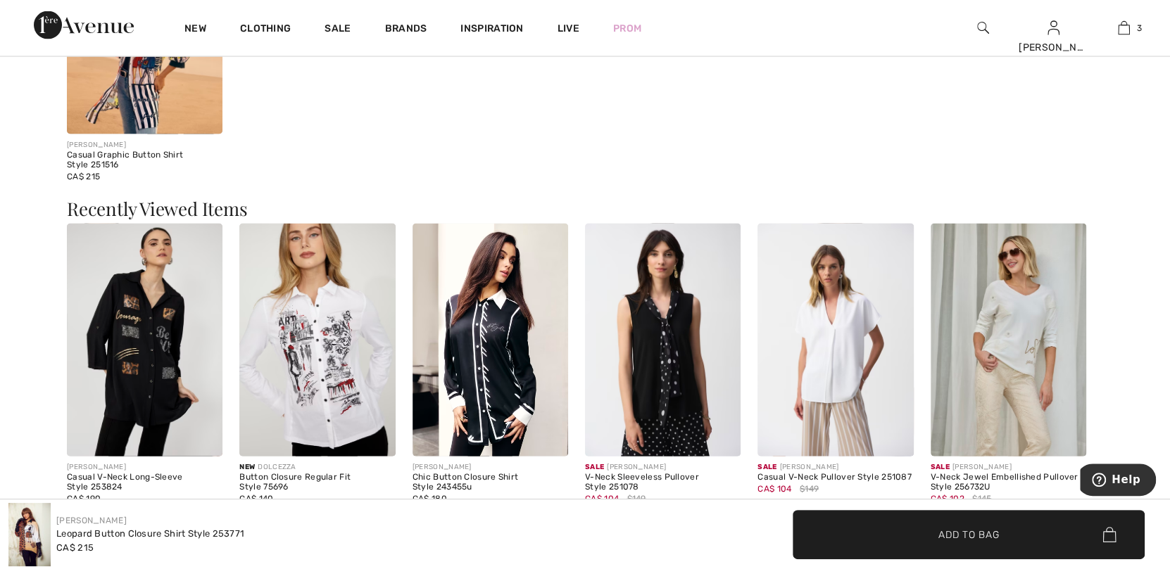
scroll to position [1834, 0]
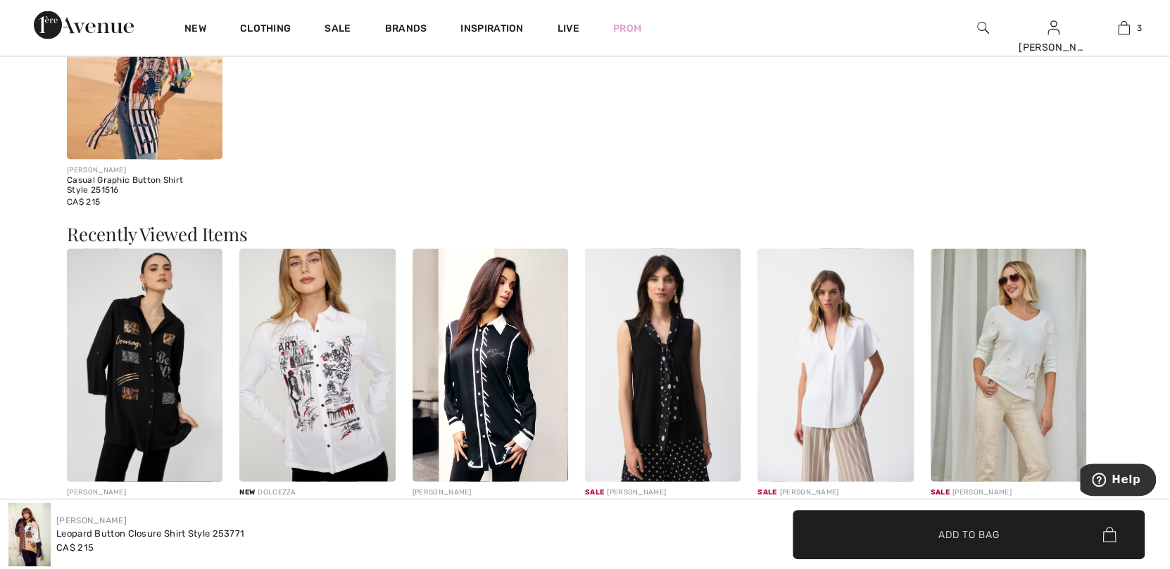
click at [138, 336] on img at bounding box center [145, 366] width 156 height 234
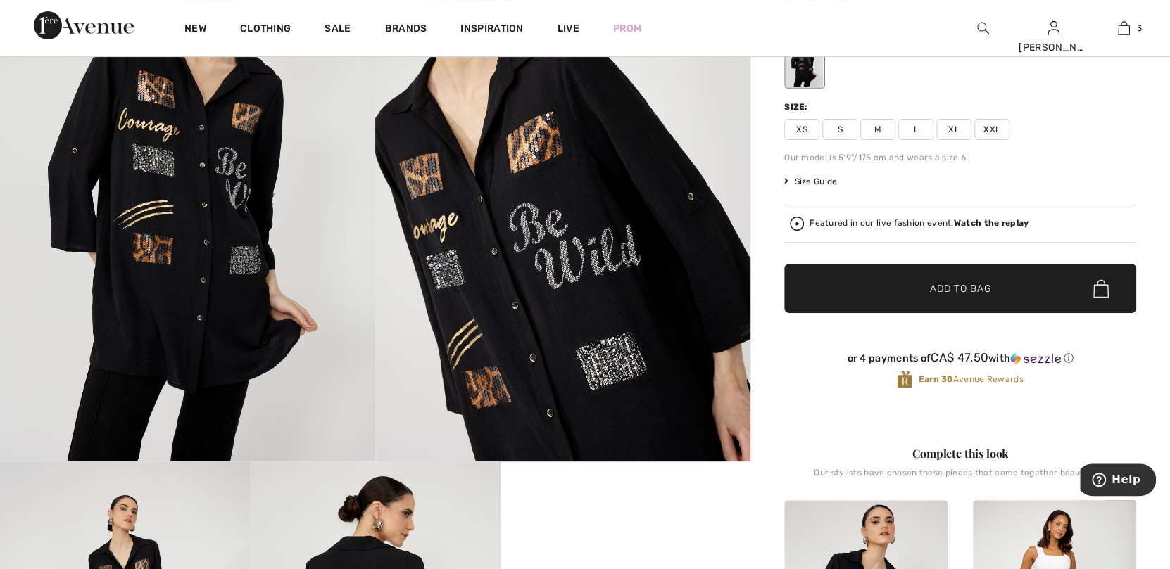
scroll to position [140, 0]
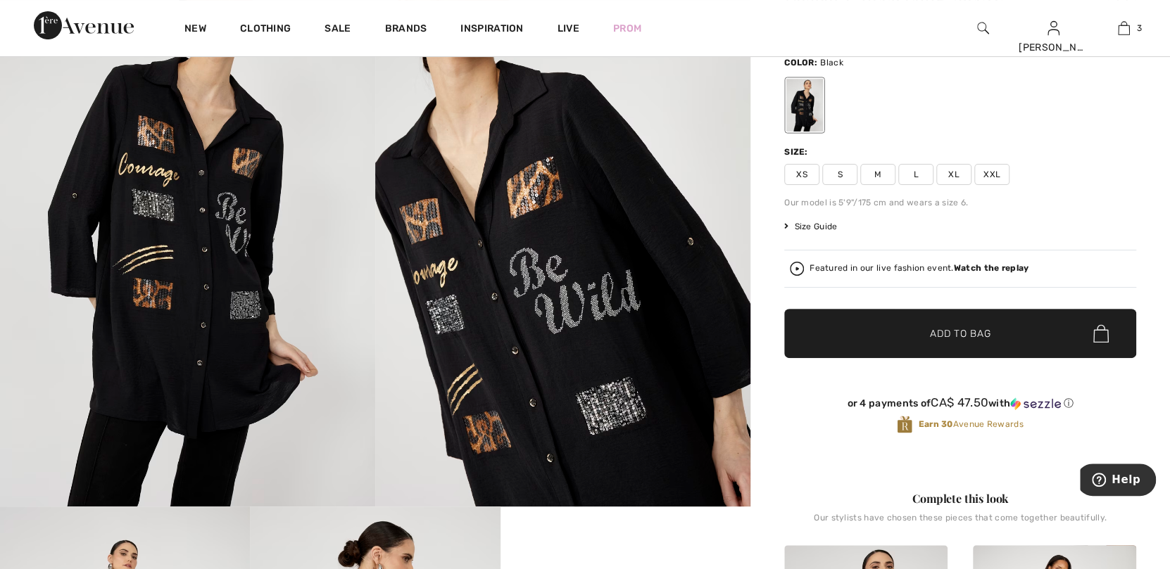
click at [819, 227] on span "Size Guide" at bounding box center [810, 226] width 53 height 13
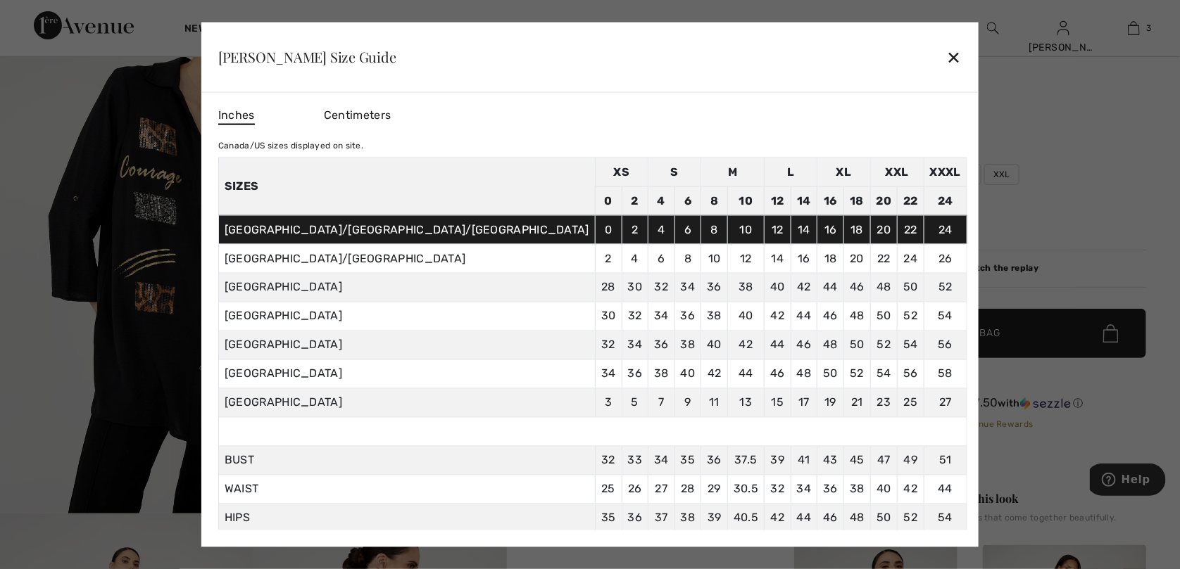
click at [947, 59] on div "✕" at bounding box center [954, 57] width 15 height 30
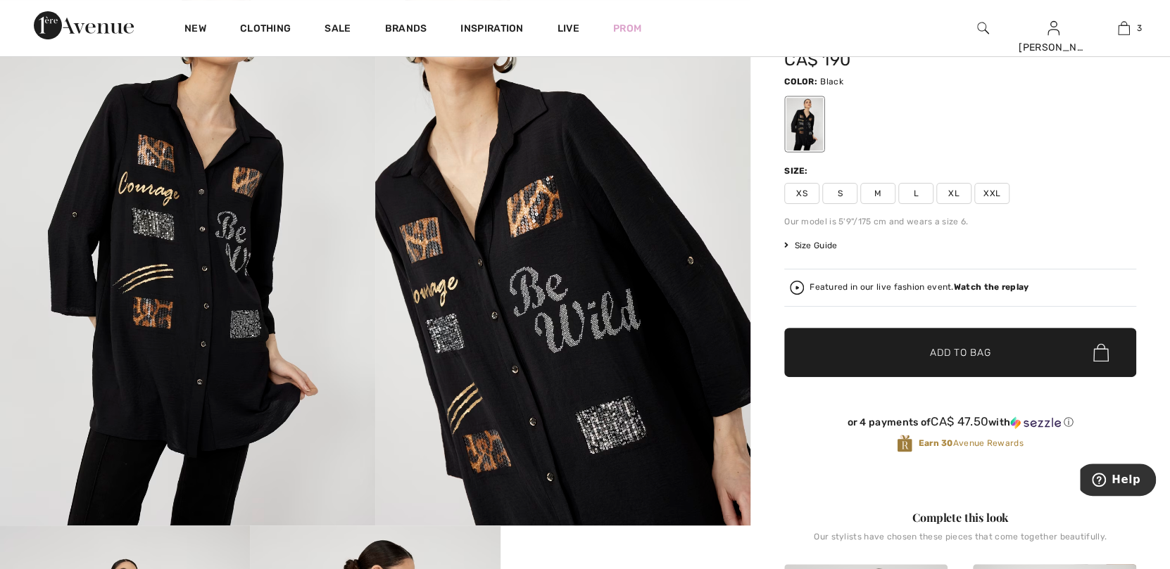
scroll to position [0, 0]
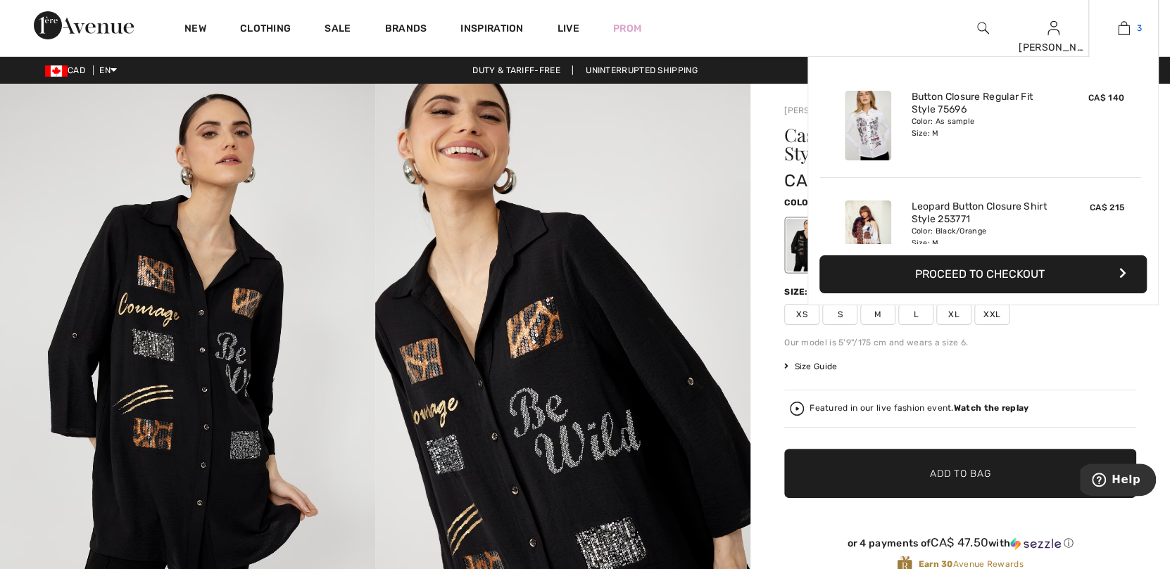
click at [1129, 27] on img at bounding box center [1124, 28] width 12 height 17
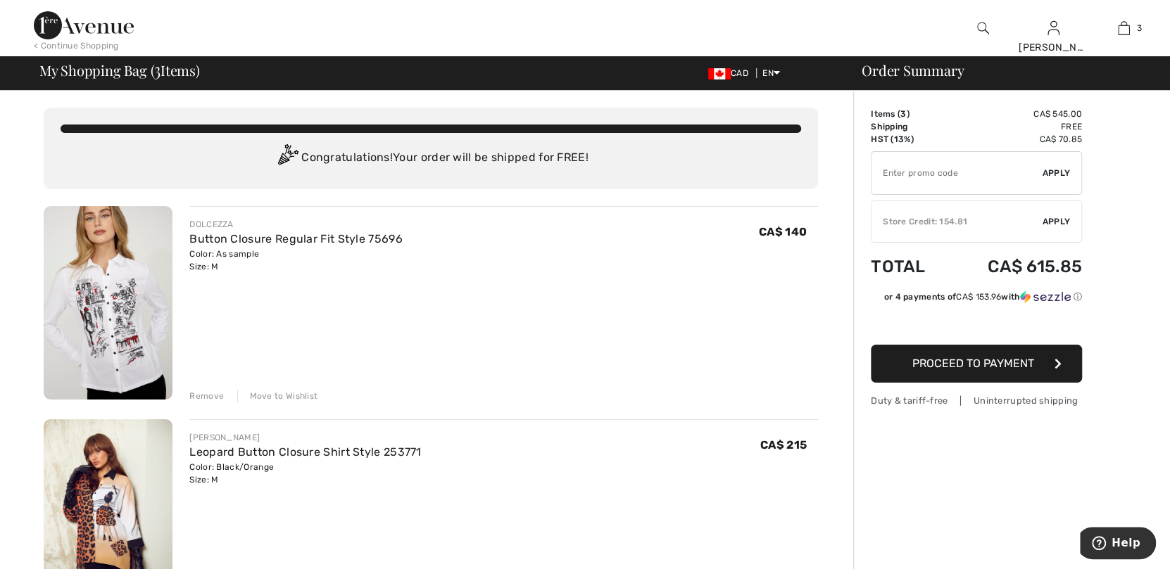
drag, startPoint x: 212, startPoint y: 395, endPoint x: 219, endPoint y: 392, distance: 7.6
click at [213, 395] on div "Remove" at bounding box center [206, 396] width 34 height 13
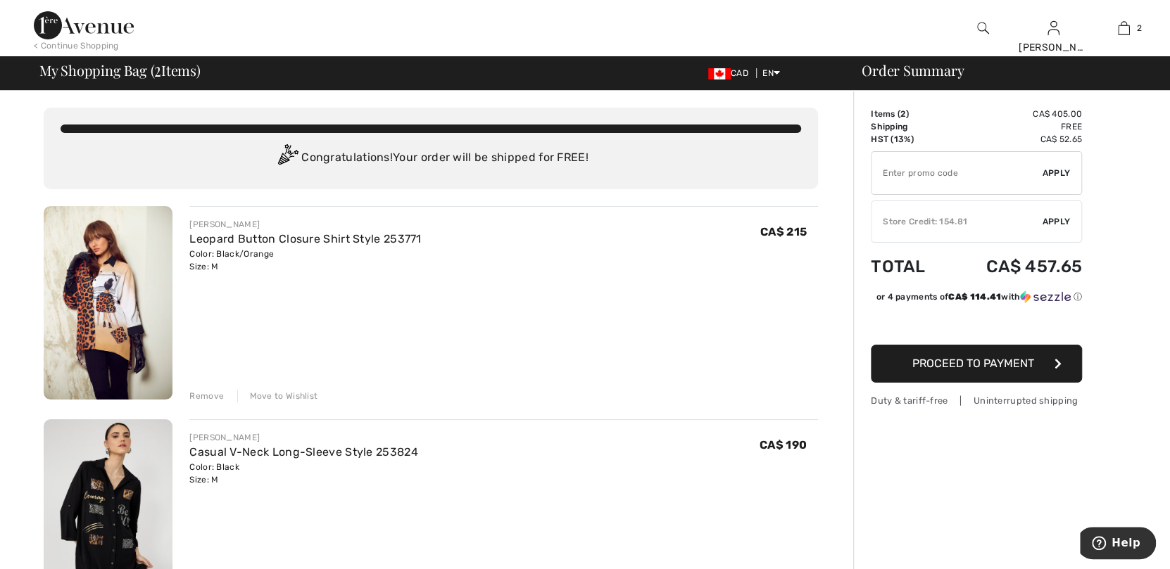
click at [981, 25] on img at bounding box center [983, 28] width 12 height 17
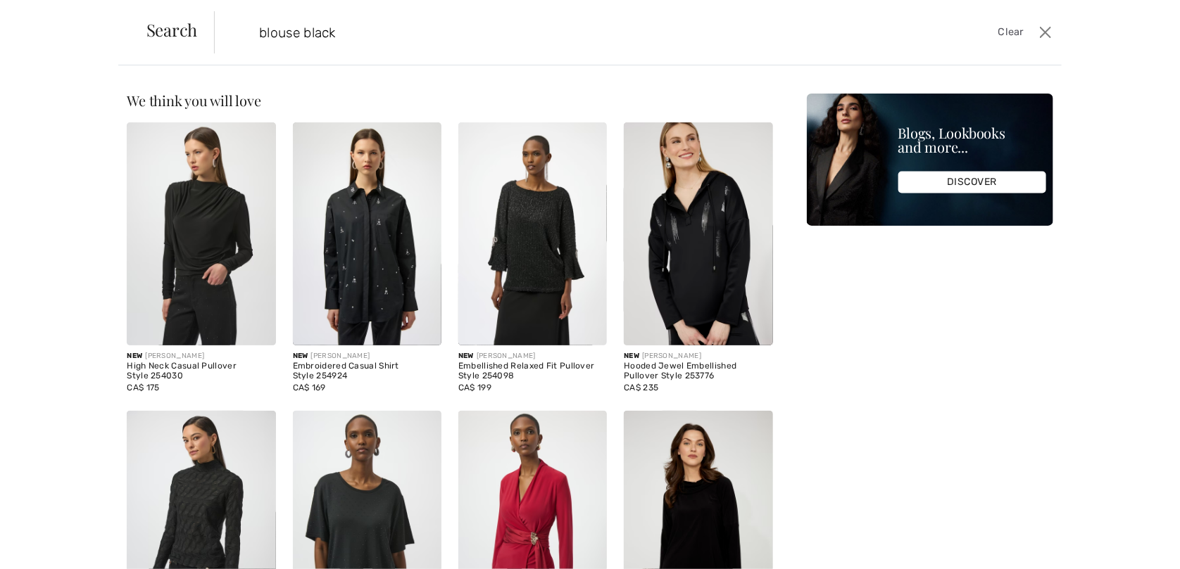
type input "blouse black"
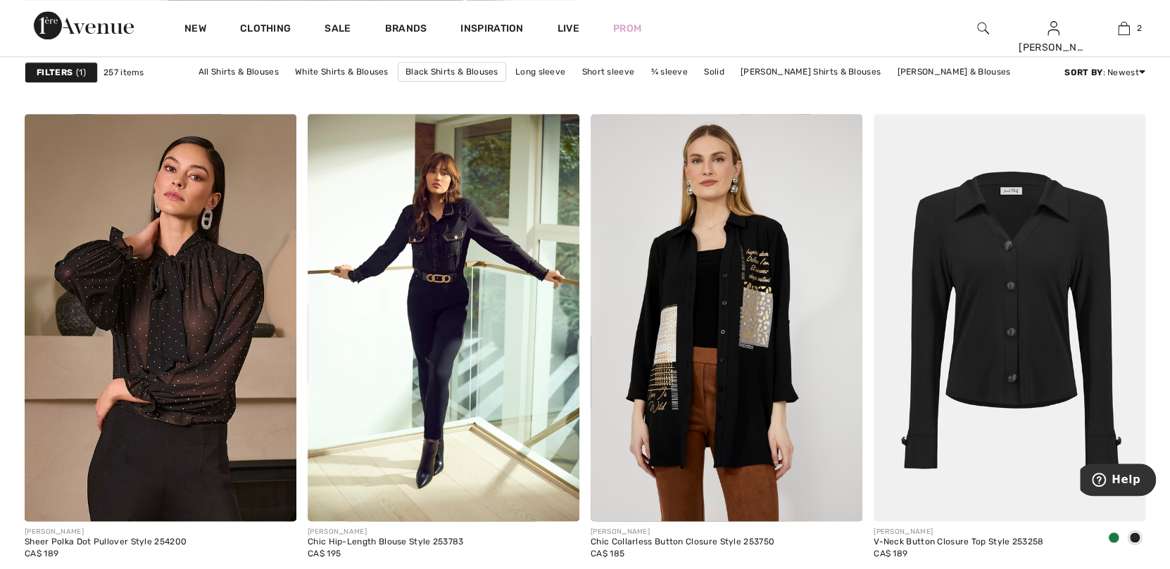
scroll to position [4786, 0]
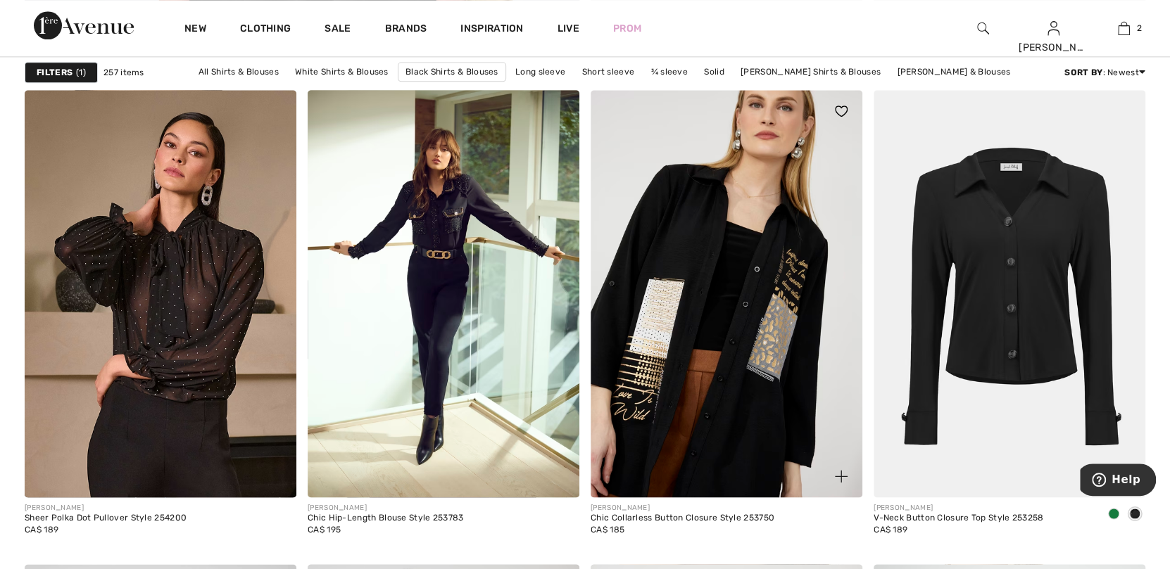
click at [747, 365] on img at bounding box center [727, 294] width 272 height 408
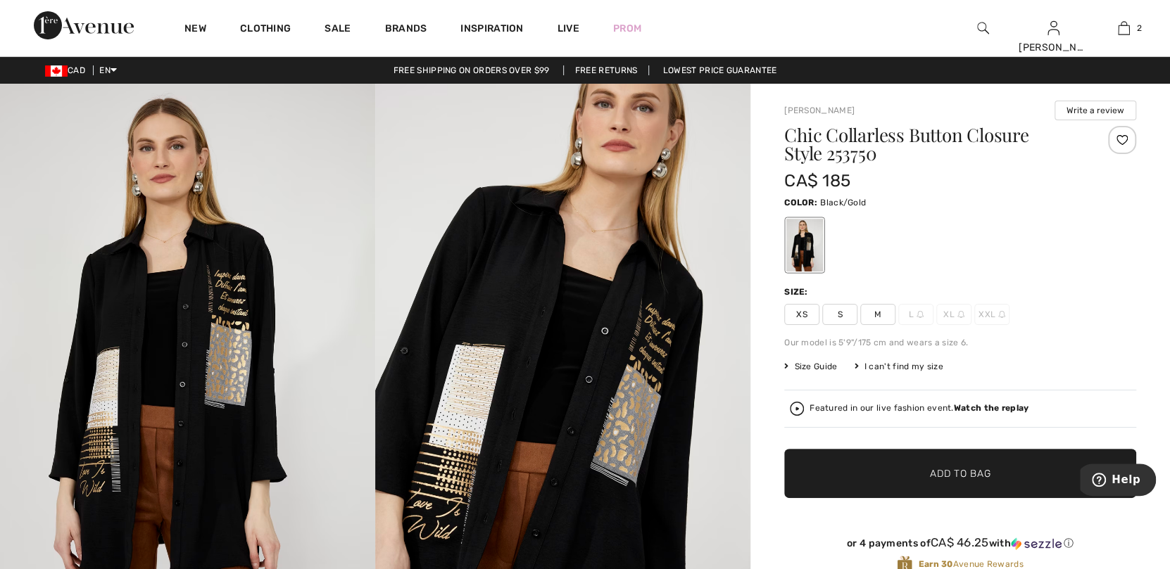
click at [557, 205] on img at bounding box center [562, 365] width 375 height 563
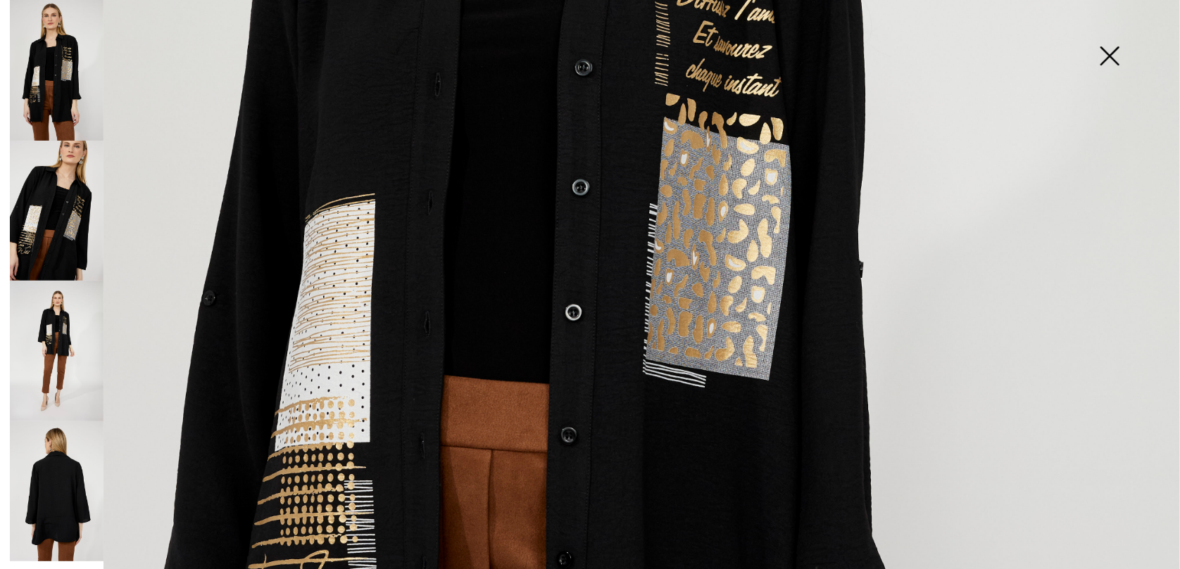
scroll to position [704, 0]
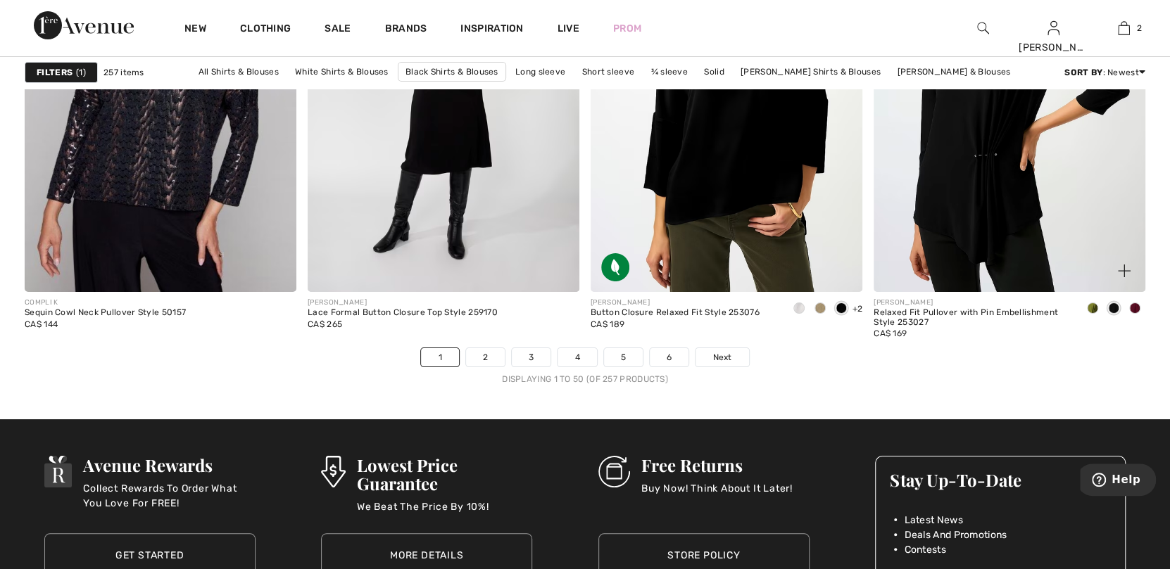
scroll to position [7109, 0]
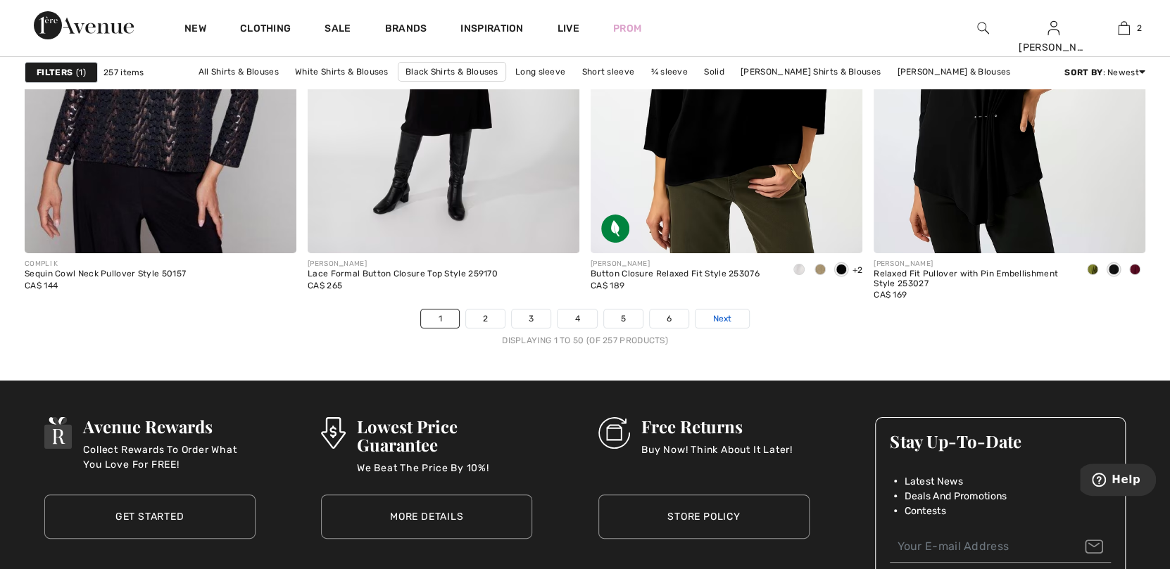
click at [730, 315] on span "Next" at bounding box center [721, 319] width 19 height 13
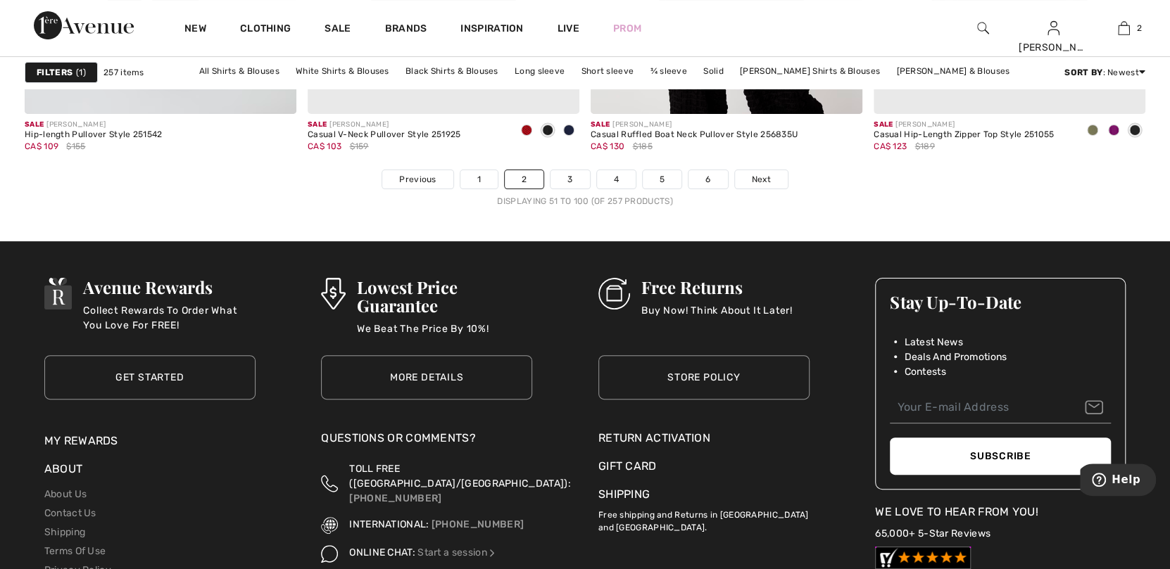
scroll to position [7320, 0]
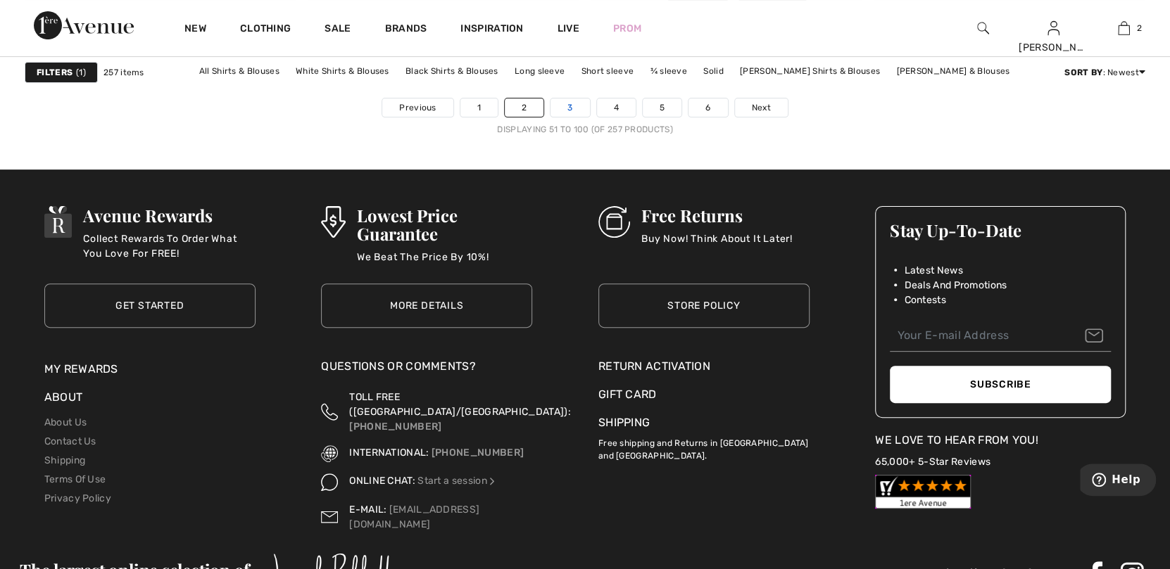
click at [564, 103] on link "3" at bounding box center [569, 108] width 39 height 18
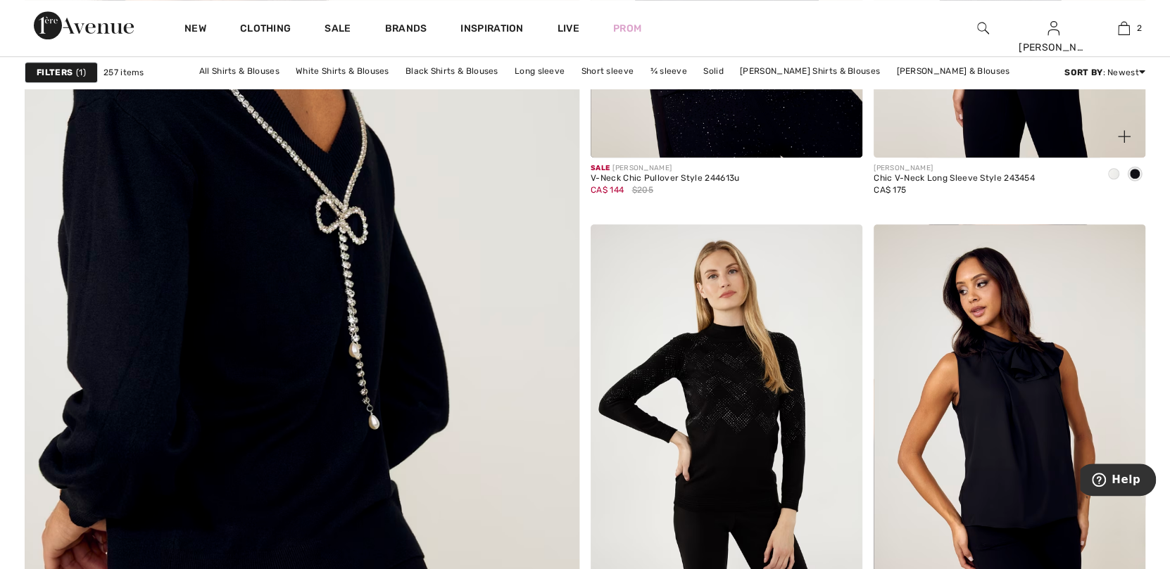
scroll to position [4152, 0]
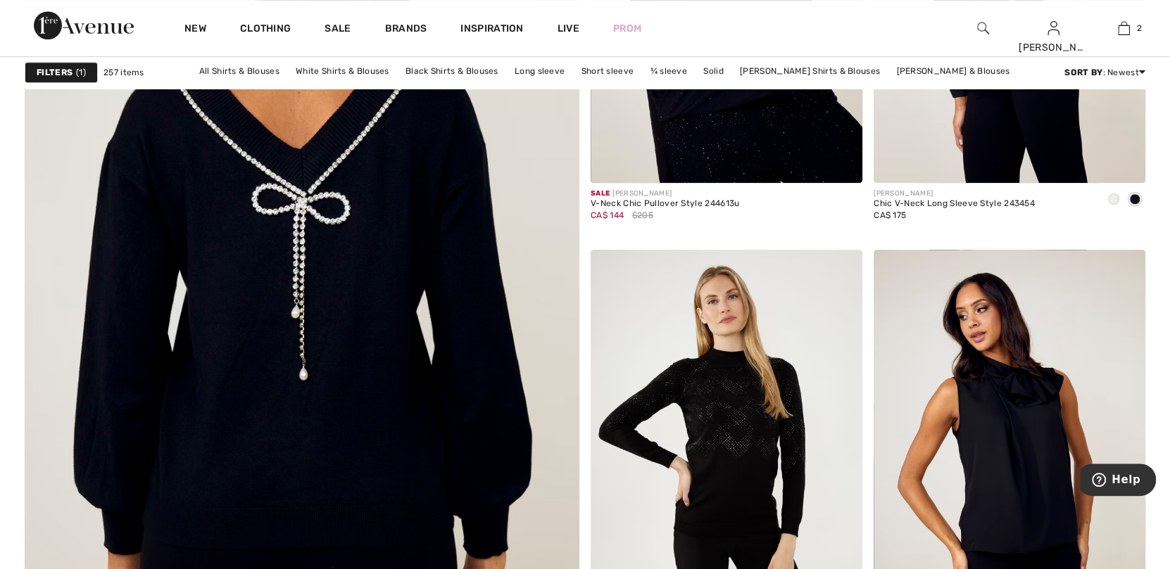
click at [336, 306] on img at bounding box center [302, 274] width 666 height 998
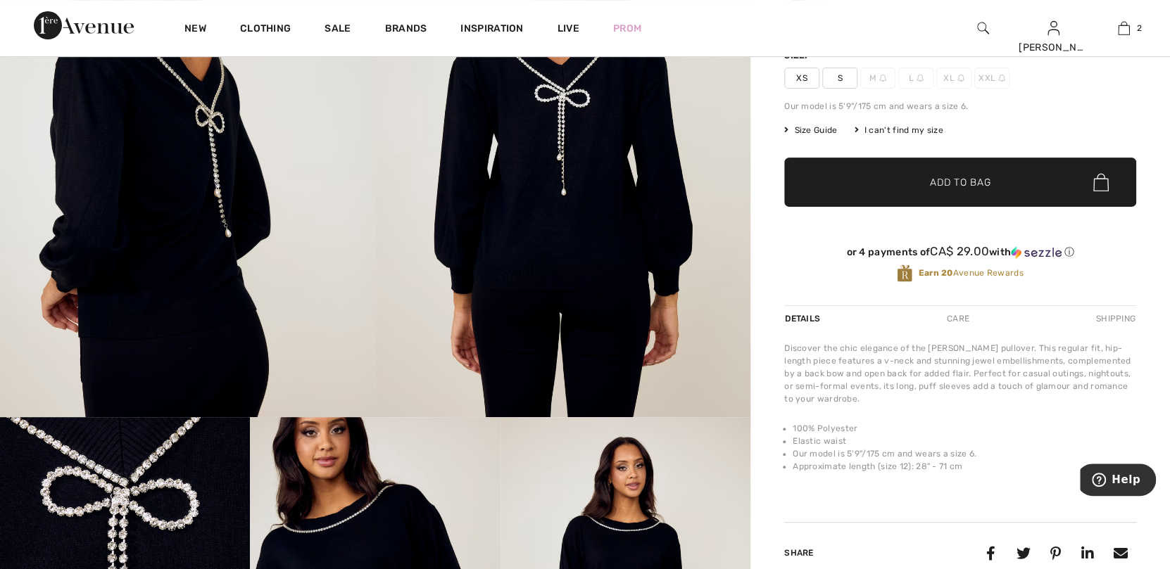
scroll to position [352, 0]
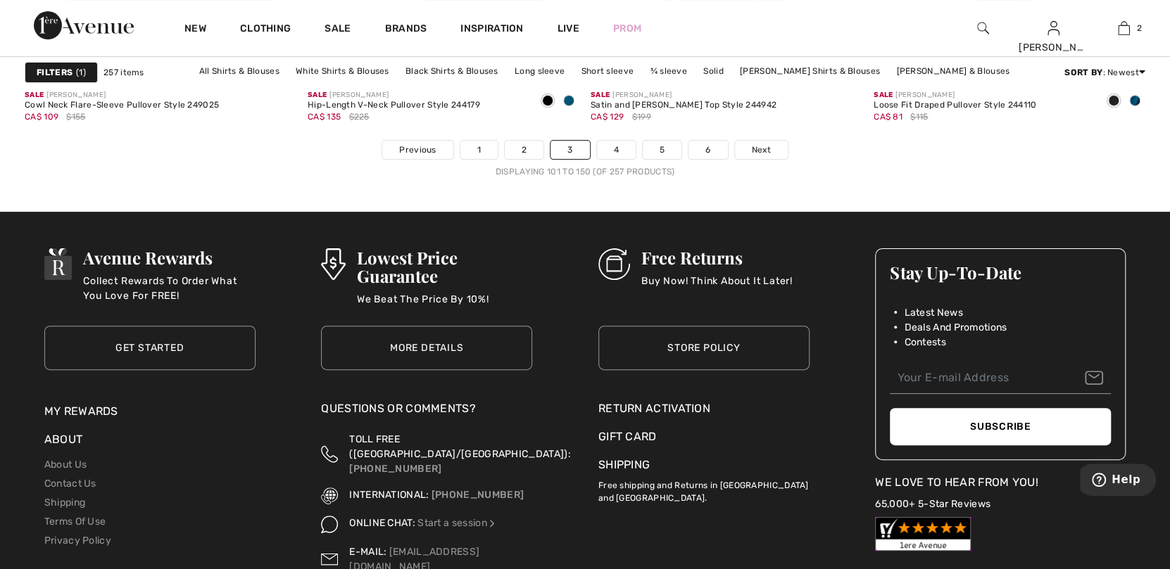
scroll to position [7319, 0]
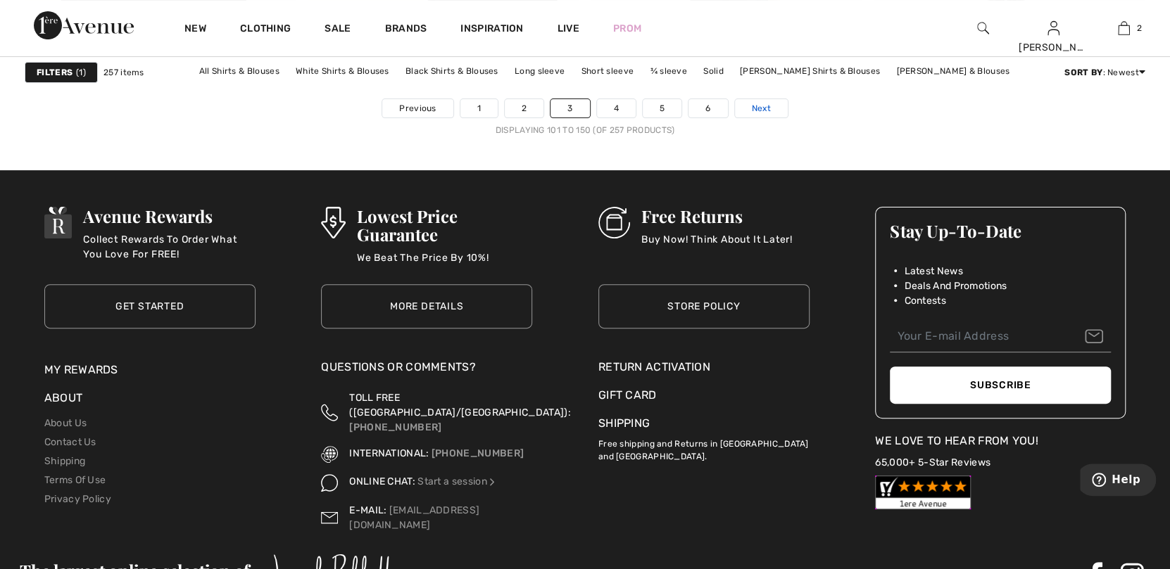
click at [760, 106] on span "Next" at bounding box center [761, 108] width 19 height 13
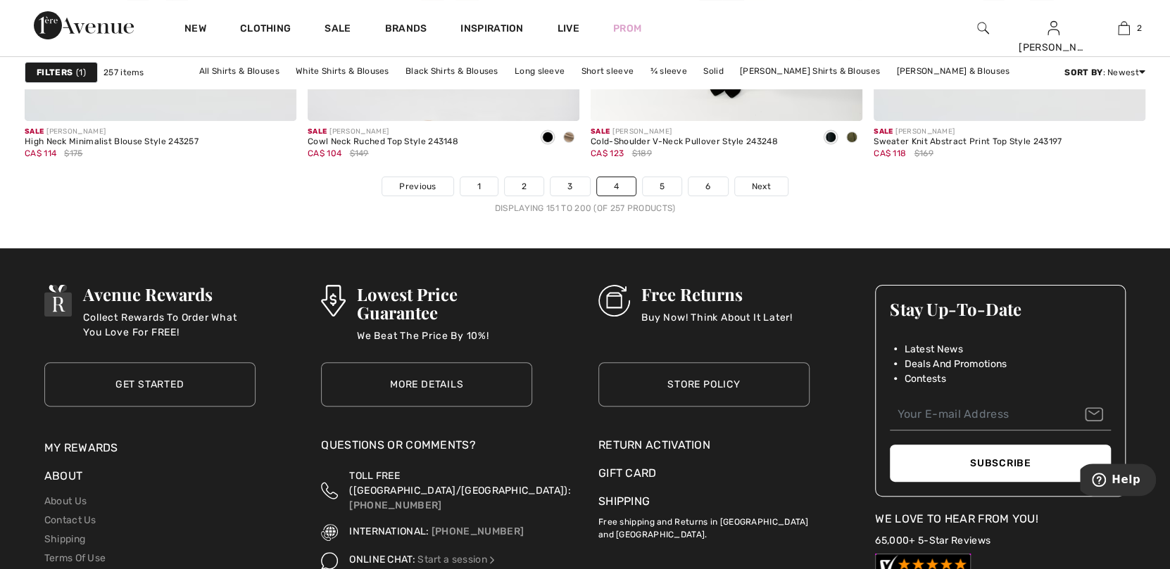
scroll to position [7249, 0]
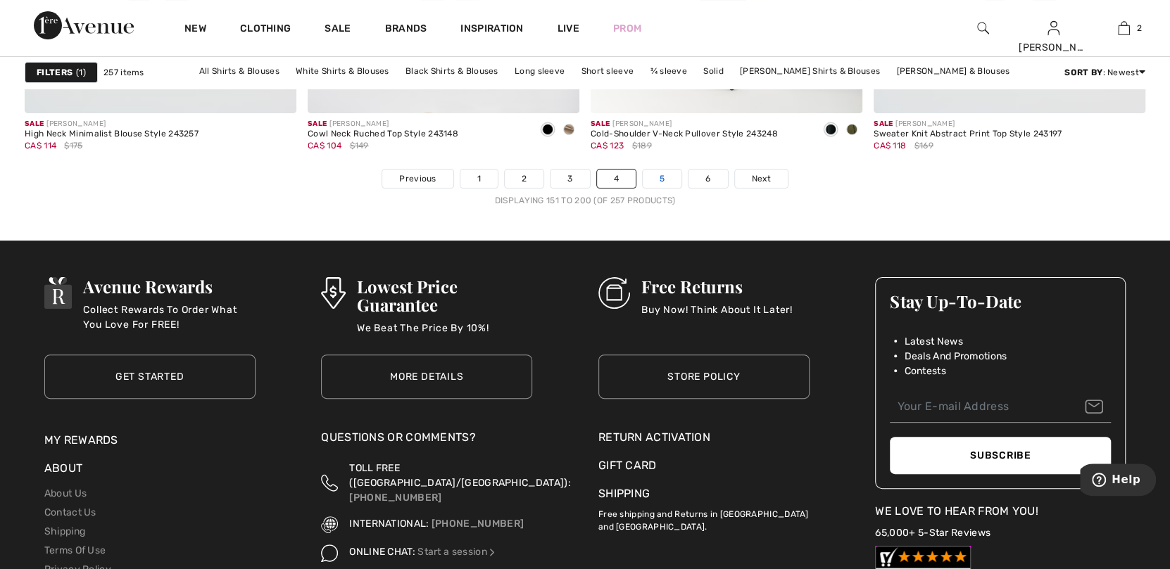
click at [668, 174] on link "5" at bounding box center [662, 179] width 39 height 18
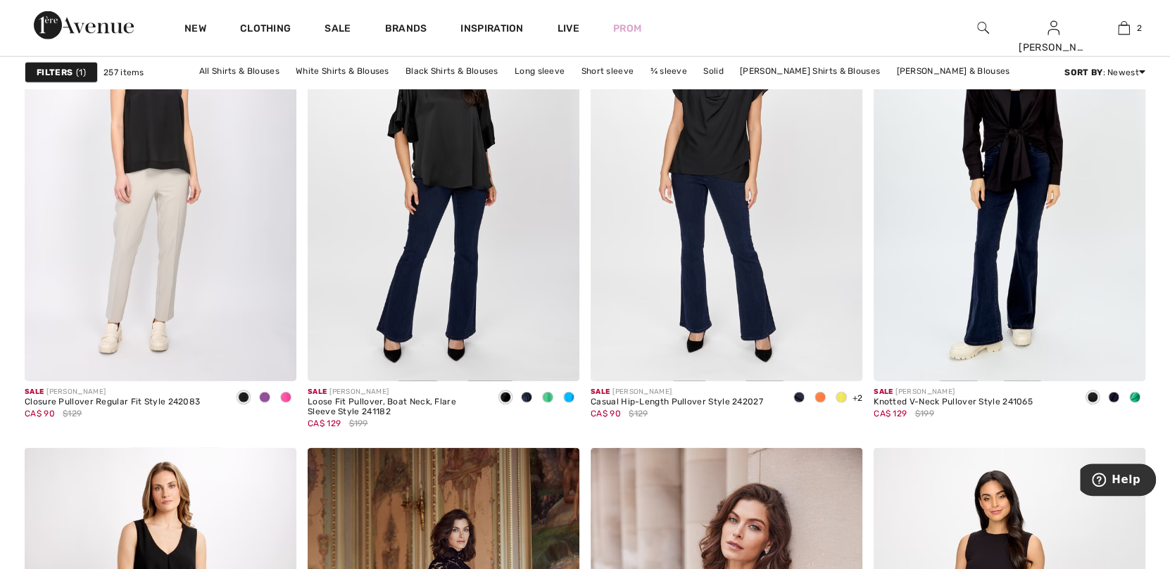
scroll to position [2322, 0]
